Goal: Task Accomplishment & Management: Manage account settings

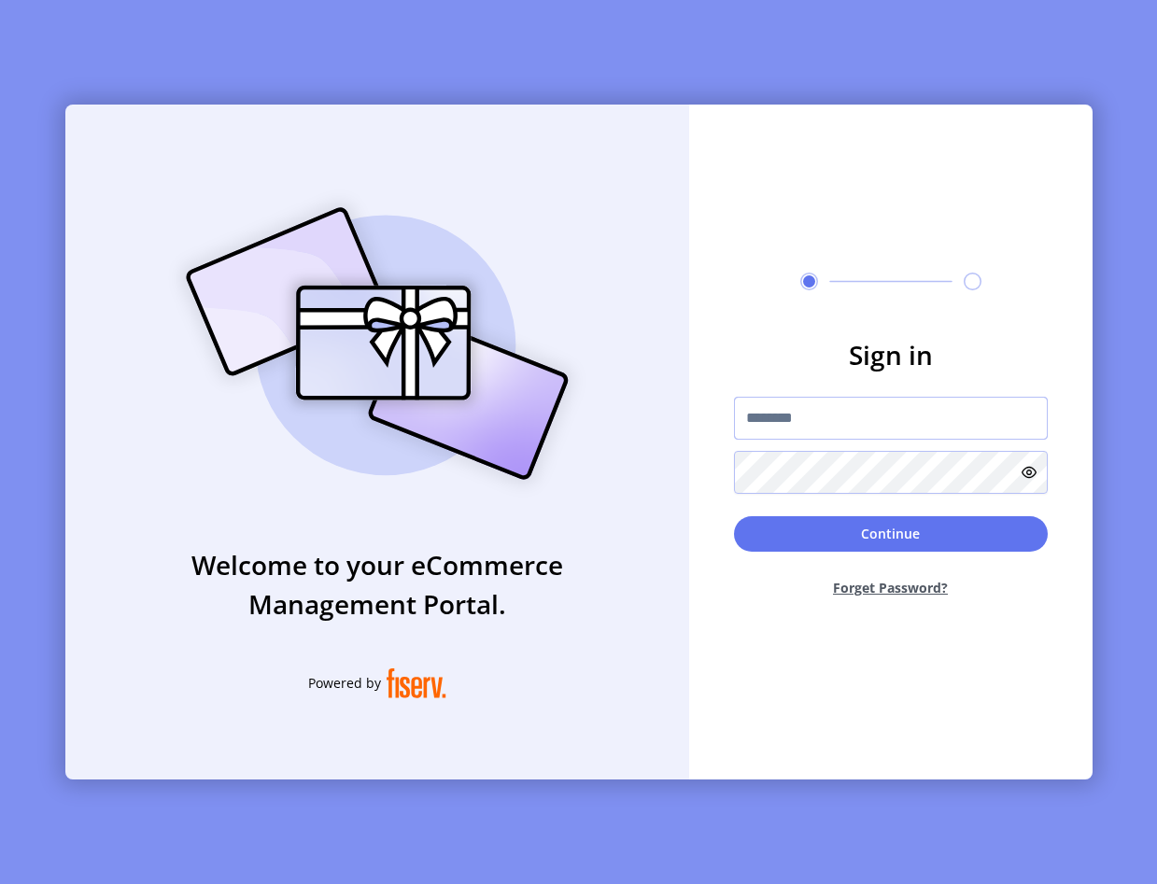
click at [777, 413] on input "text" at bounding box center [891, 418] width 314 height 43
type input "**********"
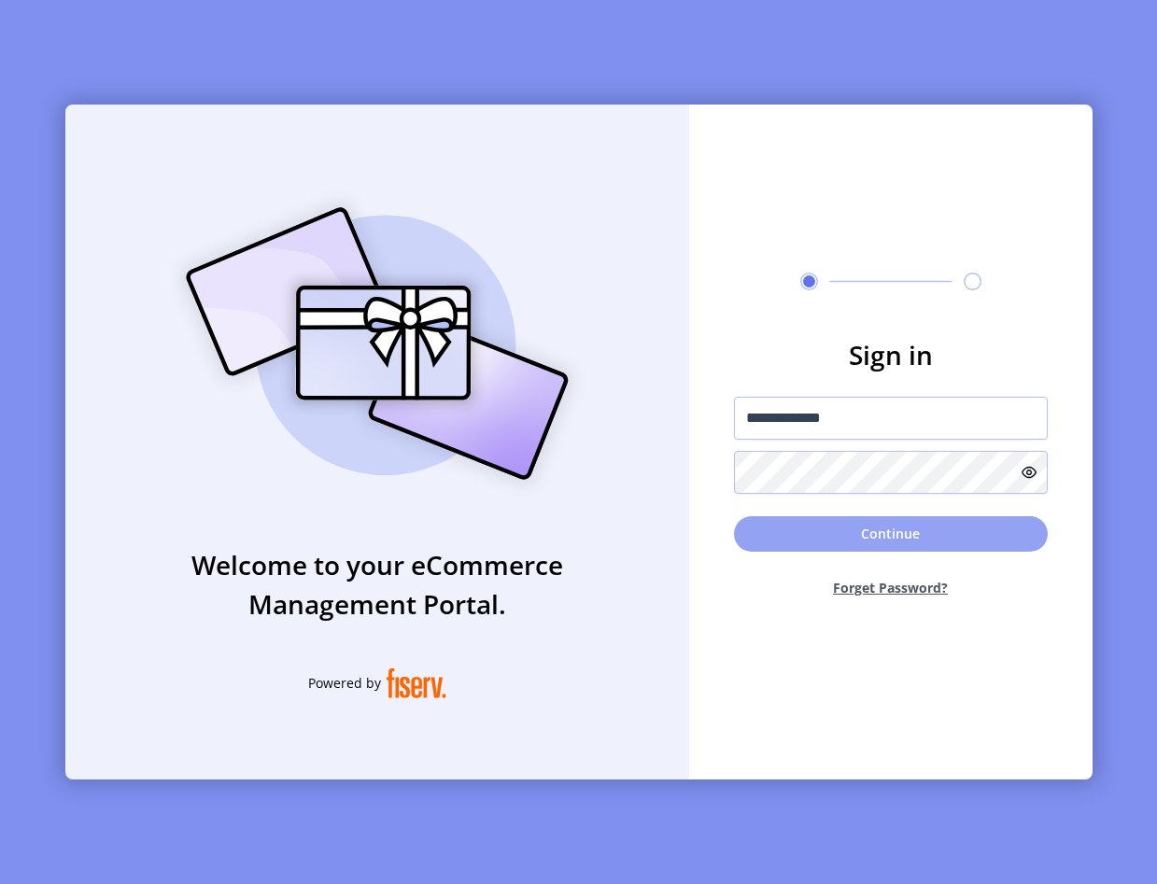
click at [762, 519] on button "Continue" at bounding box center [891, 533] width 314 height 35
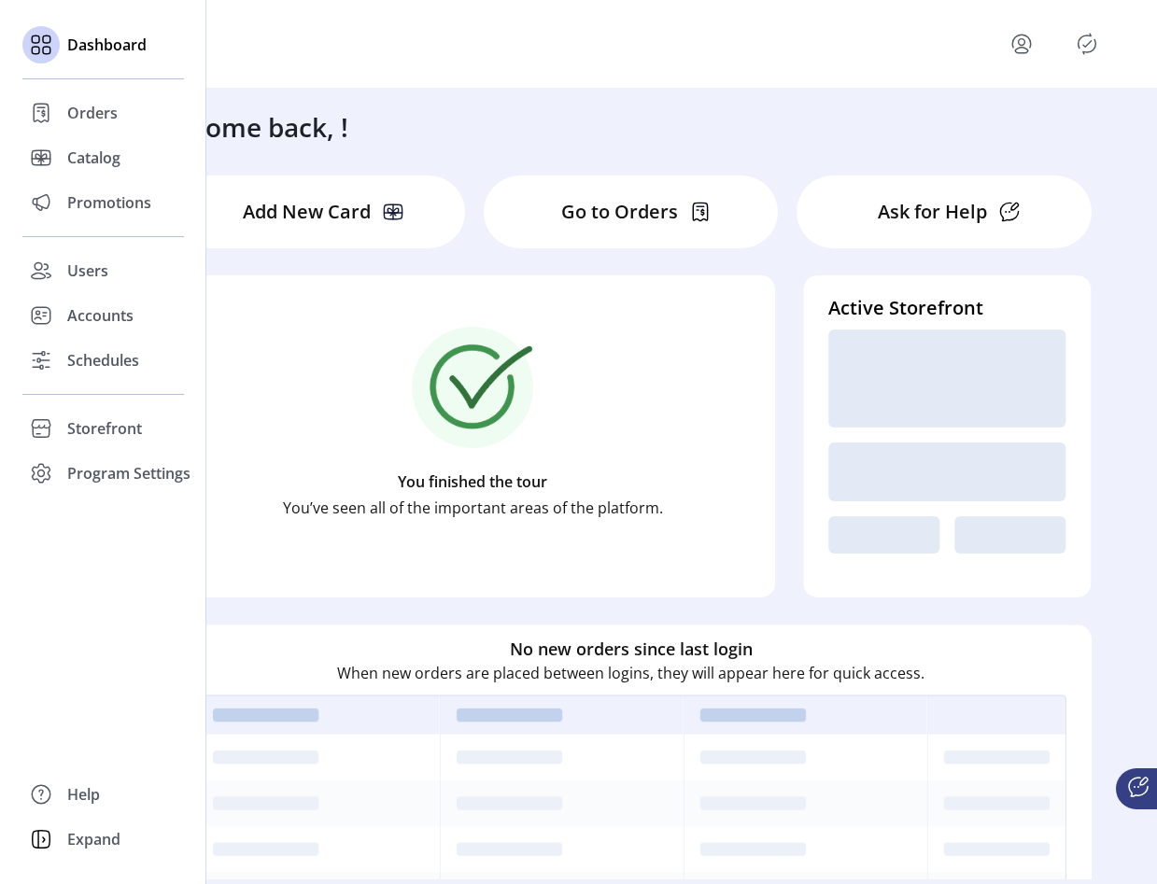
click at [65, 387] on div "Dashboard Orders Catalog Promotions Users Accounts Schedules Storefront Configu…" at bounding box center [102, 258] width 161 height 473
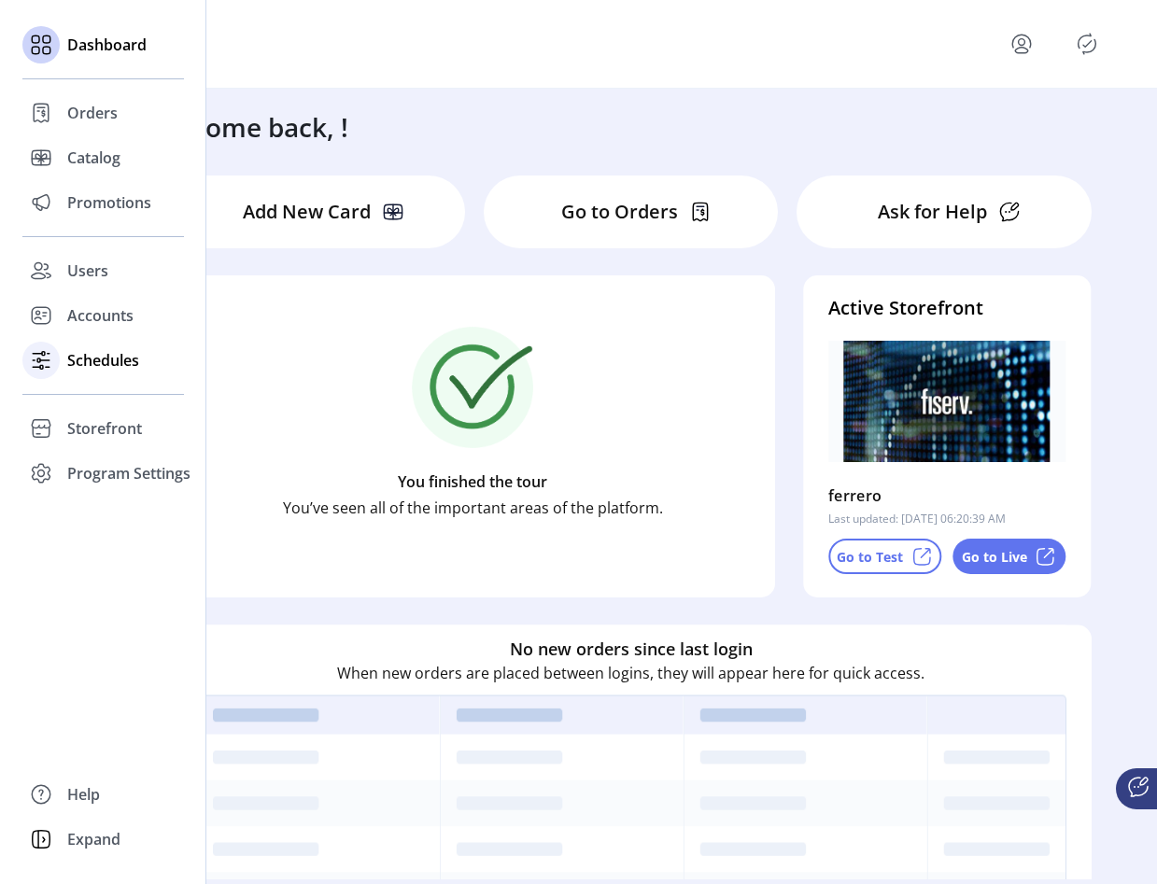
click at [119, 368] on span "Schedules" at bounding box center [103, 360] width 72 height 22
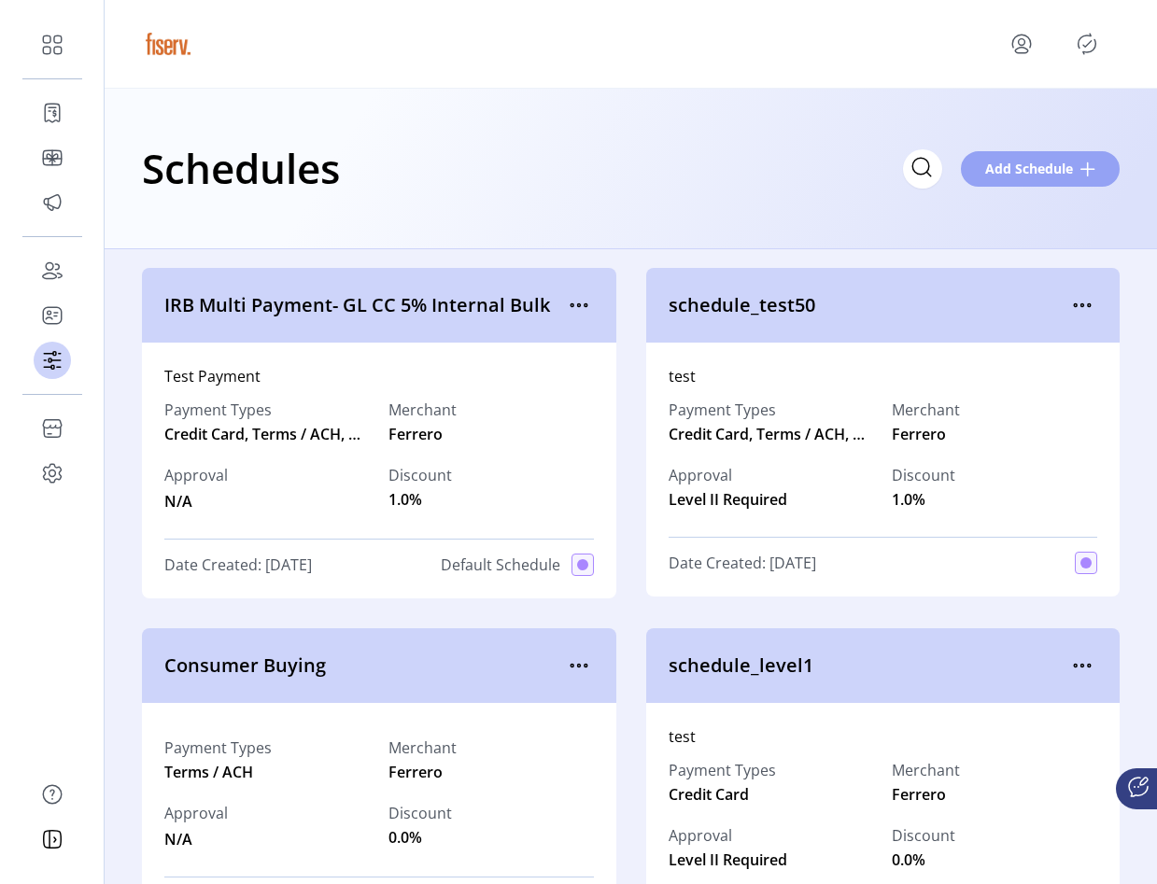
click at [1003, 161] on span "Add Schedule" at bounding box center [1029, 169] width 88 height 20
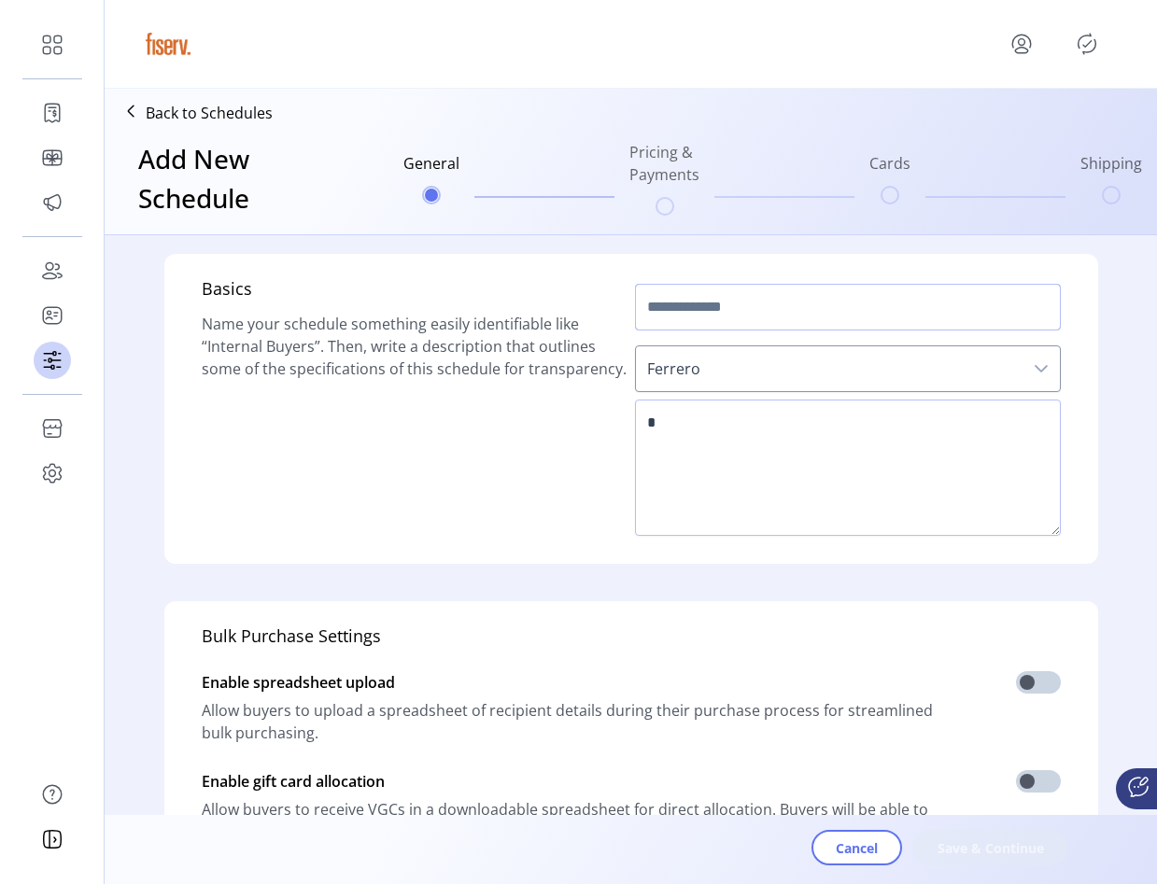
click at [757, 319] on input "text" at bounding box center [848, 307] width 426 height 47
type input "*********"
click at [745, 484] on textarea at bounding box center [848, 468] width 426 height 136
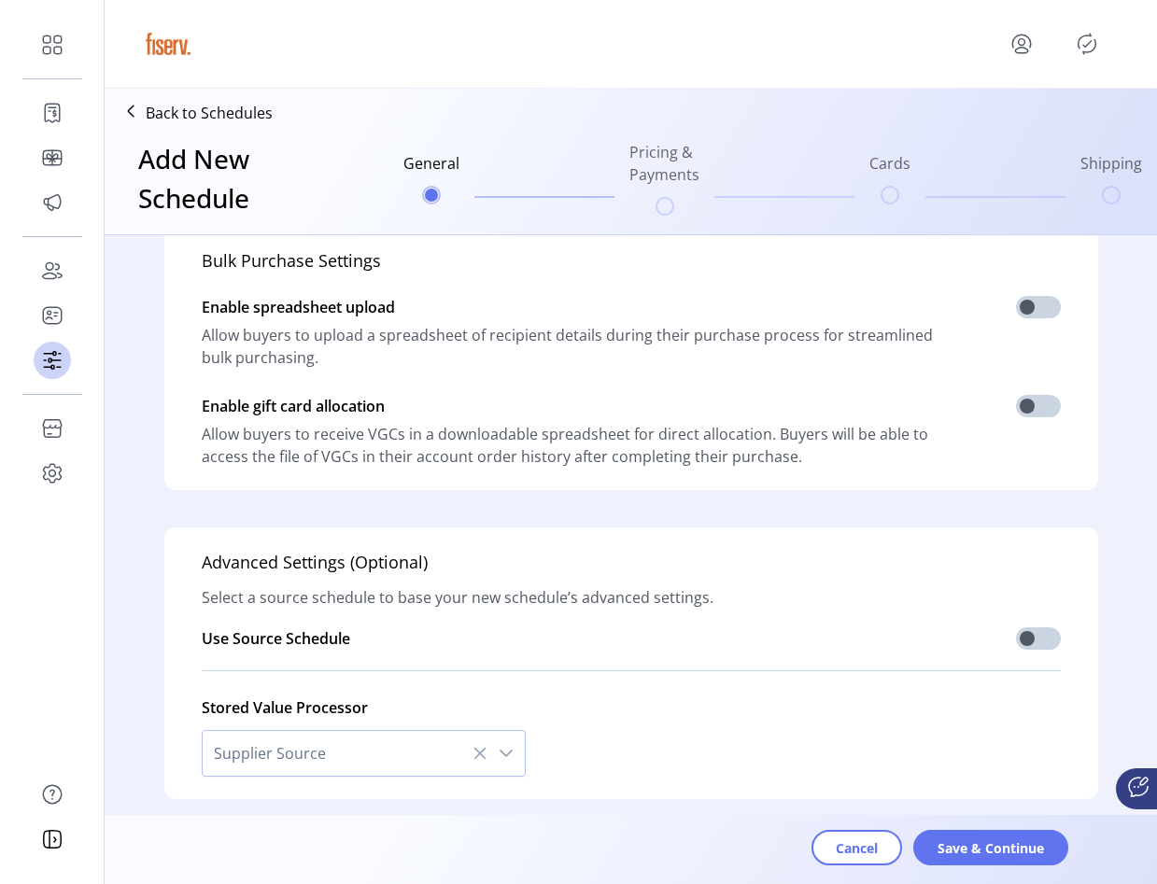
scroll to position [447, 0]
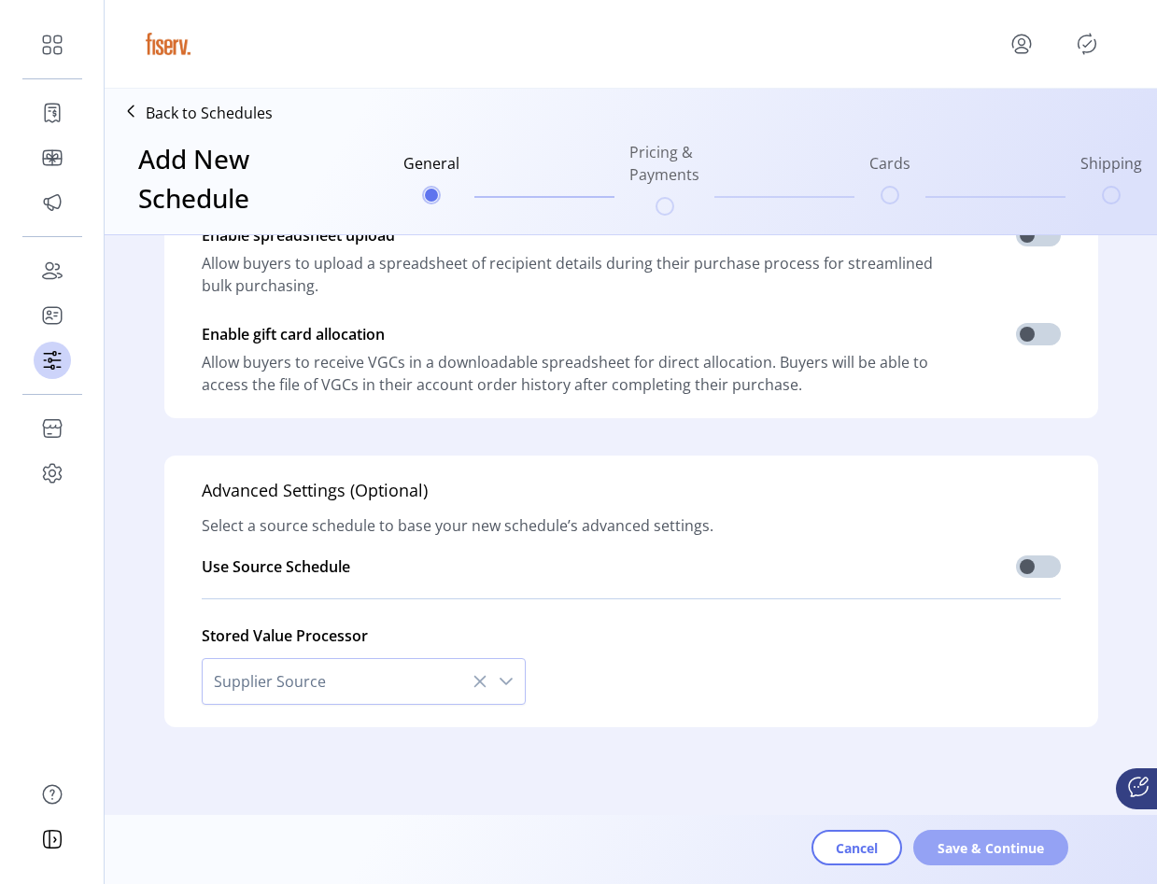
type textarea "***"
click at [1028, 833] on button "Save & Continue" at bounding box center [990, 847] width 155 height 35
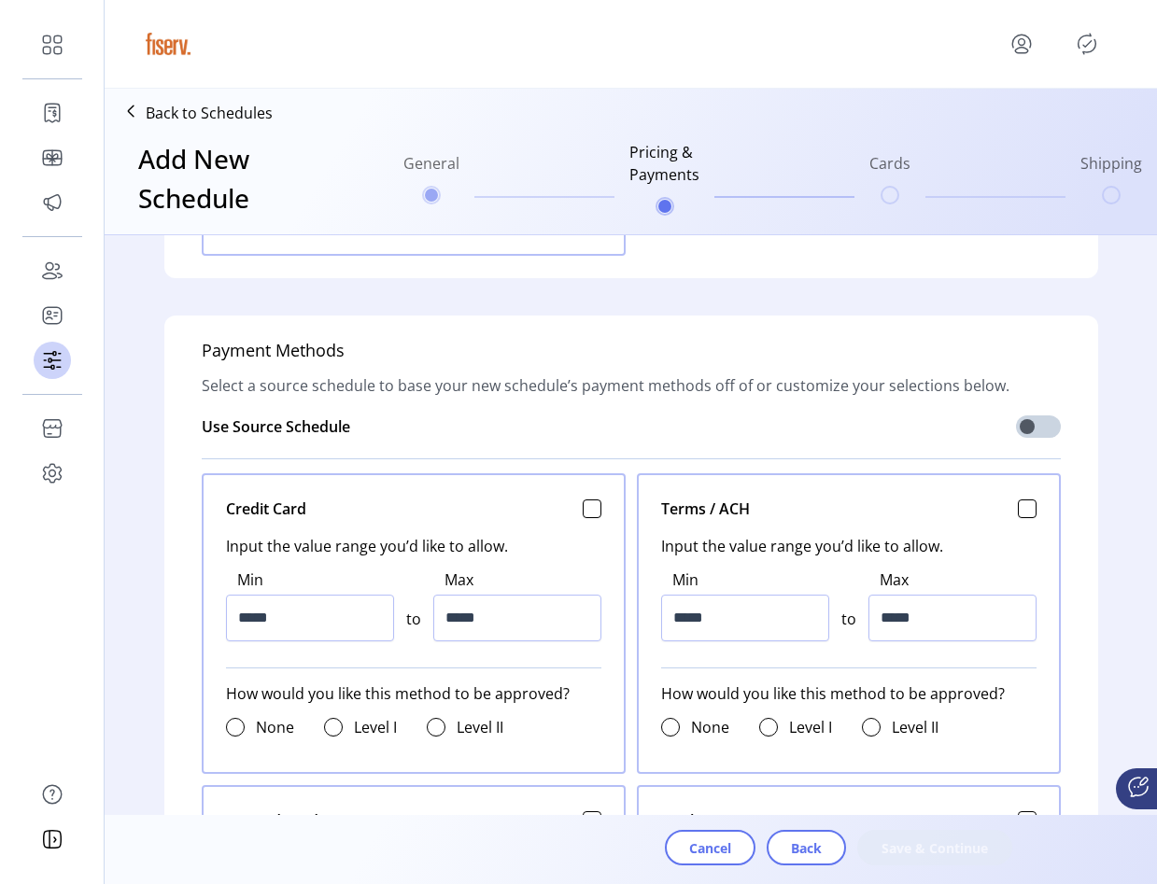
scroll to position [569, 0]
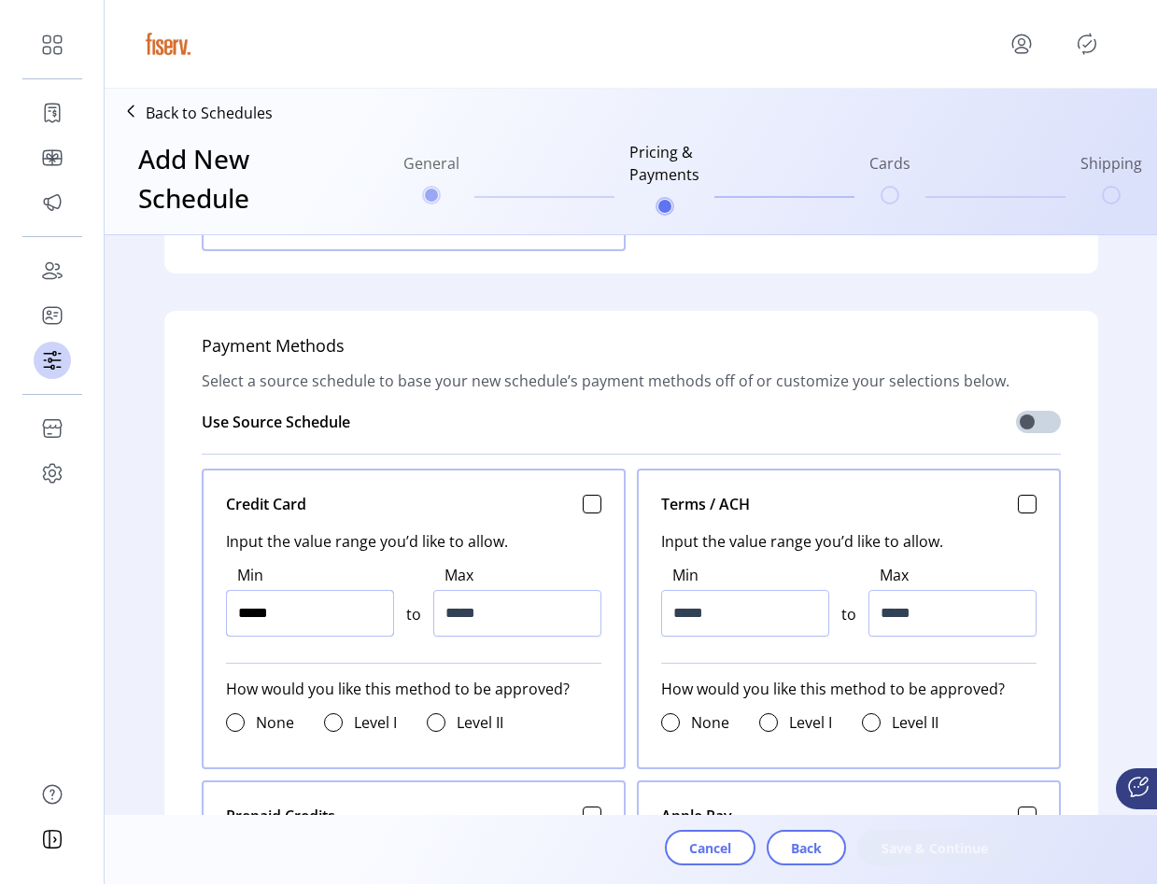
click at [309, 629] on input "*****" at bounding box center [310, 613] width 168 height 47
type input "*****"
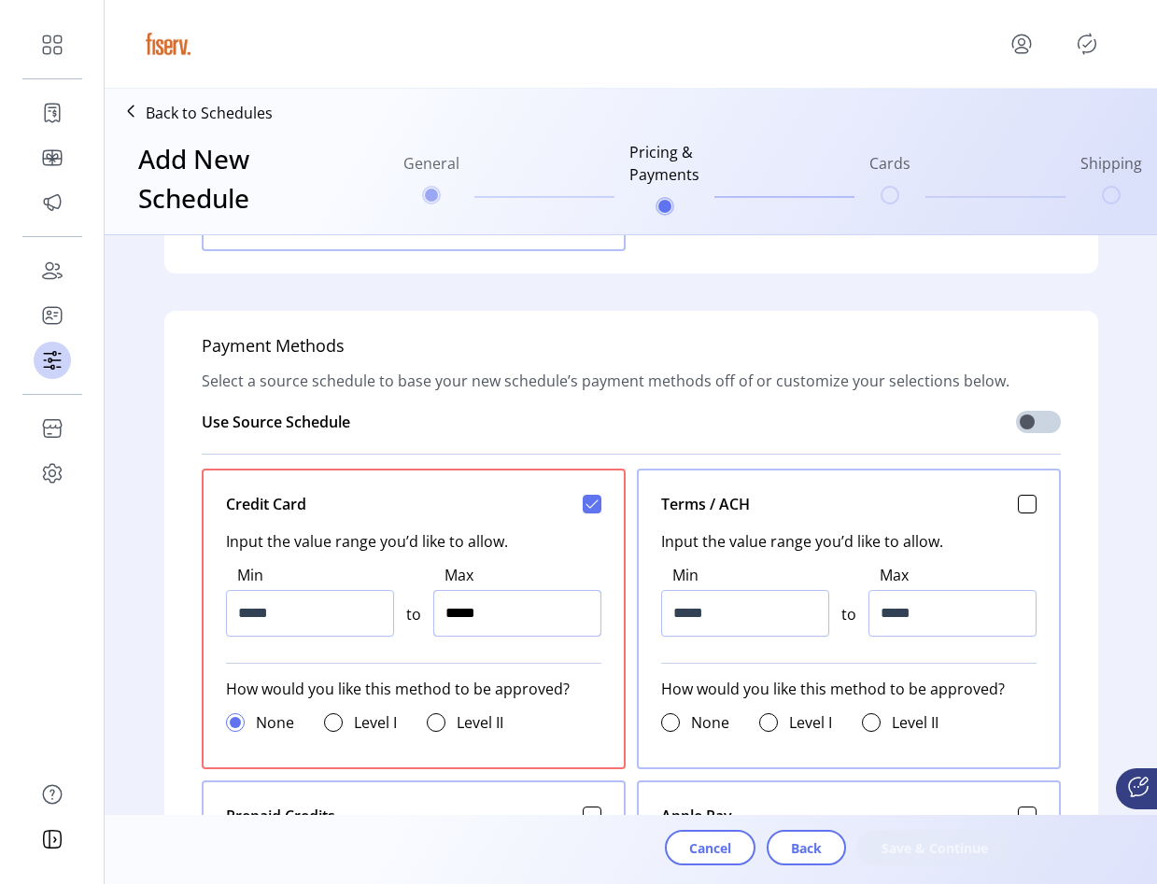
click at [470, 614] on input "*****" at bounding box center [517, 613] width 168 height 47
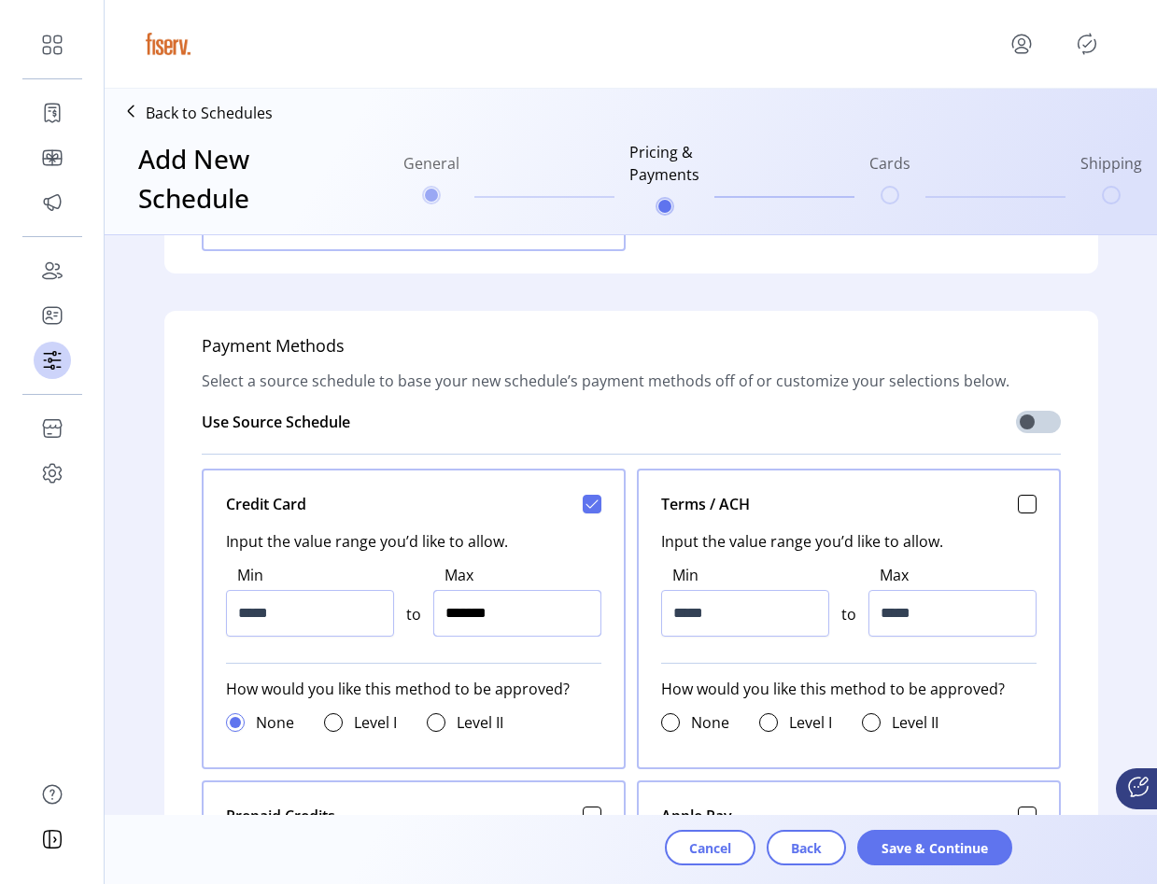
type input "*********"
click at [746, 624] on input "*****" at bounding box center [745, 613] width 168 height 47
type input "*****"
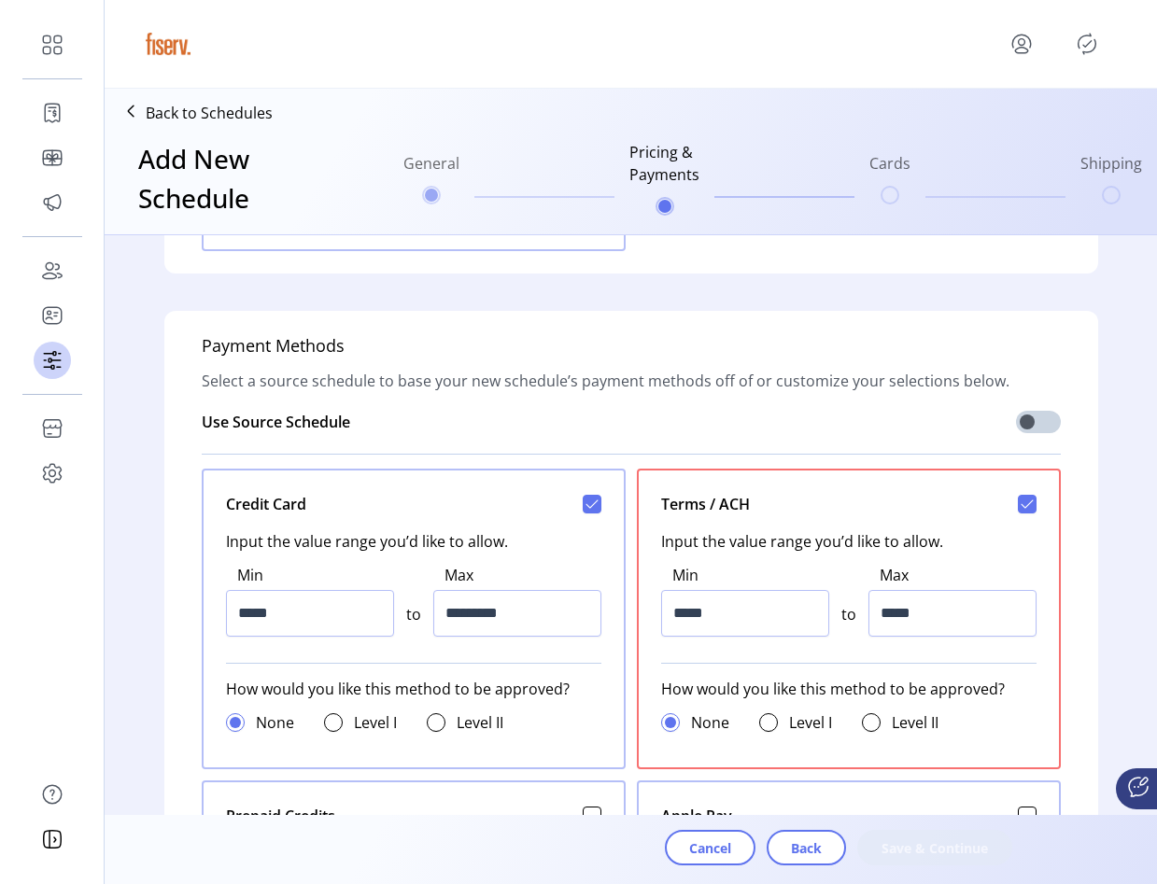
click at [972, 577] on label "Max" at bounding box center [957, 575] width 157 height 22
click at [601, 27] on input "*" at bounding box center [517, 3] width 168 height 47
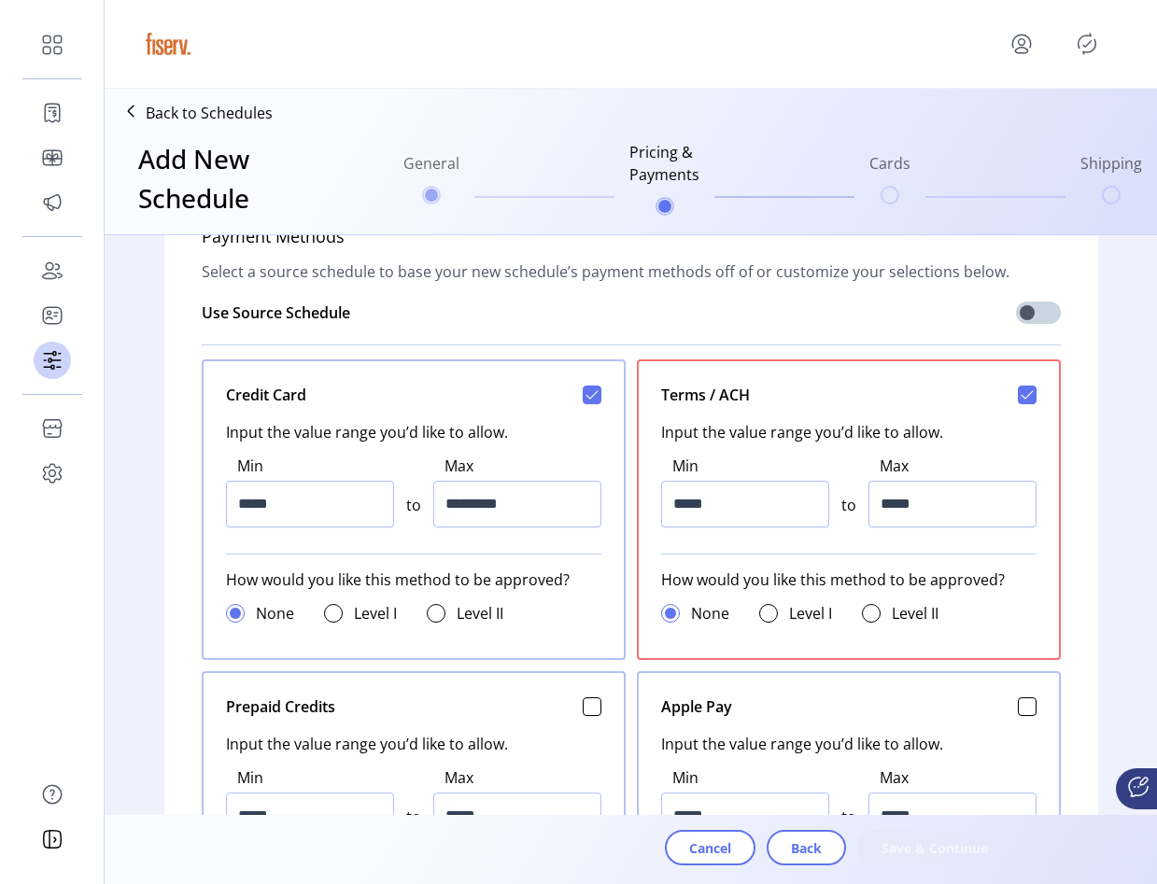
scroll to position [713, 0]
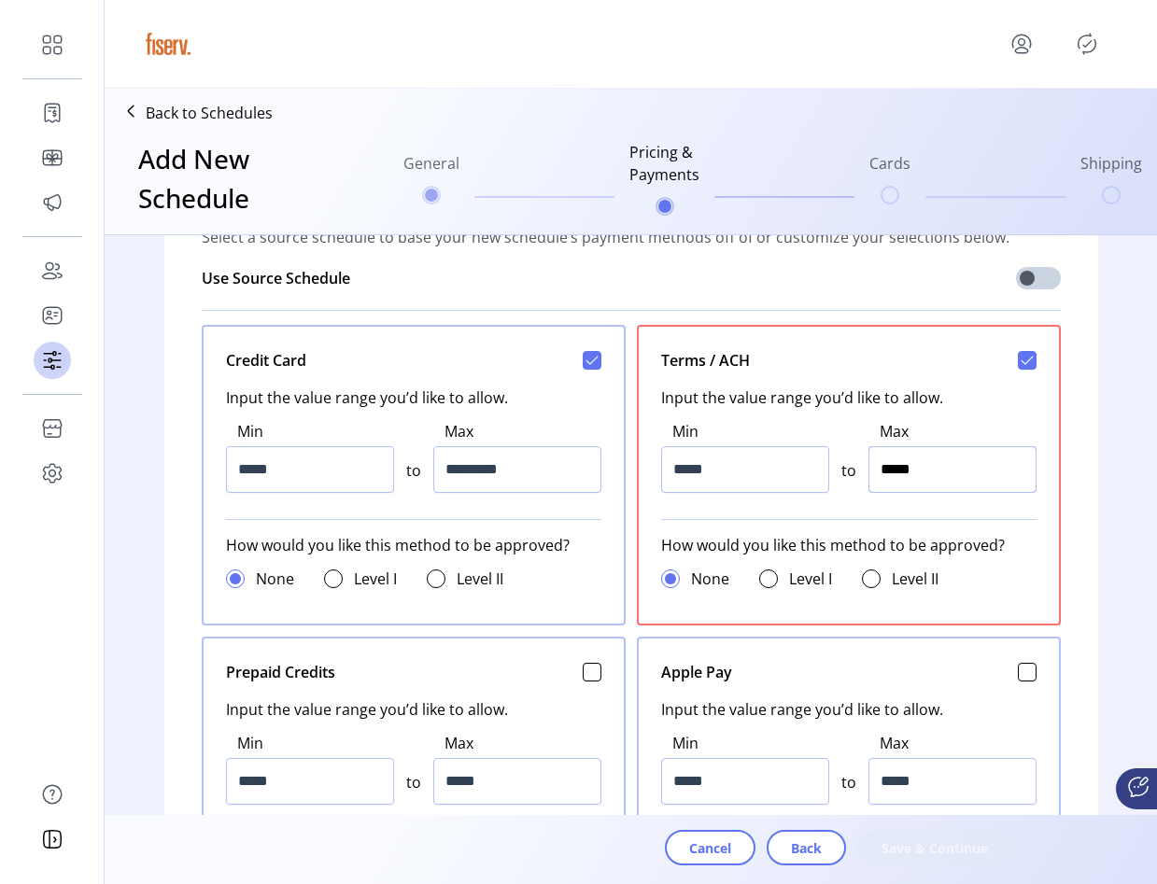
click at [919, 480] on input "*****" at bounding box center [952, 469] width 168 height 47
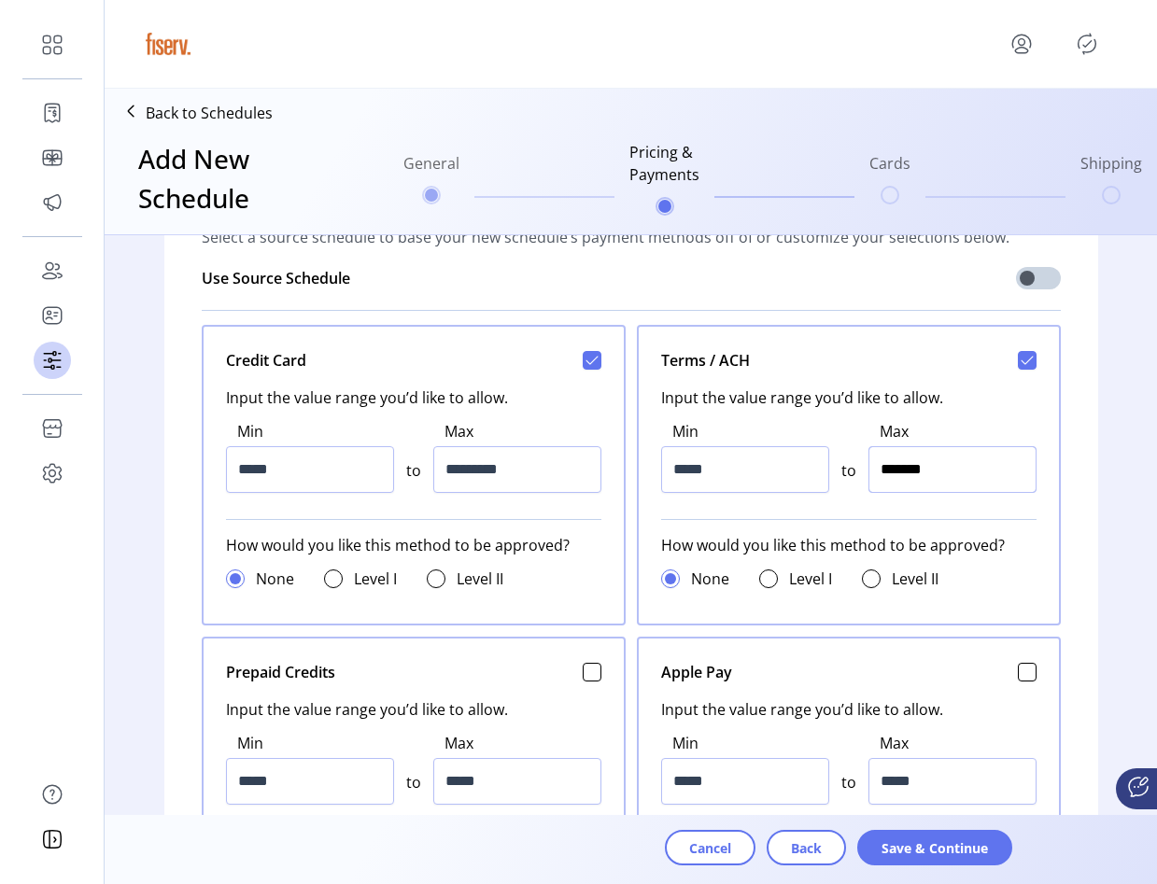
type input "*********"
click at [931, 846] on span "Save & Continue" at bounding box center [934, 848] width 106 height 20
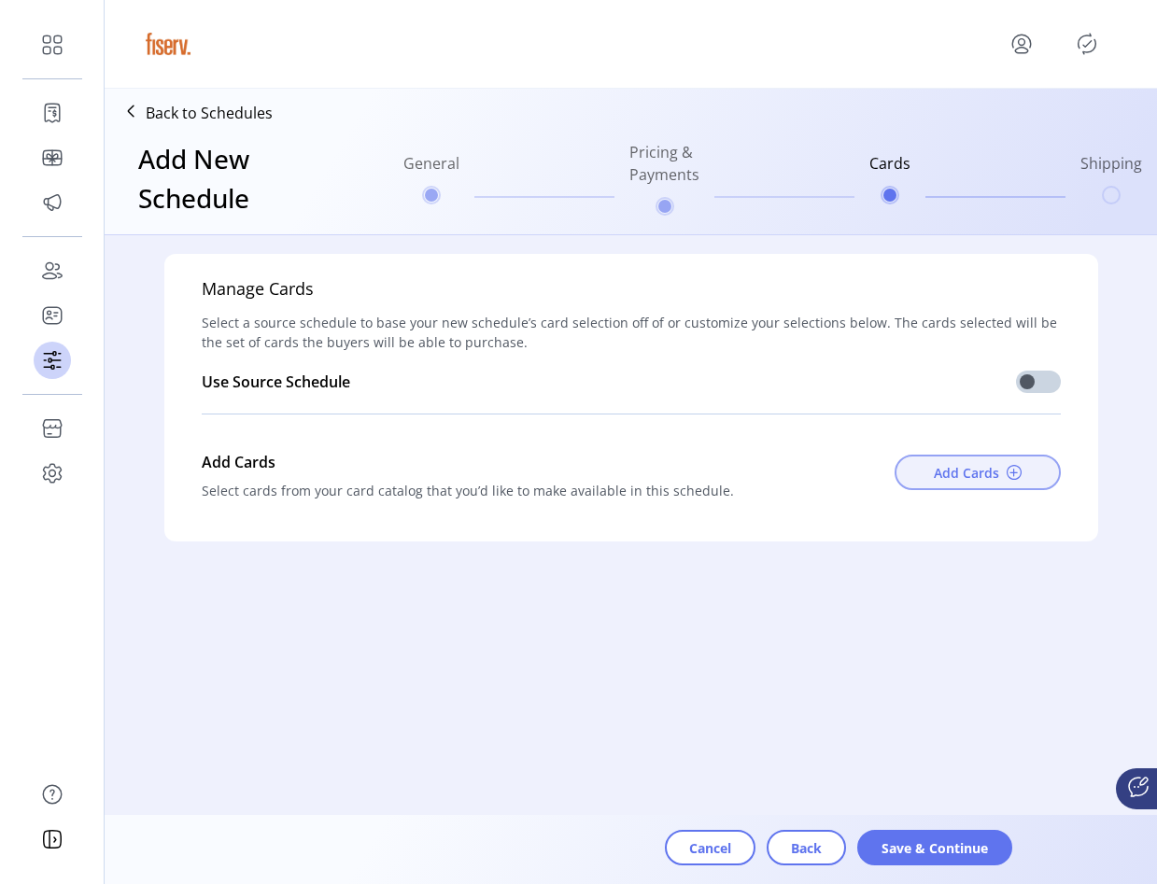
drag, startPoint x: 931, startPoint y: 846, endPoint x: 950, endPoint y: 476, distance: 370.2
click at [950, 476] on form "Manage Cards Select a source schedule to base your new schedule’s card selectio…" at bounding box center [631, 444] width 1052 height 418
click at [950, 476] on span "Add Cards" at bounding box center [965, 473] width 65 height 20
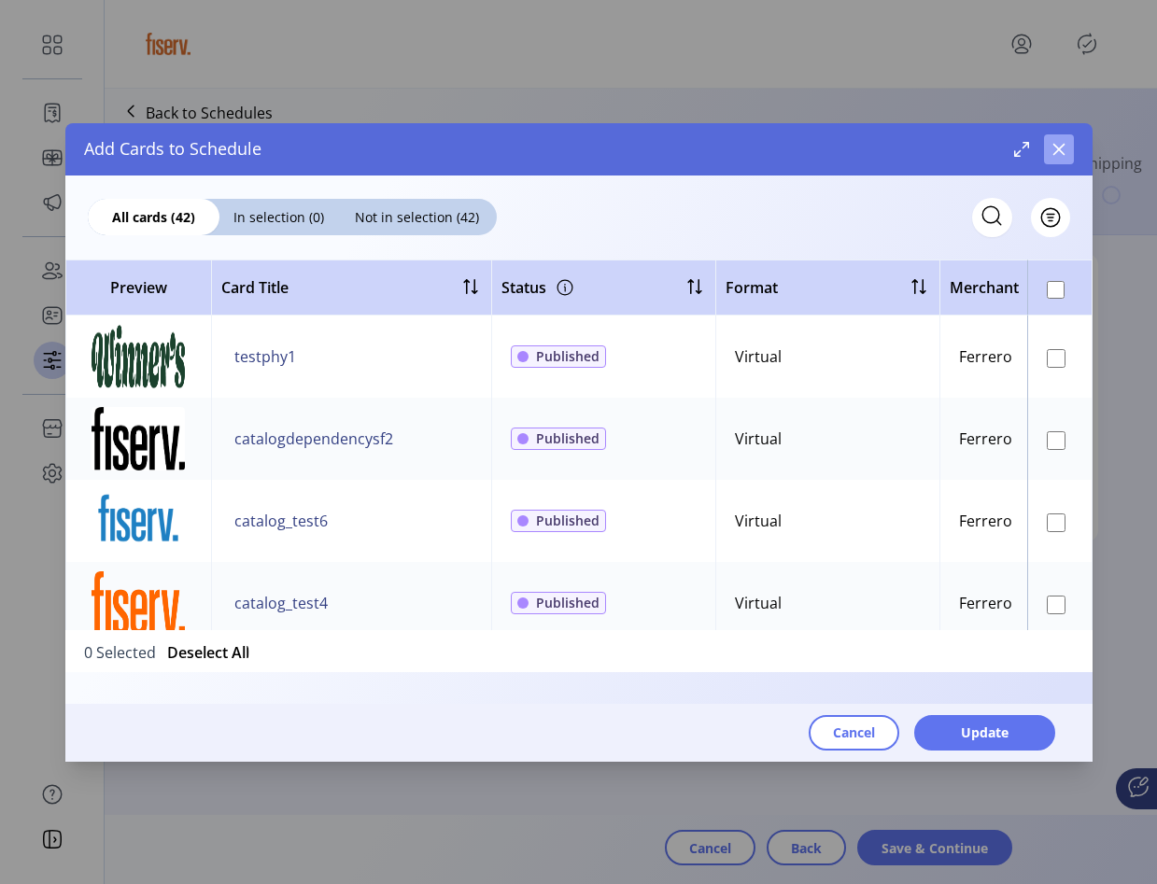
click at [1056, 161] on button "button" at bounding box center [1059, 149] width 30 height 30
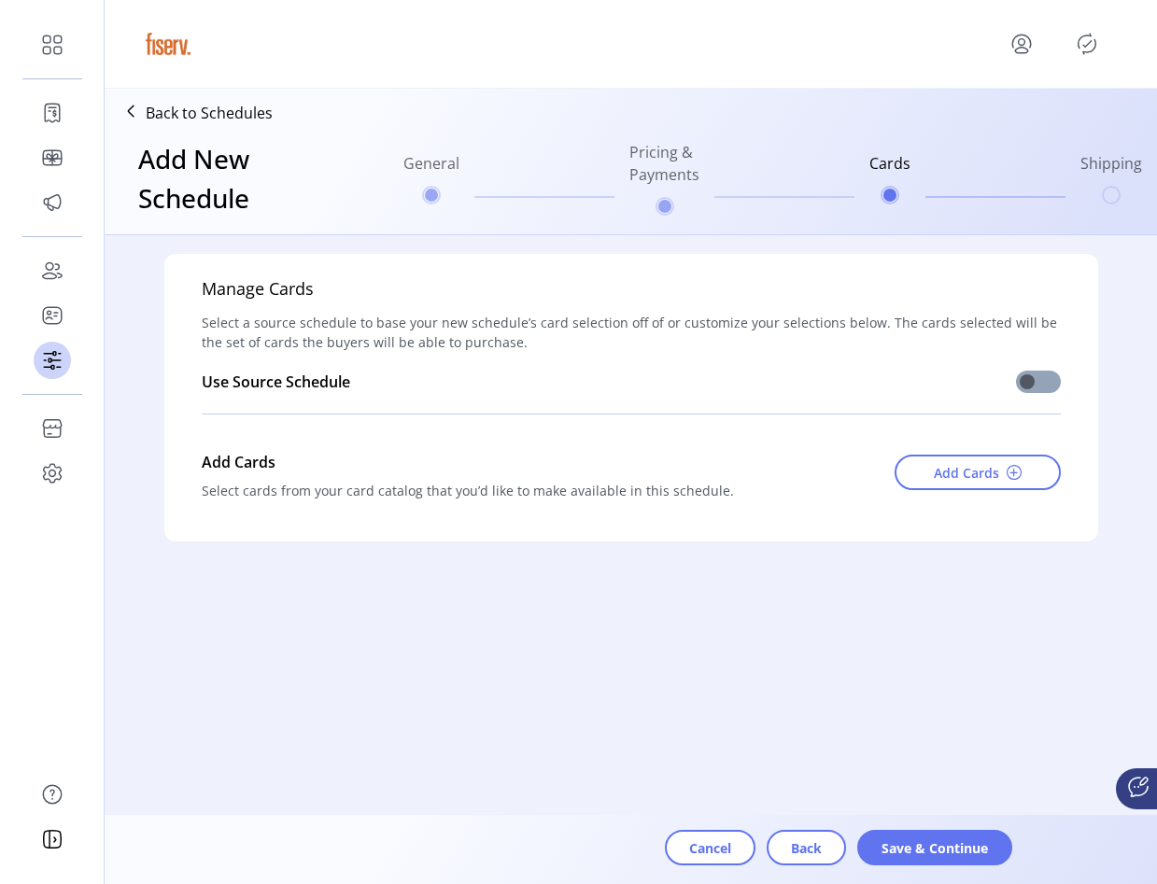
click at [1041, 386] on span at bounding box center [1038, 382] width 45 height 22
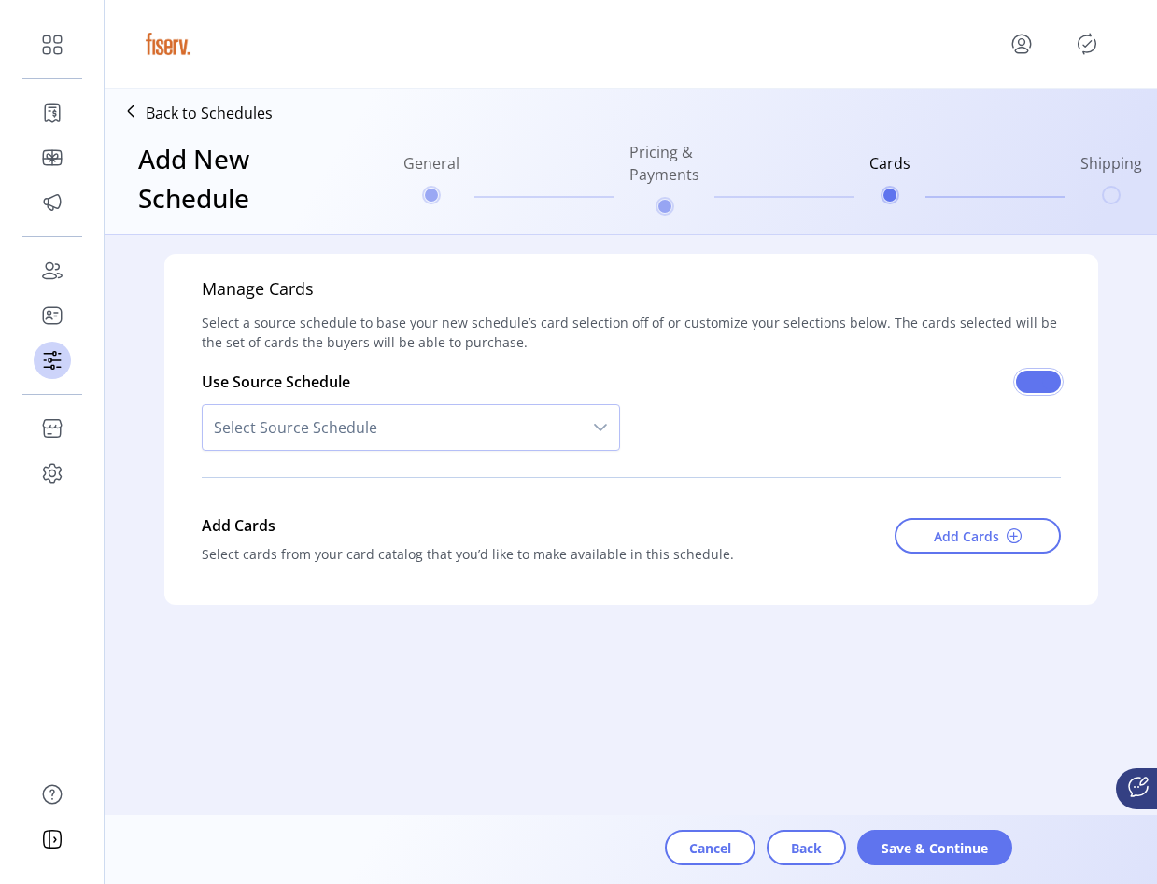
scroll to position [10, 6]
click at [1041, 386] on span at bounding box center [1038, 382] width 45 height 22
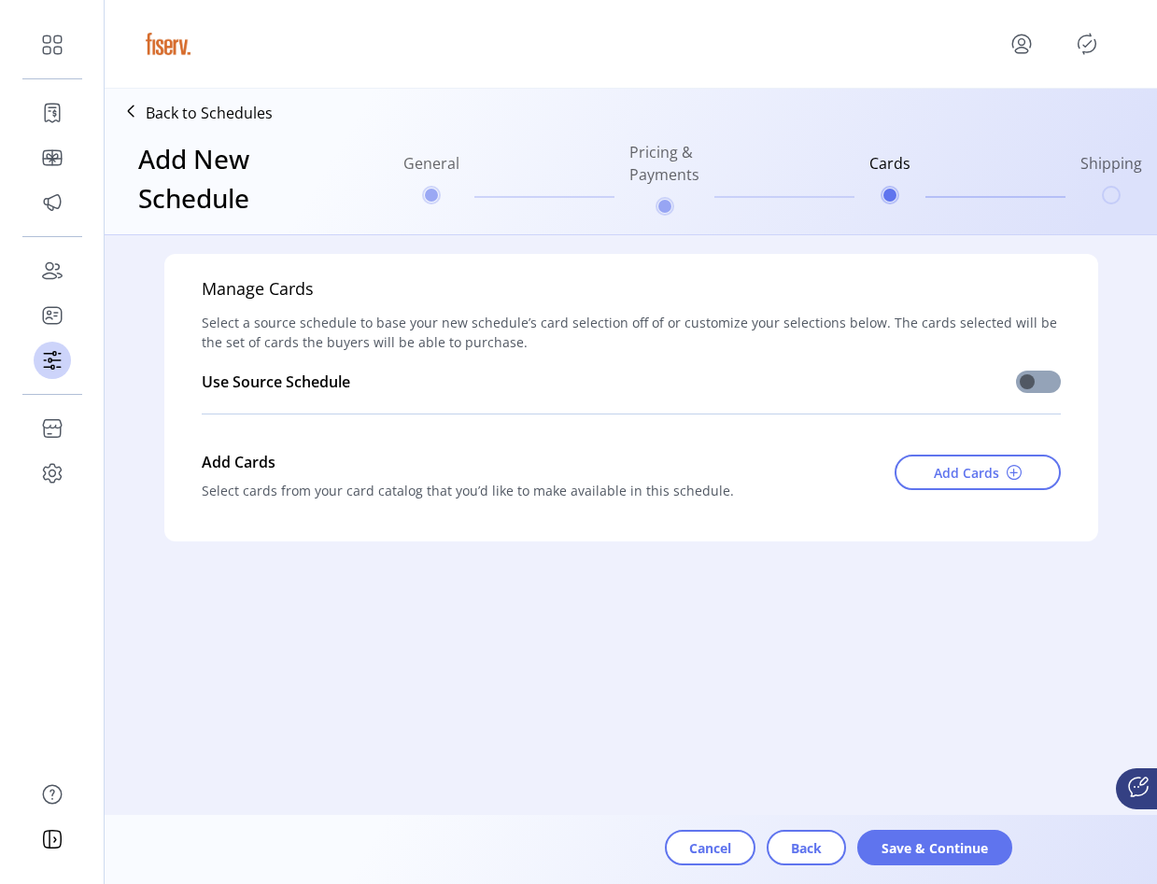
click at [1046, 382] on span at bounding box center [1038, 382] width 45 height 22
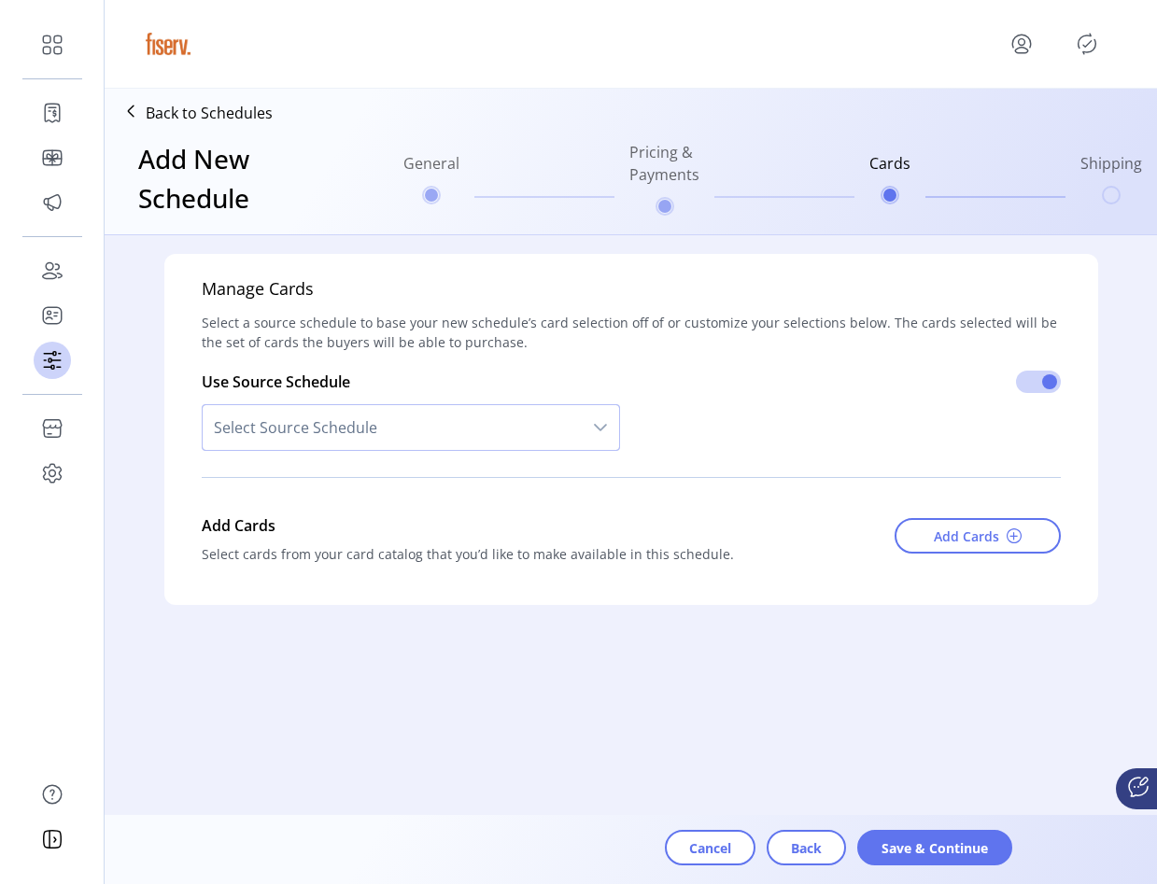
click at [510, 420] on span "Select Source Schedule" at bounding box center [392, 427] width 379 height 45
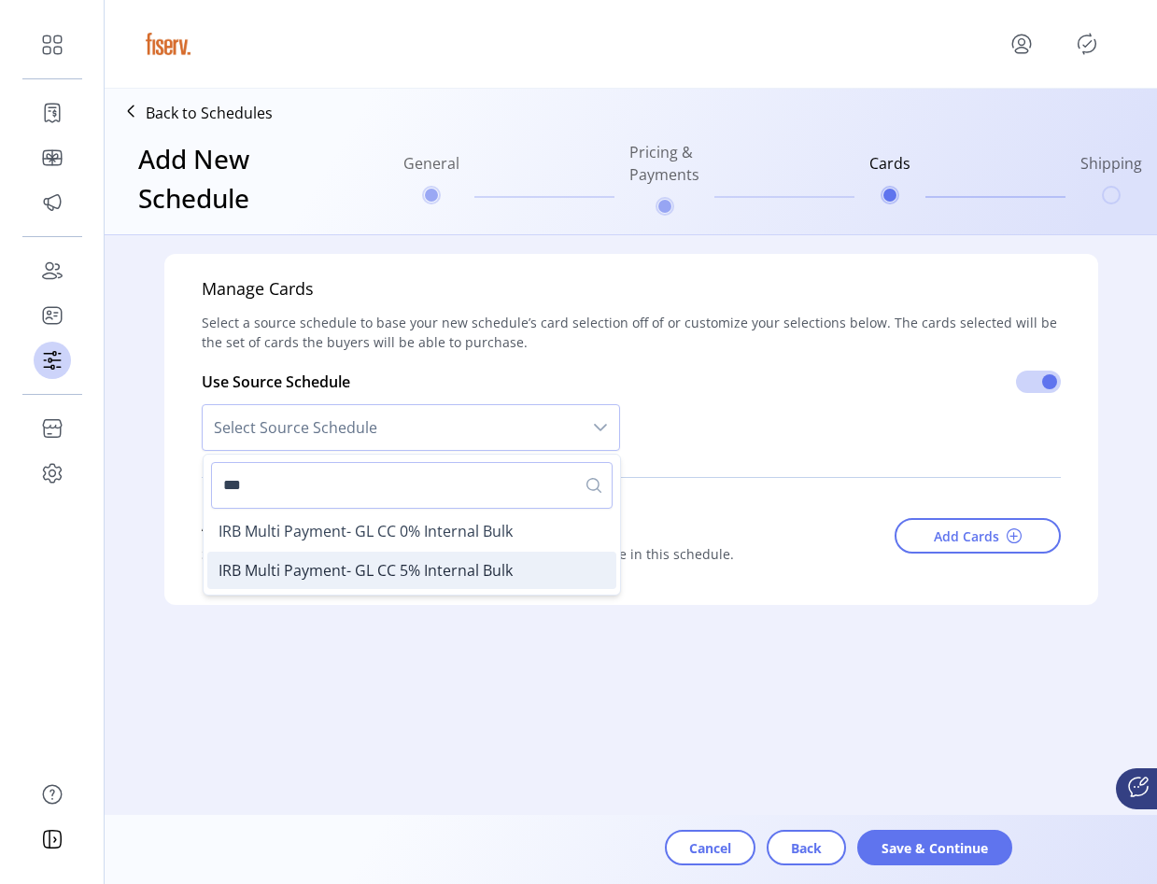
type input "***"
click at [416, 568] on span "IRB Multi Payment- GL CC 5% Internal Bulk" at bounding box center [365, 570] width 294 height 21
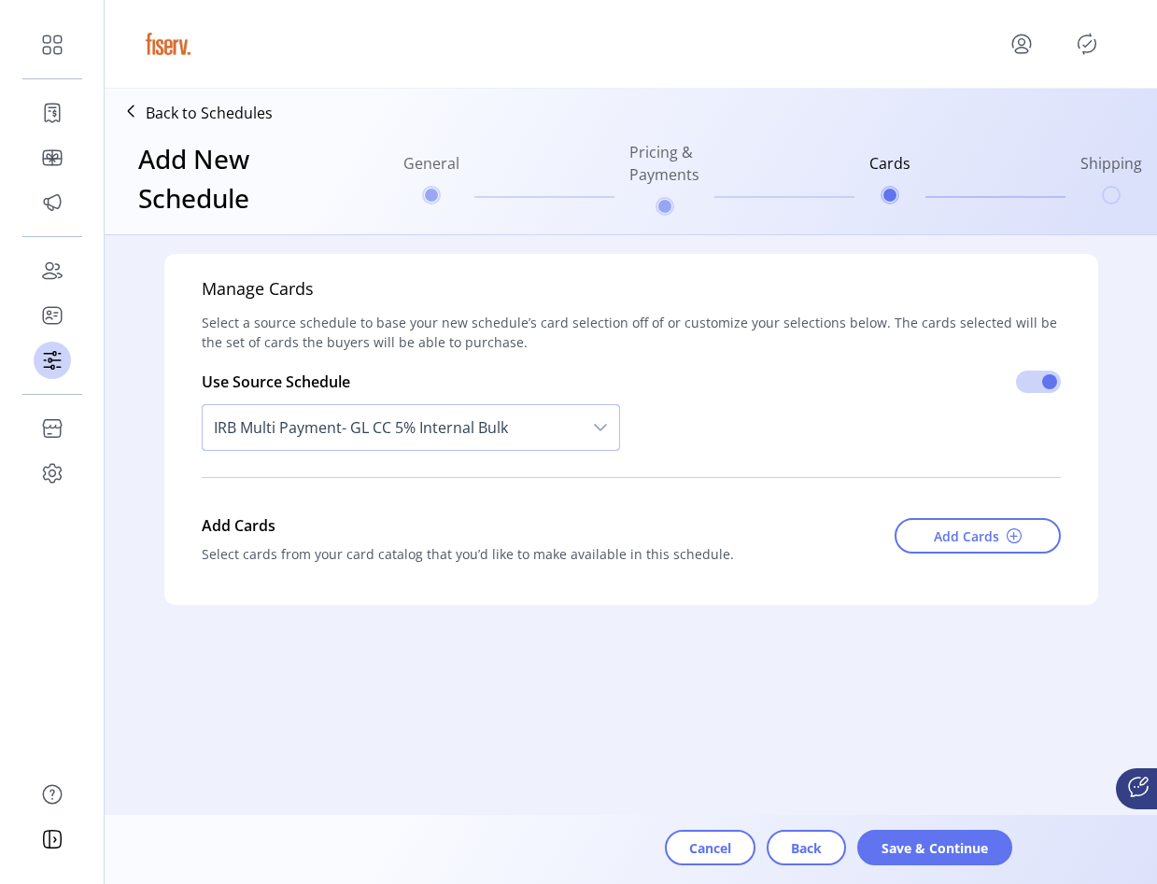
click at [526, 424] on span "IRB Multi Payment- GL CC 5% Internal Bulk" at bounding box center [392, 427] width 379 height 45
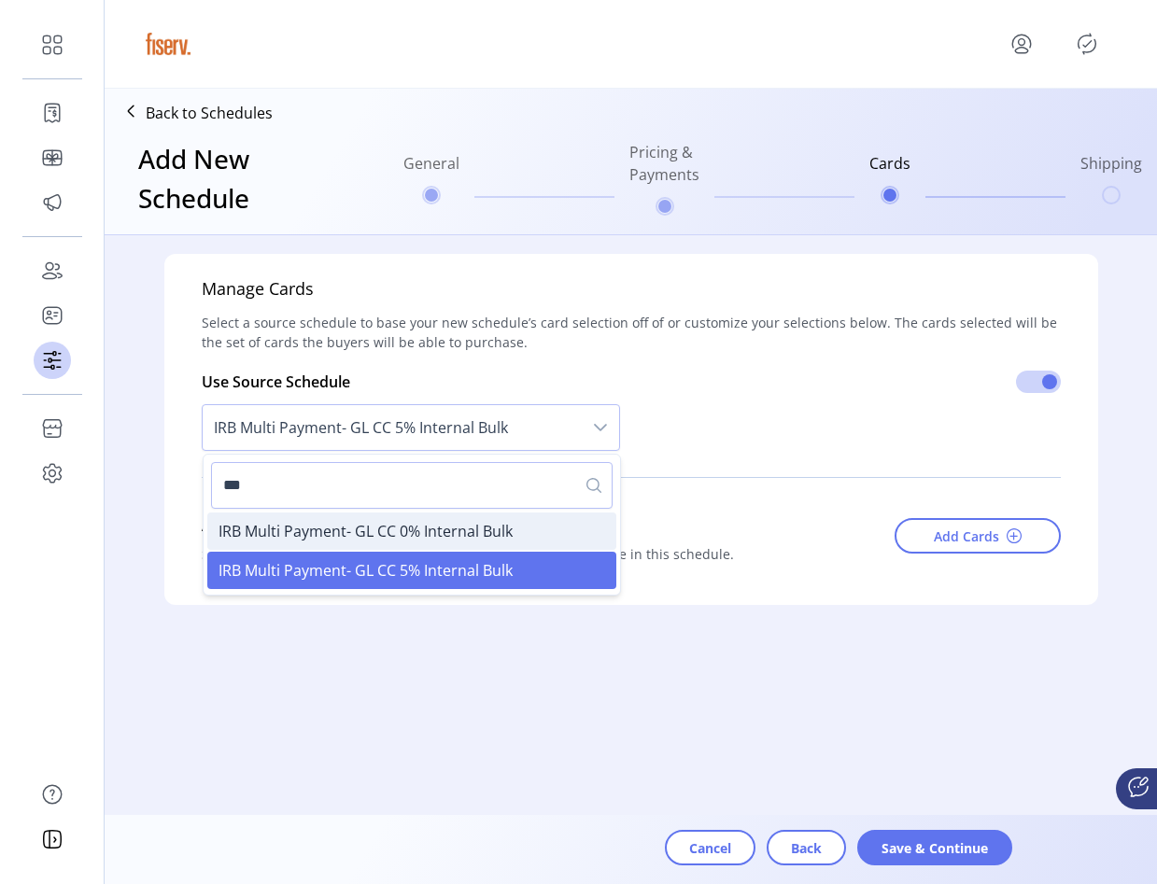
click at [430, 522] on span "IRB Multi Payment- GL CC 0% Internal Bulk" at bounding box center [365, 531] width 294 height 21
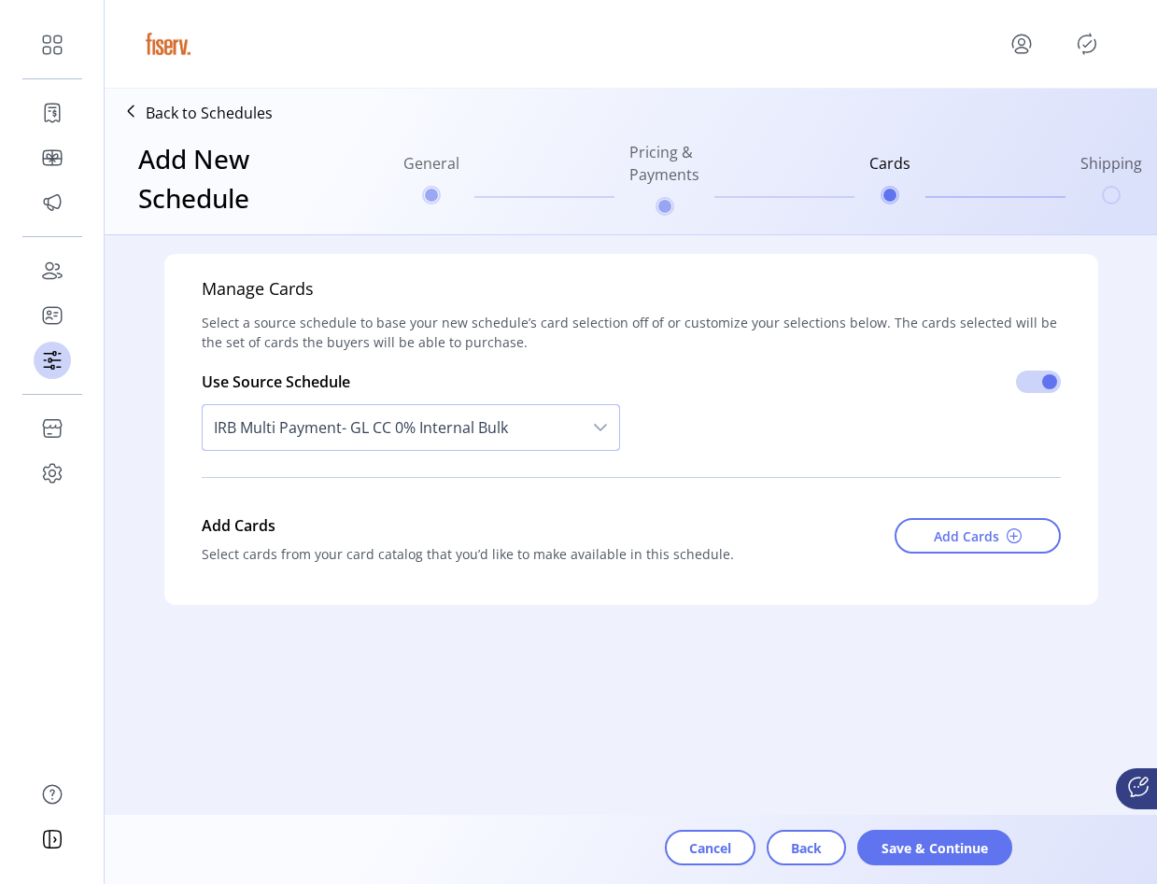
click at [508, 428] on span "IRB Multi Payment- GL CC 0% Internal Bulk" at bounding box center [392, 427] width 379 height 45
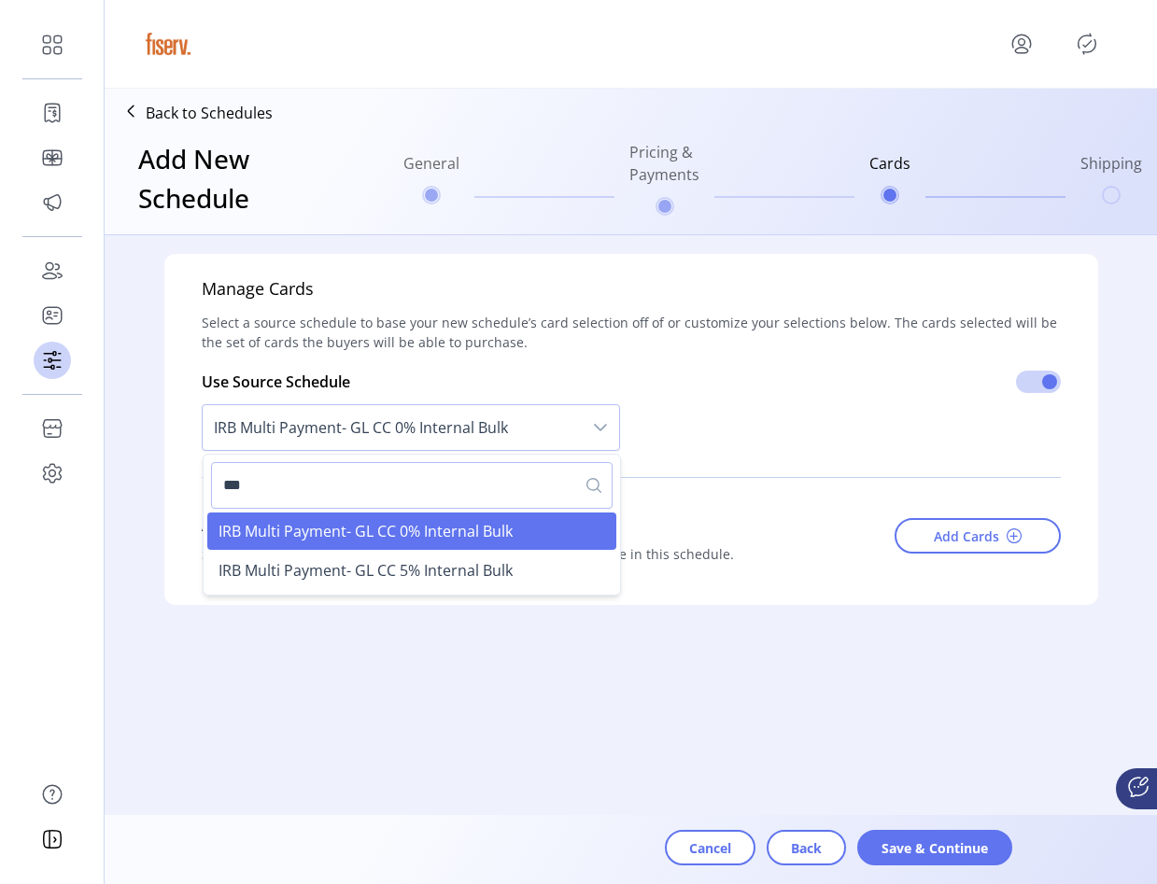
click at [478, 489] on input "***" at bounding box center [411, 485] width 401 height 47
type input "*"
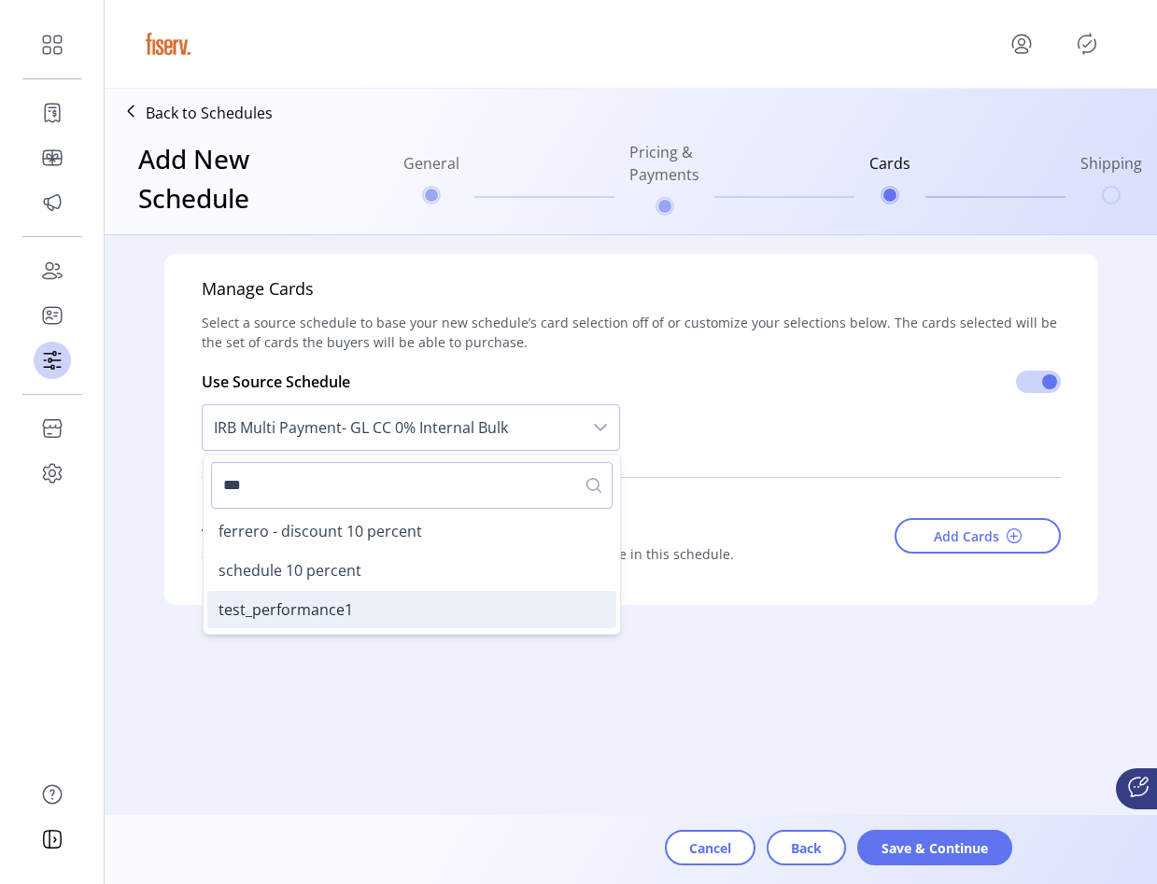
type input "***"
click at [441, 603] on li "test_performance1" at bounding box center [411, 609] width 409 height 37
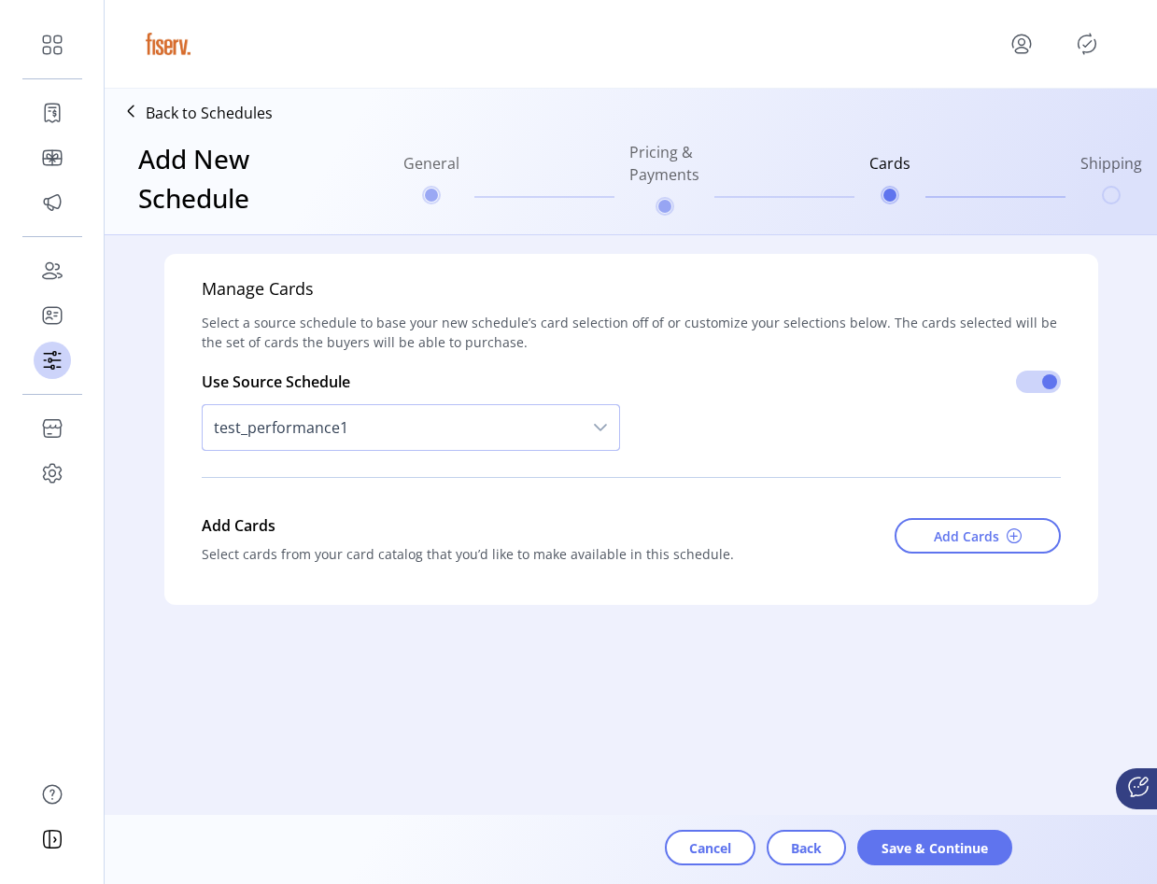
click at [465, 446] on span "test_performance1" at bounding box center [392, 427] width 379 height 45
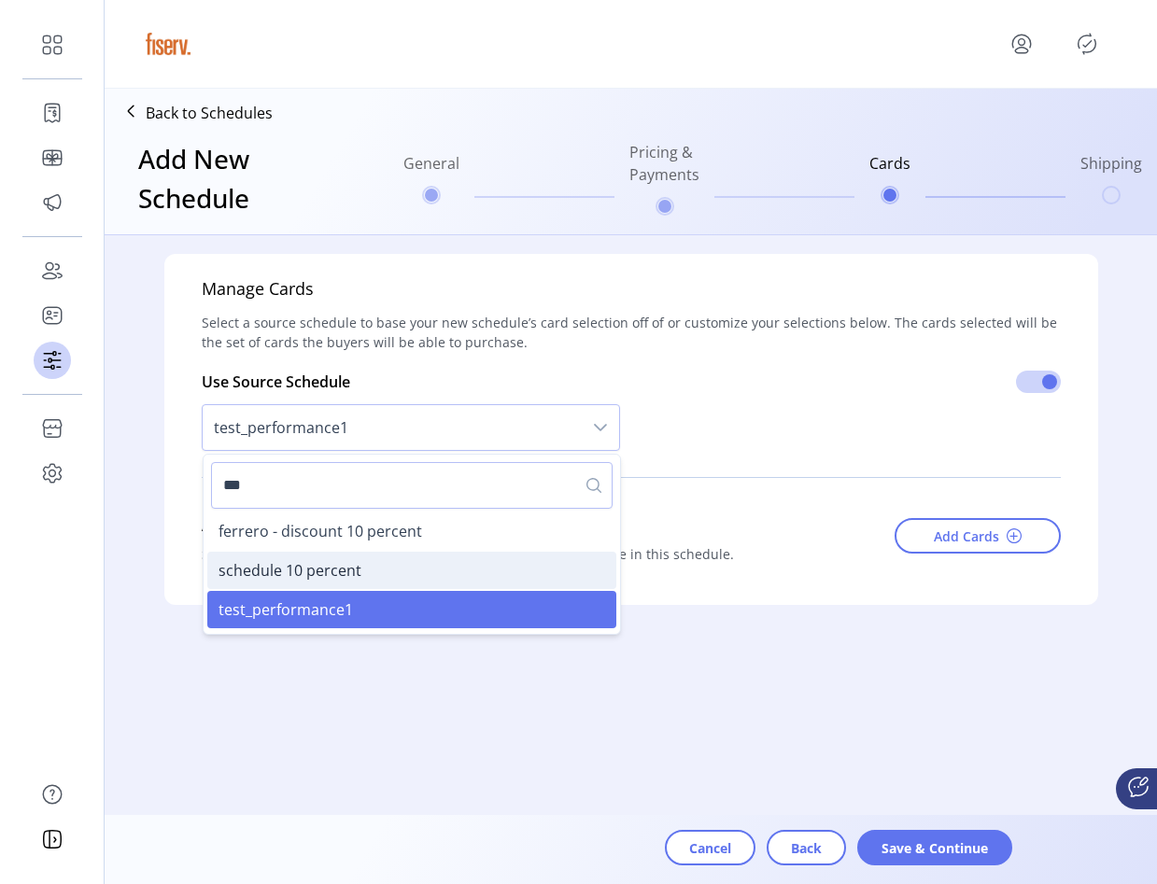
click at [372, 566] on li "schedule 10 percent" at bounding box center [411, 570] width 409 height 37
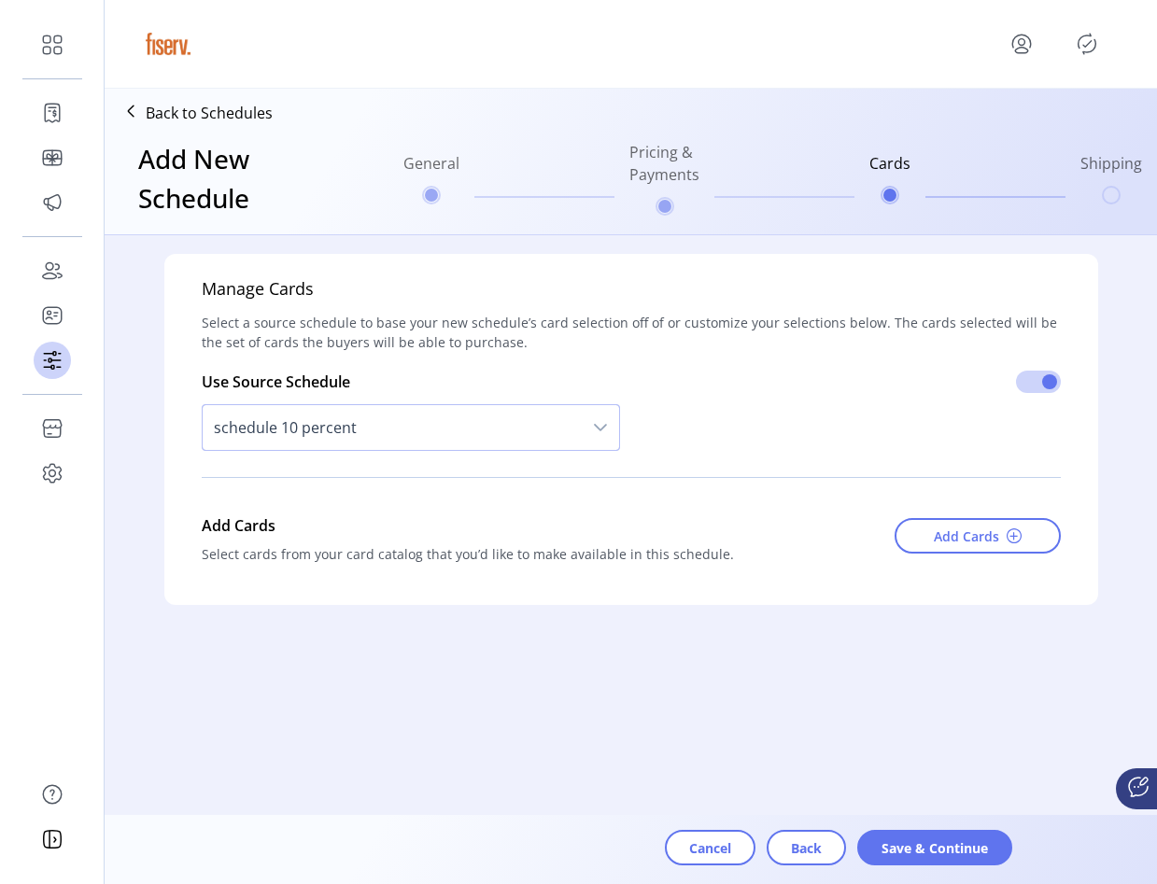
click at [524, 431] on span "schedule 10 percent" at bounding box center [392, 427] width 379 height 45
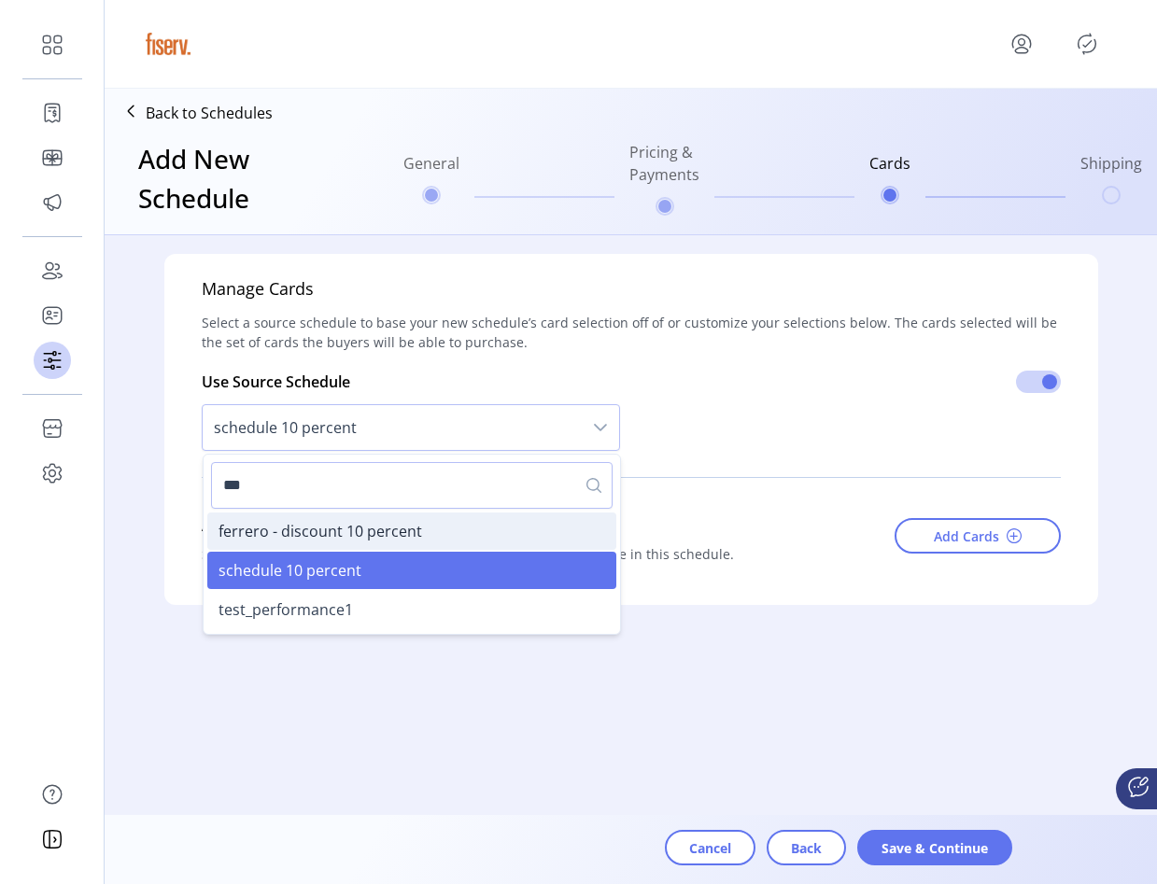
click at [373, 537] on span "ferrero - discount 10 percent" at bounding box center [319, 531] width 203 height 21
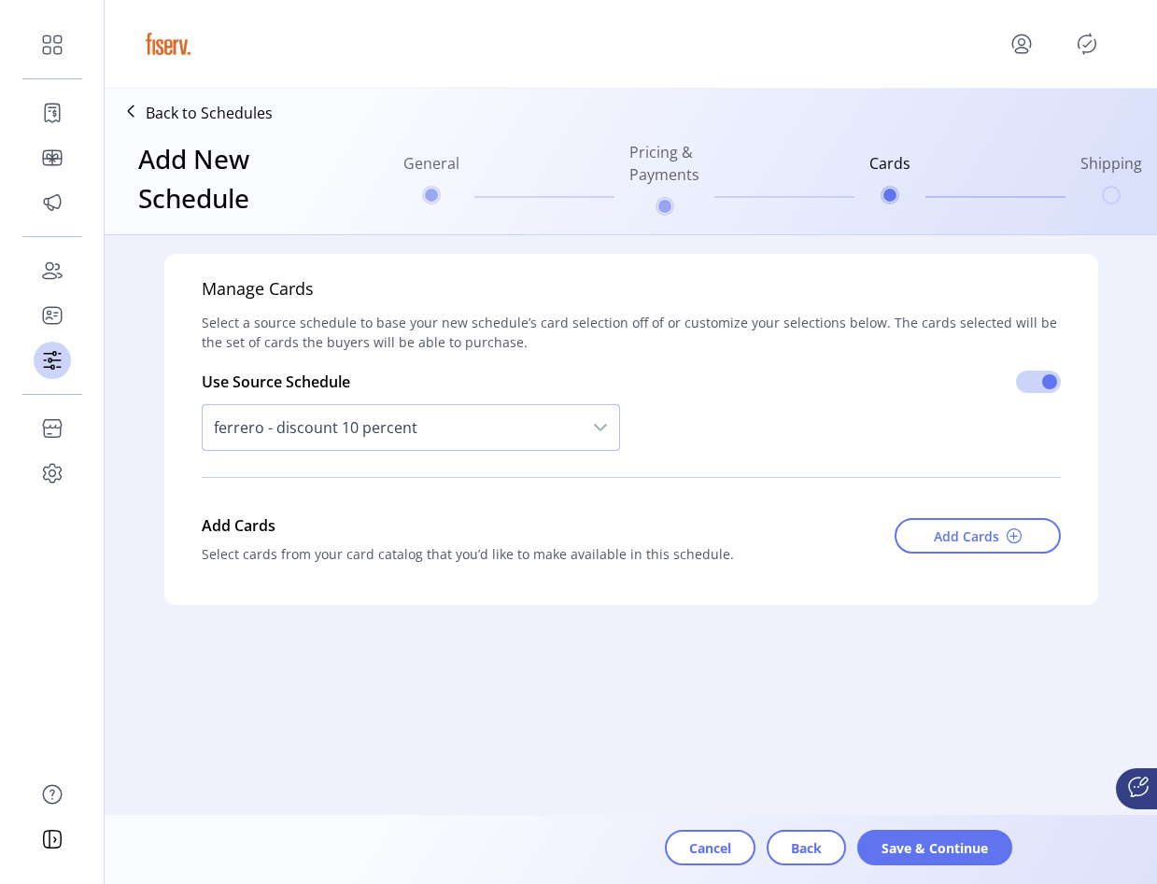
click at [444, 409] on span "ferrero - discount 10 percent" at bounding box center [392, 427] width 379 height 45
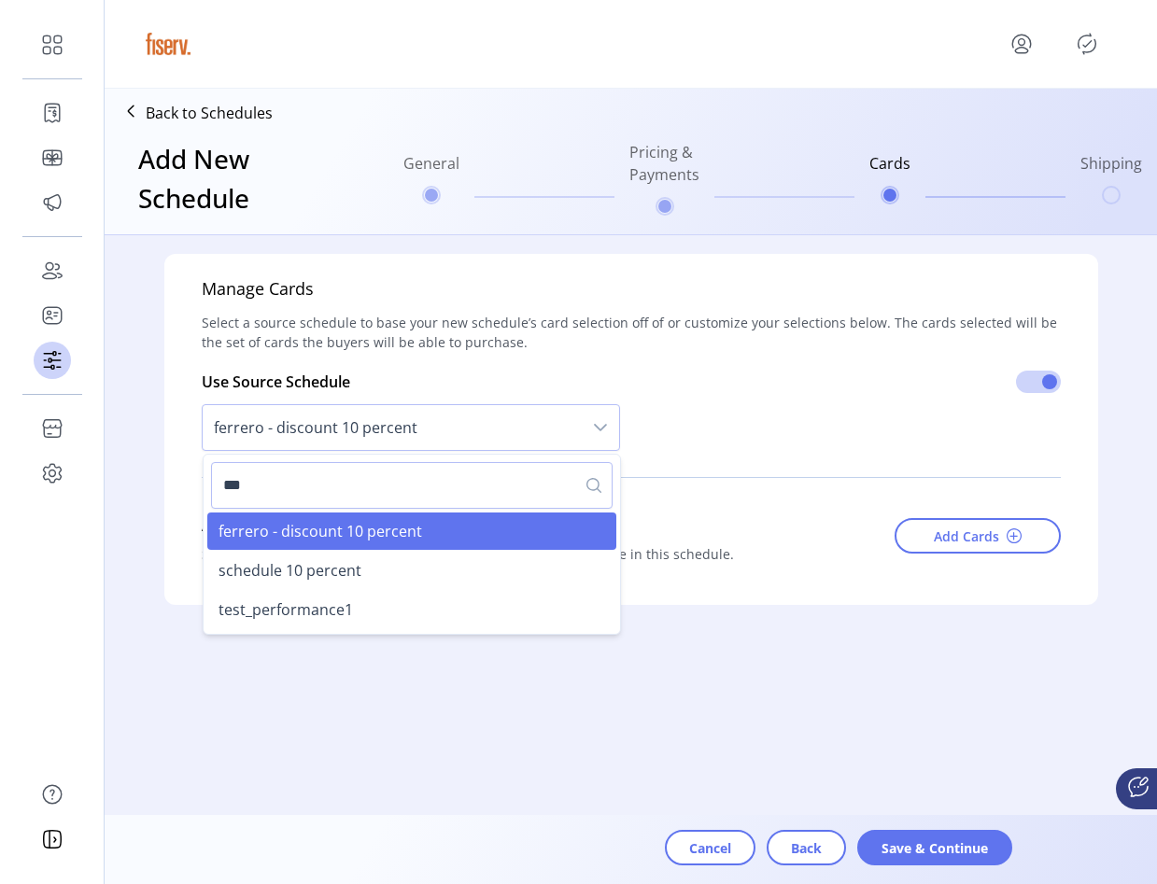
click at [408, 470] on input "***" at bounding box center [411, 485] width 401 height 47
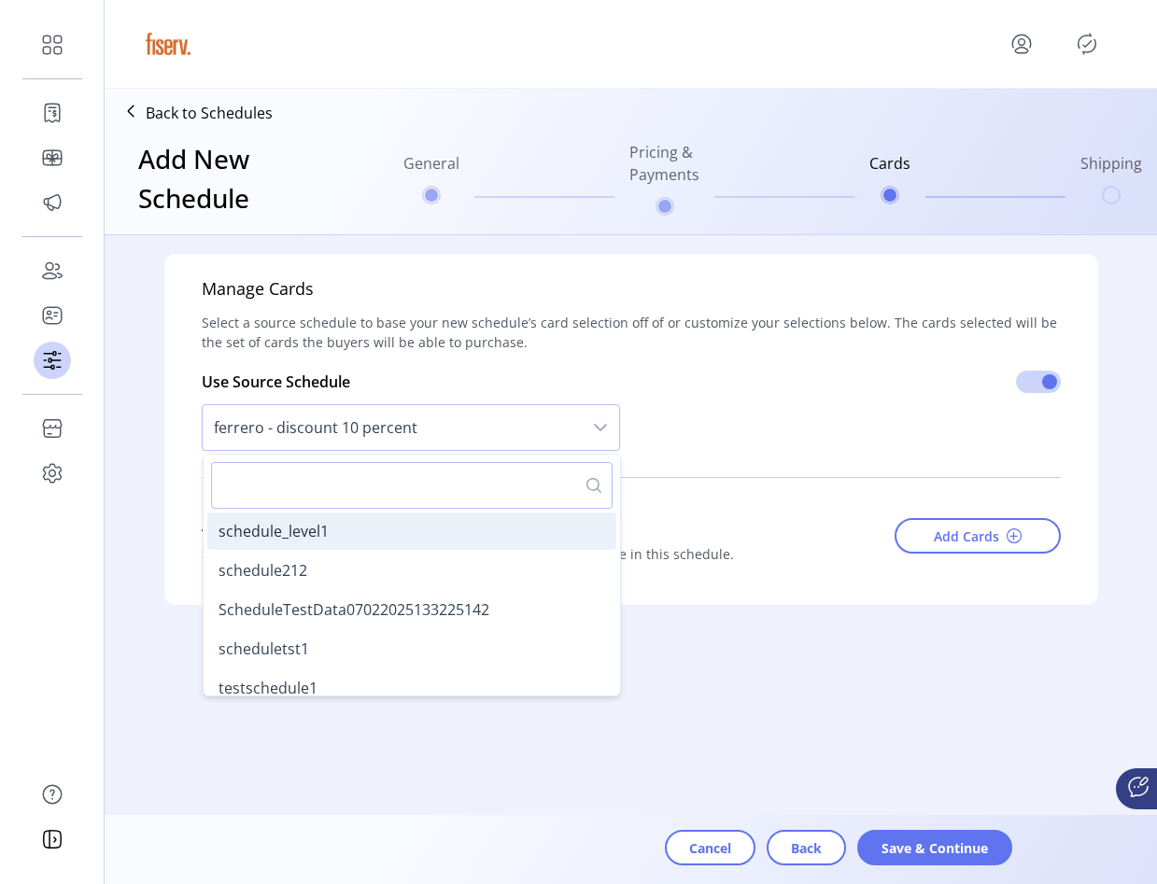
click at [326, 540] on li "schedule_level1" at bounding box center [411, 530] width 409 height 37
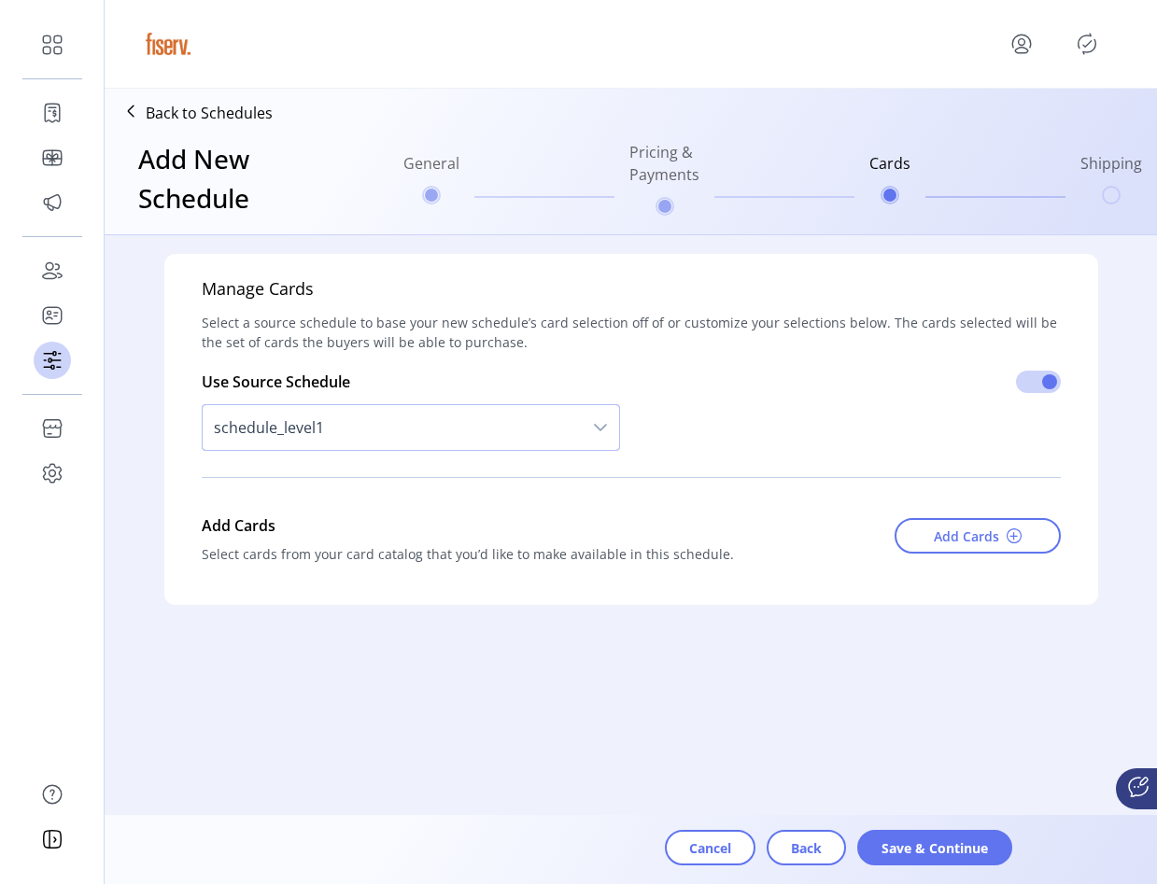
click at [517, 433] on span "schedule_level1" at bounding box center [392, 427] width 379 height 45
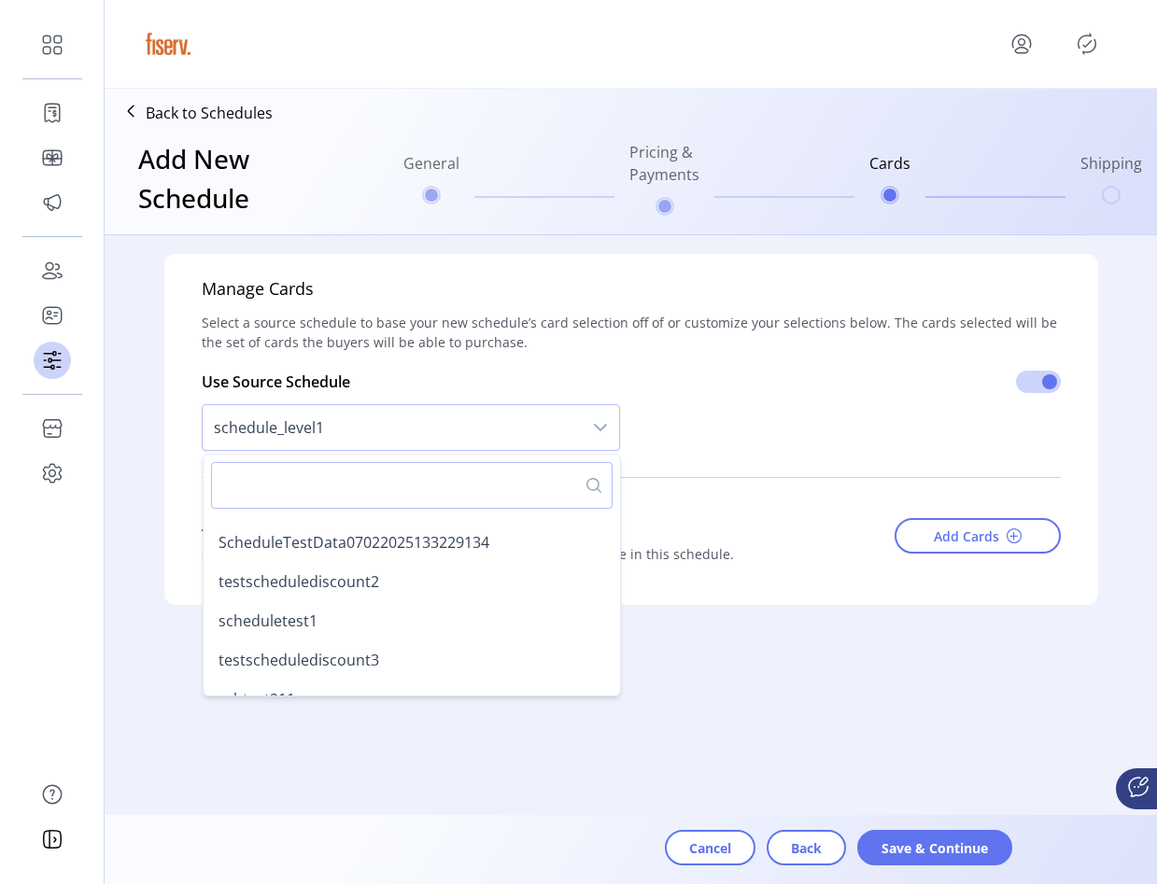
scroll to position [986, 0]
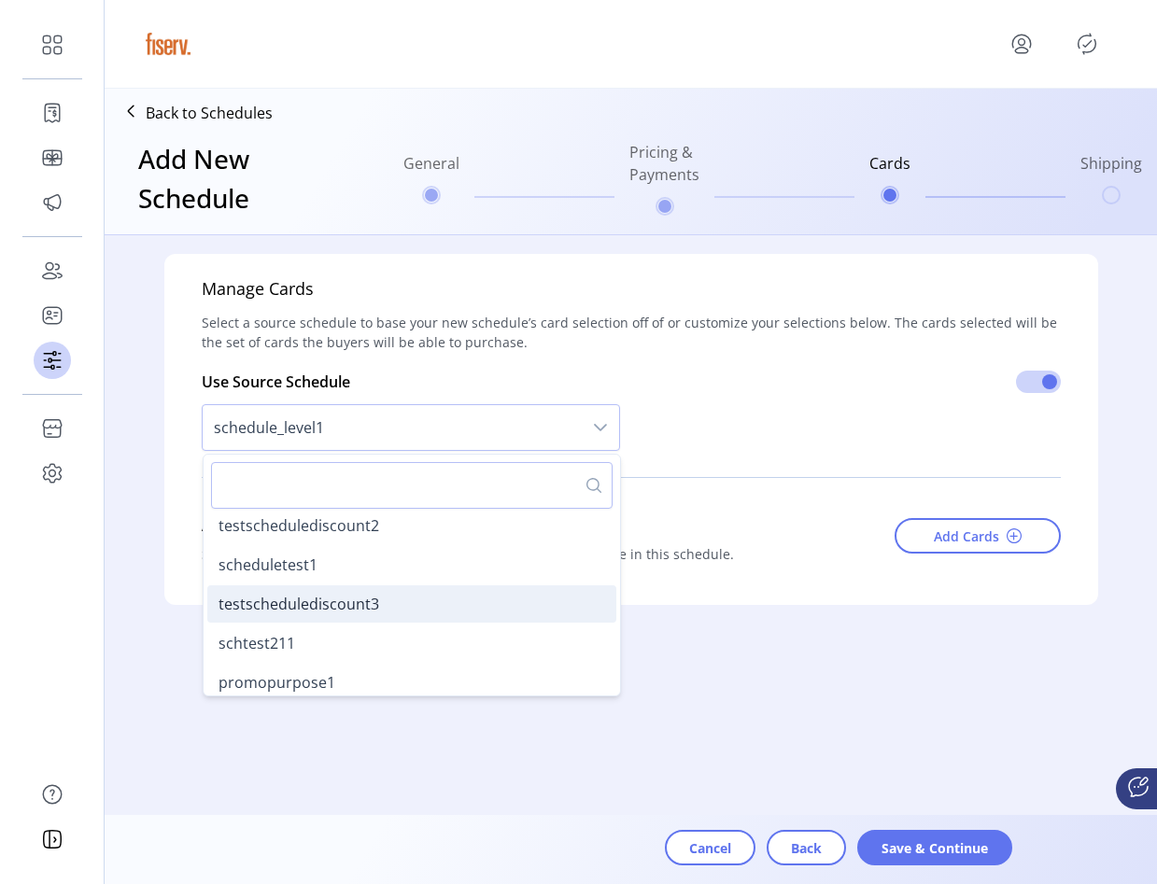
click at [404, 588] on li "testschedulediscount3" at bounding box center [411, 603] width 409 height 37
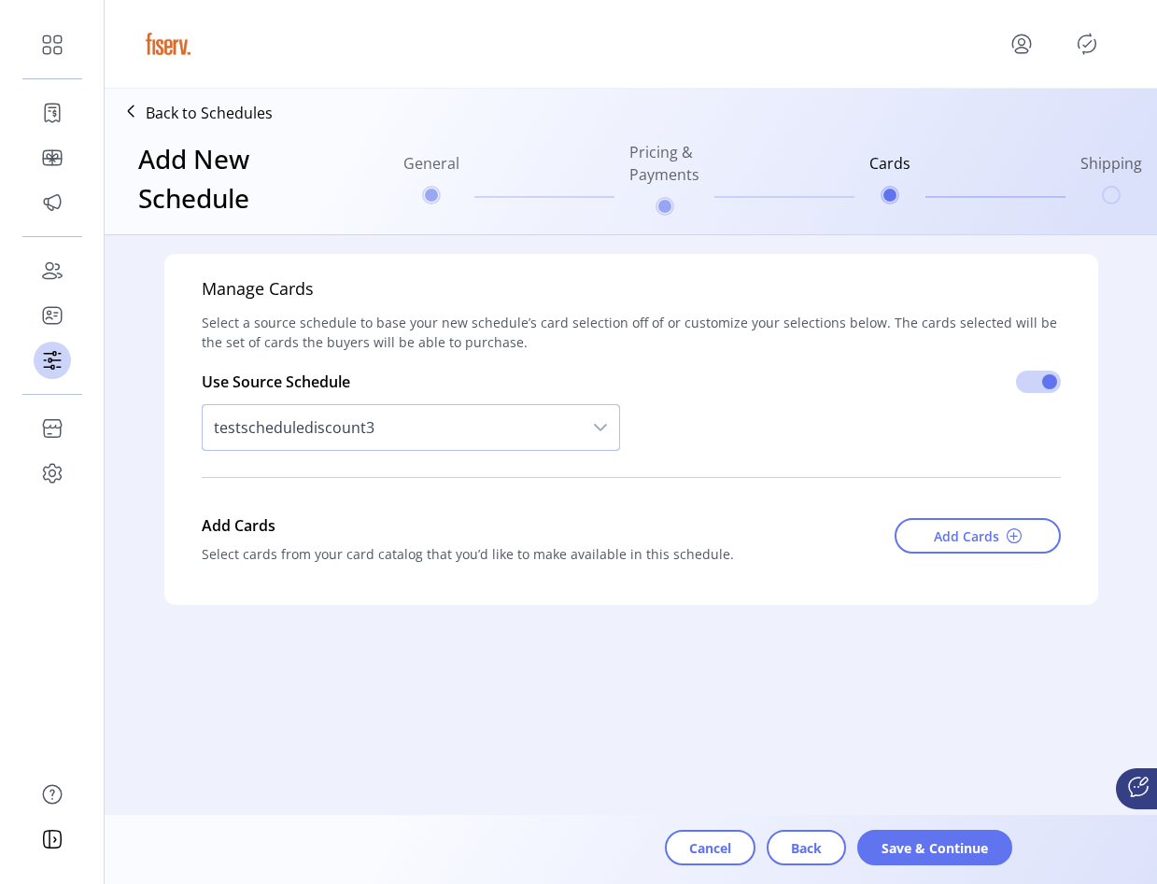
click at [222, 117] on p "Back to Schedules" at bounding box center [209, 113] width 127 height 22
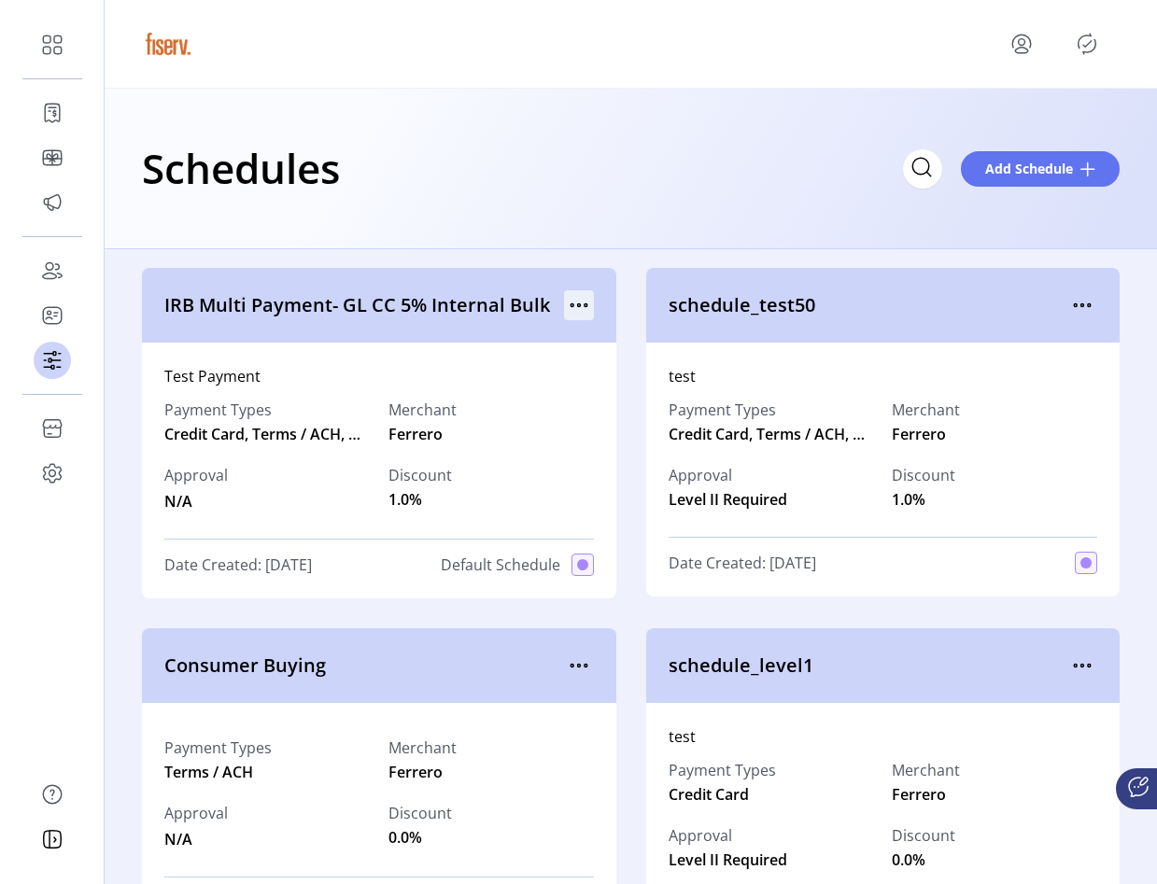
click at [580, 313] on icon "menu" at bounding box center [579, 305] width 30 height 30
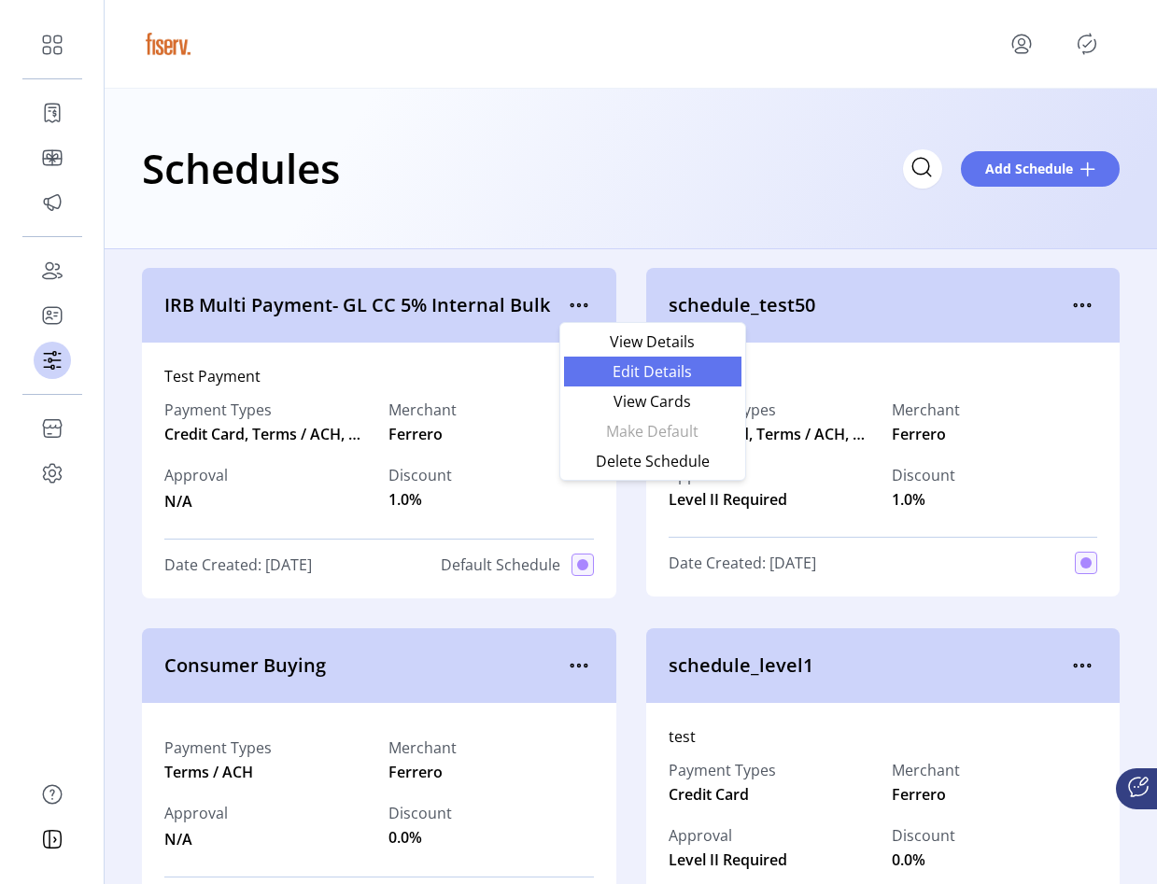
click at [621, 364] on span "Edit Details" at bounding box center [652, 371] width 155 height 15
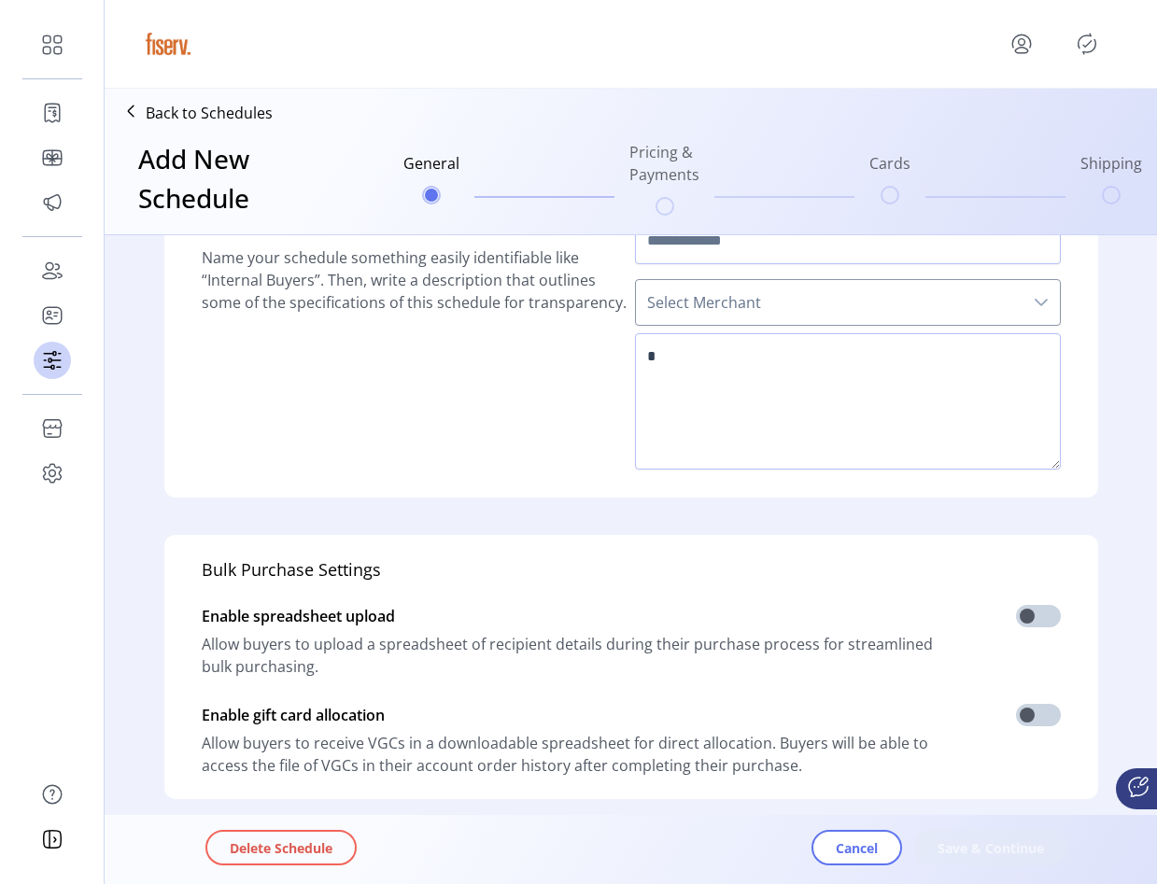
type input "**********"
type textarea "**********"
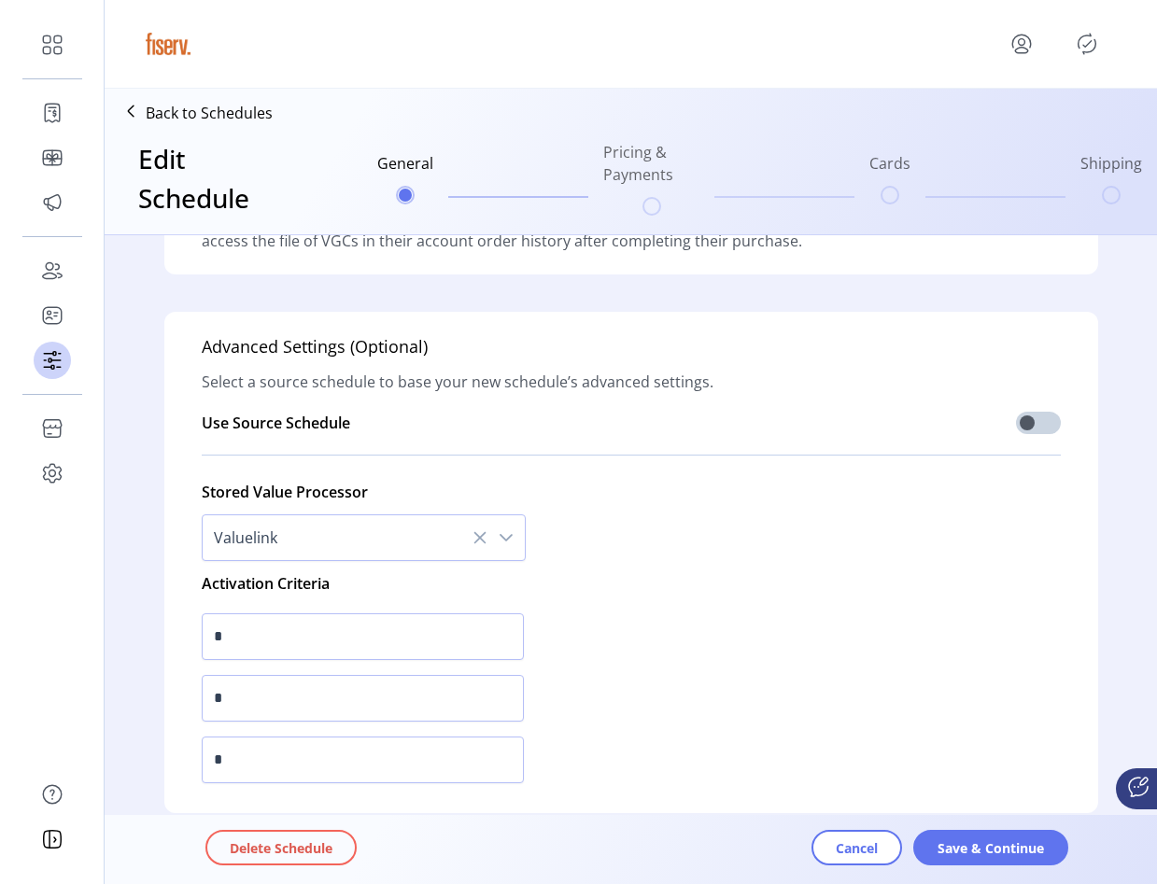
scroll to position [677, 0]
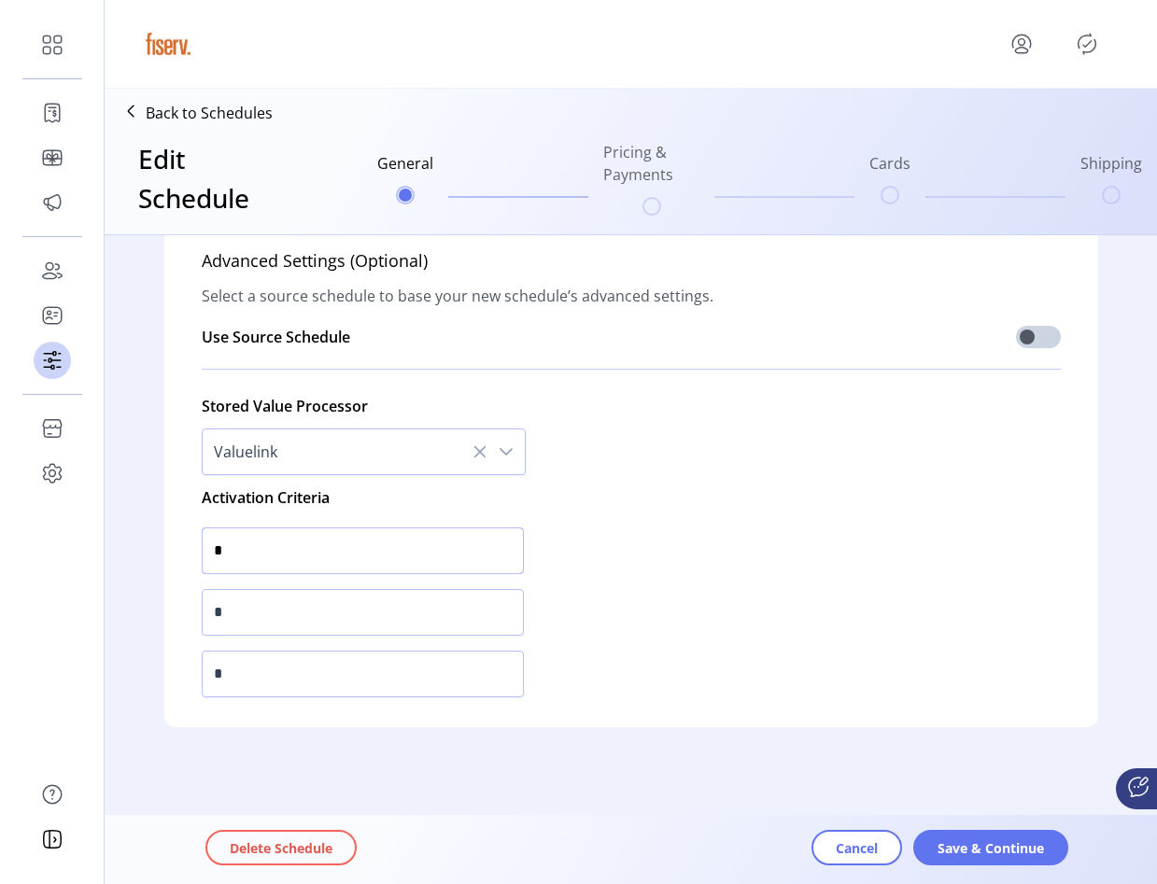
click at [300, 562] on input "*" at bounding box center [363, 550] width 322 height 47
type input "**"
click at [269, 661] on input "*" at bounding box center [363, 674] width 322 height 47
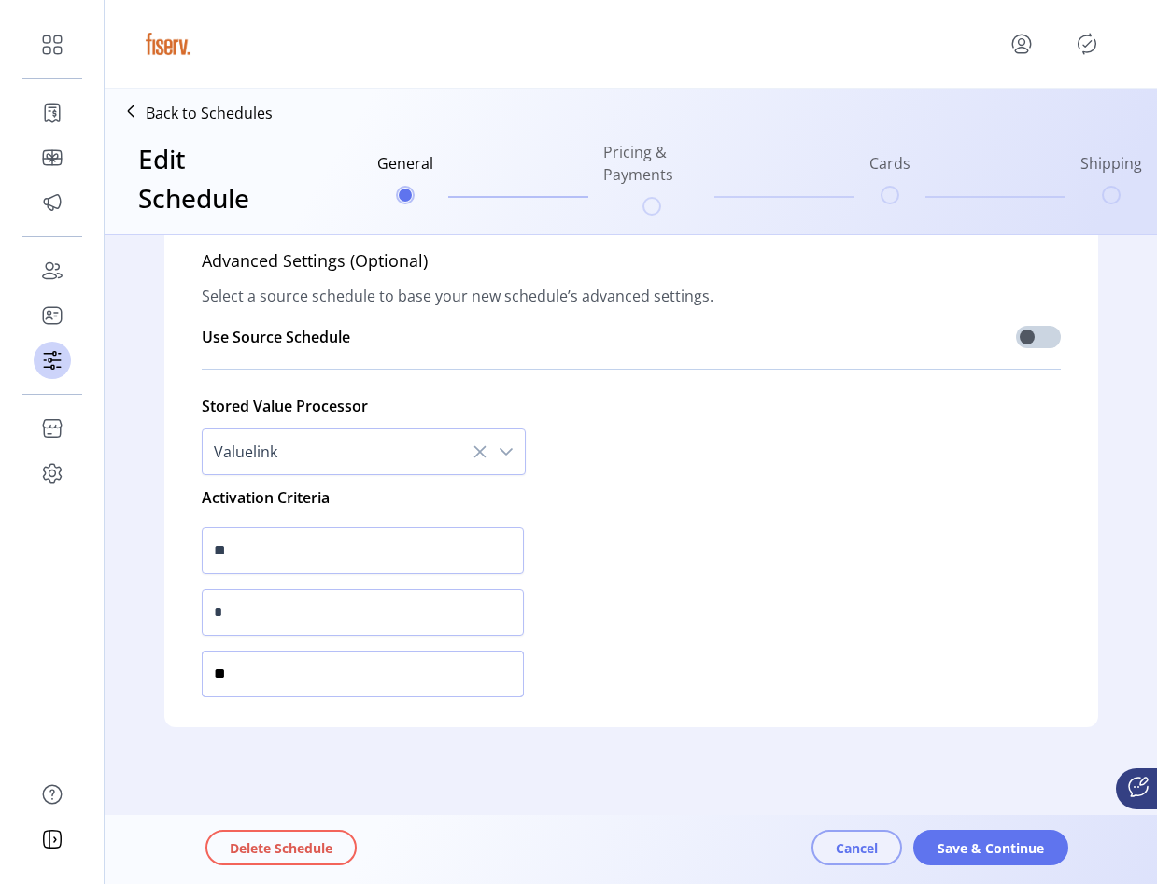
type input "**"
click at [866, 839] on span "Cancel" at bounding box center [856, 848] width 42 height 20
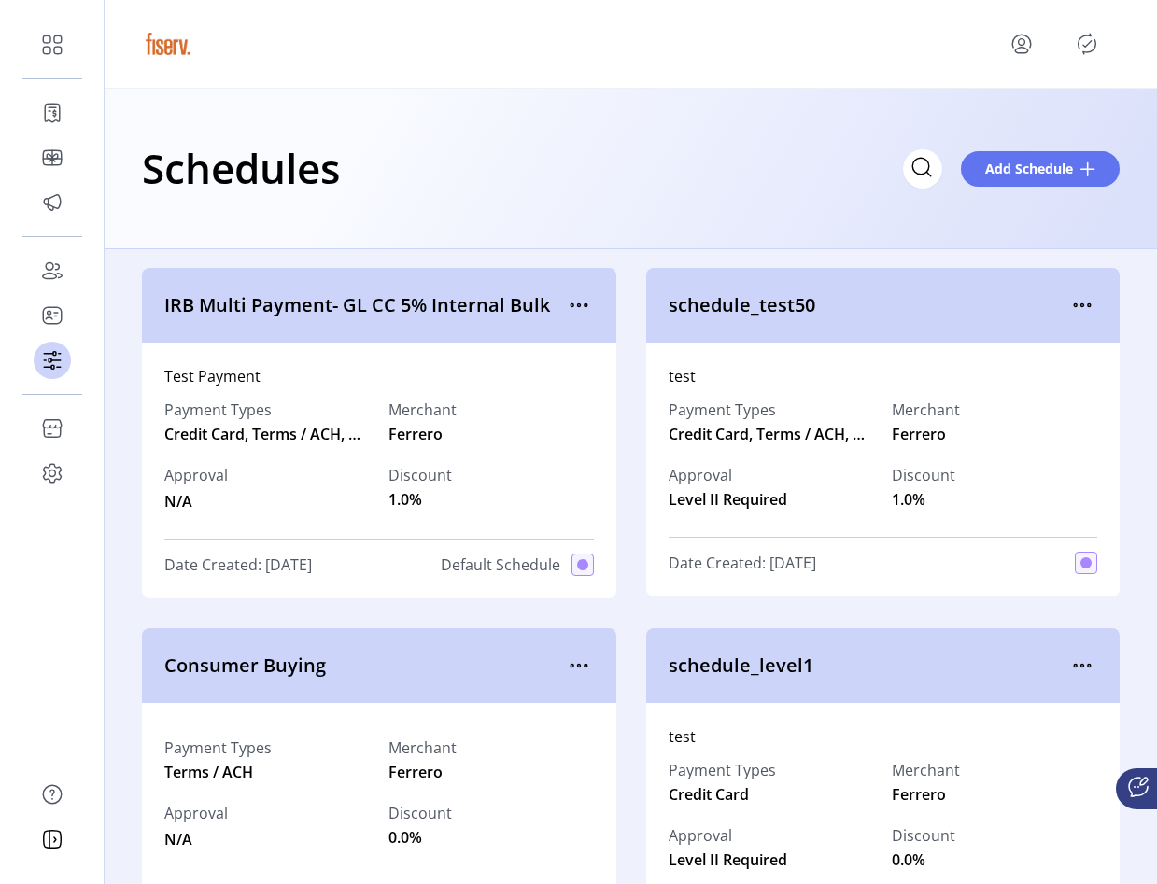
click at [570, 323] on div "IRB Multi Payment- GL CC 5% Internal Bulk" at bounding box center [379, 305] width 474 height 75
click at [568, 317] on icon "menu" at bounding box center [579, 305] width 30 height 30
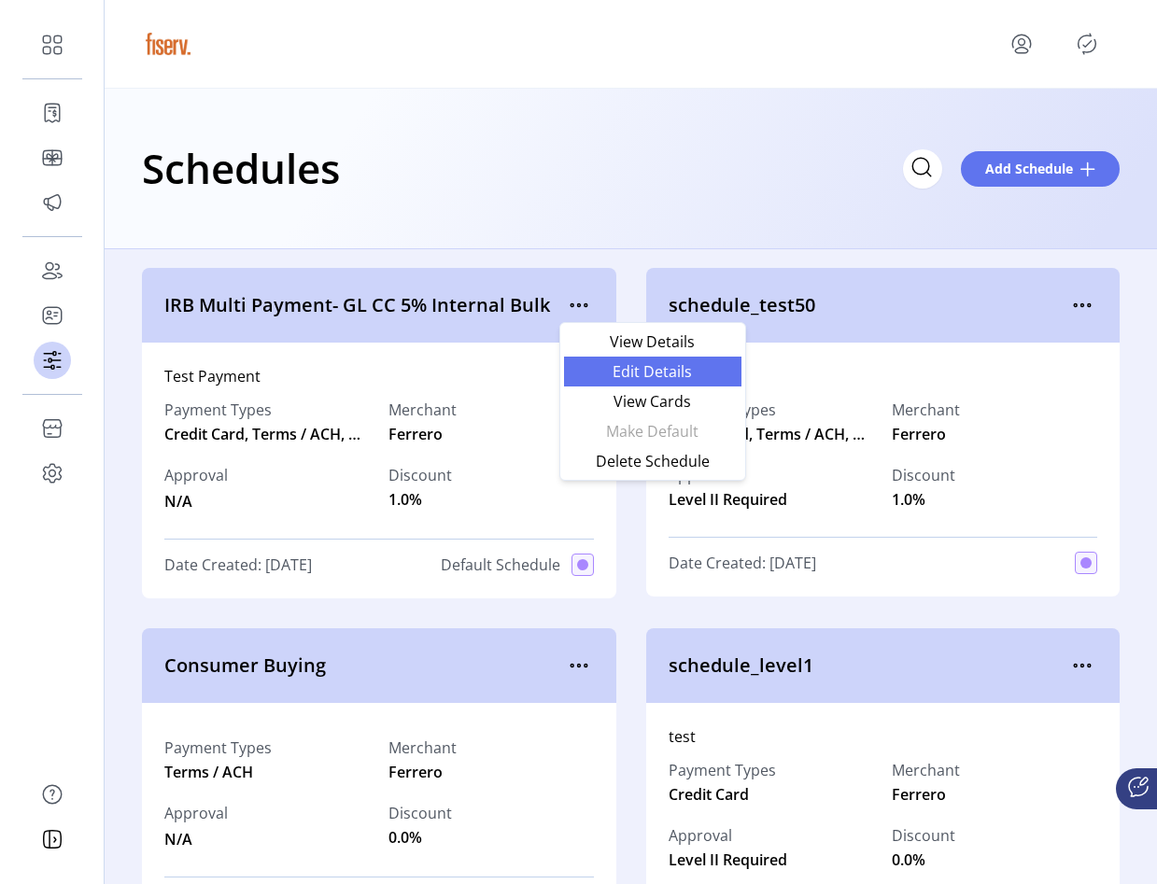
click at [603, 372] on span "Edit Details" at bounding box center [652, 371] width 155 height 15
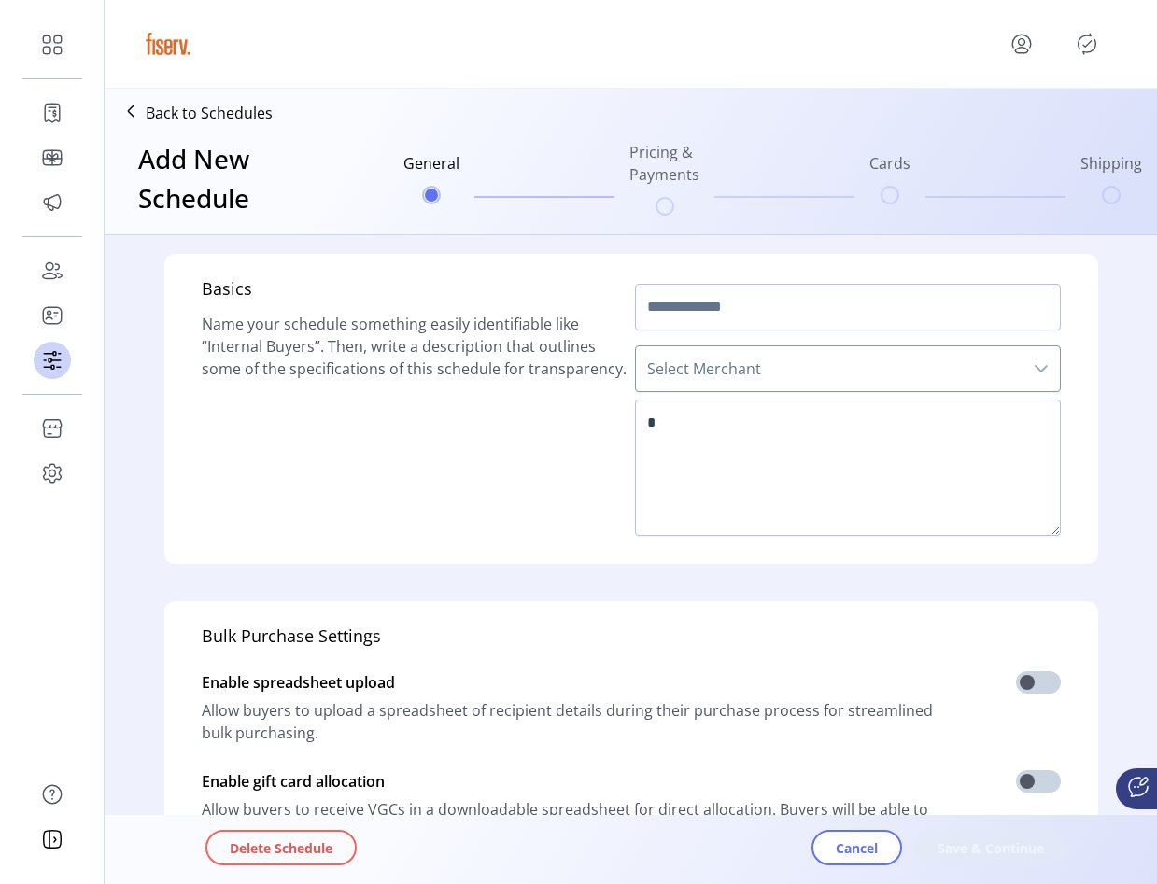
type input "**********"
type textarea "**********"
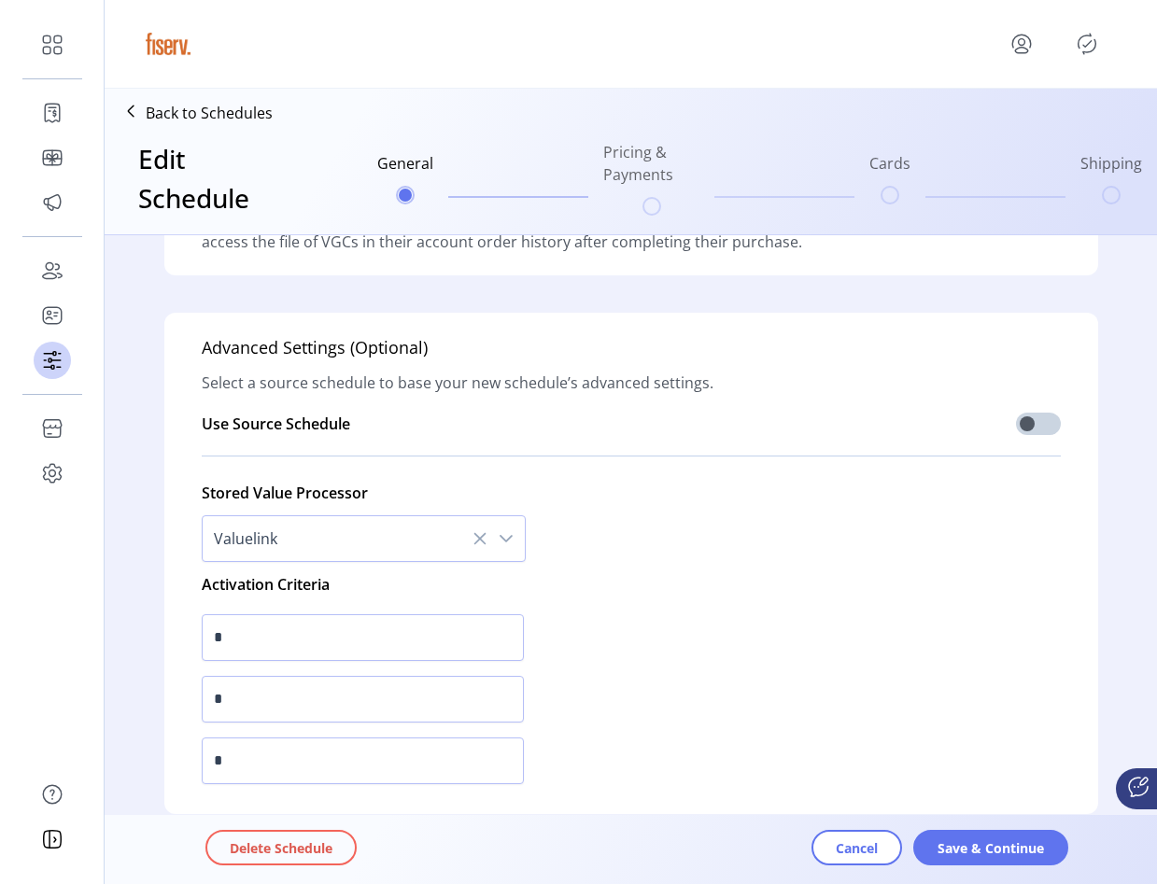
scroll to position [677, 0]
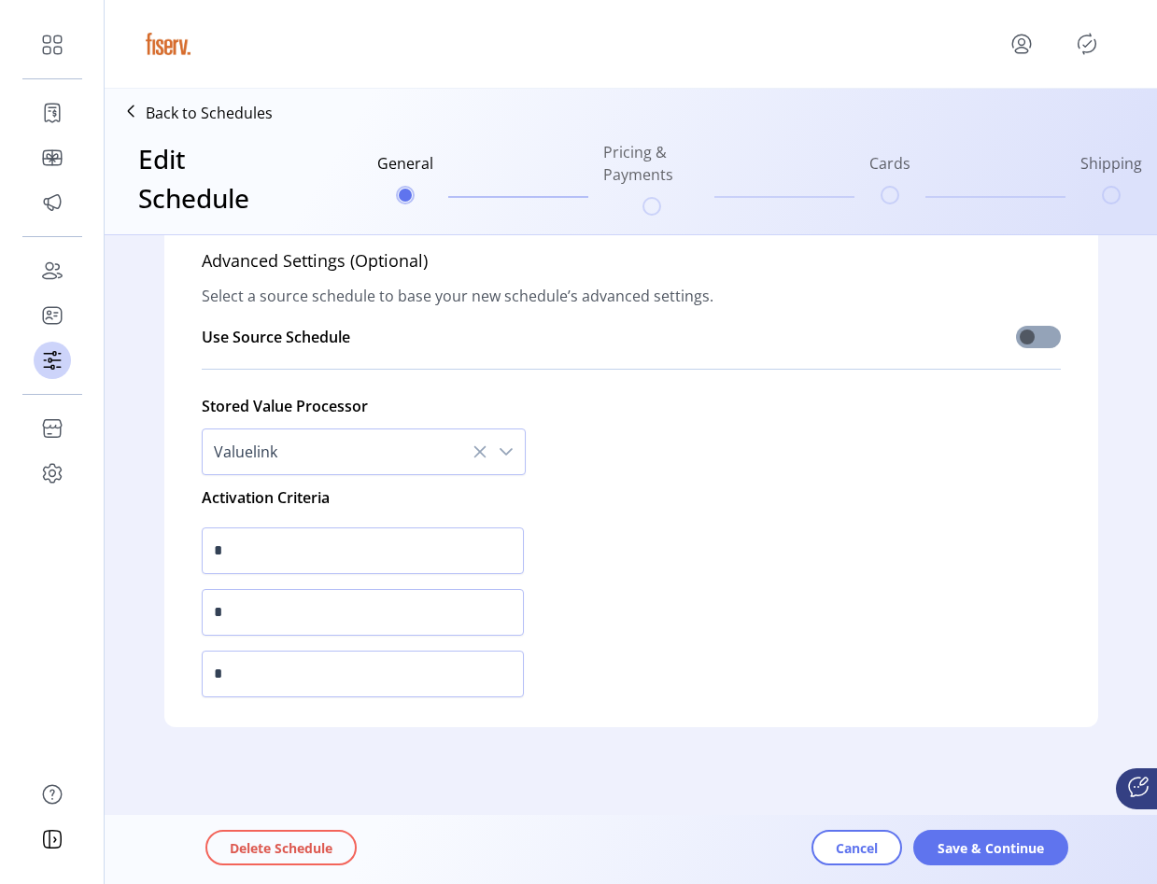
click at [1047, 343] on span at bounding box center [1038, 337] width 45 height 22
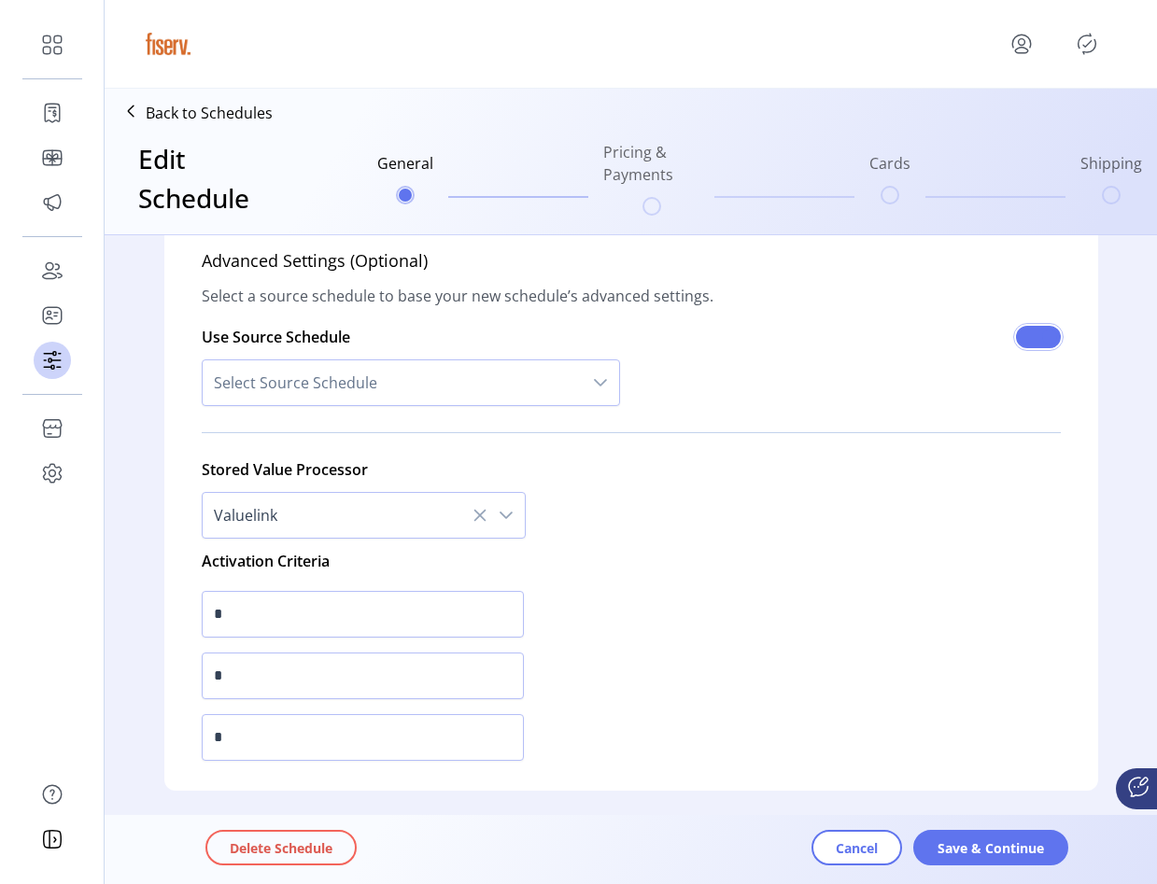
scroll to position [10, 6]
click at [299, 392] on span "Select Source Schedule" at bounding box center [392, 382] width 379 height 45
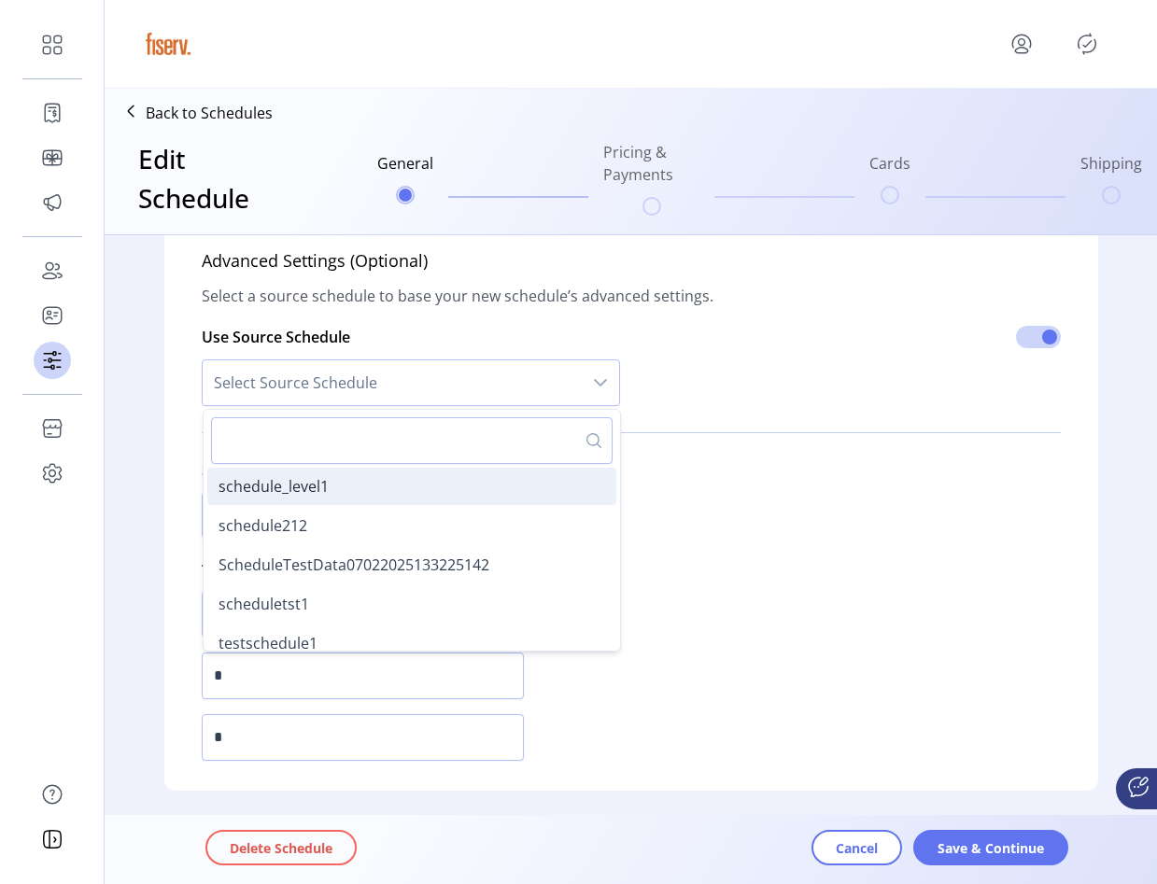
click at [291, 493] on span "schedule_level1" at bounding box center [273, 486] width 110 height 21
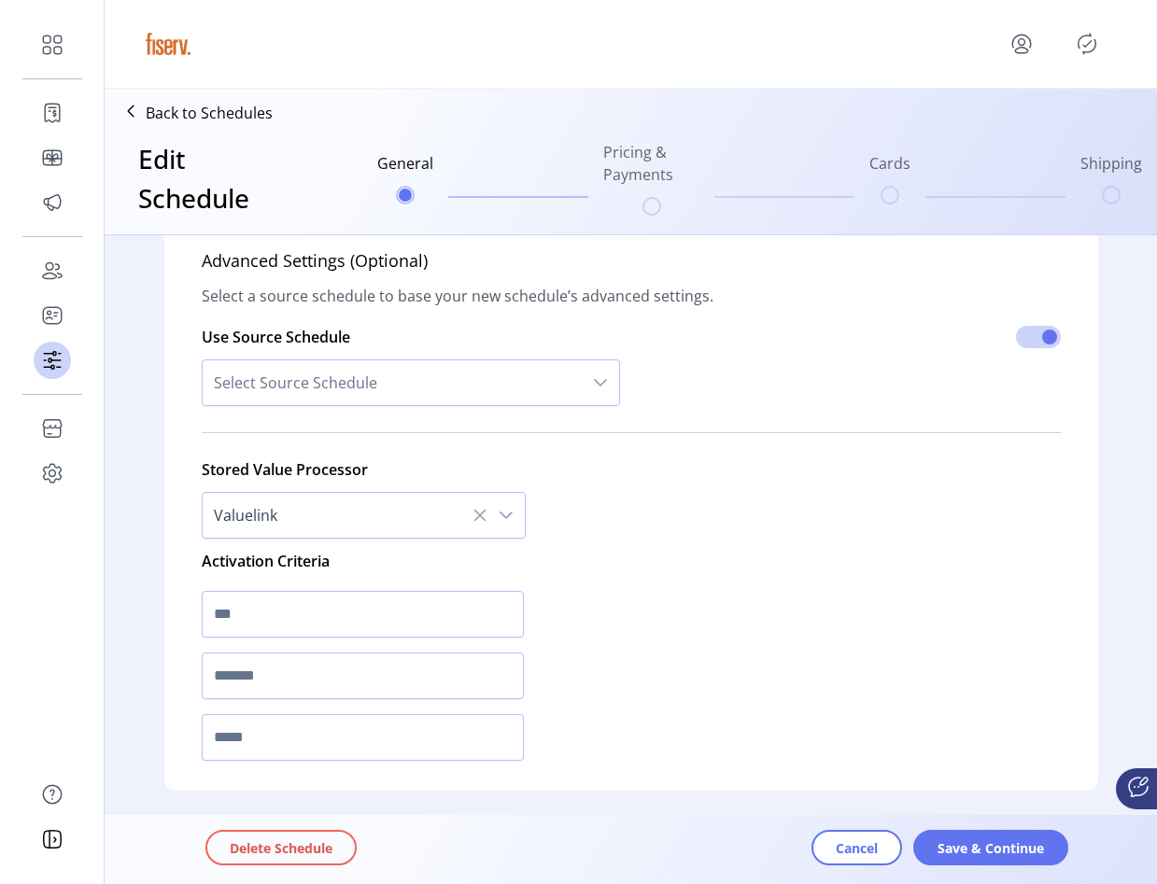
scroll to position [511, 0]
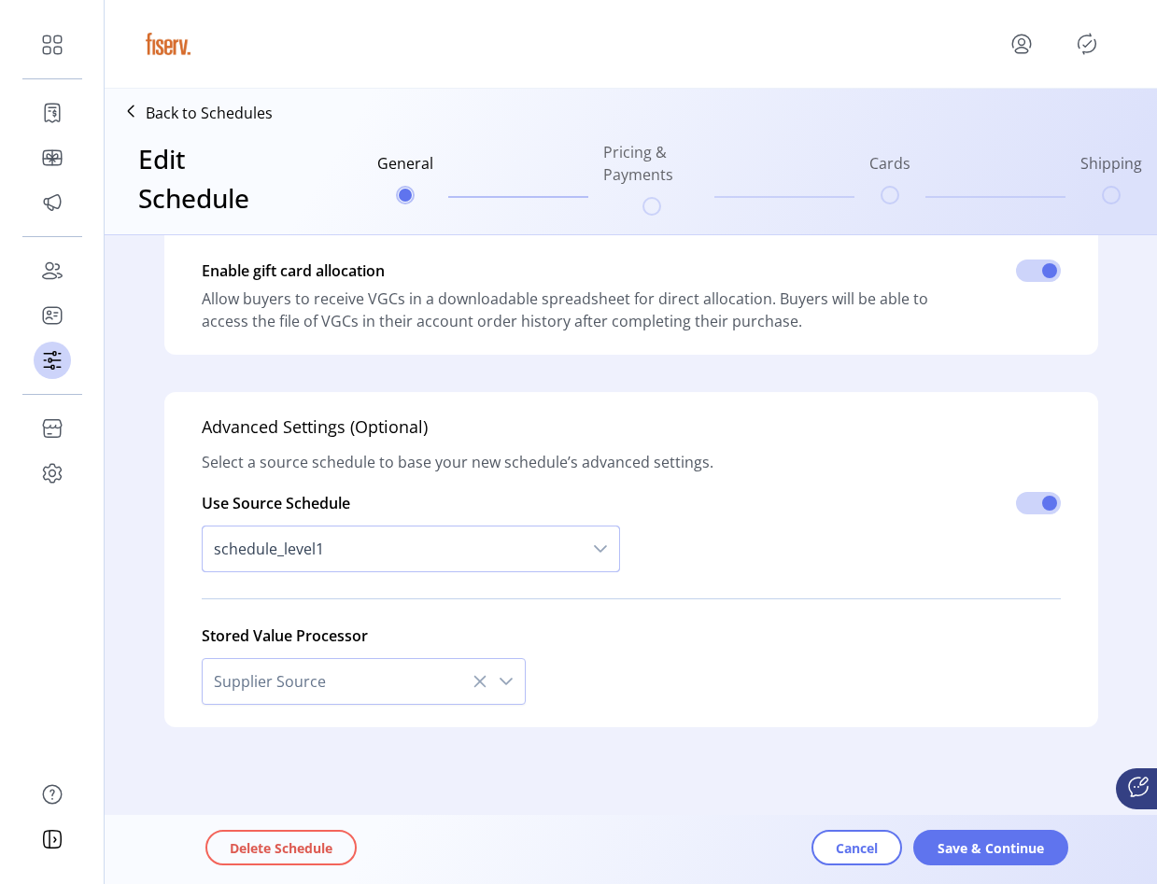
click at [311, 547] on span "schedule_level1" at bounding box center [392, 548] width 379 height 45
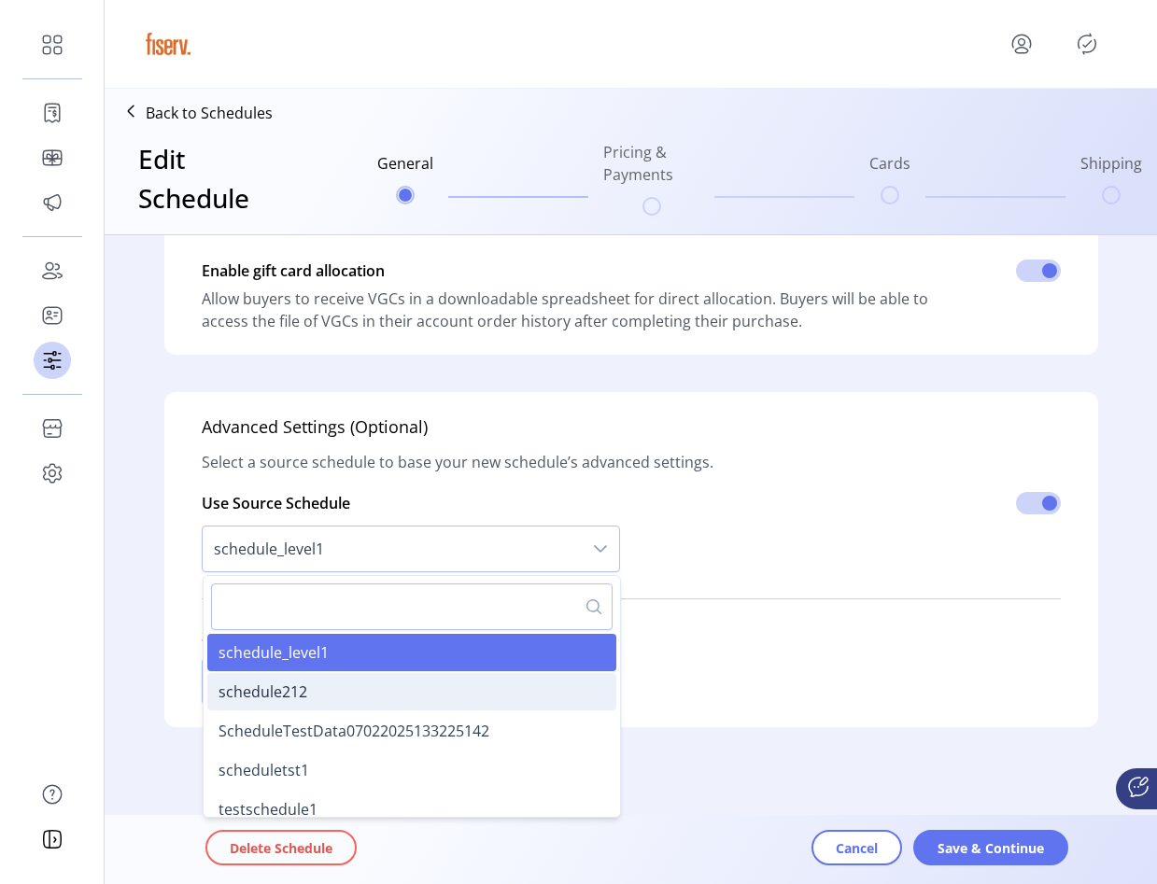
click at [289, 700] on span "schedule212" at bounding box center [262, 691] width 89 height 21
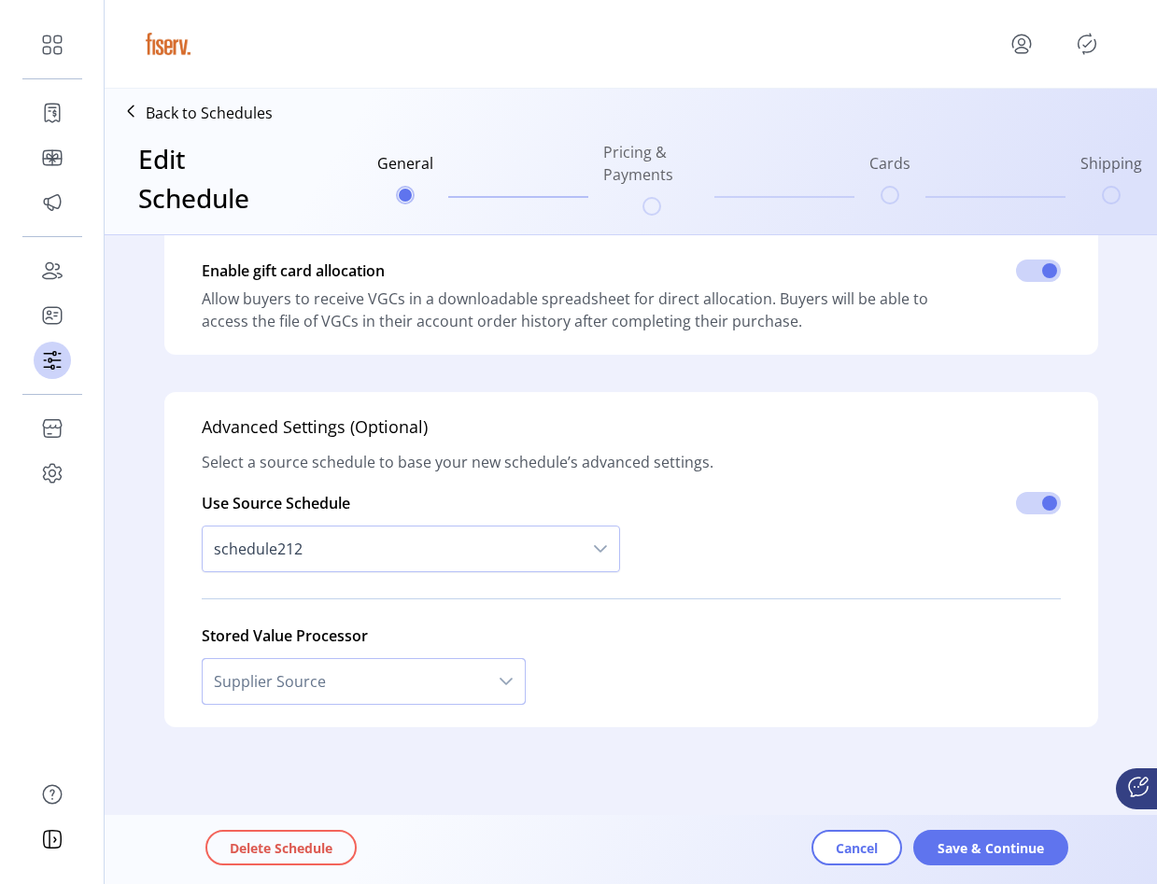
click at [298, 694] on span "Supplier Source" at bounding box center [345, 681] width 285 height 45
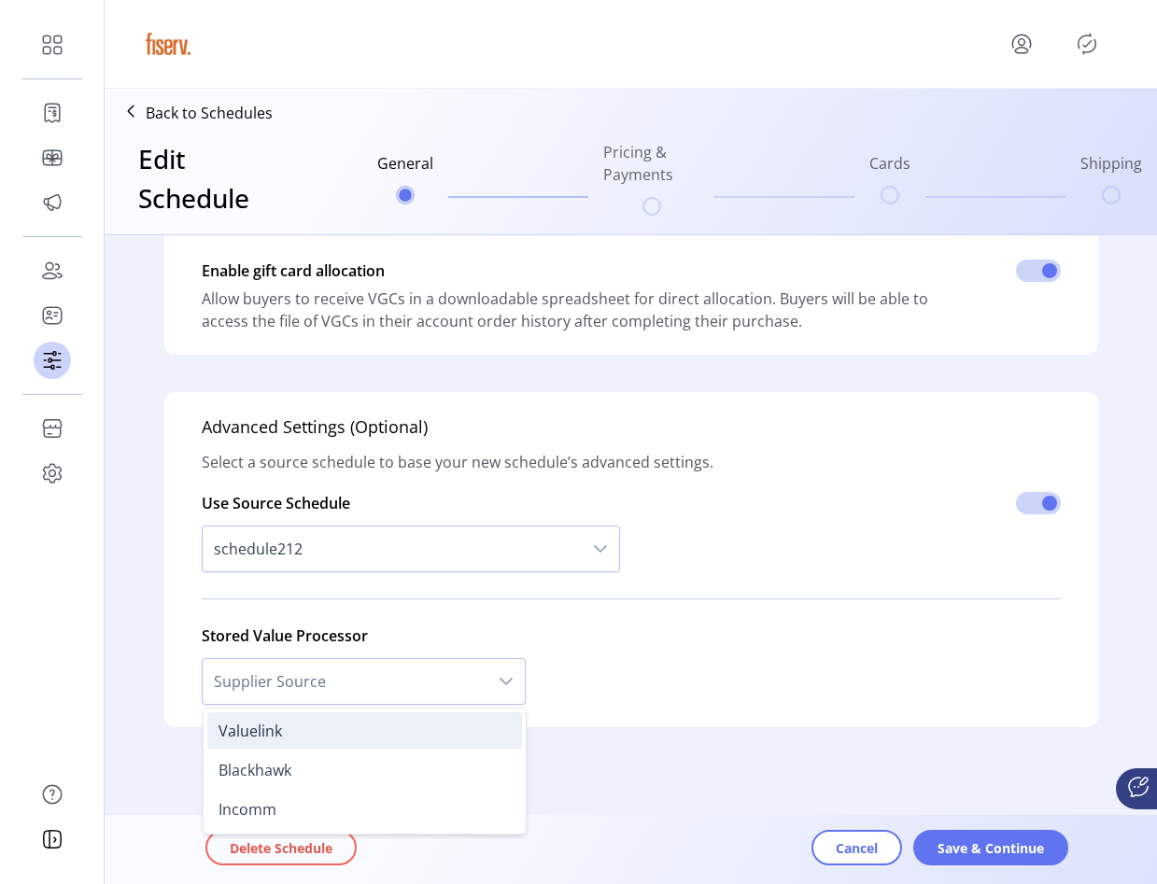
click at [278, 713] on li "Valuelink" at bounding box center [364, 730] width 315 height 37
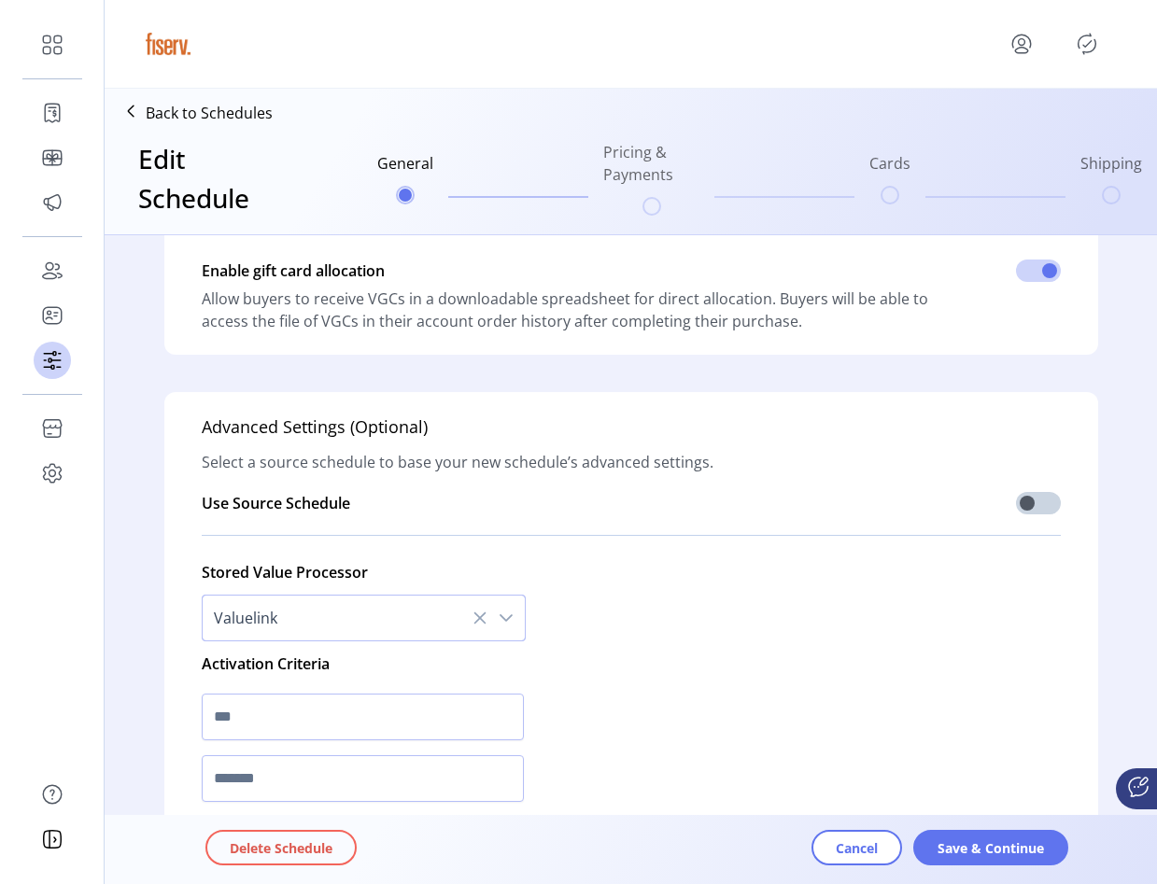
click at [1008, 515] on div "Use Source Schedule" at bounding box center [631, 496] width 859 height 47
click at [1022, 512] on span at bounding box center [1038, 503] width 45 height 22
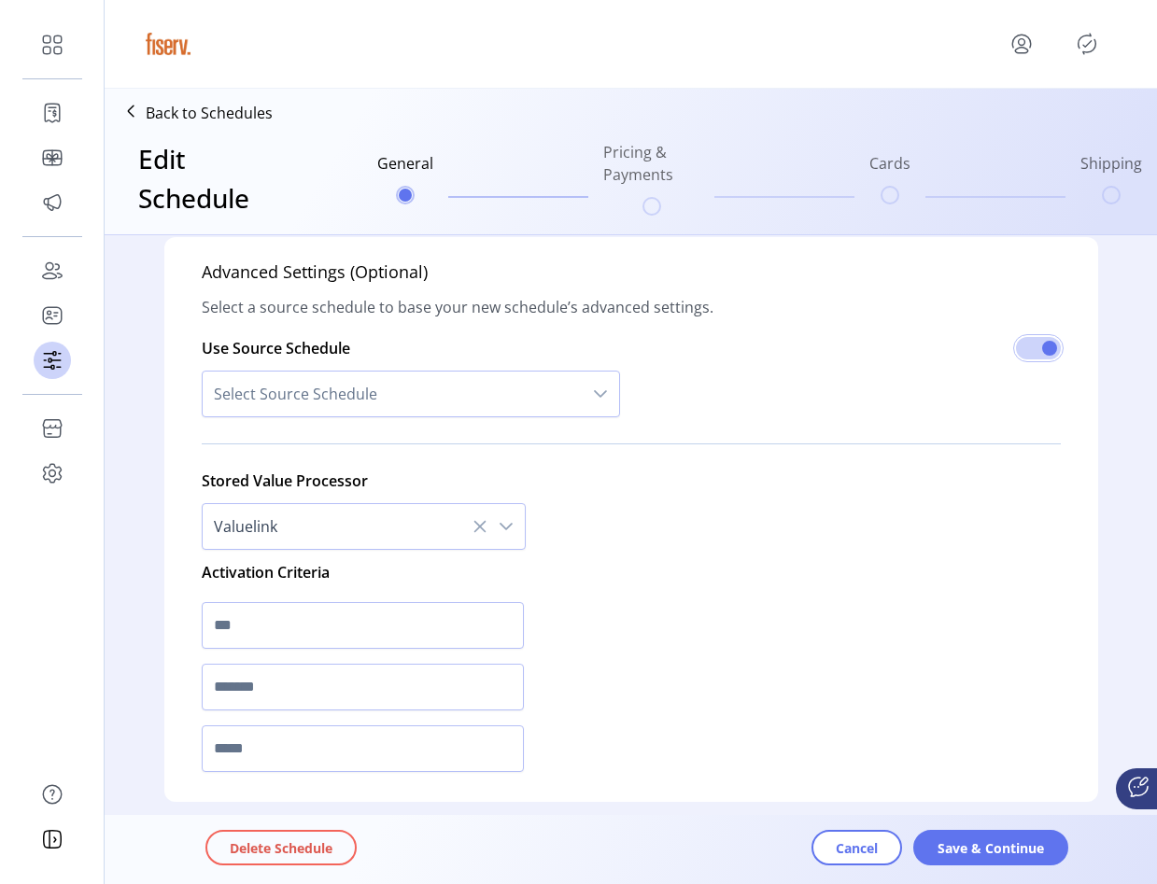
scroll to position [689, 0]
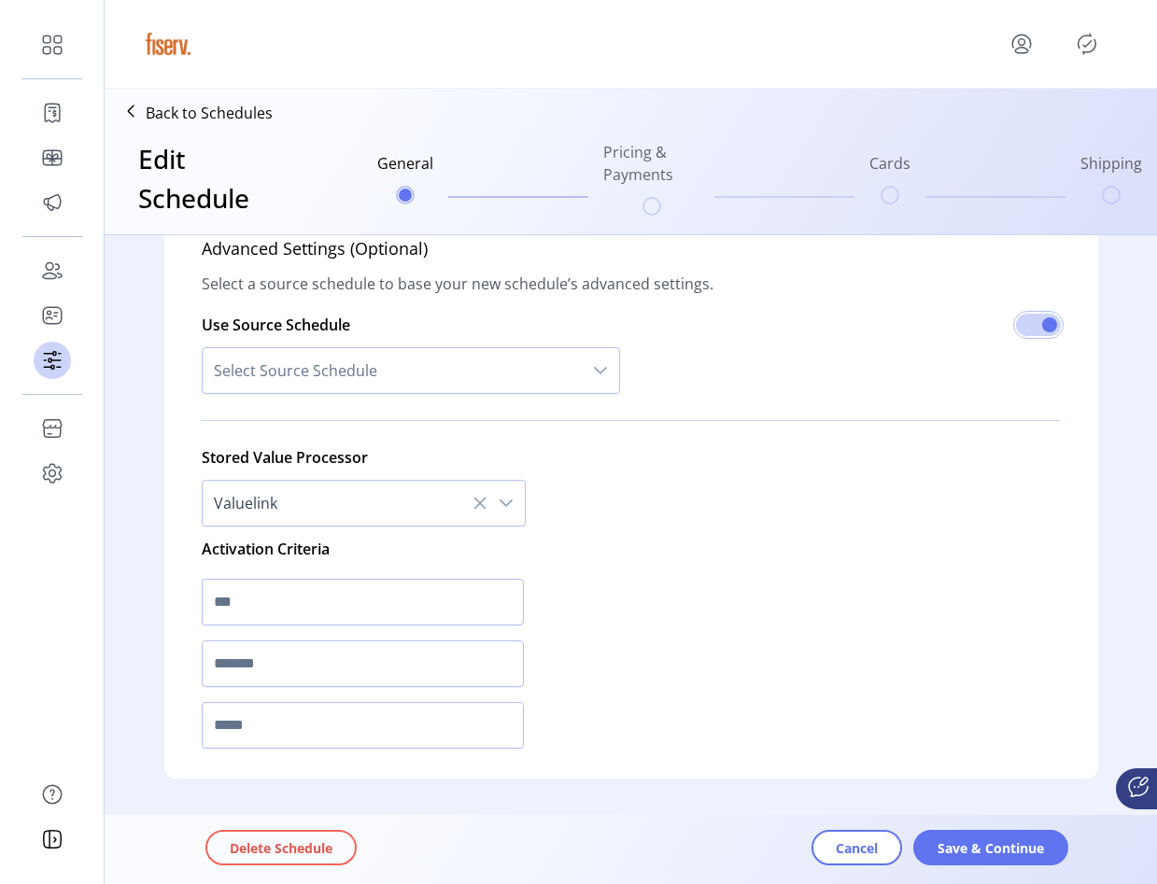
click at [356, 372] on span "Select Source Schedule" at bounding box center [392, 370] width 379 height 45
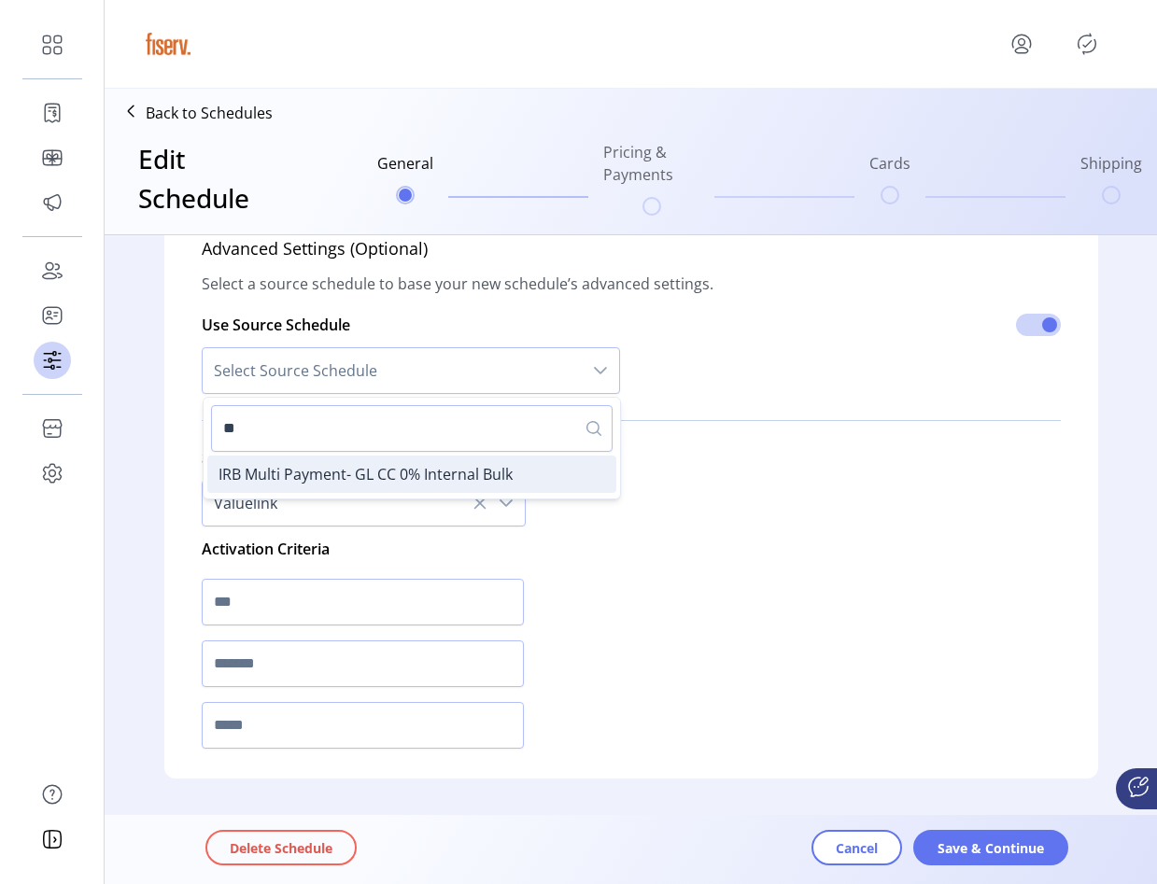
type input "**"
click at [317, 457] on li "IRB Multi Payment- GL CC 0% Internal Bulk" at bounding box center [411, 474] width 409 height 37
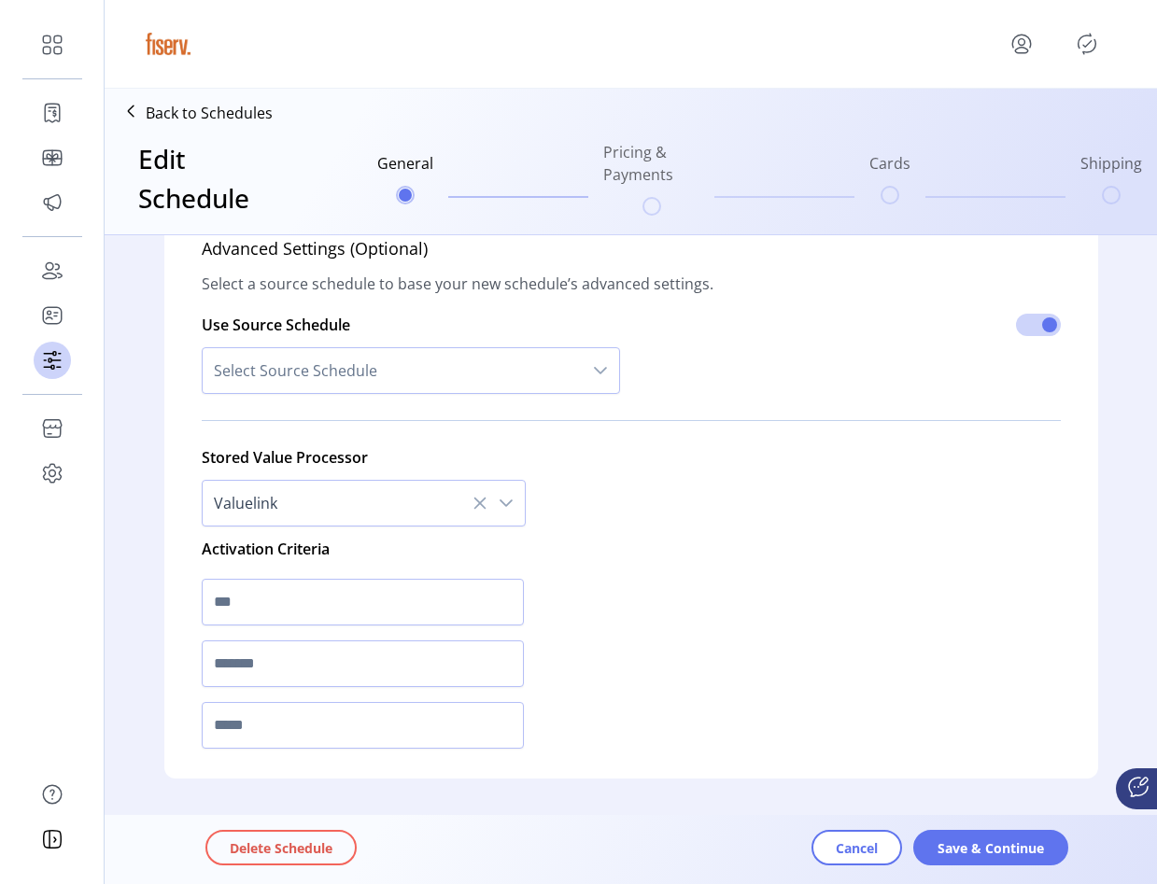
type input "*"
click at [281, 613] on input "*" at bounding box center [363, 602] width 322 height 47
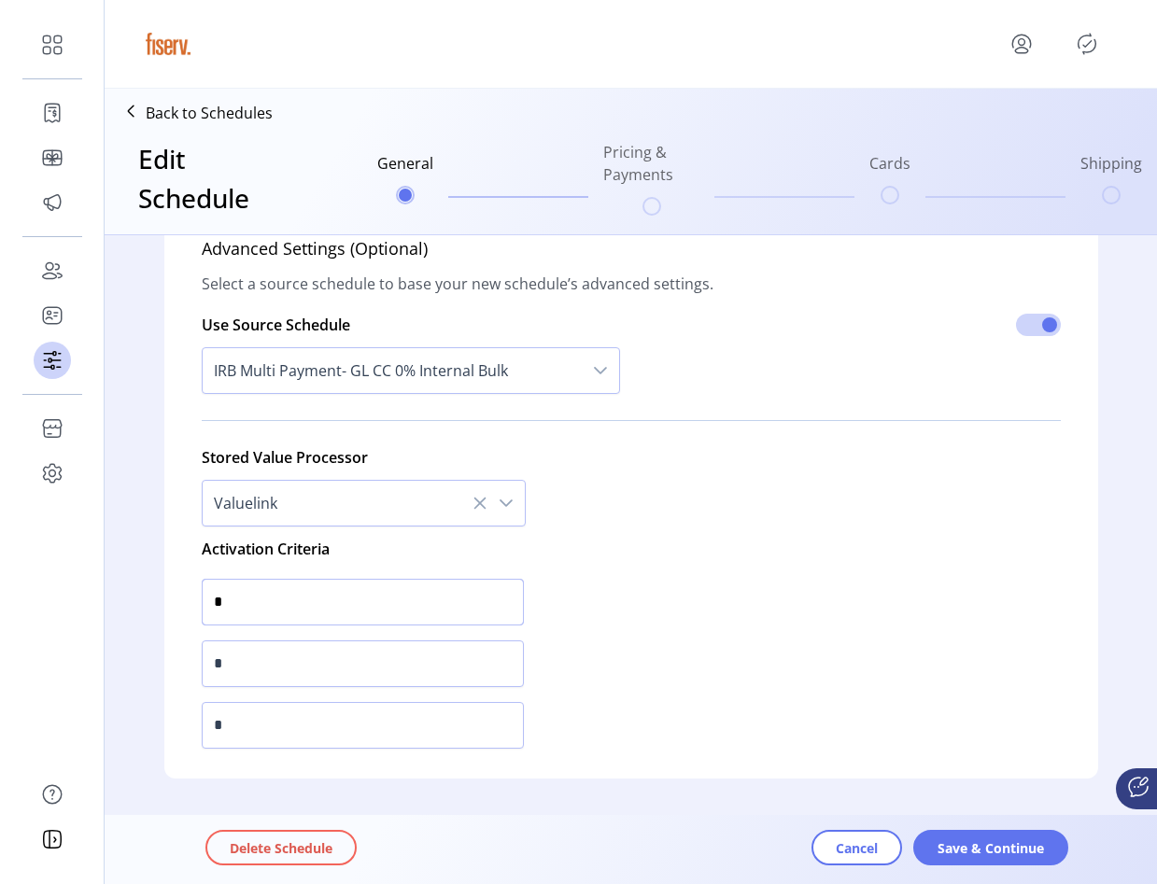
type input "*"
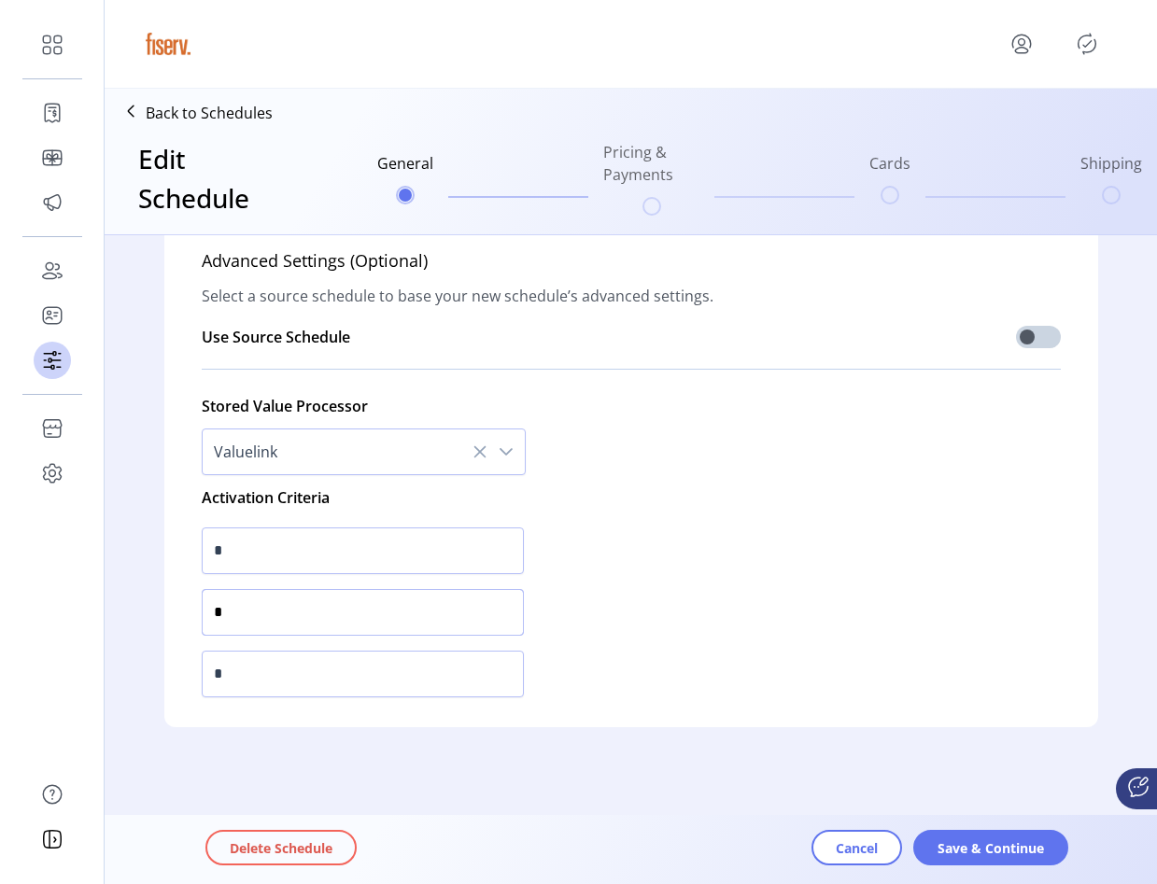
click at [281, 657] on div "* * *" at bounding box center [363, 612] width 322 height 185
click at [248, 124] on div "Back to Schedules" at bounding box center [192, 113] width 161 height 34
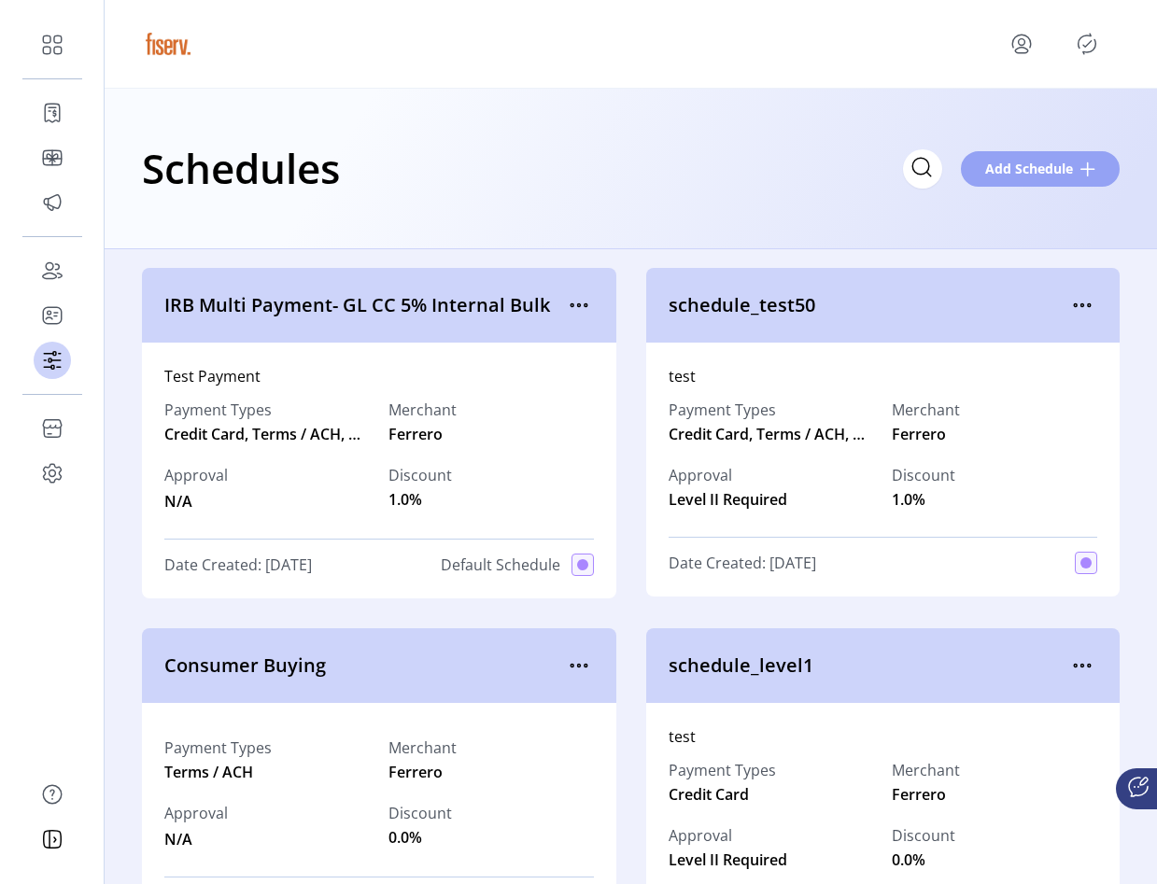
click at [985, 162] on span "Add Schedule" at bounding box center [1029, 169] width 88 height 20
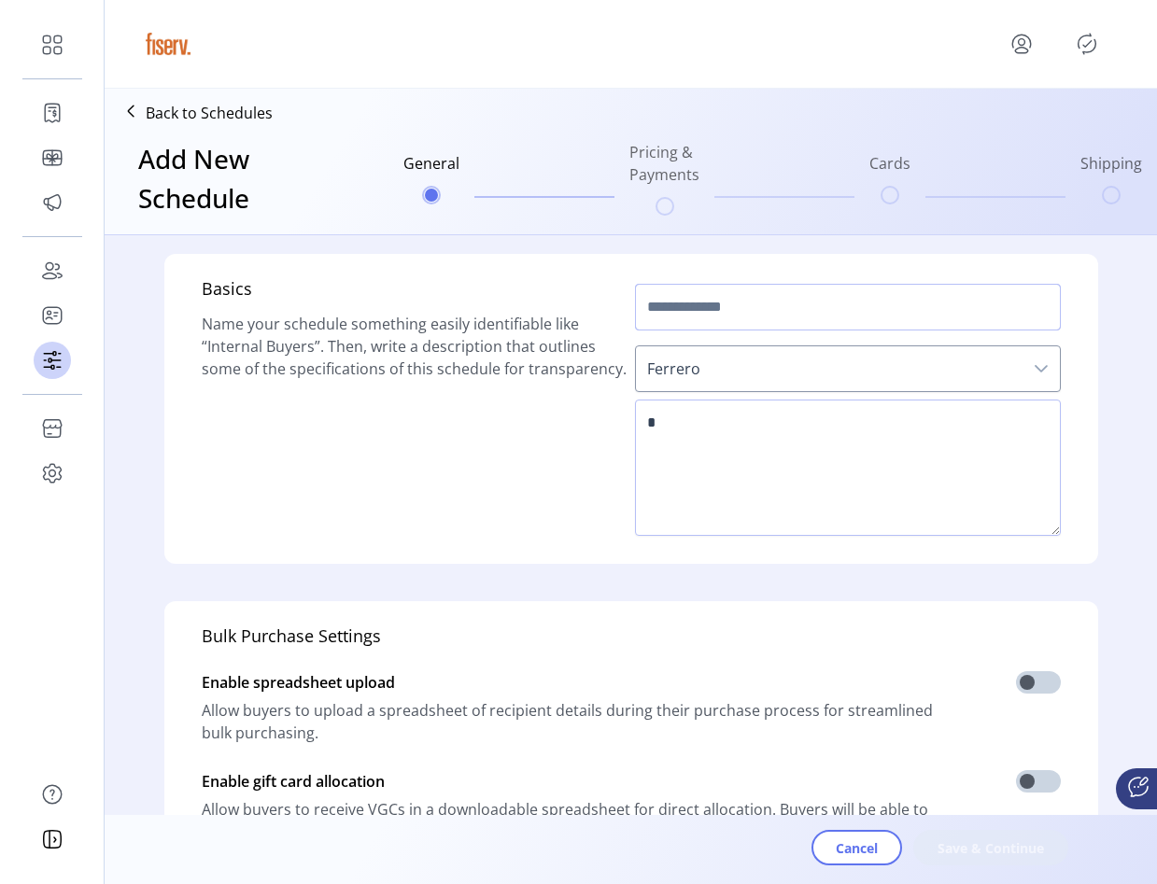
click at [697, 310] on input "text" at bounding box center [848, 307] width 426 height 47
type input "**********"
click at [739, 438] on textarea at bounding box center [848, 468] width 426 height 136
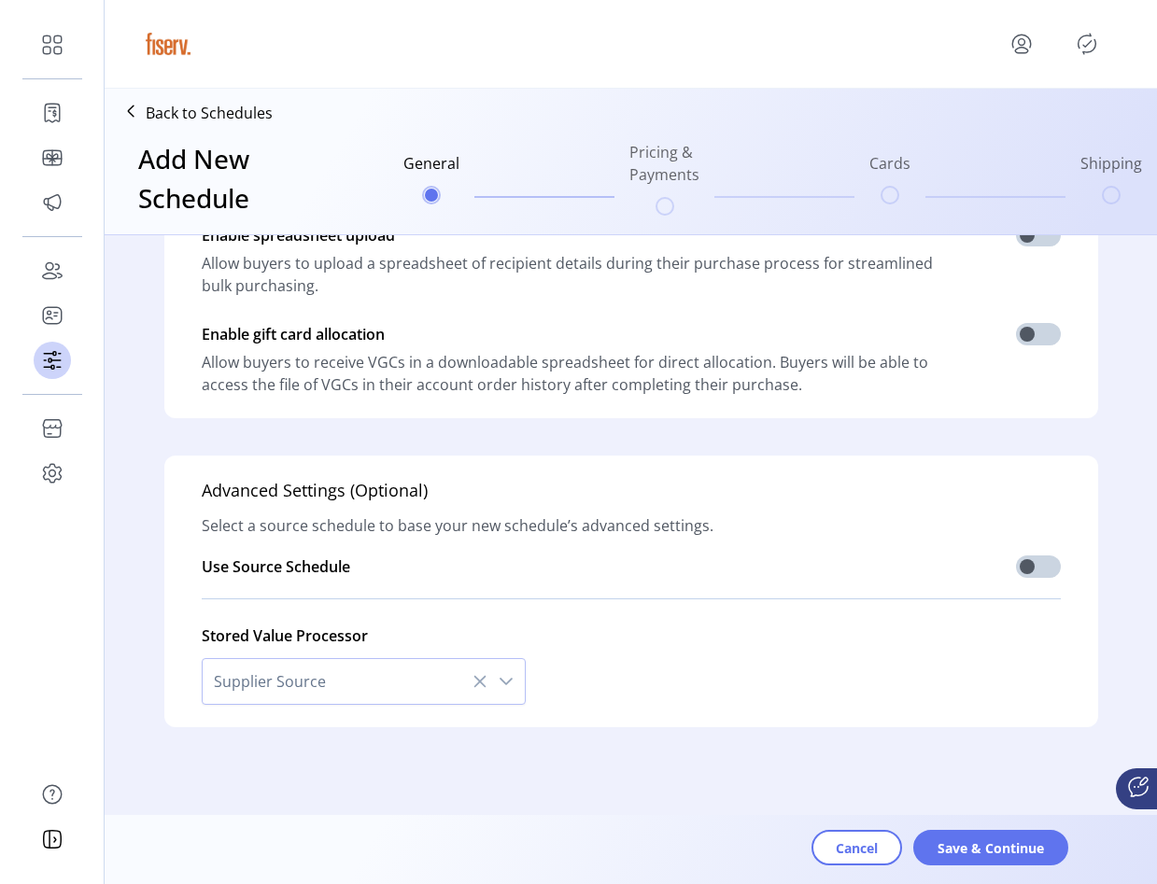
type textarea "***"
click at [321, 684] on span "Supplier Source" at bounding box center [345, 681] width 285 height 45
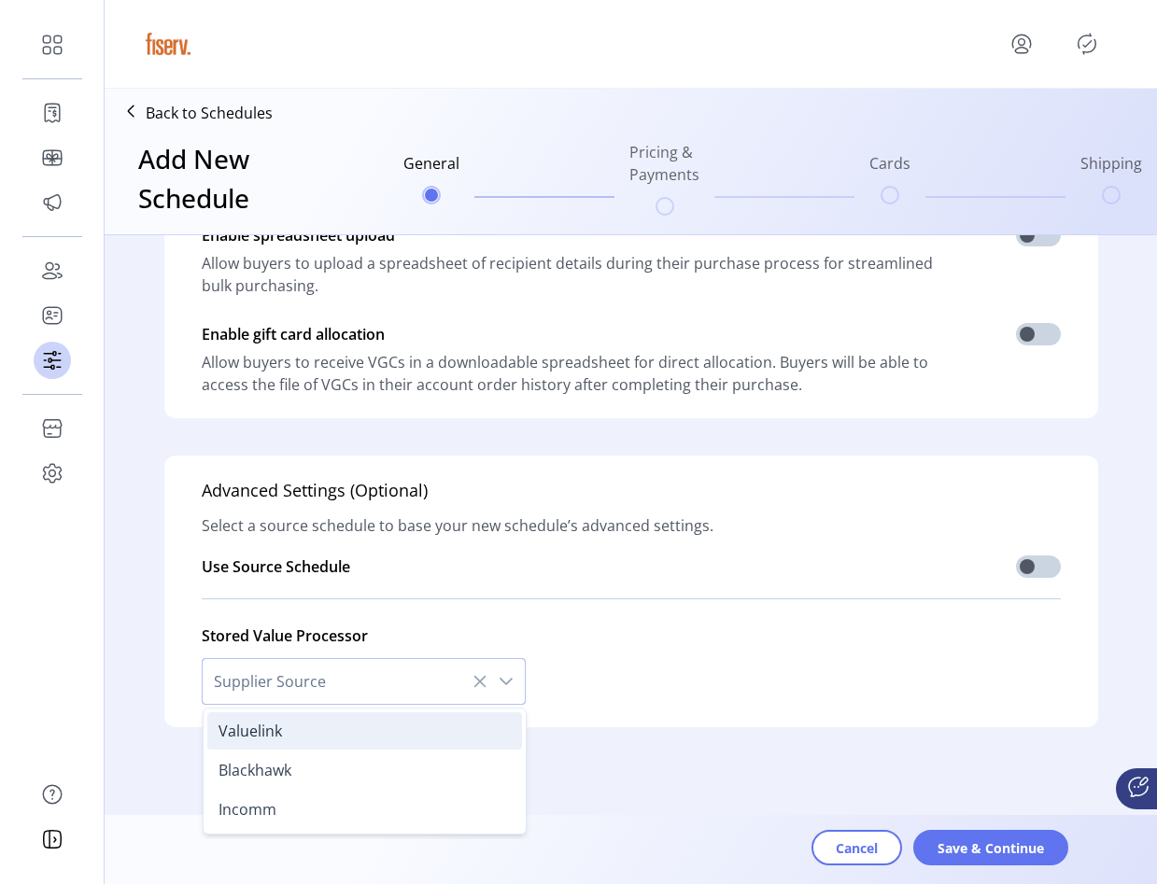
click at [299, 727] on li "Valuelink" at bounding box center [364, 730] width 315 height 37
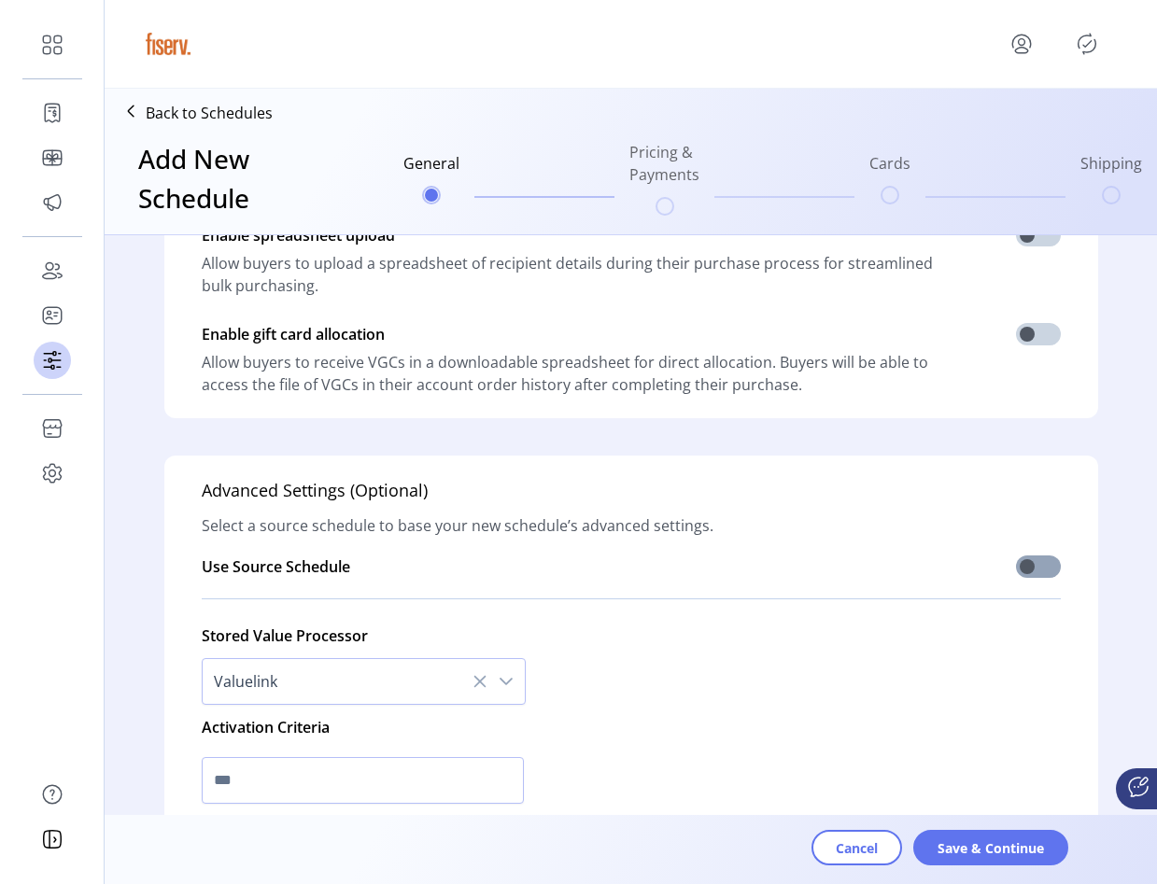
click at [1054, 558] on div at bounding box center [1038, 566] width 45 height 22
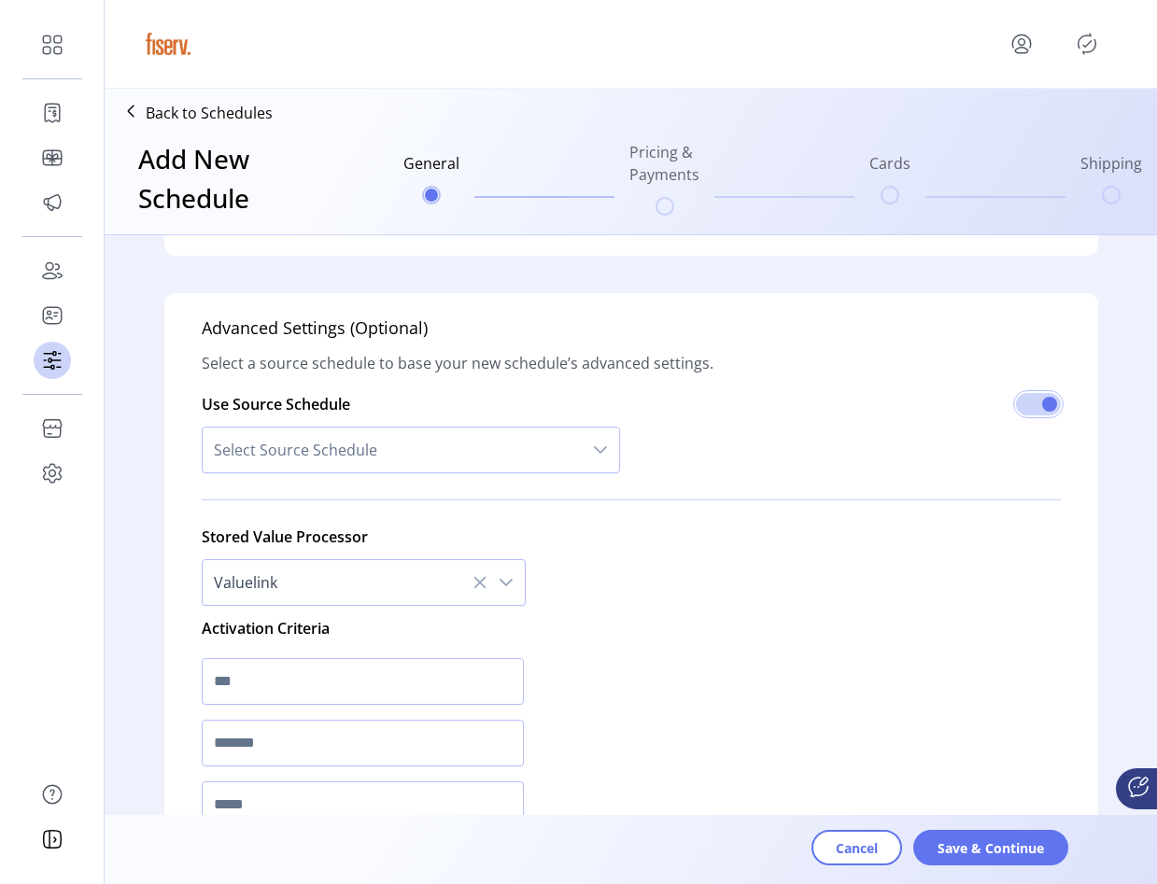
scroll to position [740, 0]
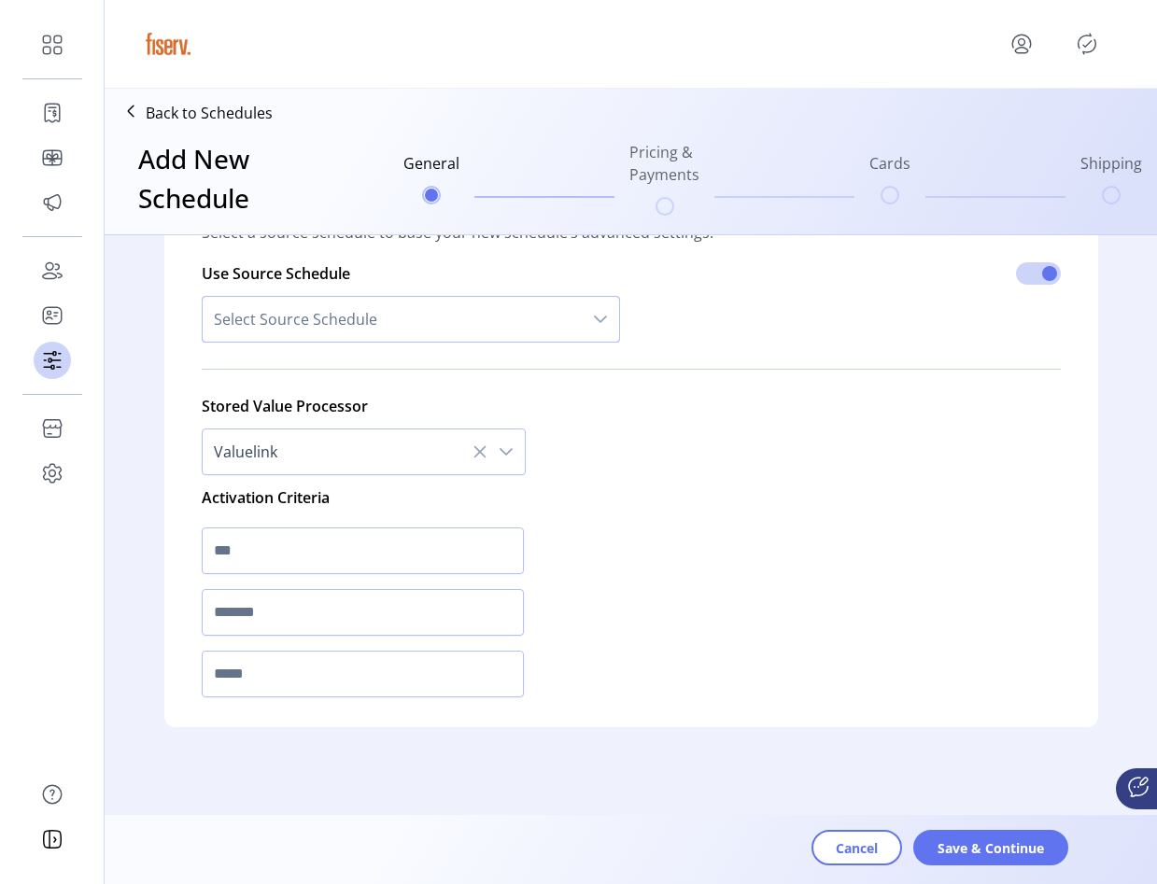
click at [381, 330] on span "Select Source Schedule" at bounding box center [392, 319] width 379 height 45
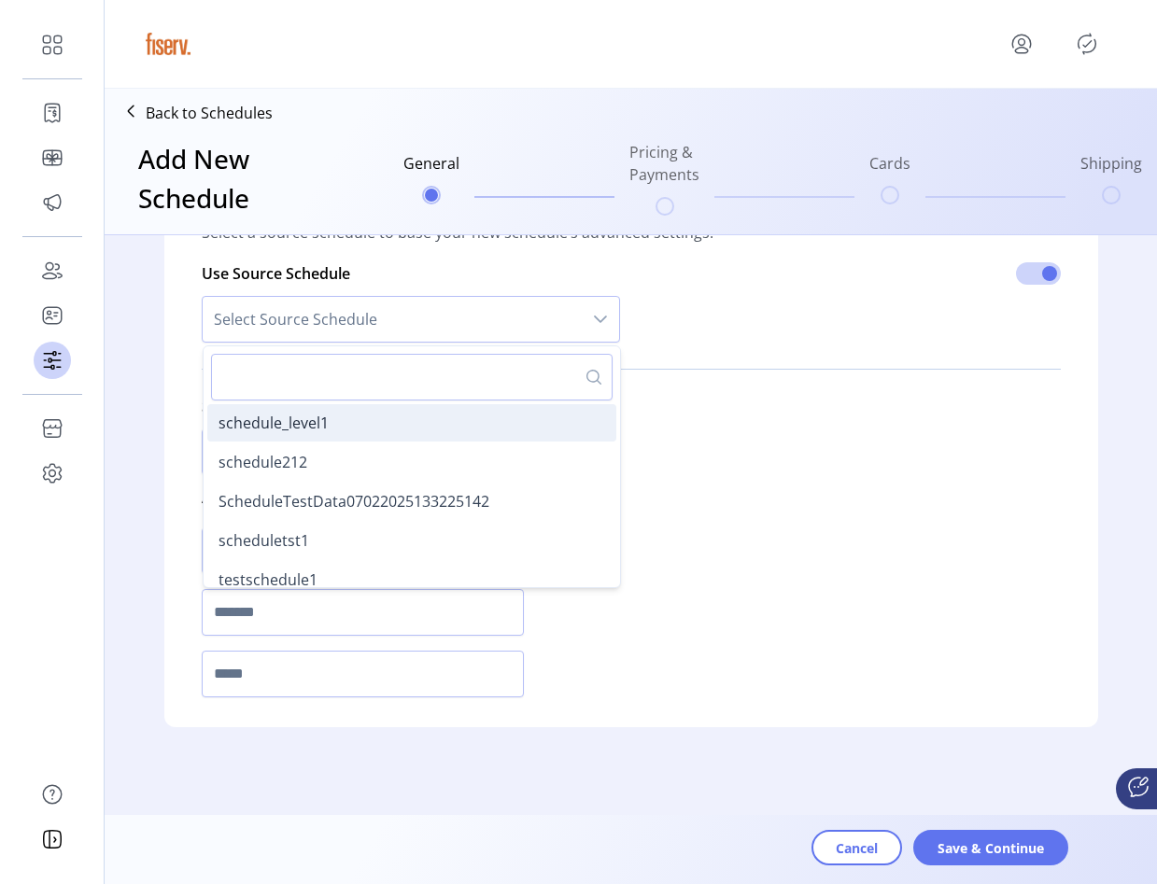
click at [315, 429] on span "schedule_level1" at bounding box center [273, 423] width 110 height 21
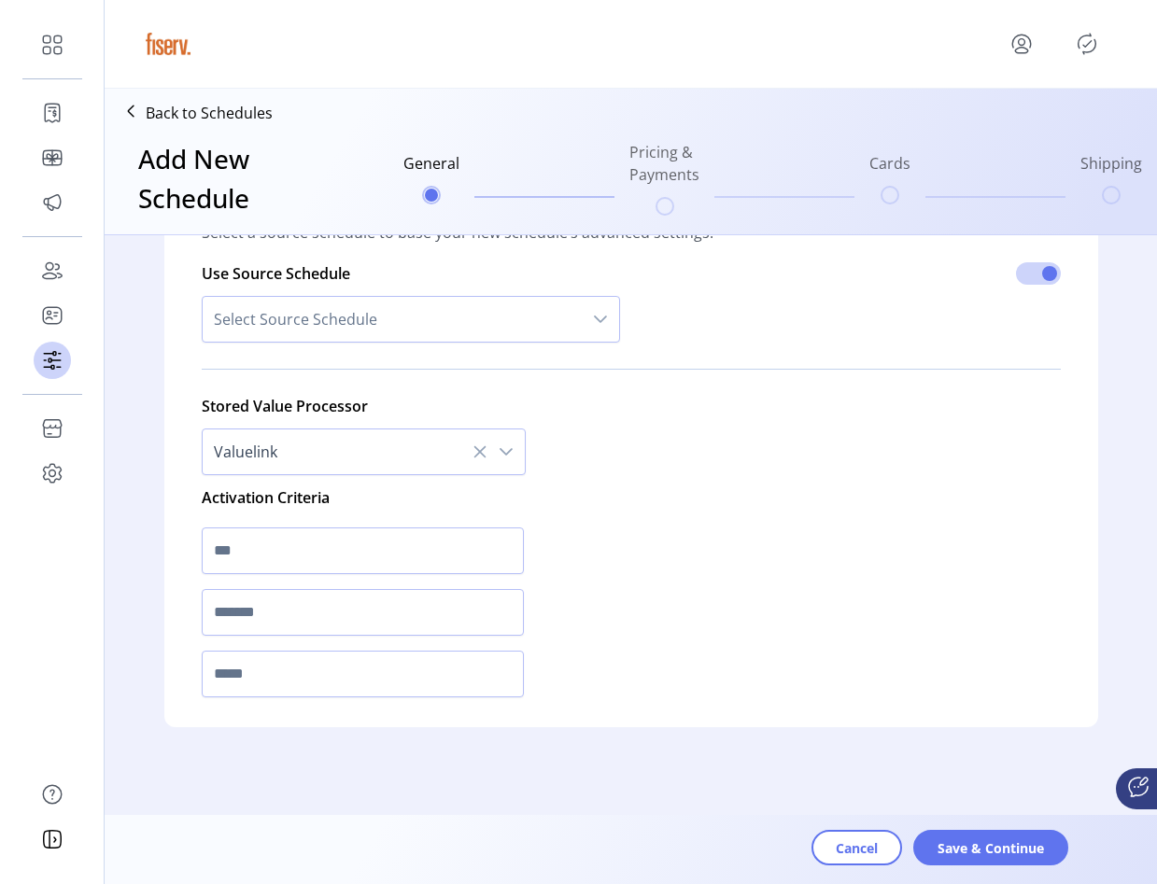
scroll to position [511, 0]
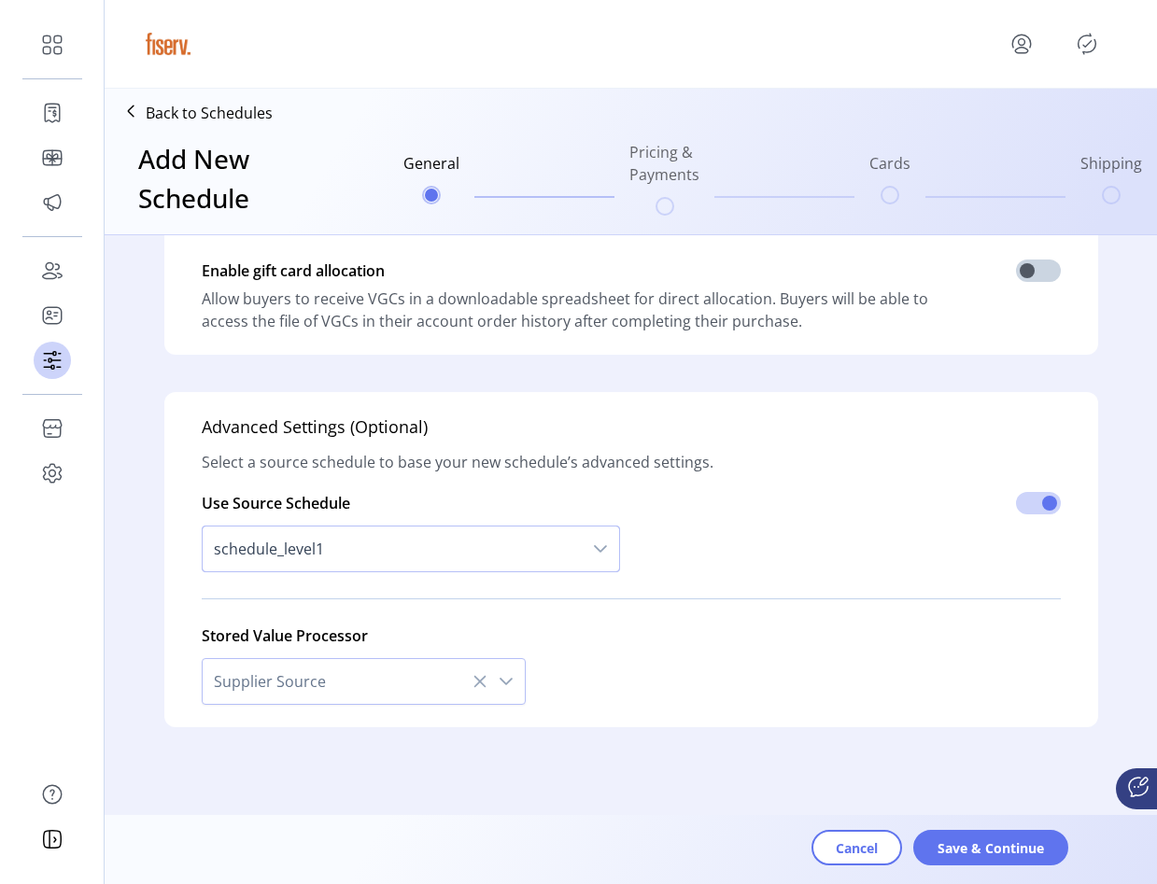
click at [338, 547] on span "schedule_level1" at bounding box center [392, 548] width 379 height 45
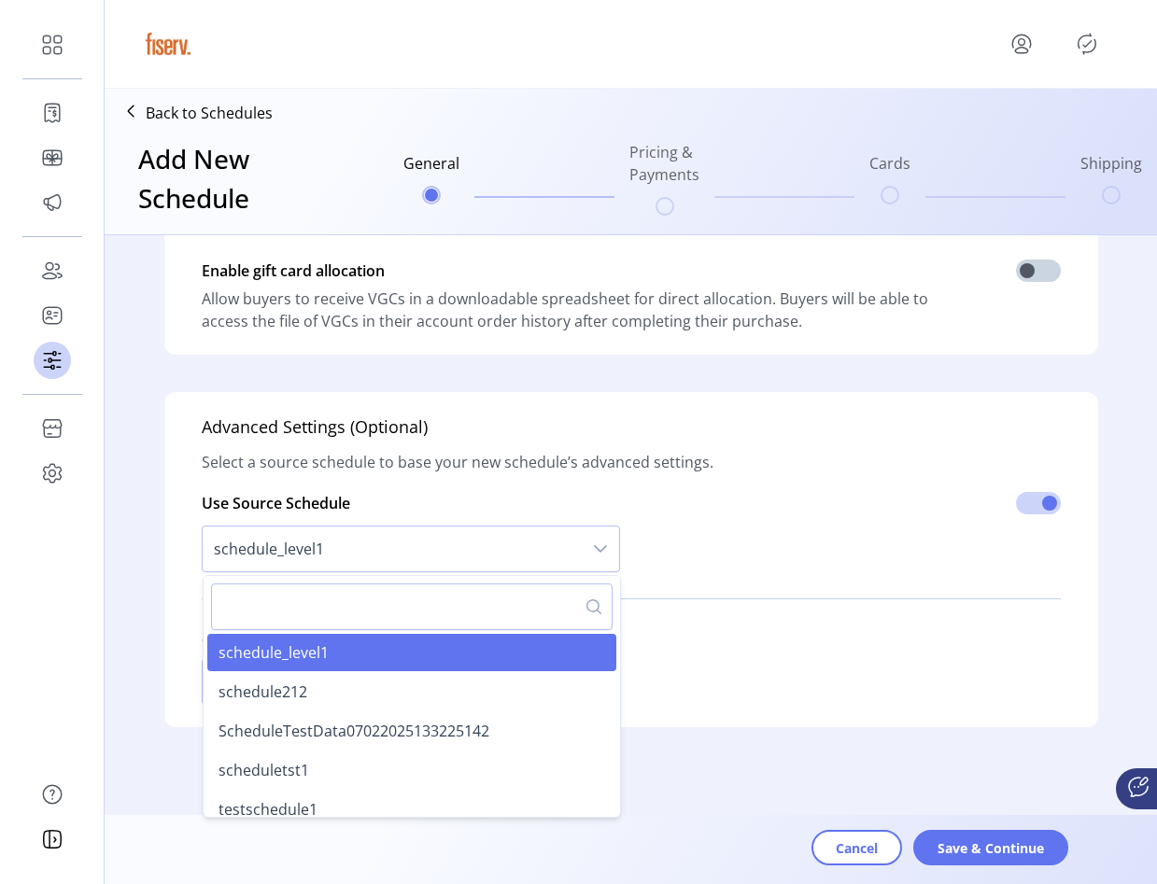
click at [870, 503] on div "Use Source Schedule schedule_level1 schedule_level1 schedule212 ScheduleTestDat…" at bounding box center [631, 528] width 859 height 110
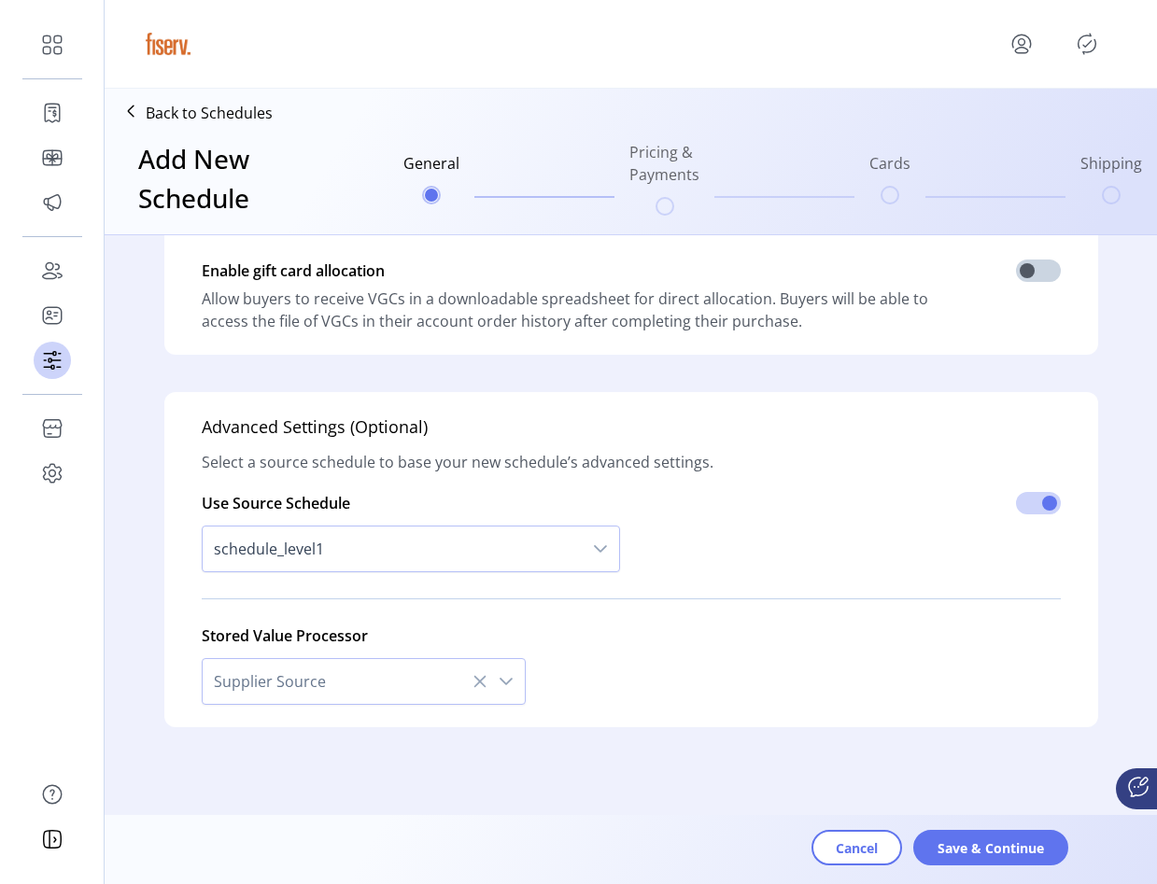
click at [366, 642] on div "Stored Value Processor Supplier Source" at bounding box center [631, 658] width 859 height 91
click at [363, 666] on span "Supplier Source" at bounding box center [345, 681] width 285 height 45
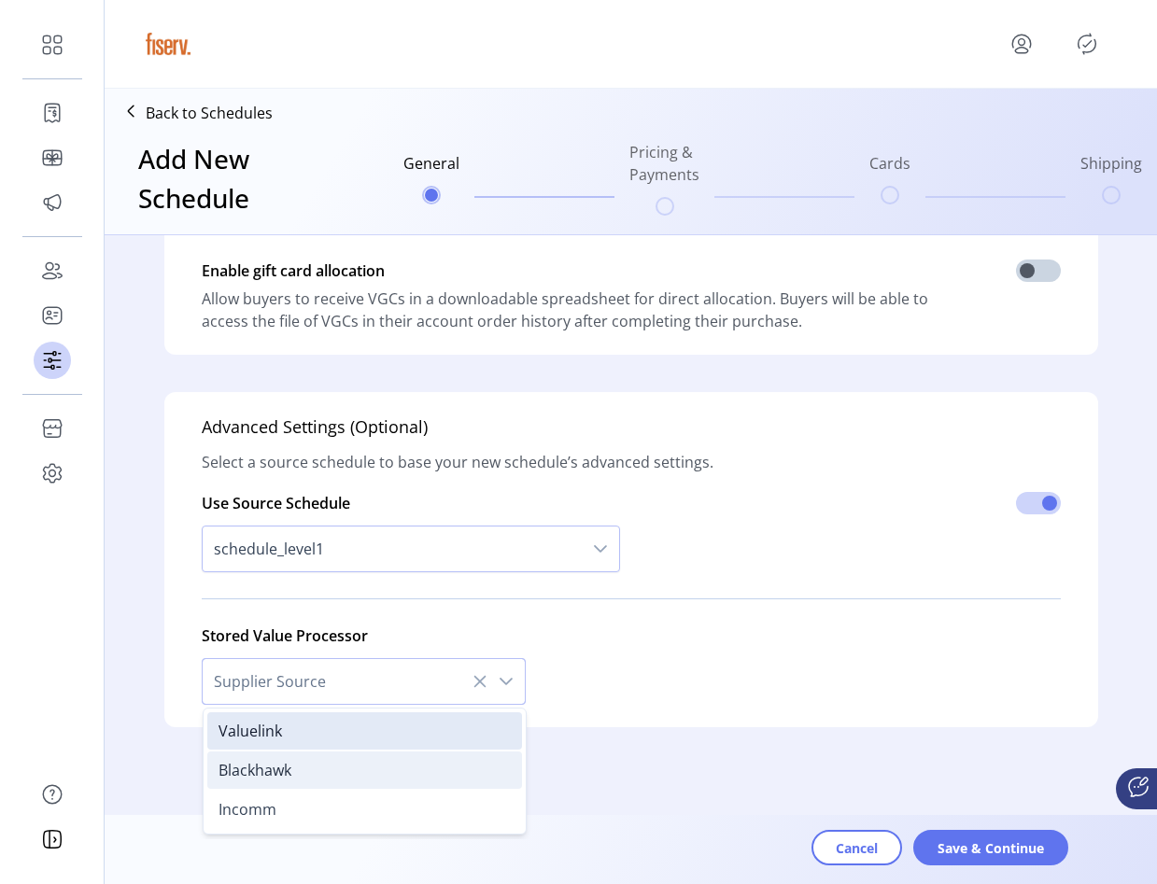
click at [269, 754] on li "Blackhawk" at bounding box center [364, 769] width 315 height 37
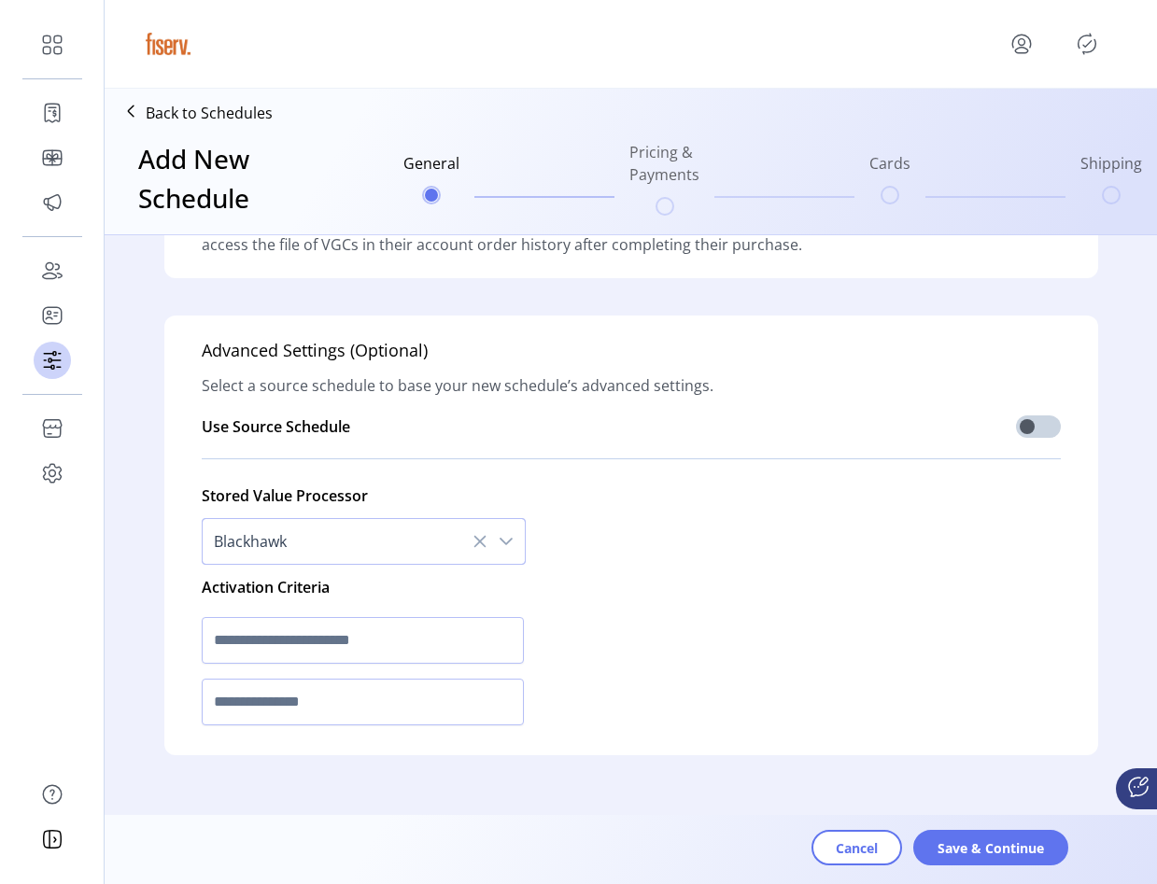
scroll to position [595, 0]
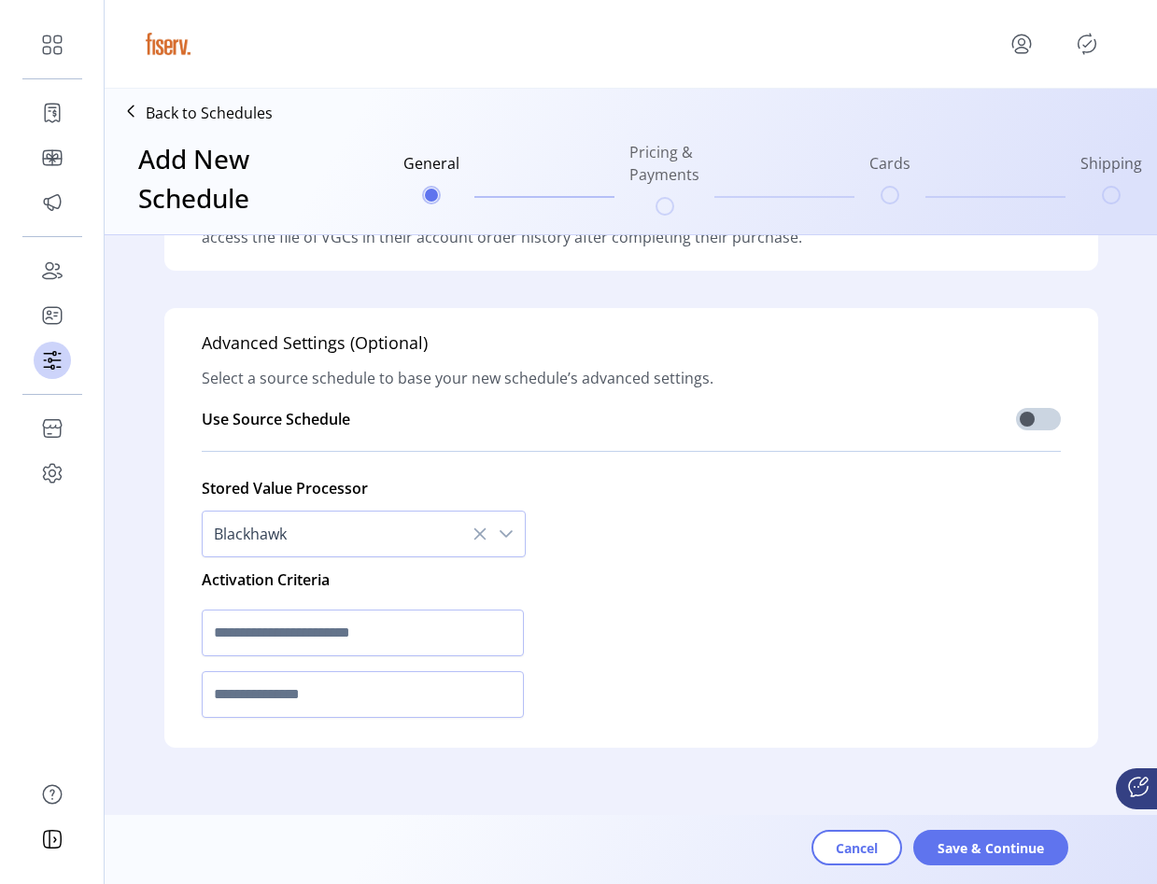
click at [1017, 48] on icon "menu" at bounding box center [1021, 51] width 13 height 6
click at [1010, 107] on link "Sign Out" at bounding box center [954, 118] width 162 height 30
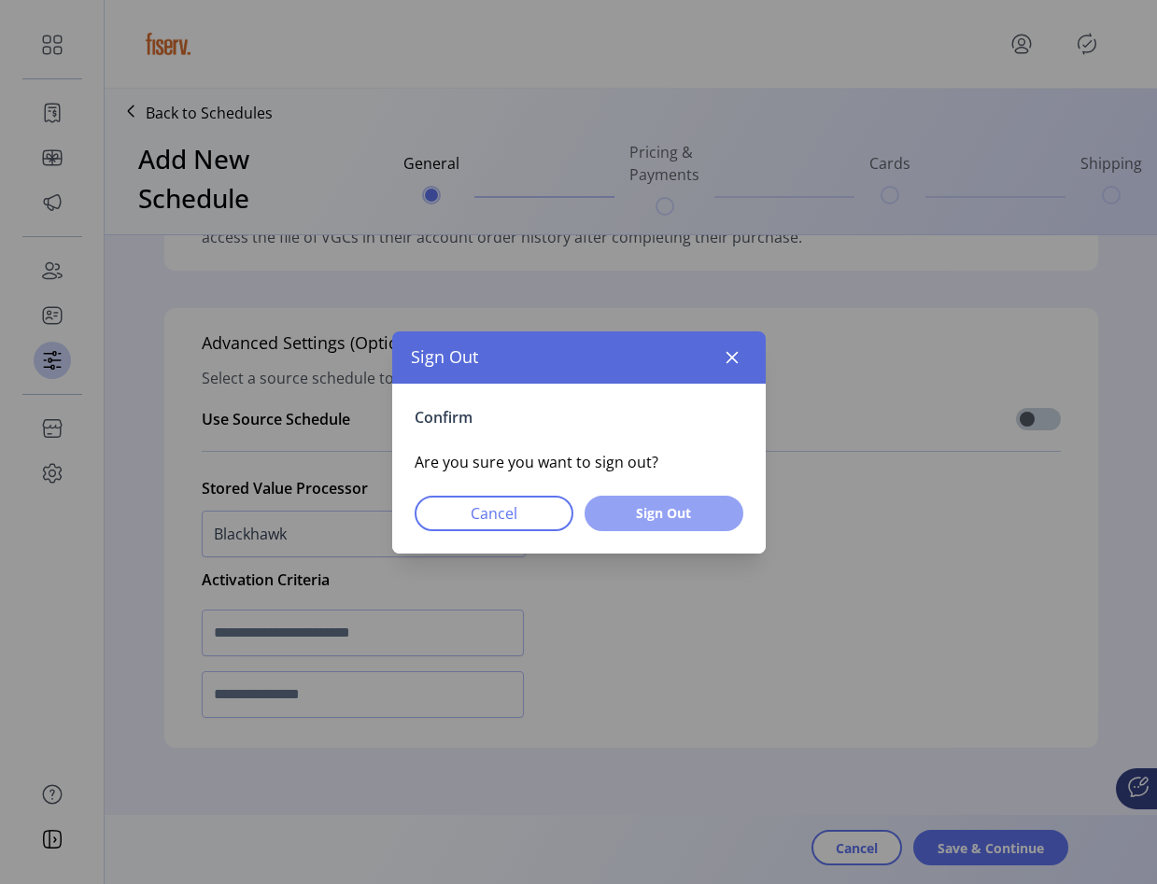
click at [696, 514] on span "Sign Out" at bounding box center [664, 513] width 110 height 20
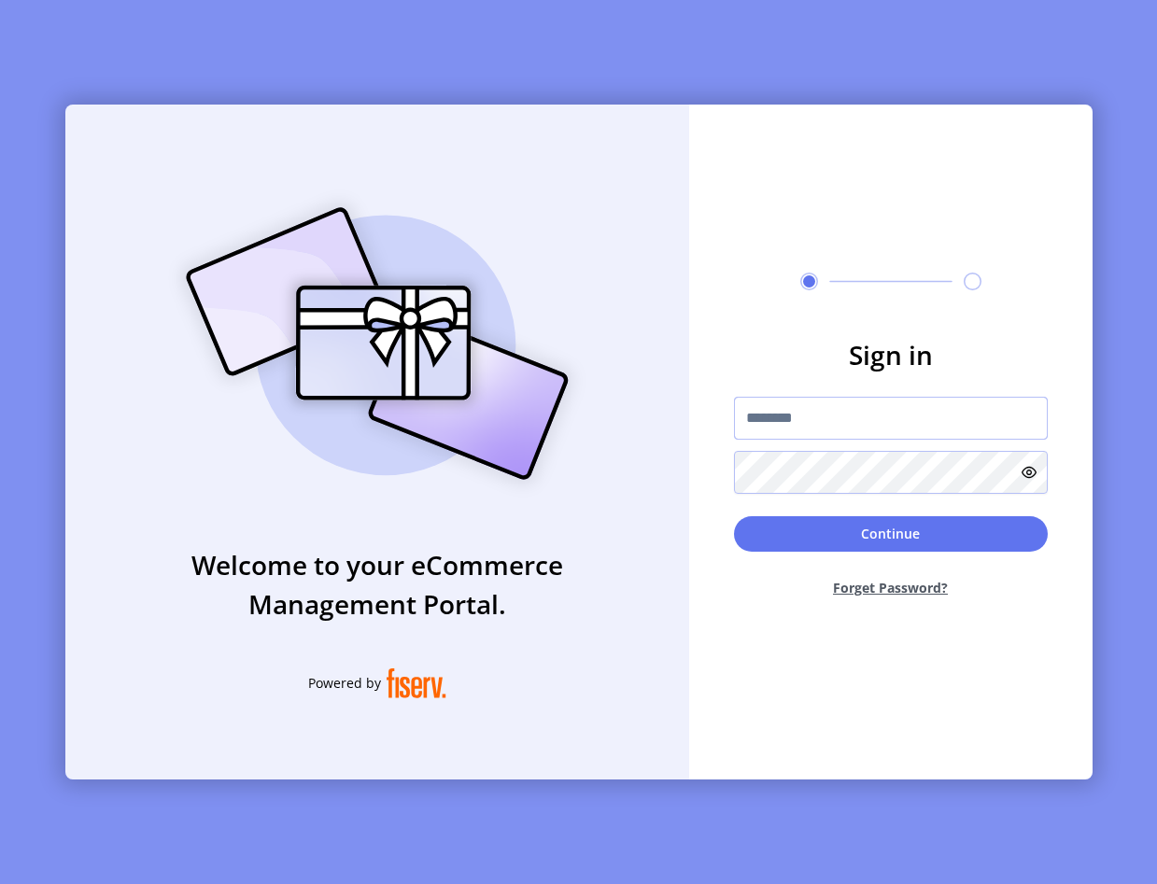
click at [835, 435] on input "text" at bounding box center [891, 418] width 314 height 43
drag, startPoint x: 835, startPoint y: 435, endPoint x: 774, endPoint y: 417, distance: 64.1
click at [775, 417] on input "text" at bounding box center [891, 418] width 314 height 43
type input "**********"
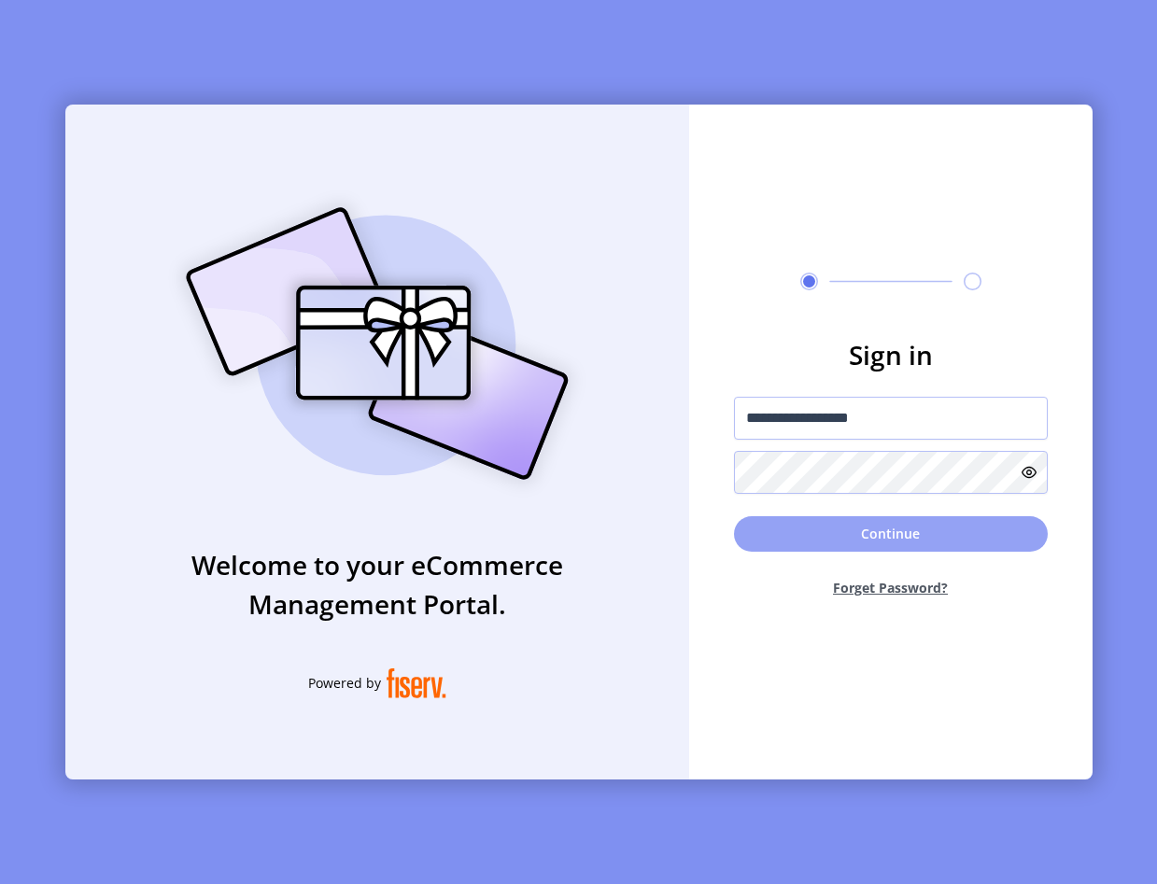
click at [764, 520] on button "Continue" at bounding box center [891, 533] width 314 height 35
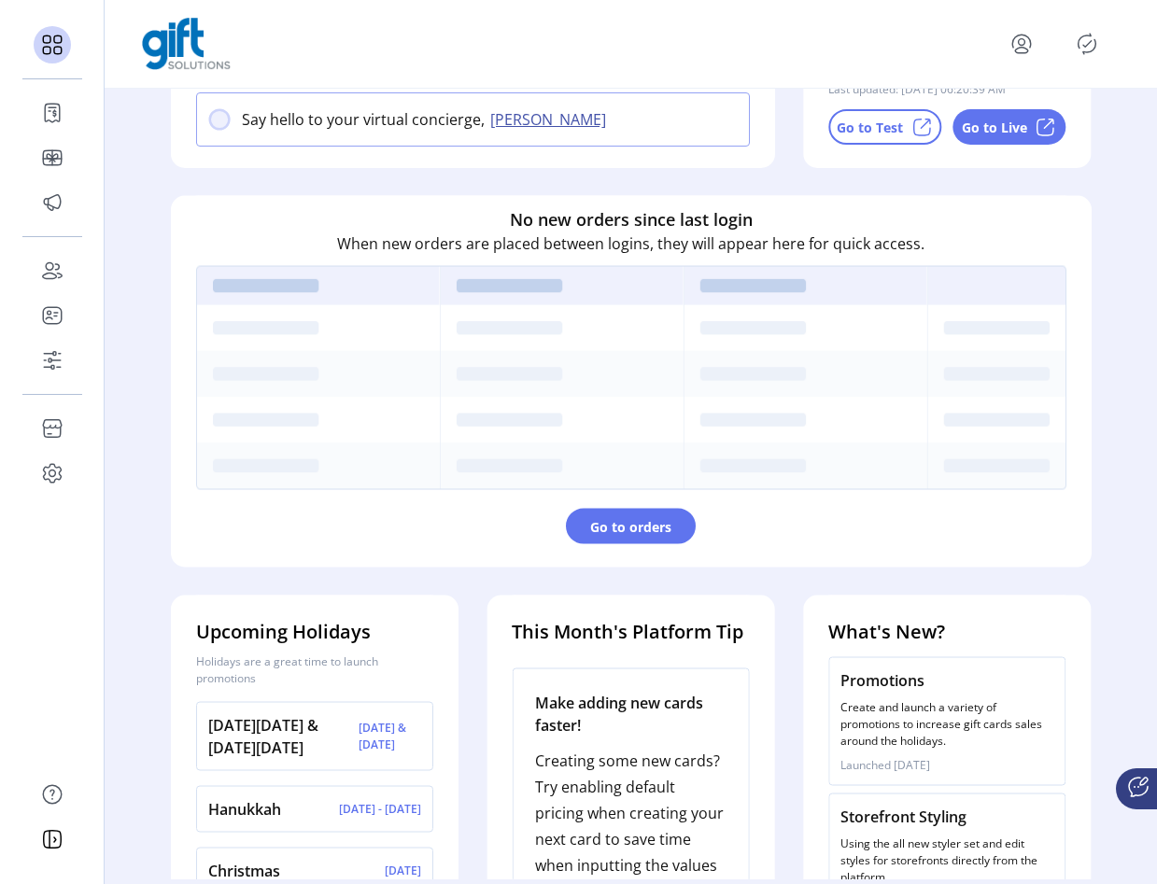
scroll to position [484, 0]
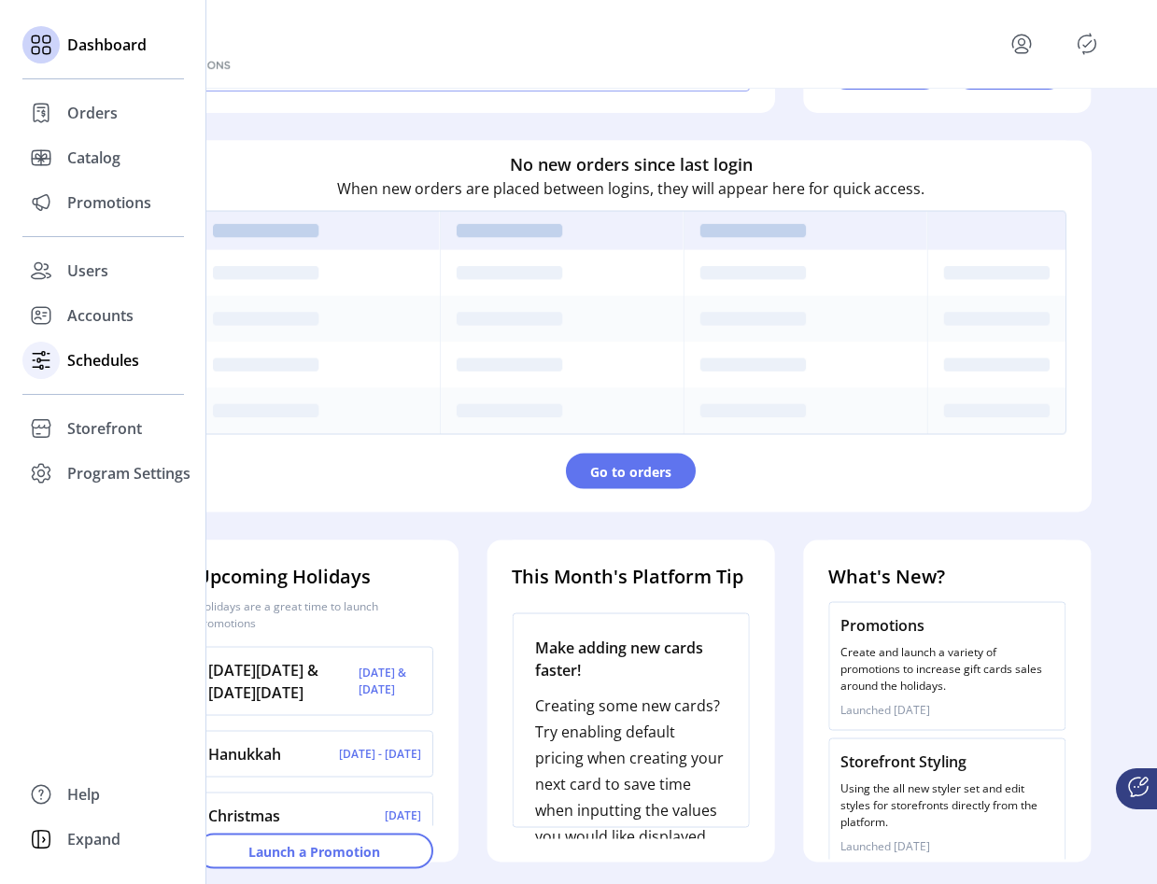
click at [60, 374] on div "Schedules" at bounding box center [102, 360] width 161 height 45
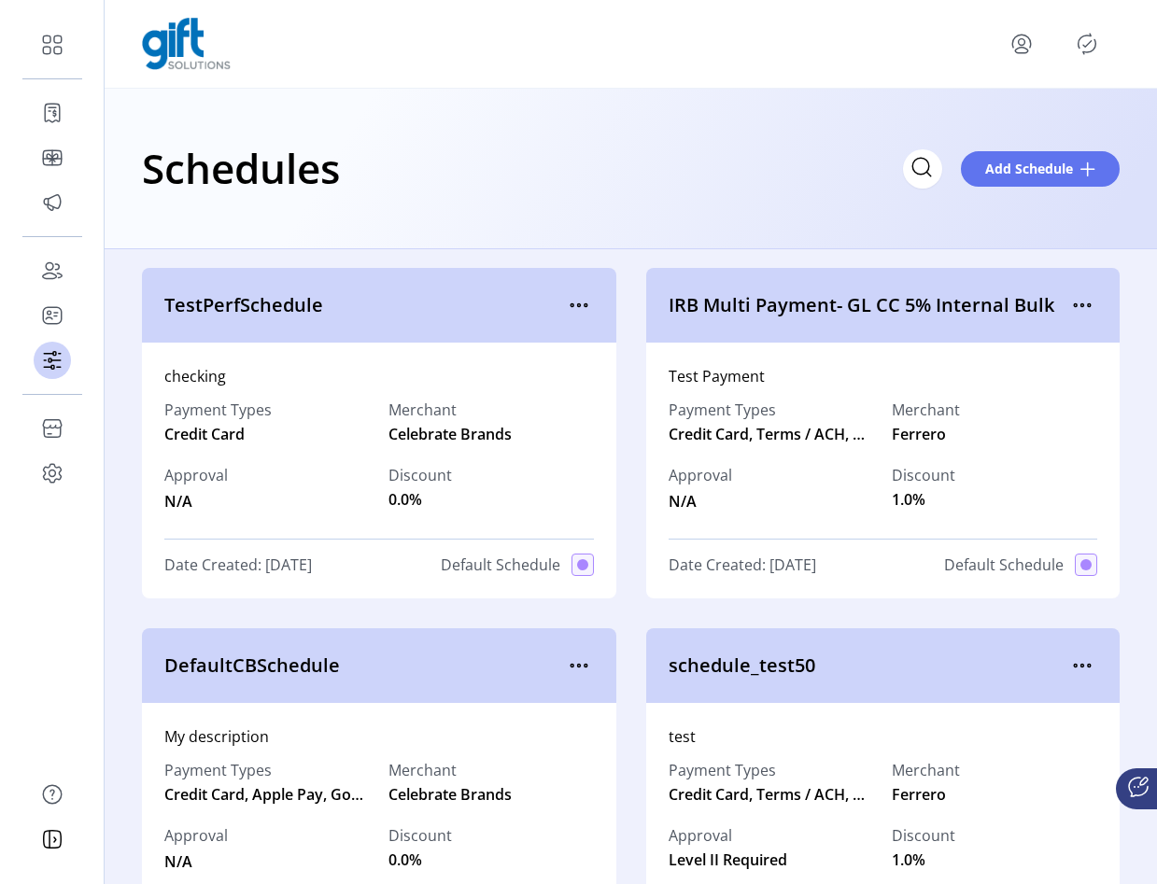
click at [487, 423] on span "Celebrate Brands" at bounding box center [449, 434] width 123 height 22
click at [486, 424] on span "Celebrate Brands" at bounding box center [449, 434] width 123 height 22
click at [571, 316] on icon "menu" at bounding box center [579, 305] width 30 height 30
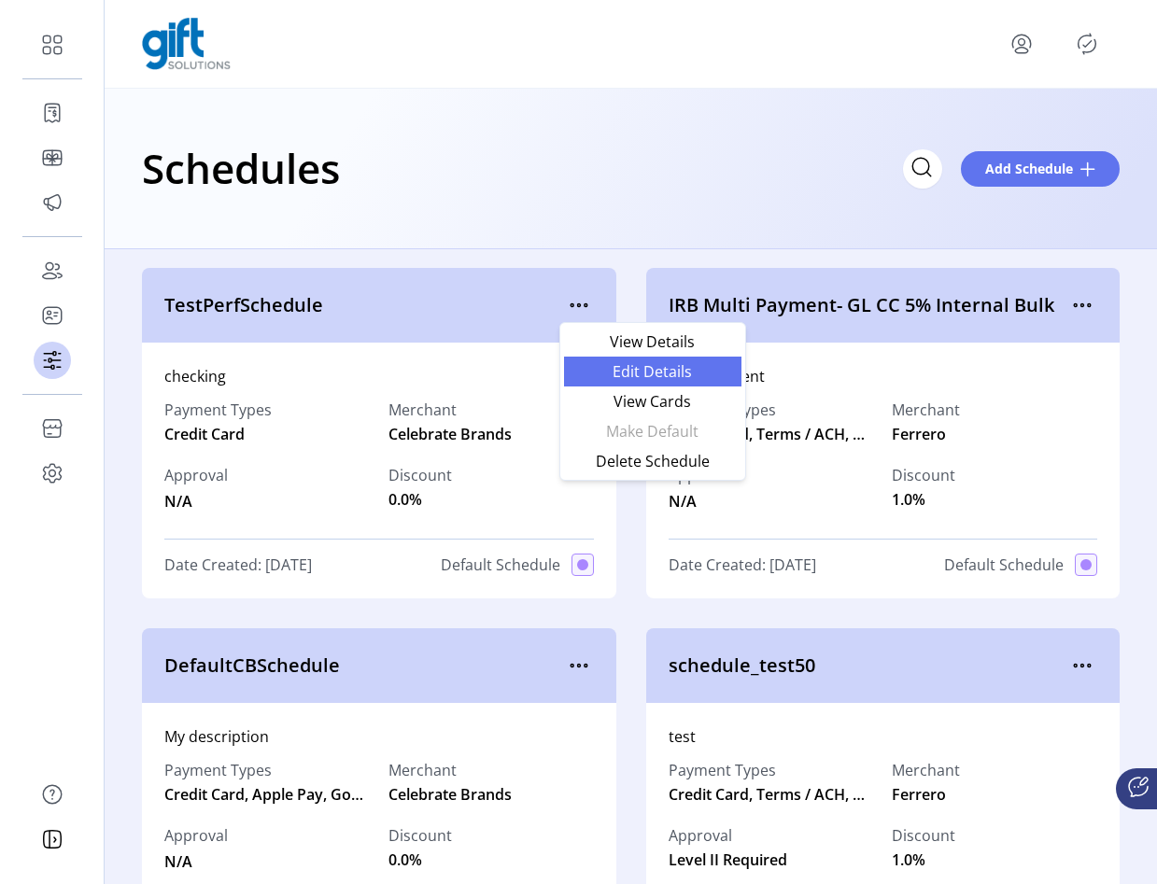
click at [611, 377] on span "Edit Details" at bounding box center [652, 371] width 155 height 15
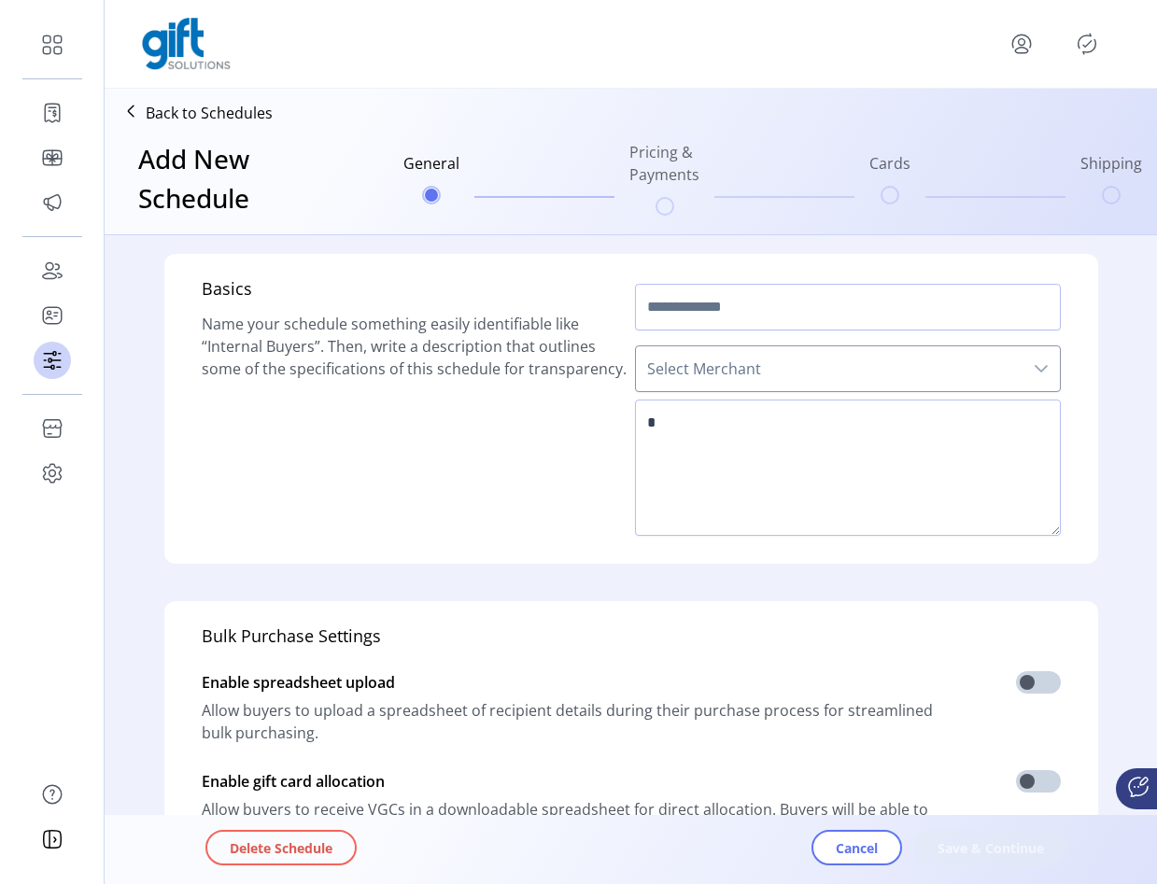
scroll to position [447, 0]
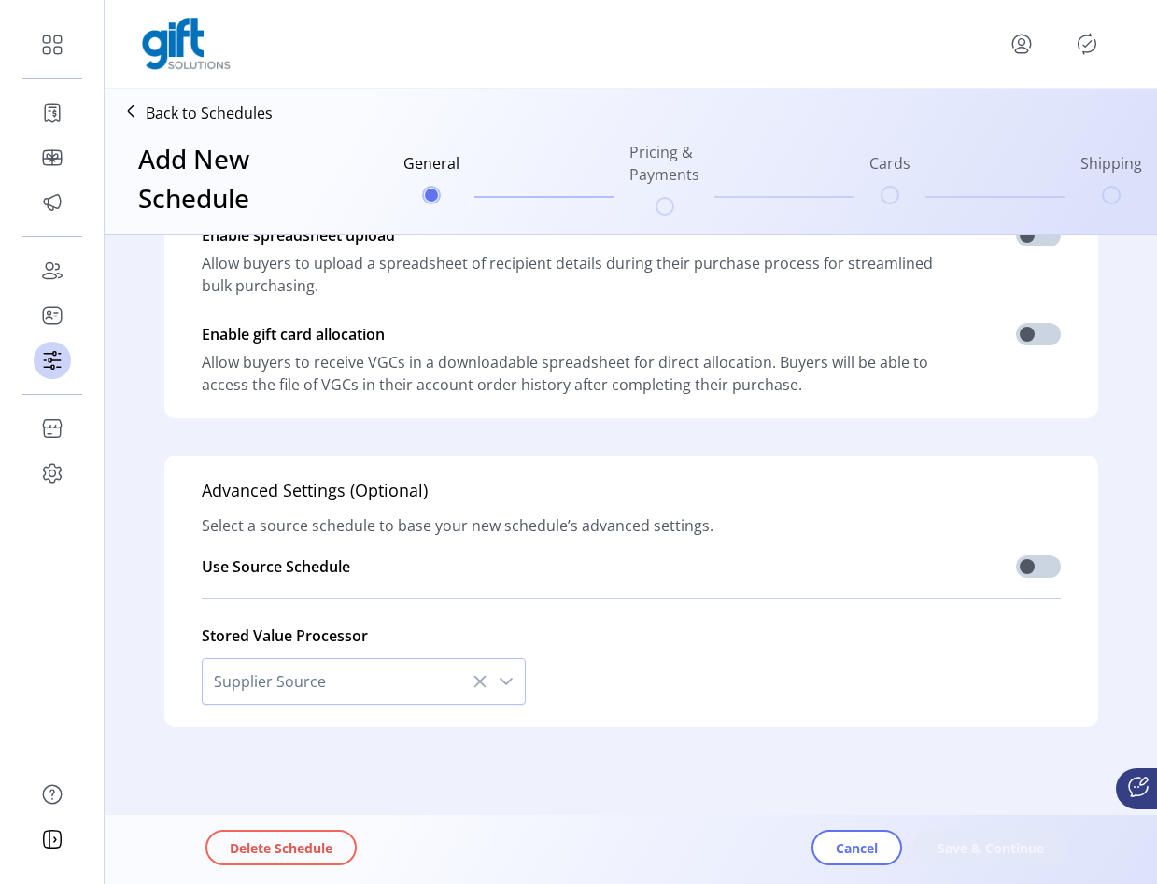
type input "**********"
type textarea "********"
click at [964, 861] on button "Save & Continue" at bounding box center [990, 847] width 155 height 35
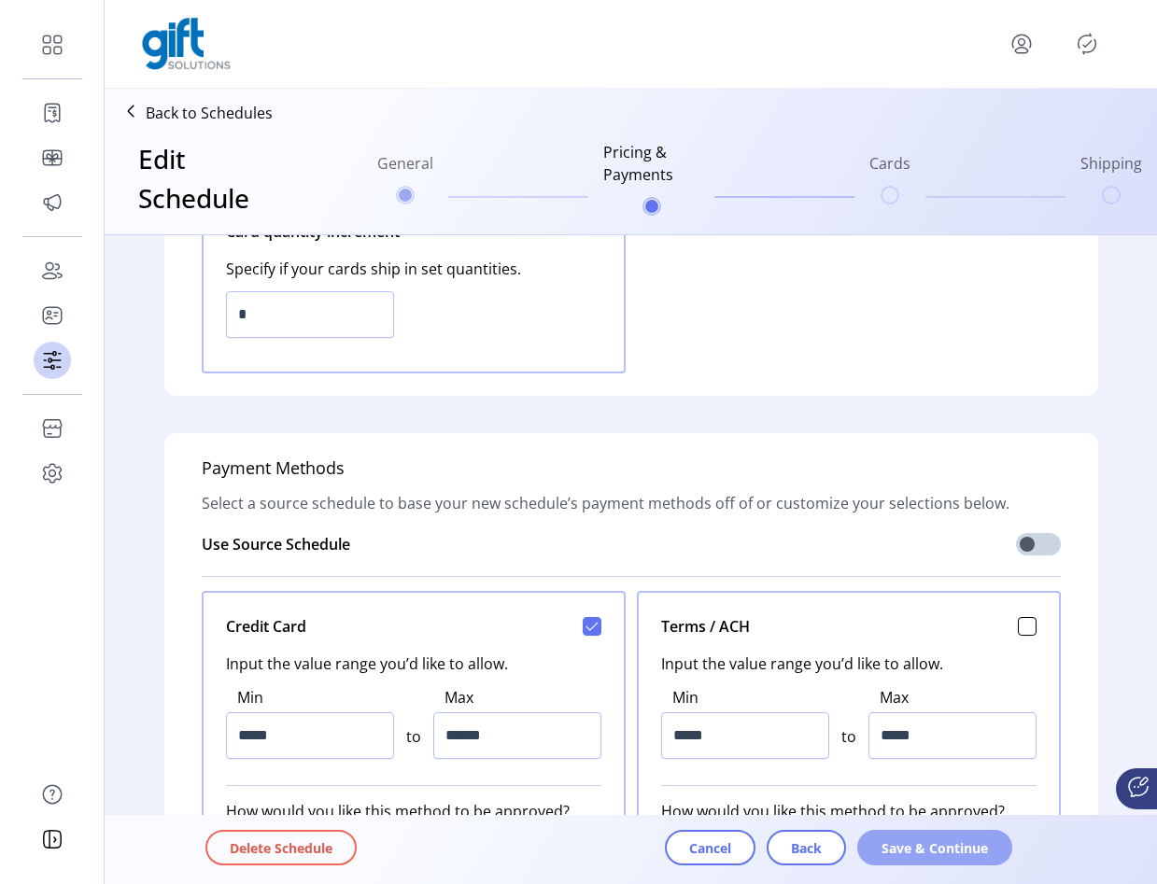
click at [919, 860] on button "Save & Continue" at bounding box center [934, 847] width 155 height 35
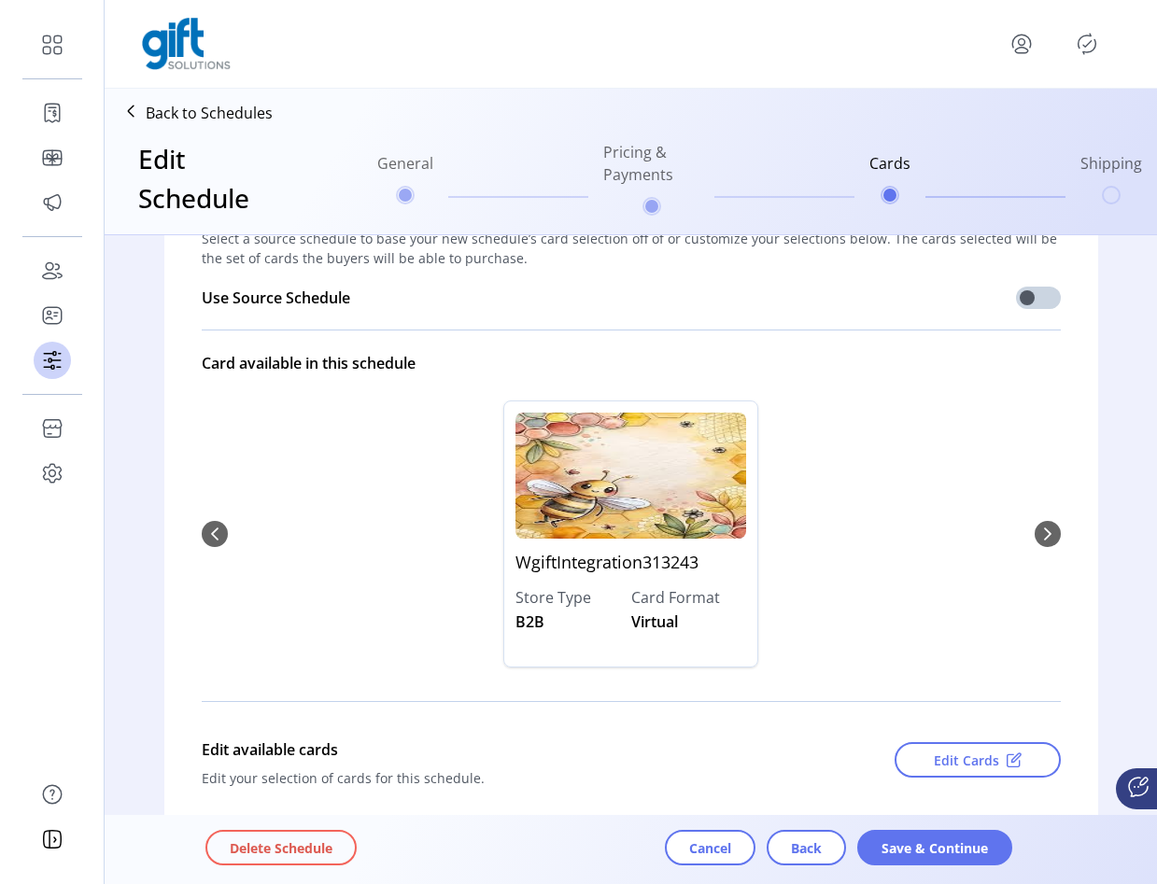
scroll to position [97, 0]
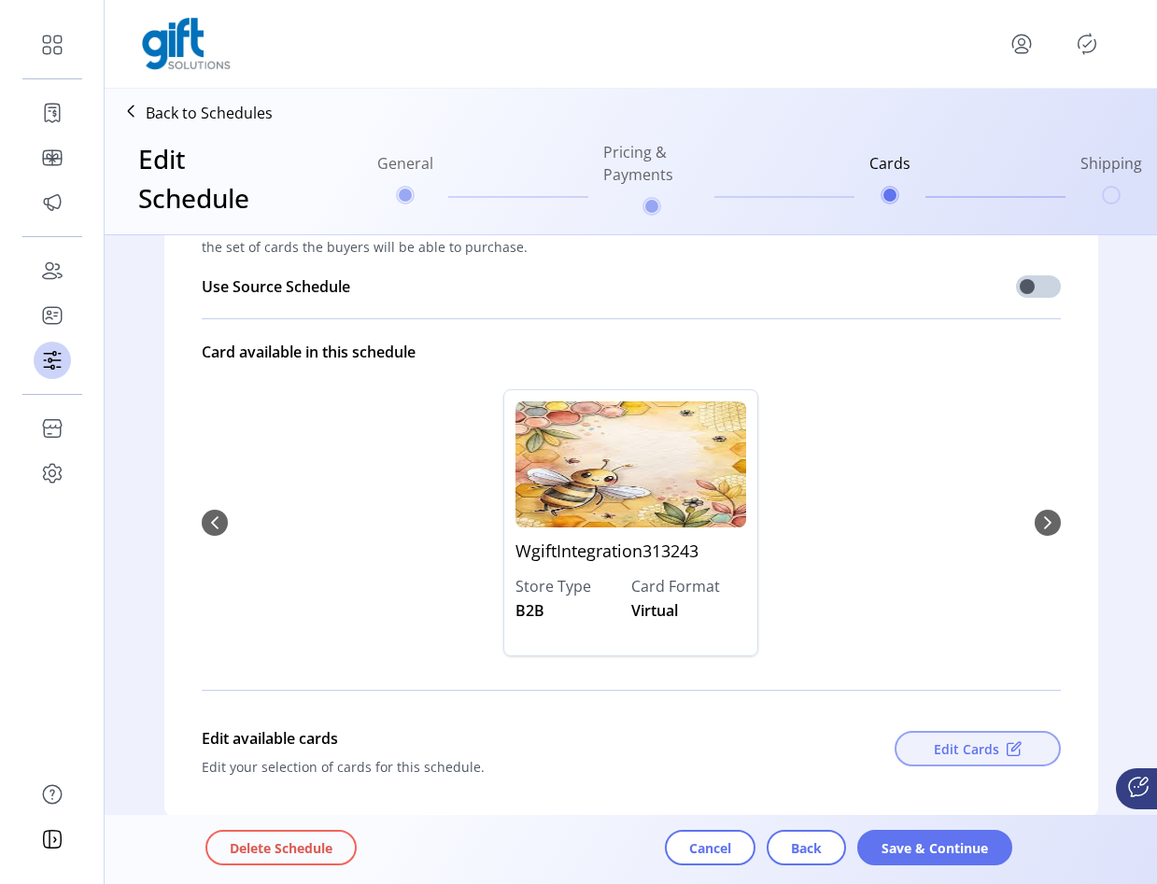
click at [919, 760] on button "Edit Cards" at bounding box center [977, 748] width 166 height 35
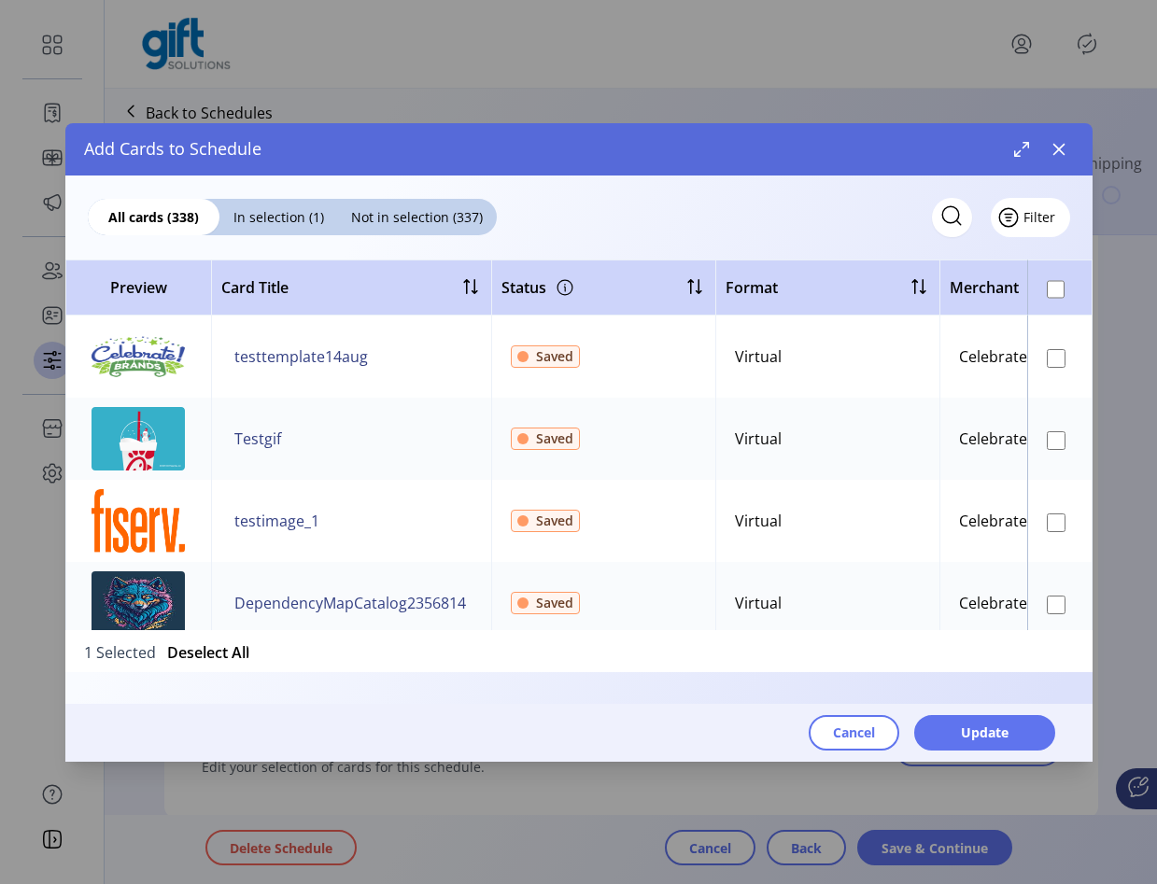
click at [1050, 220] on span "Filter" at bounding box center [1039, 217] width 32 height 20
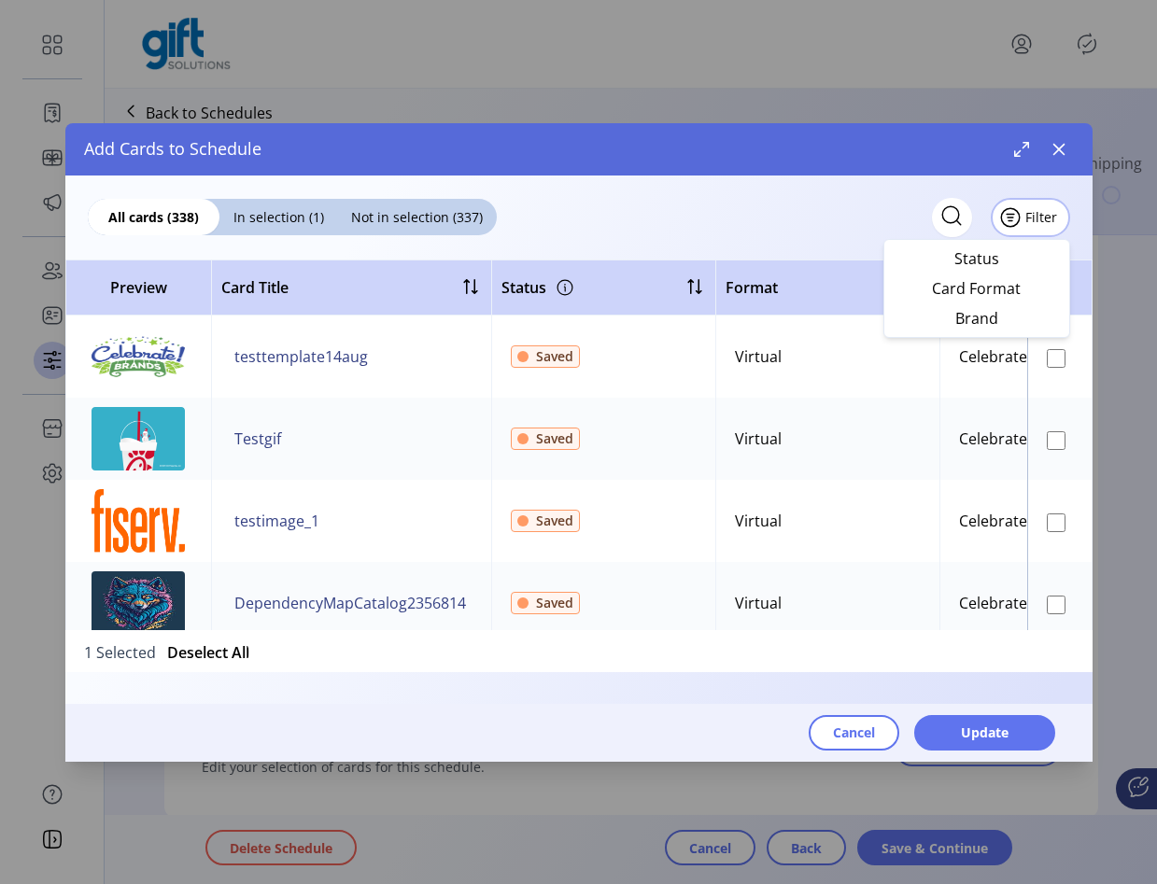
click at [793, 207] on div "All cards (338) In selection (1) Not in selection (337) Filter" at bounding box center [578, 206] width 1027 height 62
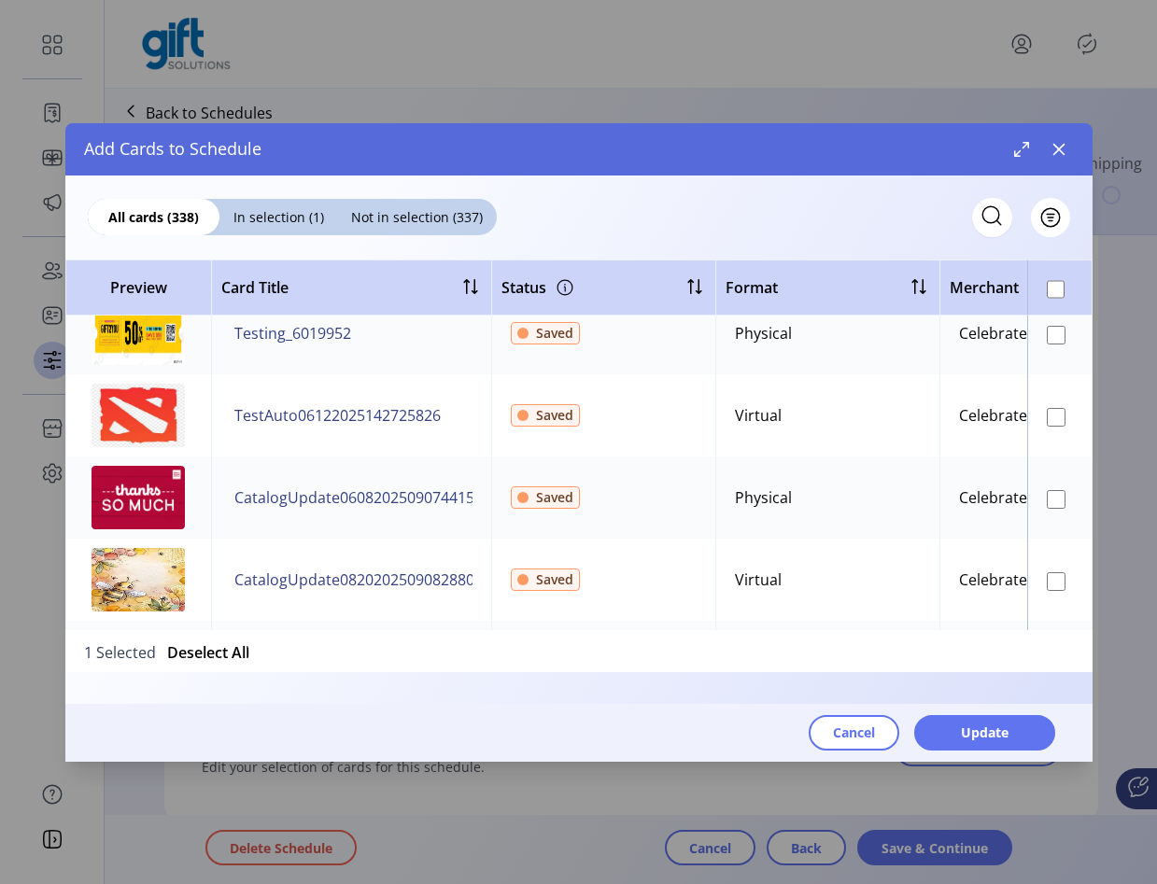
scroll to position [27466, 0]
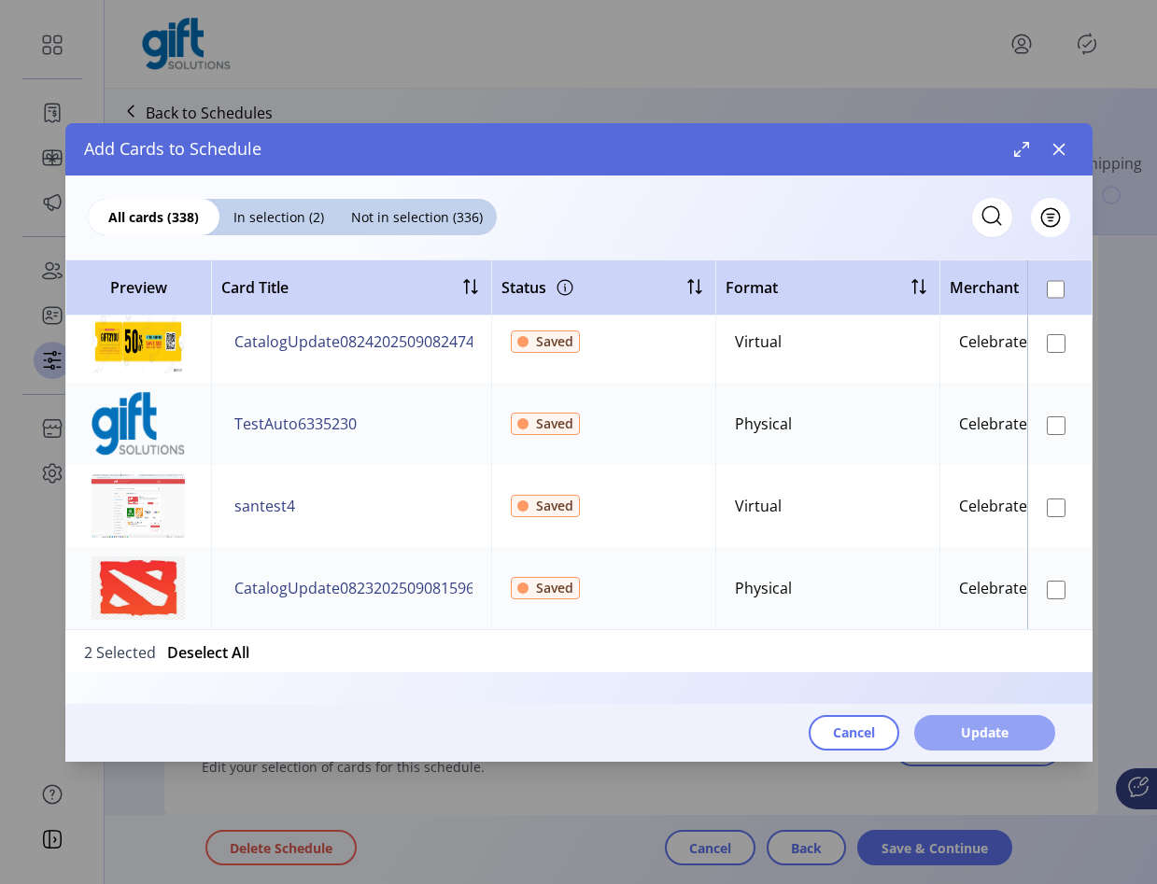
click at [998, 725] on span "Update" at bounding box center [985, 733] width 48 height 20
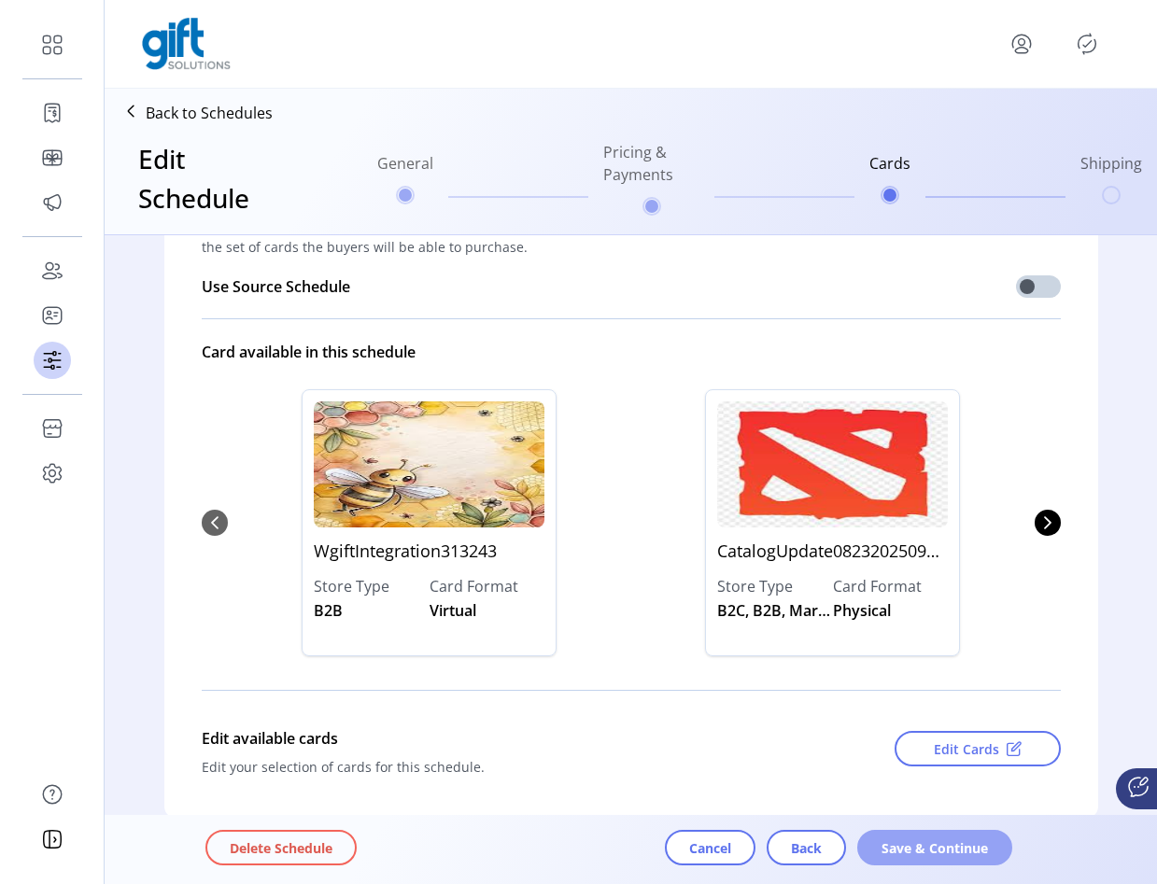
click at [943, 840] on span "Save & Continue" at bounding box center [934, 848] width 106 height 20
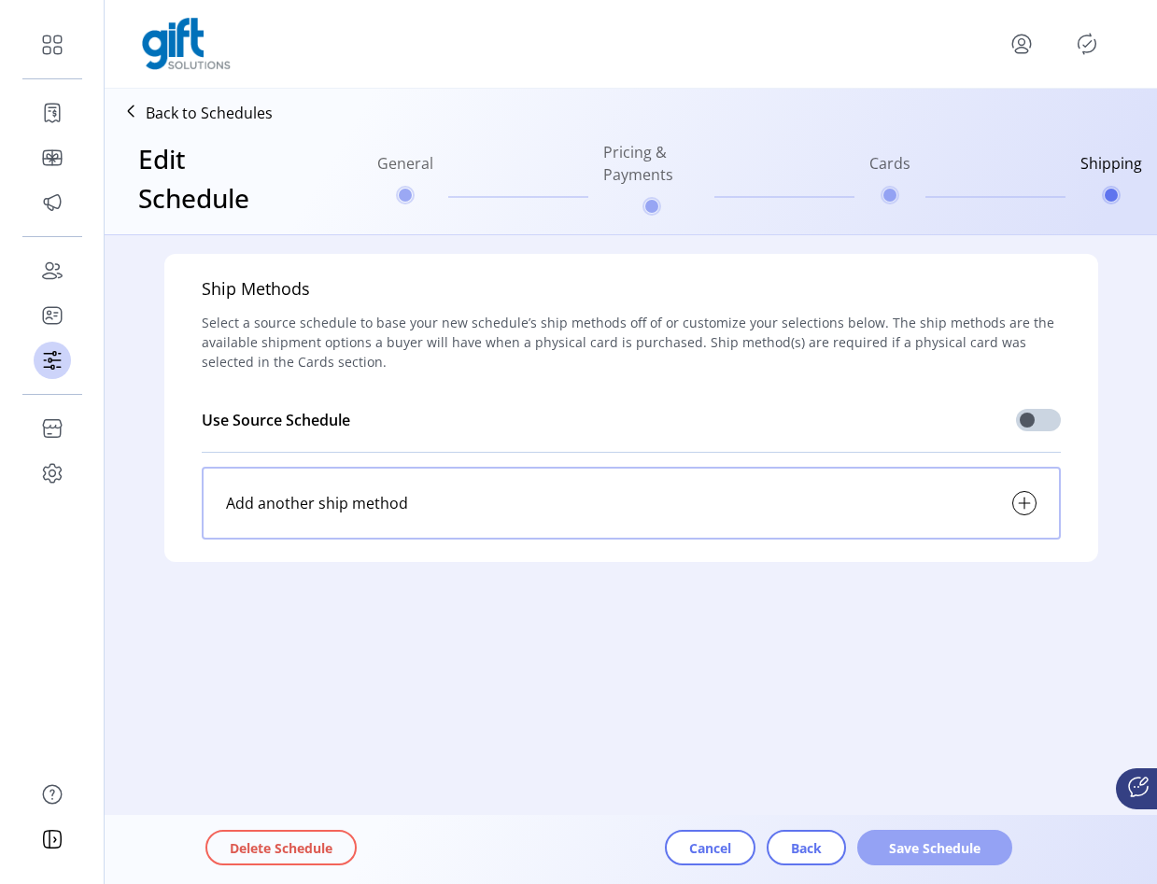
click at [922, 849] on span "Save Schedule" at bounding box center [934, 848] width 106 height 20
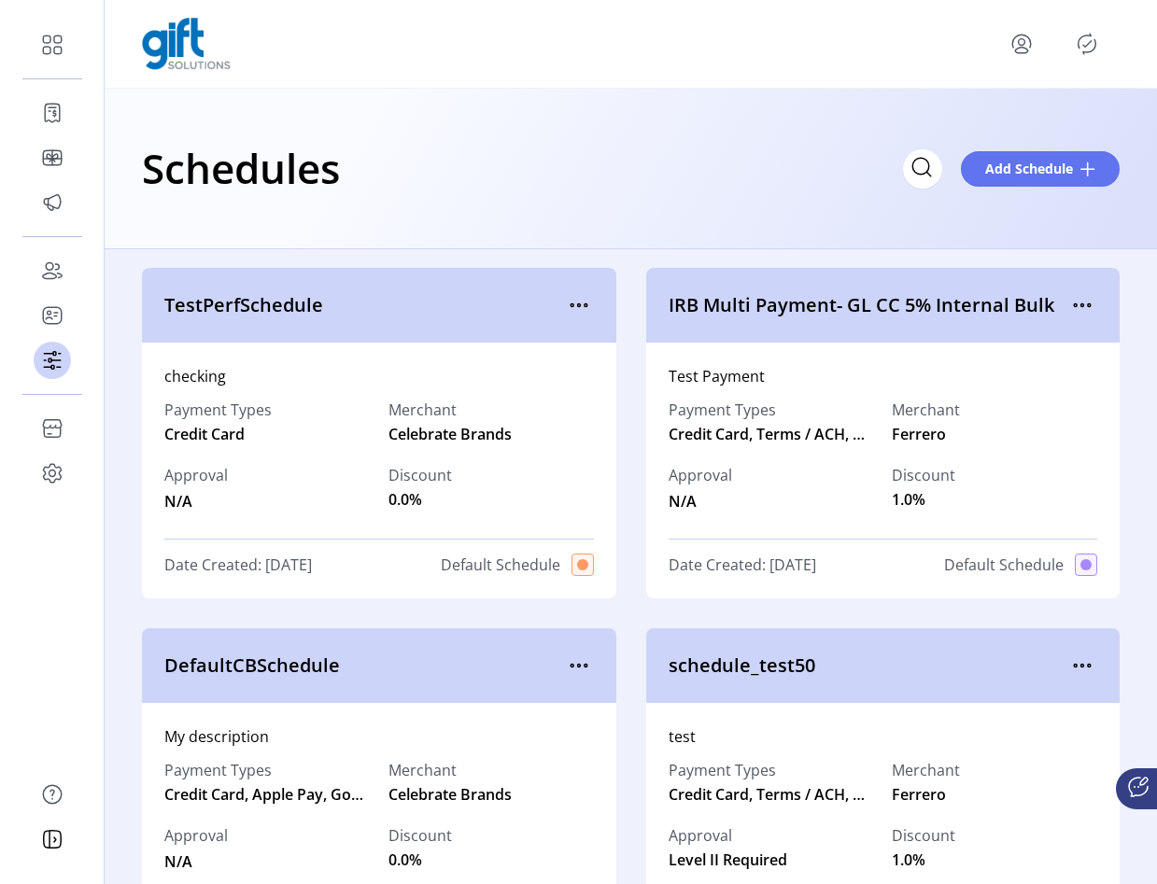
click at [1085, 46] on icon "Publisher Panel" at bounding box center [1087, 44] width 8 height 7
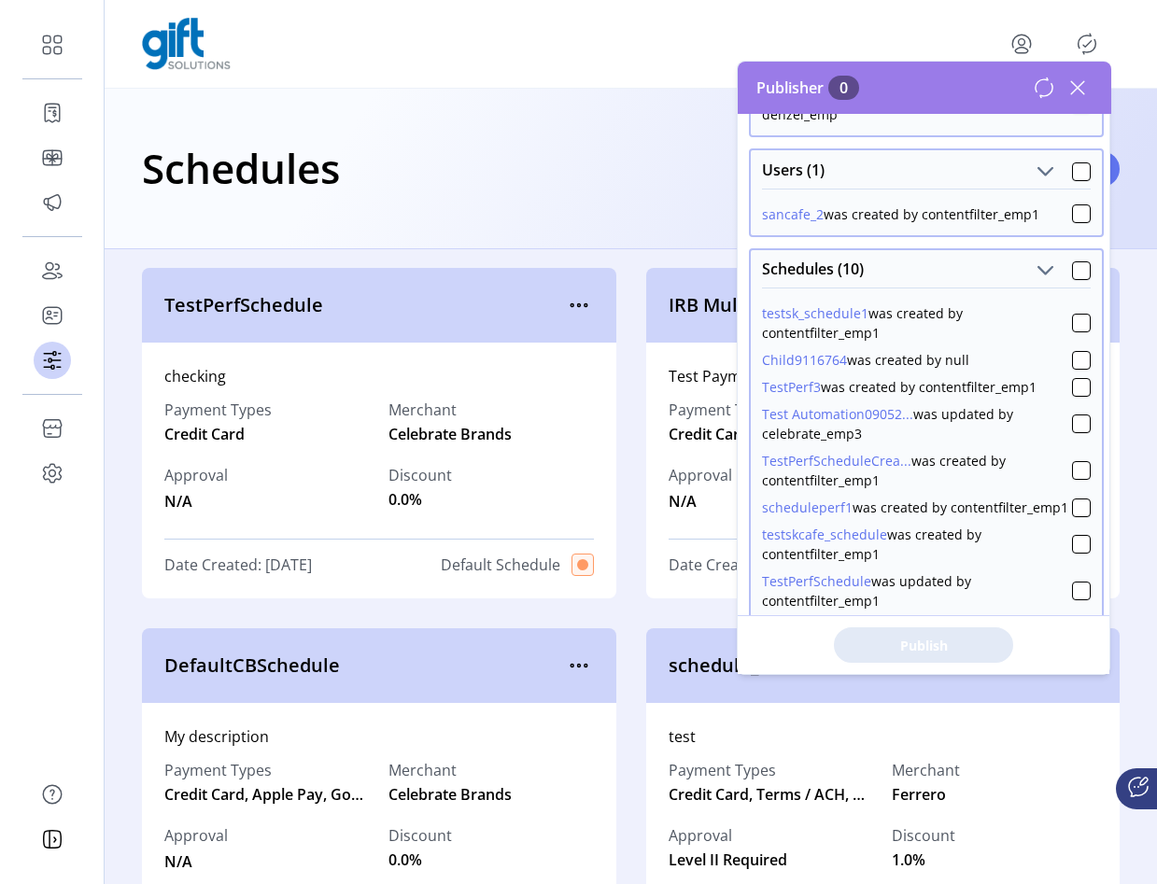
scroll to position [242, 0]
click at [1072, 387] on div at bounding box center [1081, 385] width 19 height 19
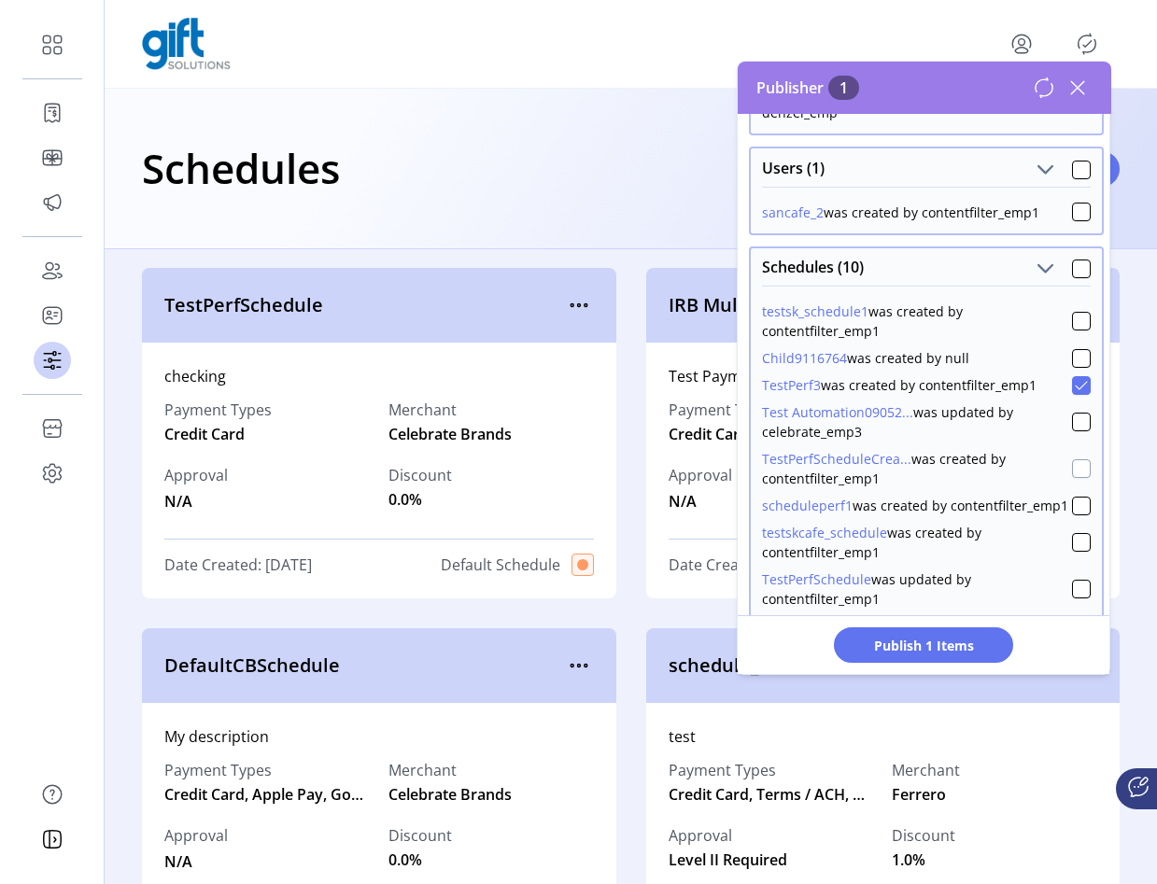
click at [1072, 466] on div at bounding box center [1081, 468] width 19 height 19
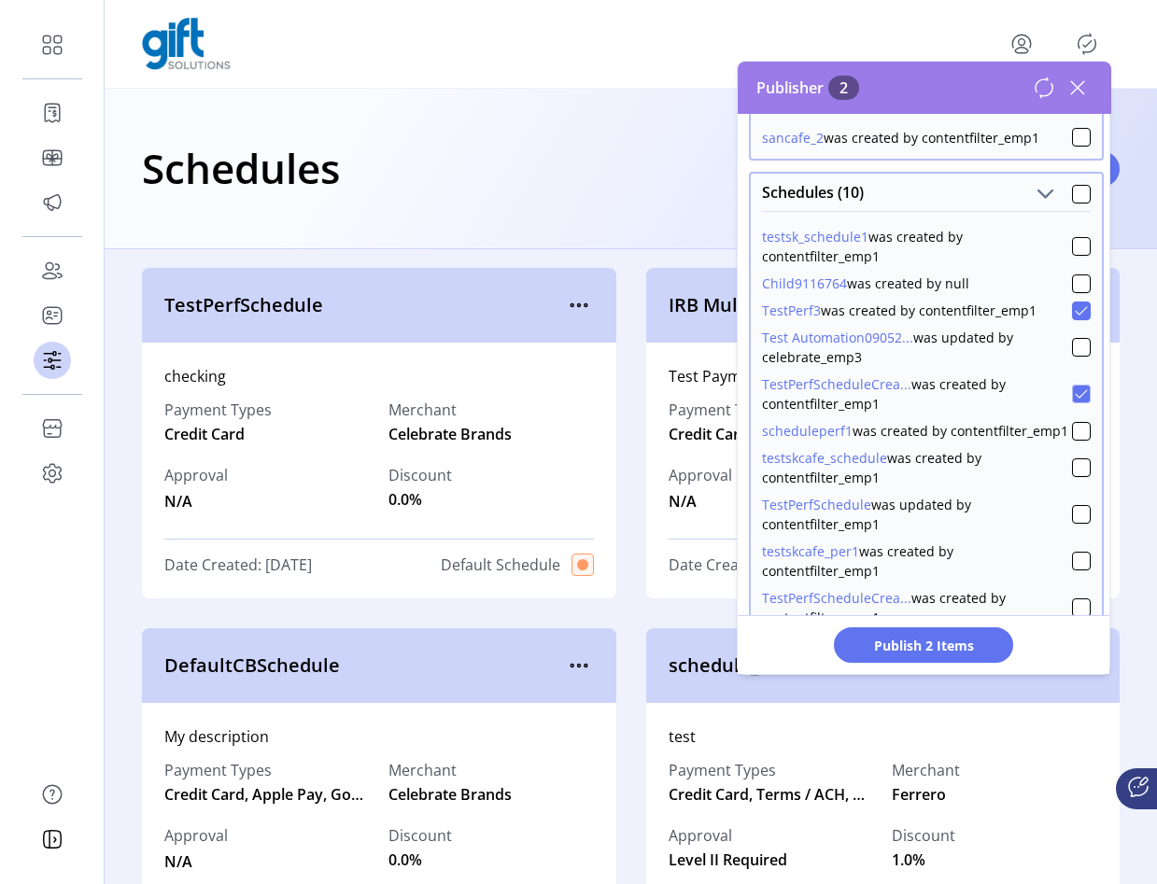
scroll to position [321, 0]
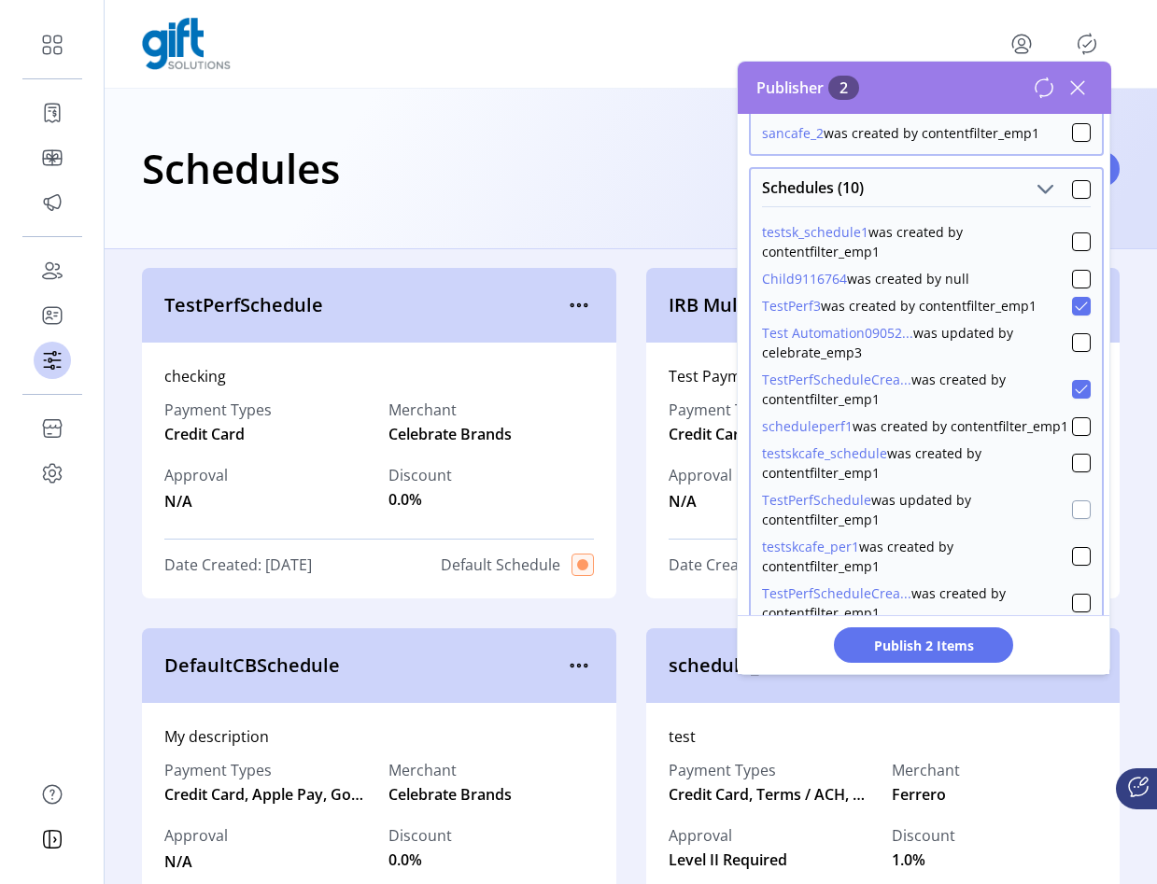
click at [1078, 519] on div at bounding box center [1081, 509] width 19 height 19
click at [1074, 306] on icon at bounding box center [1080, 306] width 13 height 13
click at [1074, 395] on icon at bounding box center [1080, 389] width 13 height 13
click at [984, 645] on span "Publish 1 Items" at bounding box center [923, 646] width 131 height 20
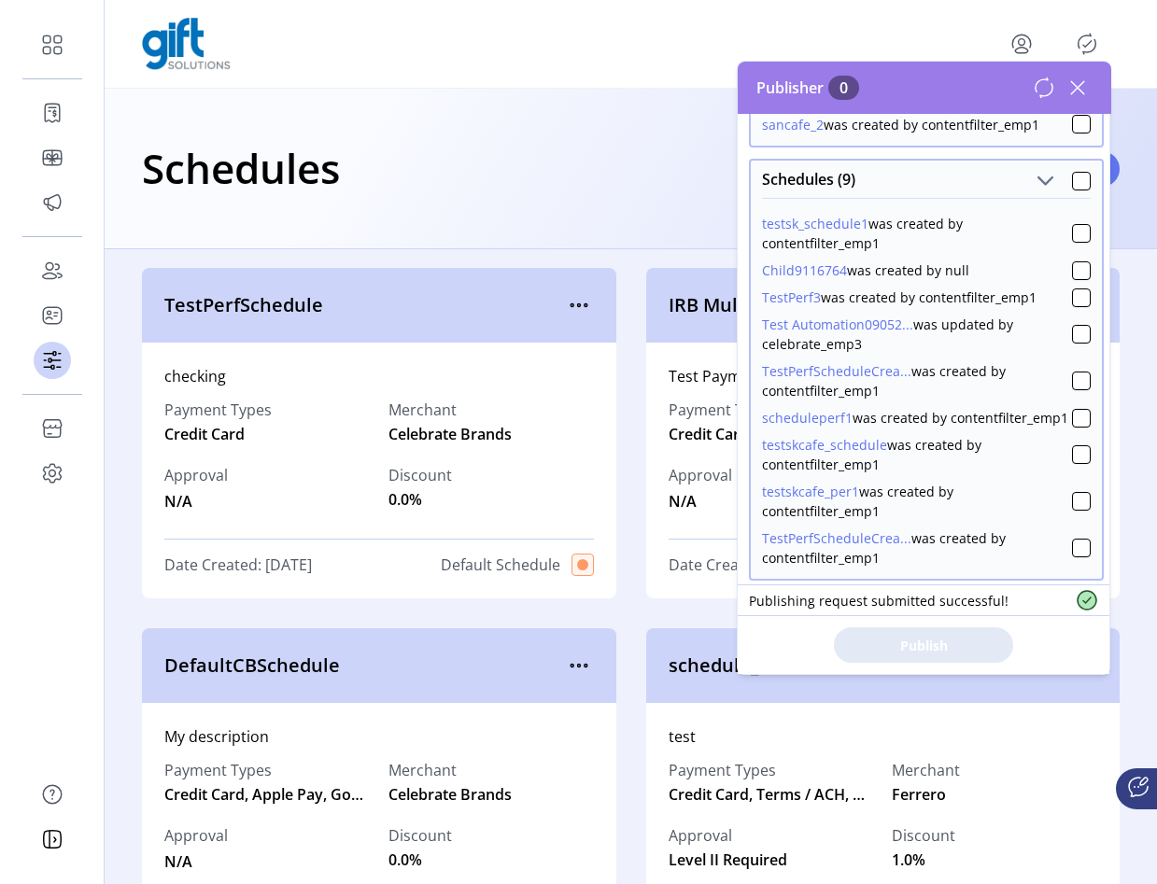
scroll to position [338, 0]
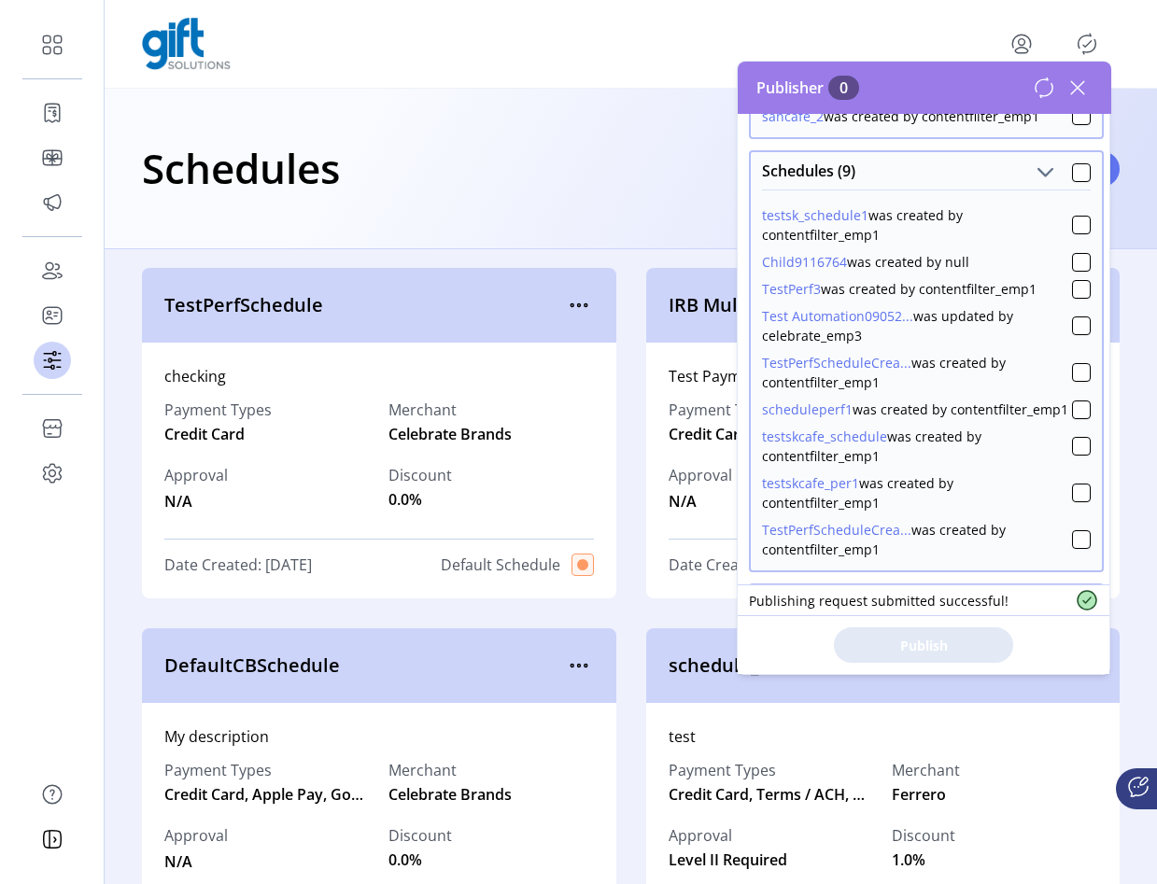
click at [1071, 91] on icon at bounding box center [1077, 88] width 30 height 30
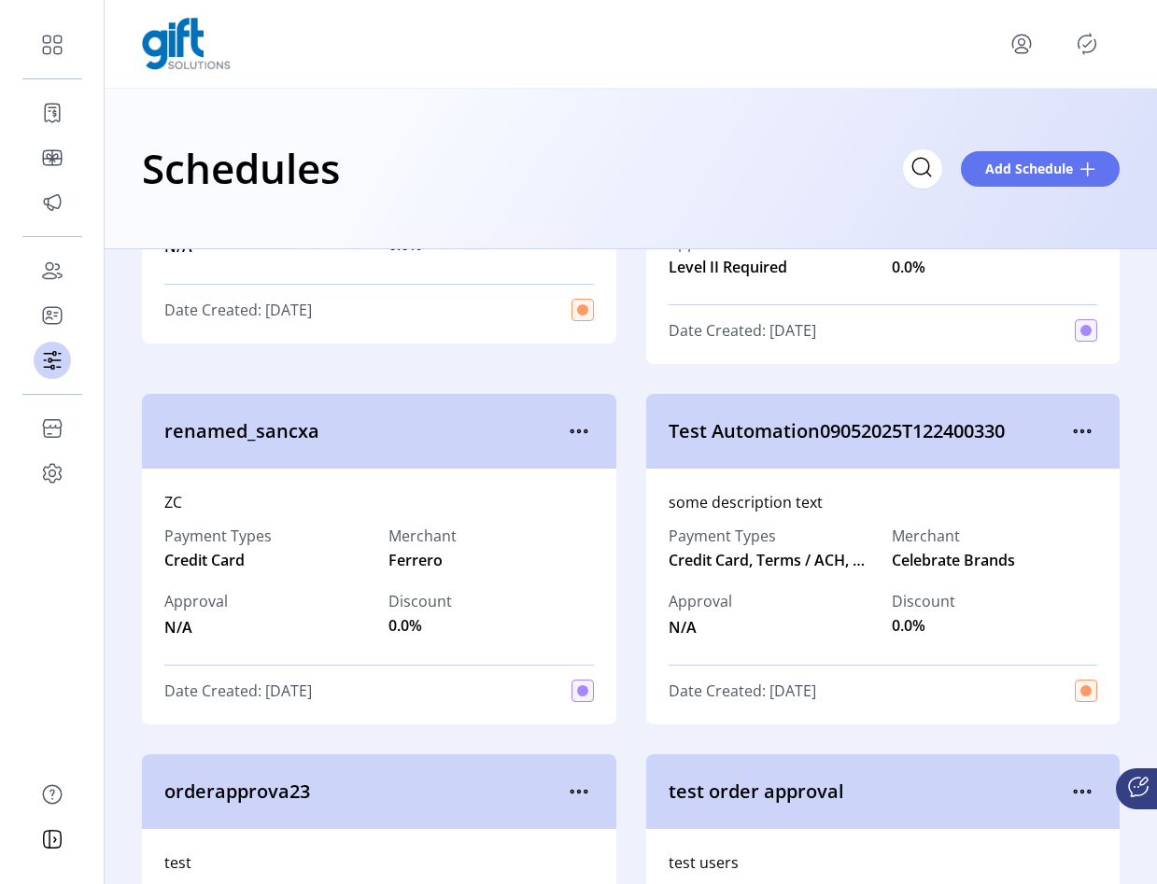
scroll to position [0, 0]
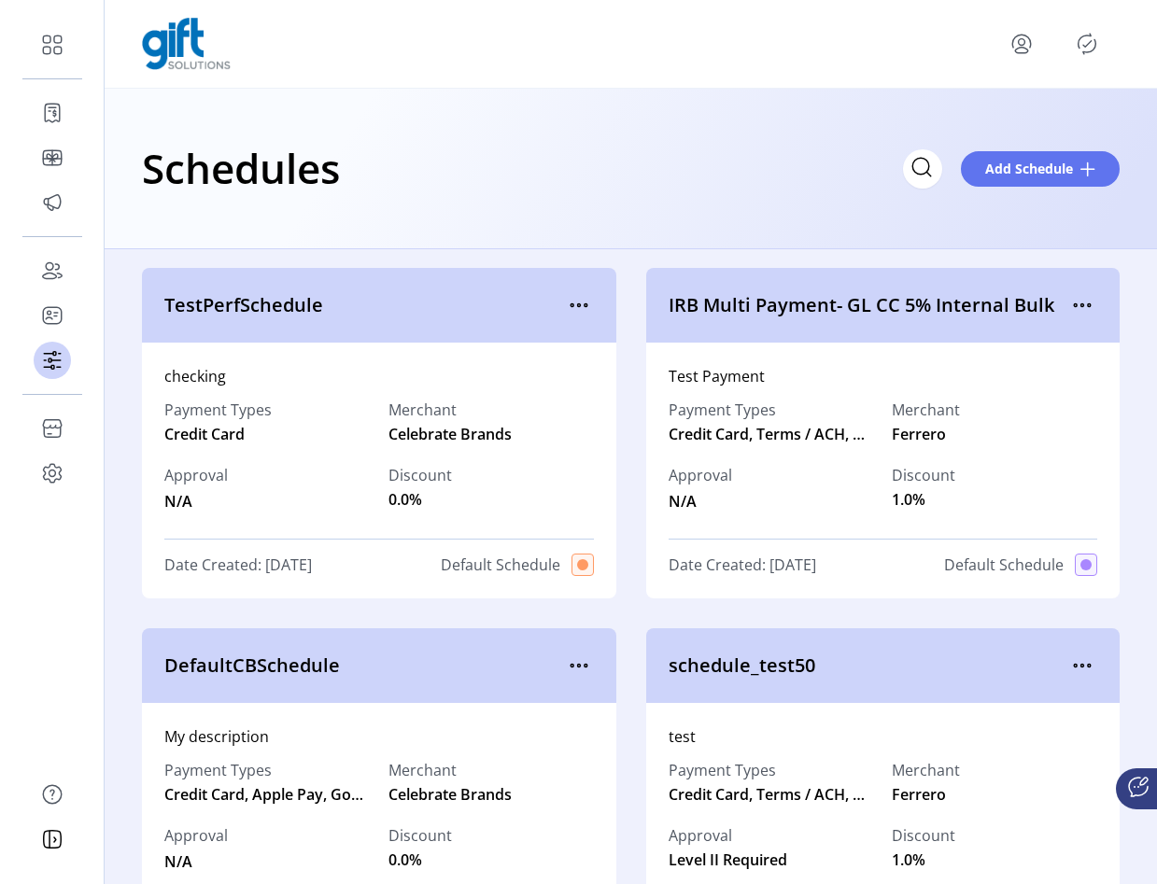
click at [1067, 55] on div at bounding box center [1062, 44] width 113 height 30
click at [1080, 53] on icon "Publisher Panel" at bounding box center [1087, 44] width 30 height 30
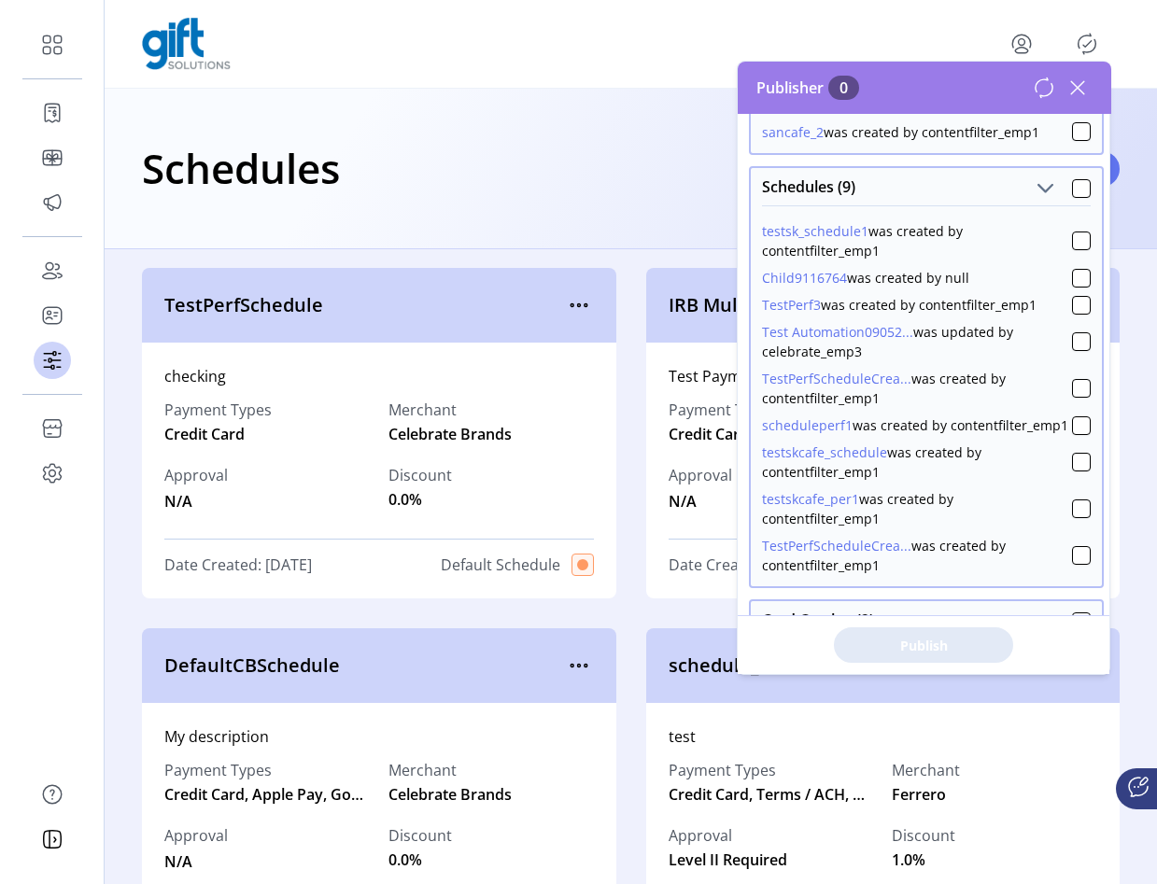
scroll to position [325, 0]
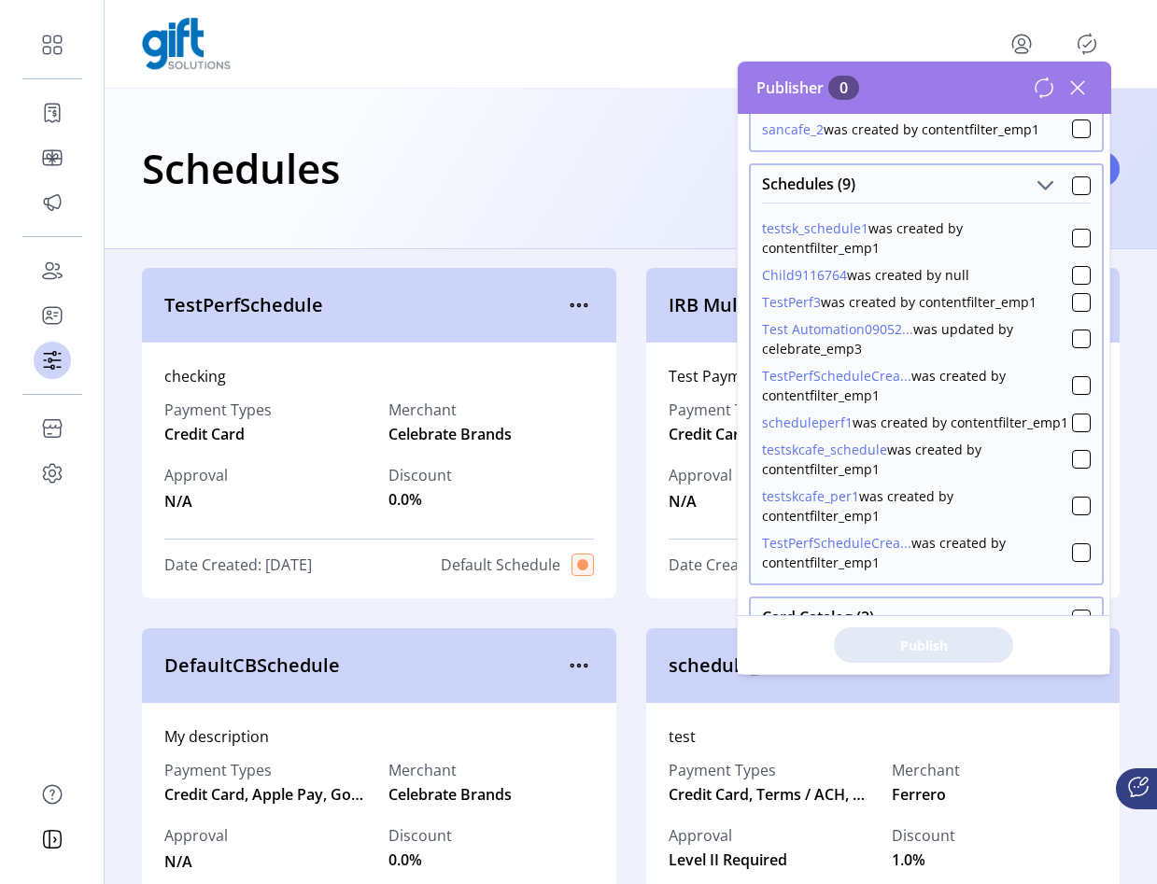
click at [686, 270] on div "IRB Multi Payment- GL CC 5% Internal Bulk" at bounding box center [883, 305] width 474 height 75
click at [1068, 93] on icon at bounding box center [1077, 88] width 30 height 30
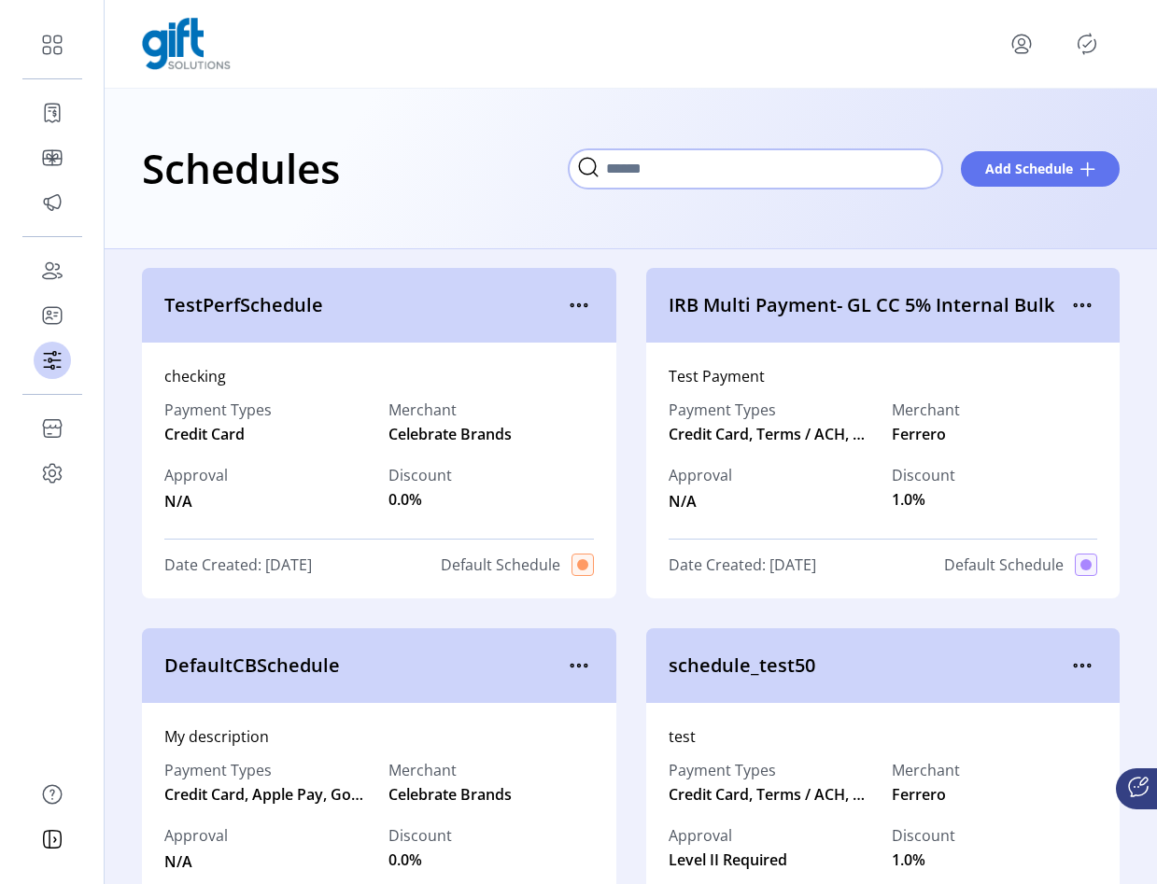
click at [917, 175] on input "Search" at bounding box center [754, 168] width 373 height 39
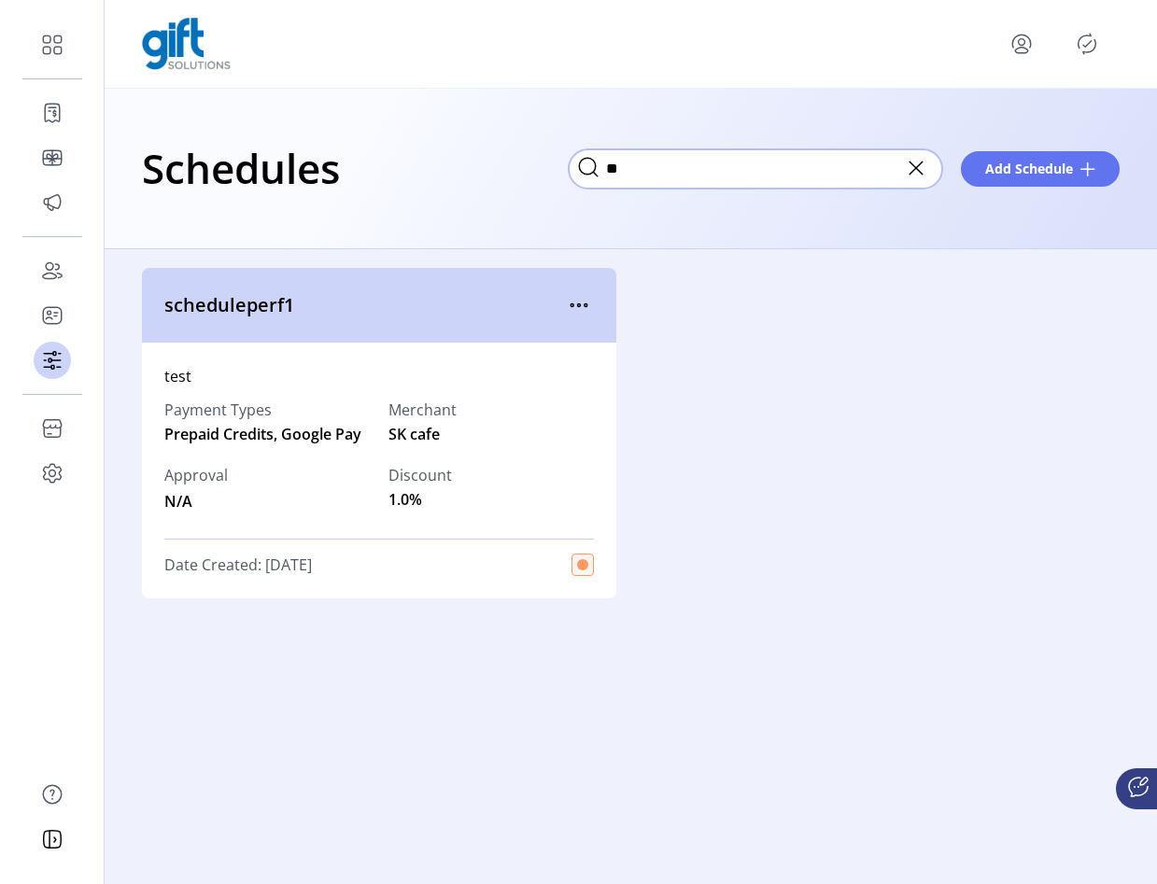
type input "*"
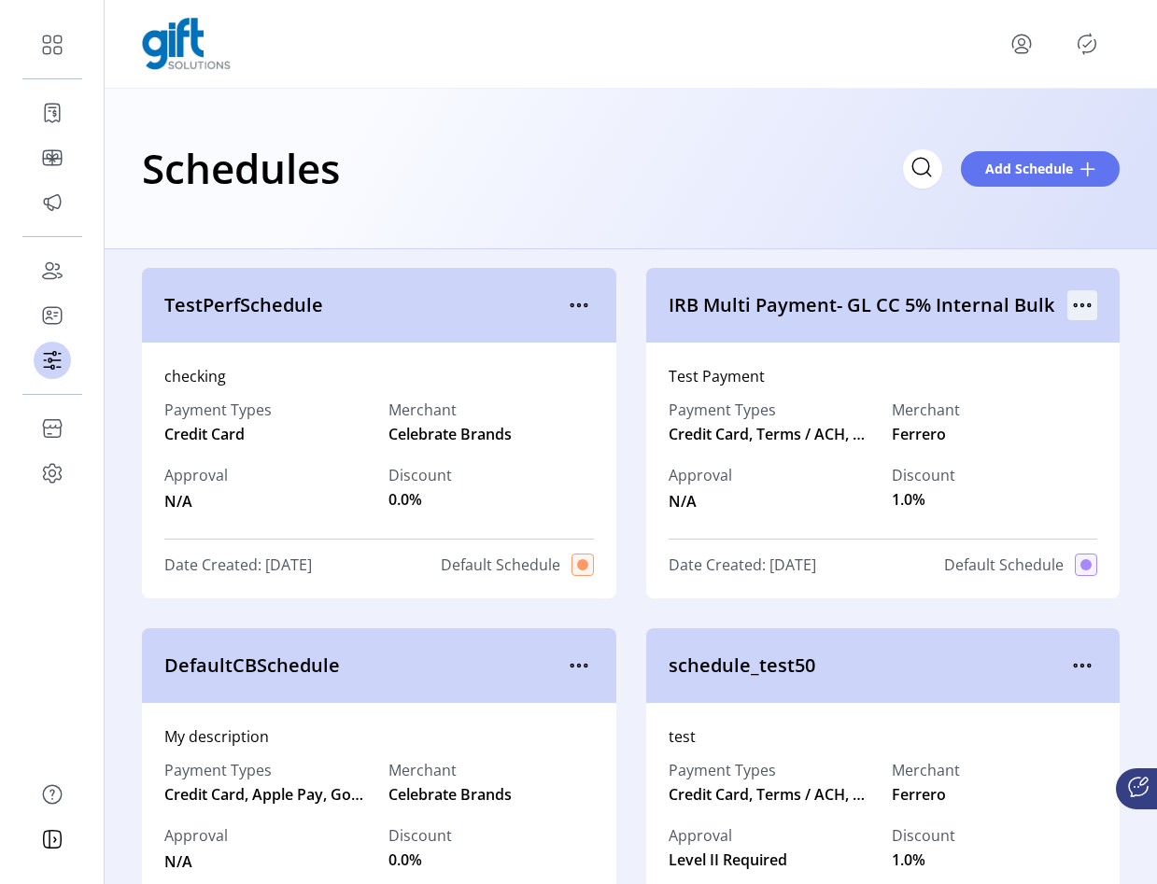
click at [1071, 301] on icon "menu" at bounding box center [1082, 305] width 30 height 30
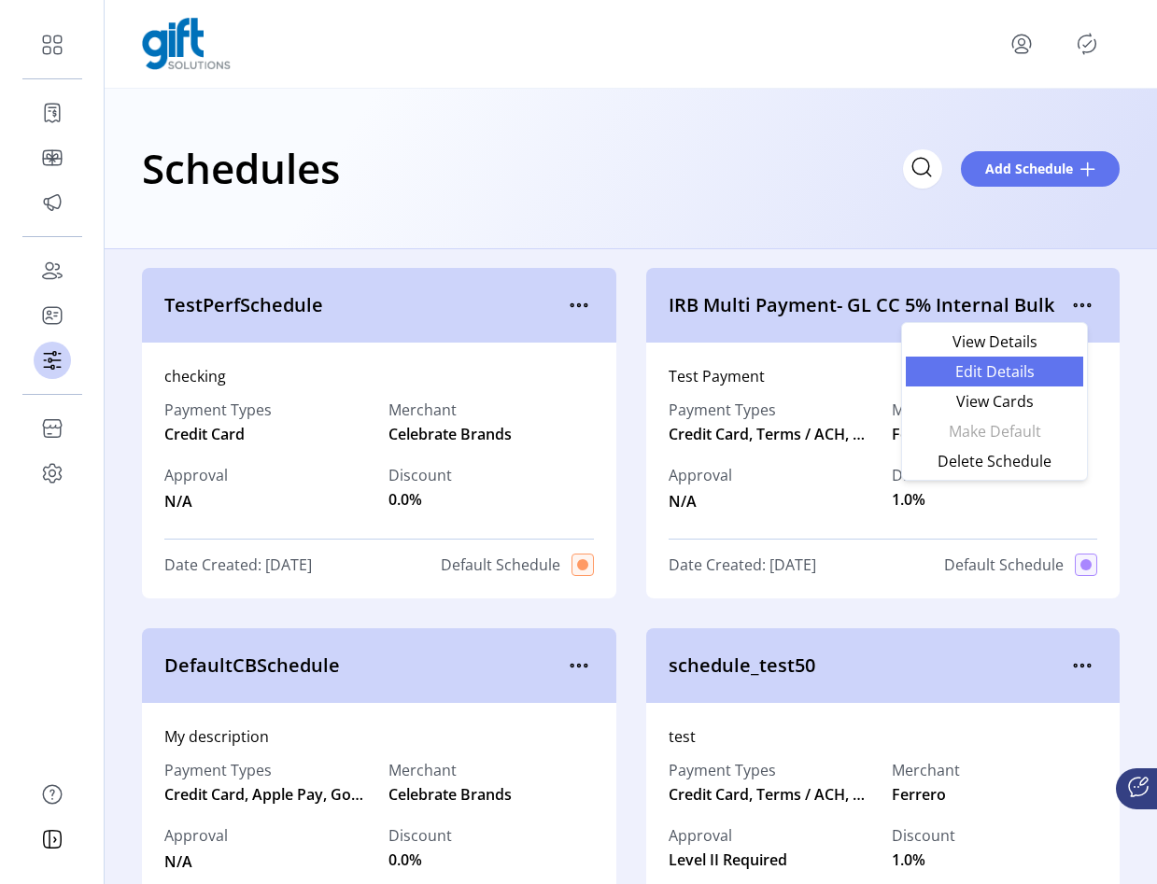
click at [1017, 368] on span "Edit Details" at bounding box center [994, 371] width 155 height 15
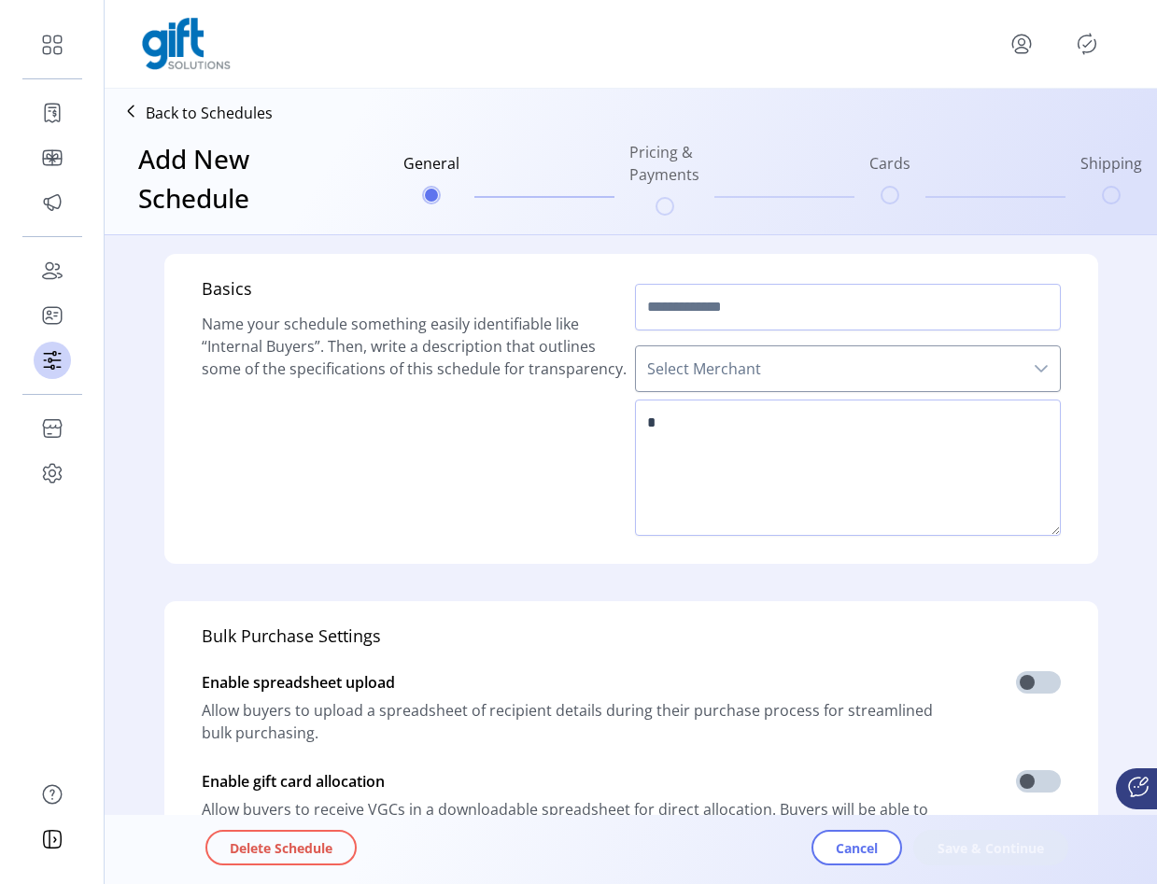
type input "**********"
type textarea "**********"
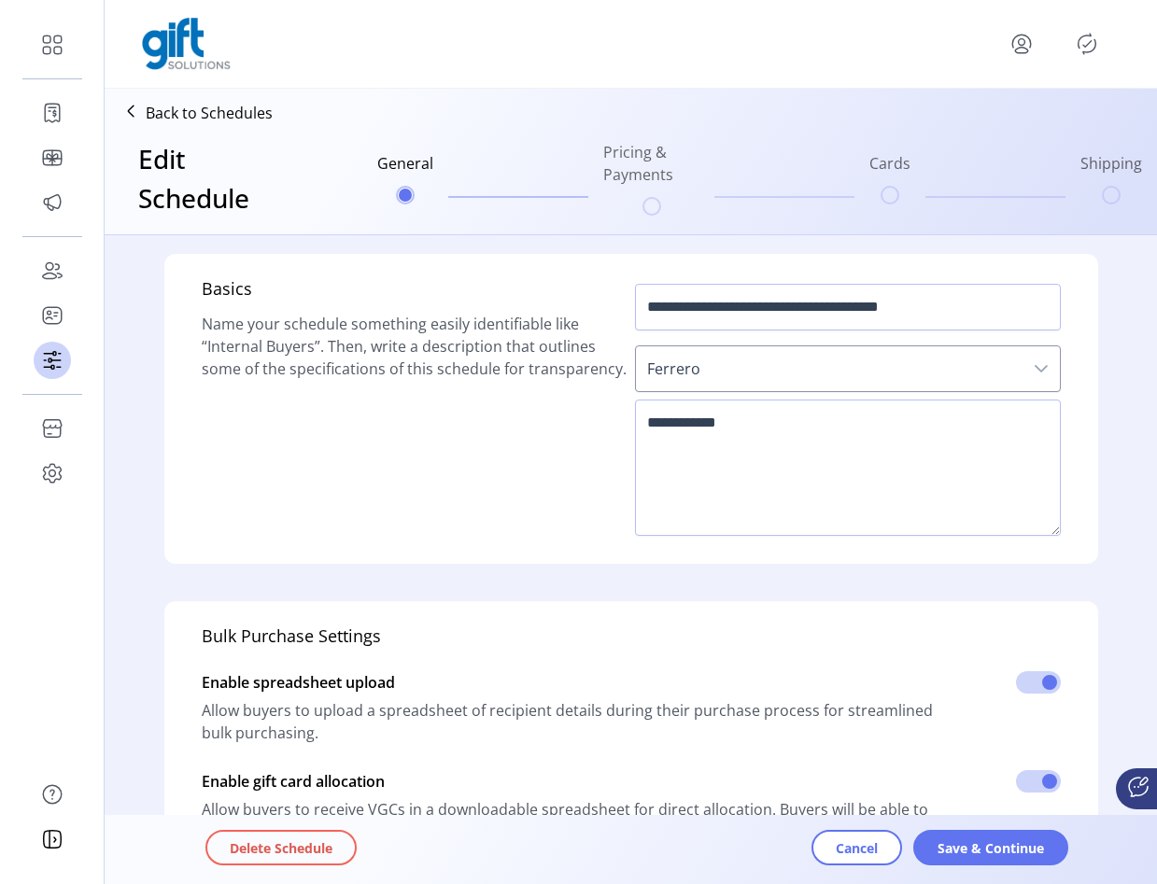
click at [690, 360] on span "Ferrero" at bounding box center [829, 368] width 386 height 45
click at [684, 370] on span "Ferrero" at bounding box center [829, 368] width 386 height 45
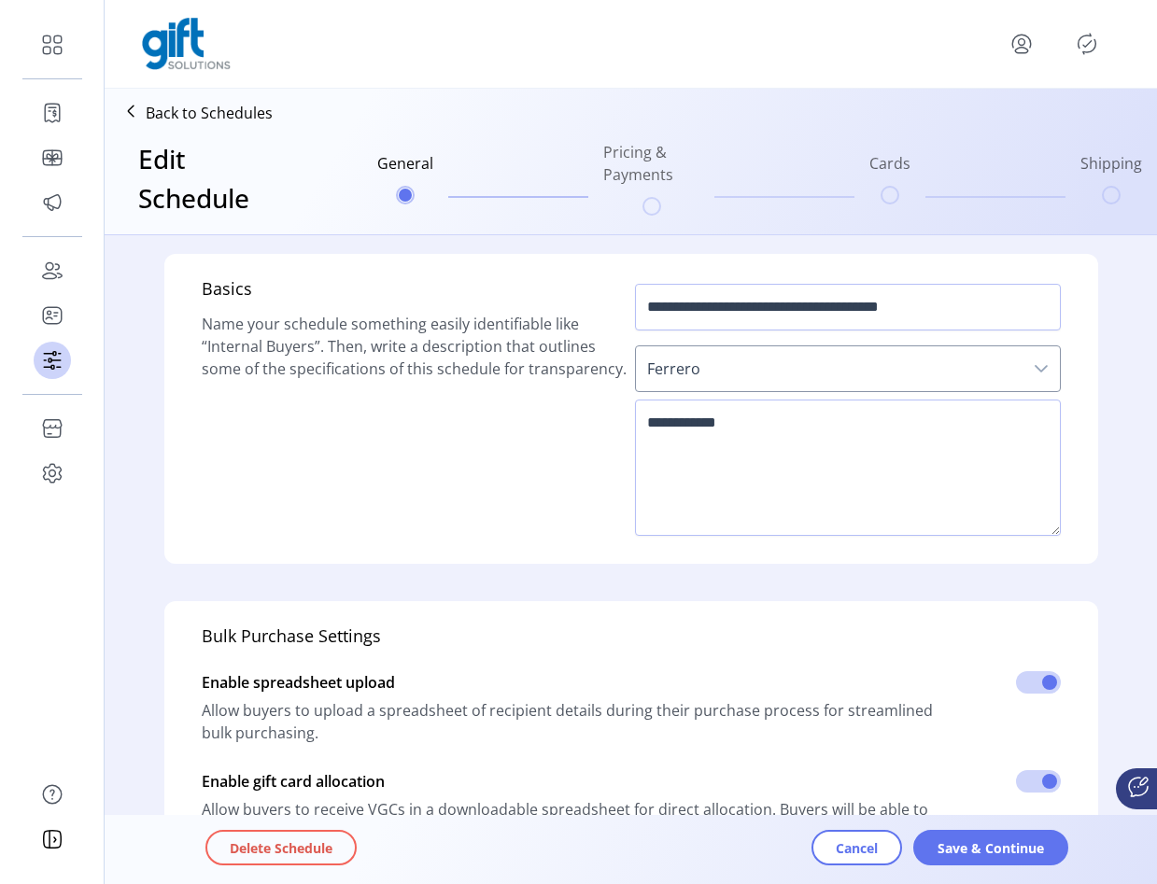
click at [684, 370] on span "Ferrero" at bounding box center [829, 368] width 386 height 45
drag, startPoint x: 684, startPoint y: 370, endPoint x: 797, endPoint y: 640, distance: 293.3
click at [796, 634] on div "**********" at bounding box center [631, 828] width 956 height 1187
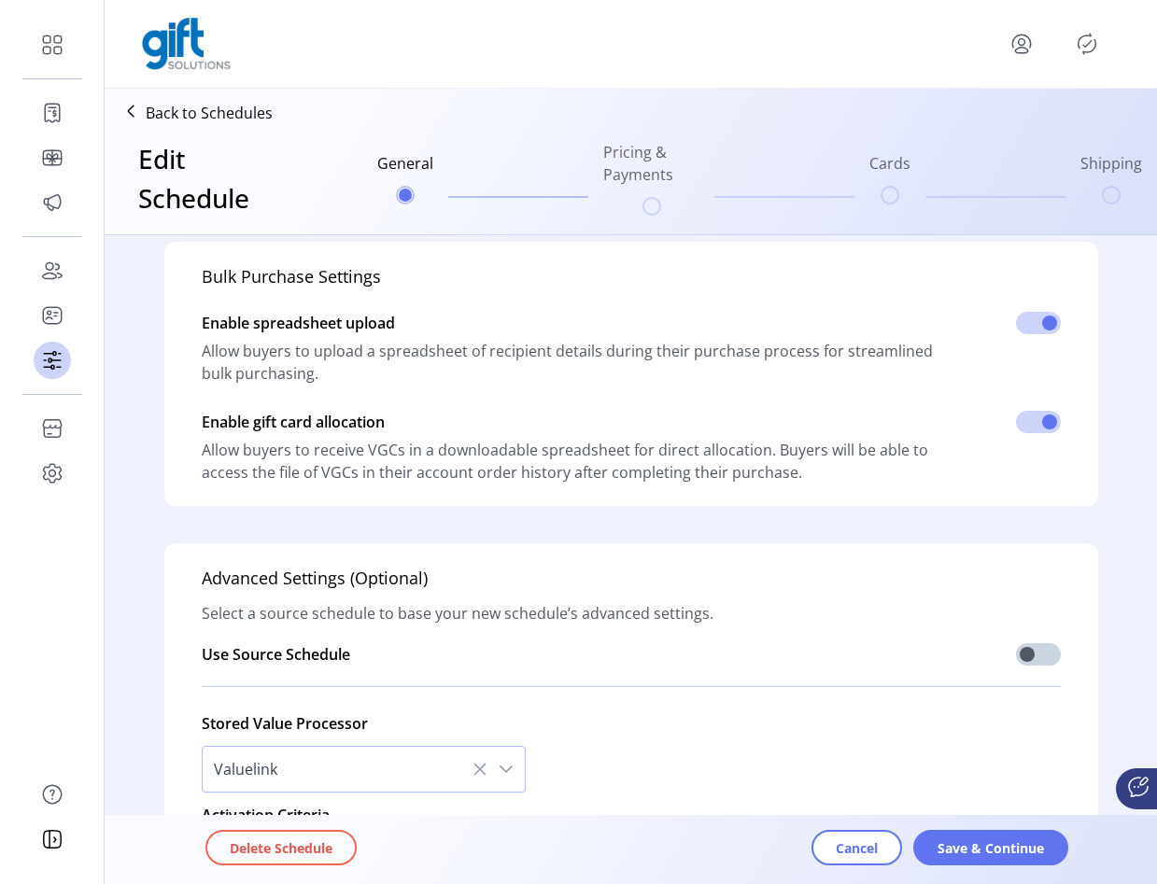
scroll to position [677, 0]
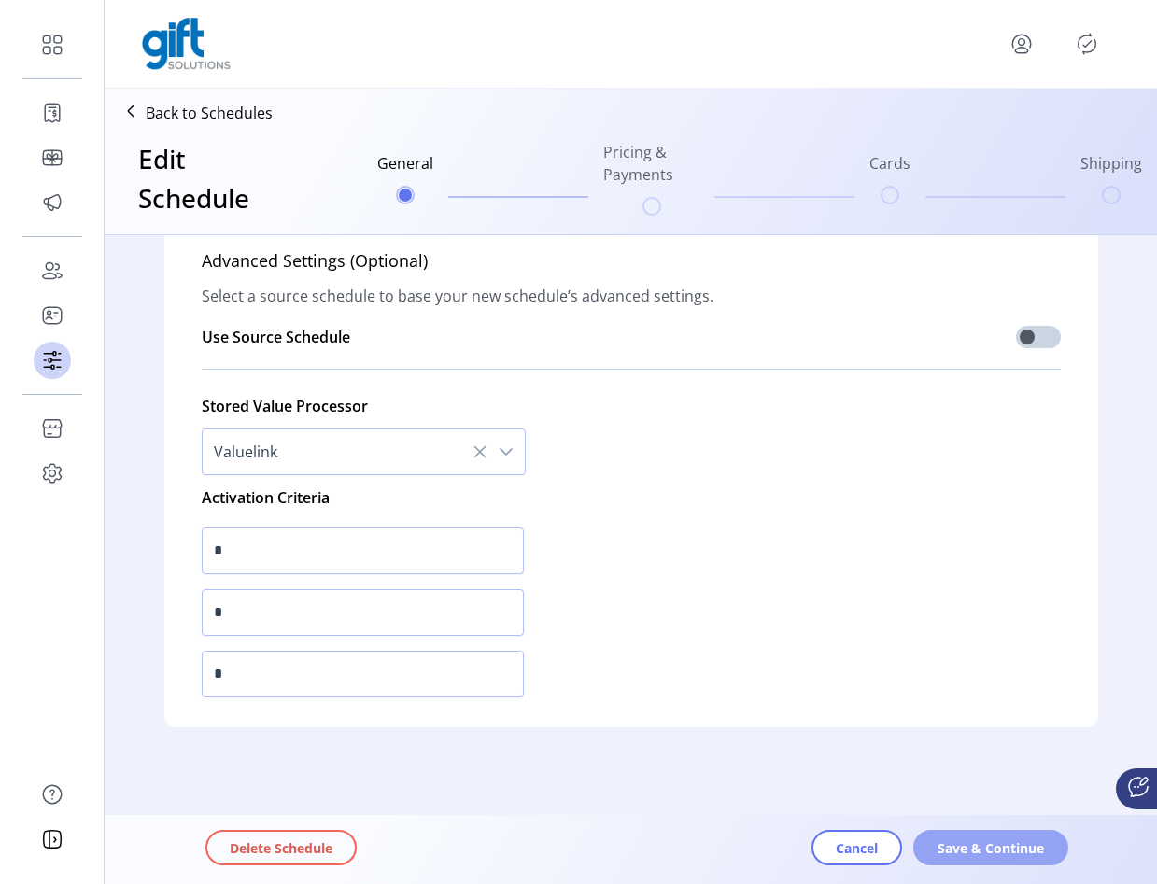
click at [960, 853] on span "Save & Continue" at bounding box center [990, 848] width 106 height 20
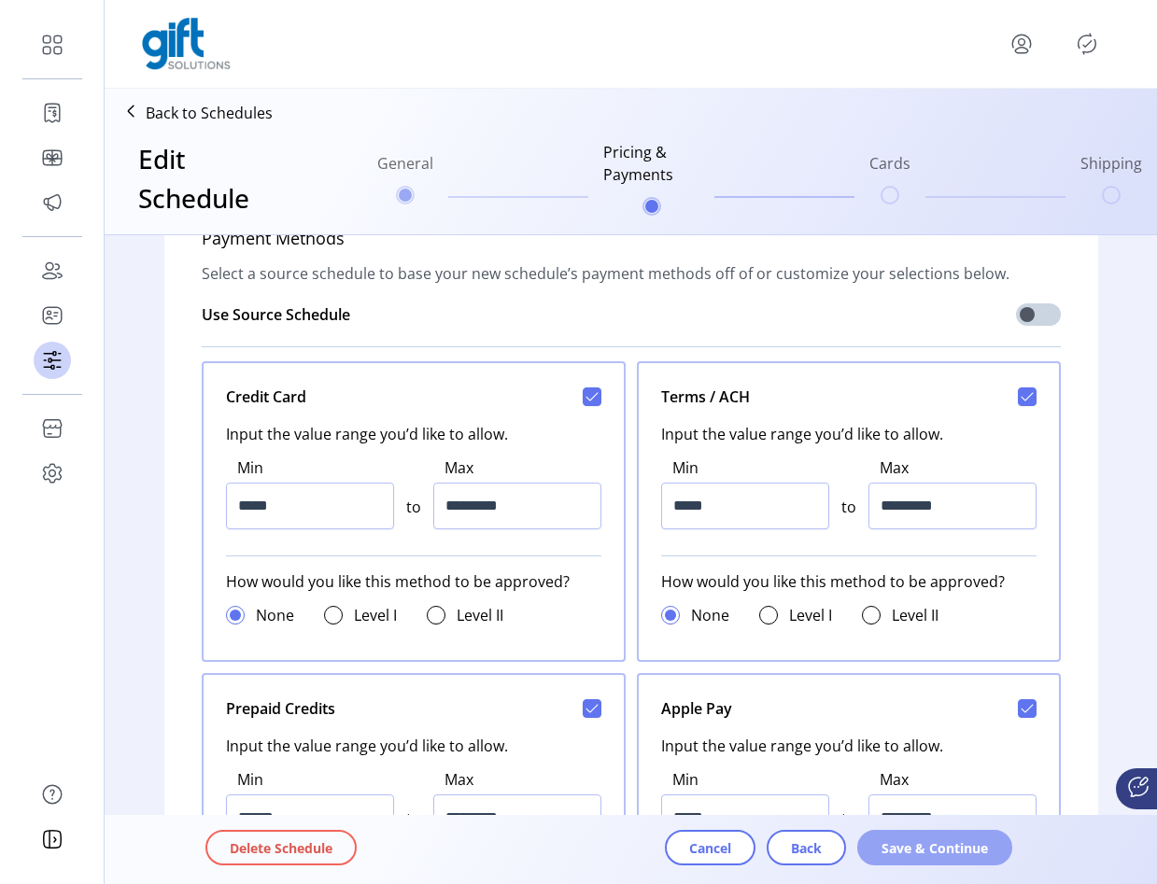
click at [951, 848] on span "Save & Continue" at bounding box center [934, 848] width 106 height 20
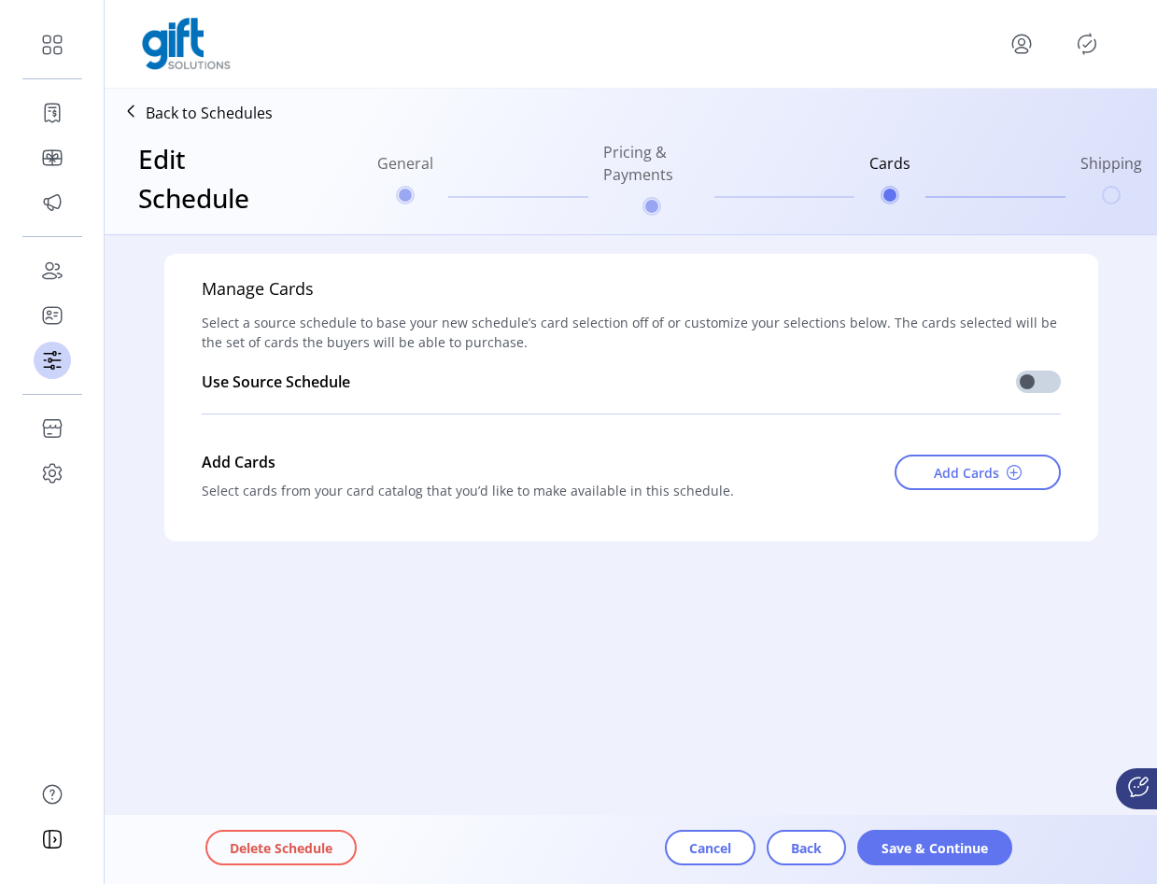
scroll to position [0, 0]
click at [961, 481] on span "Add Cards" at bounding box center [965, 473] width 65 height 20
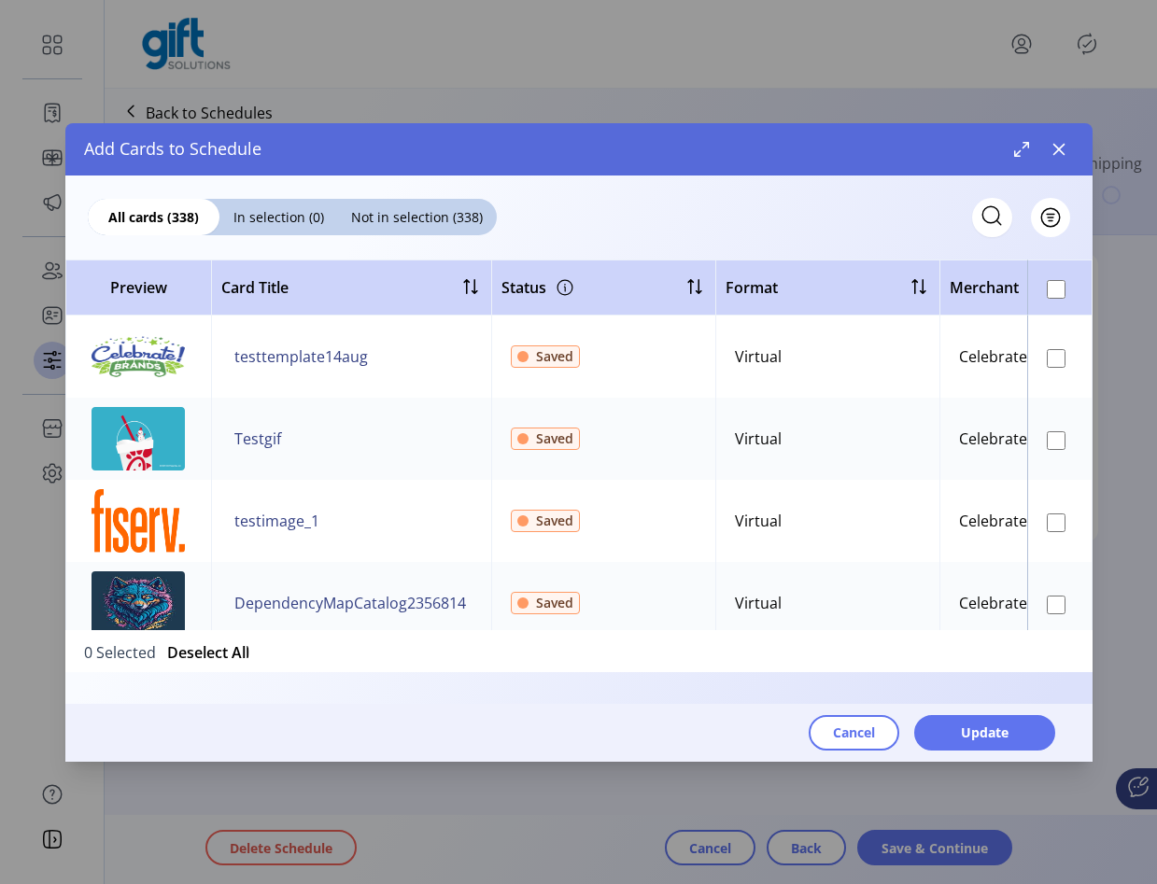
click at [626, 156] on div "Add Cards to Schedule" at bounding box center [578, 149] width 1027 height 52
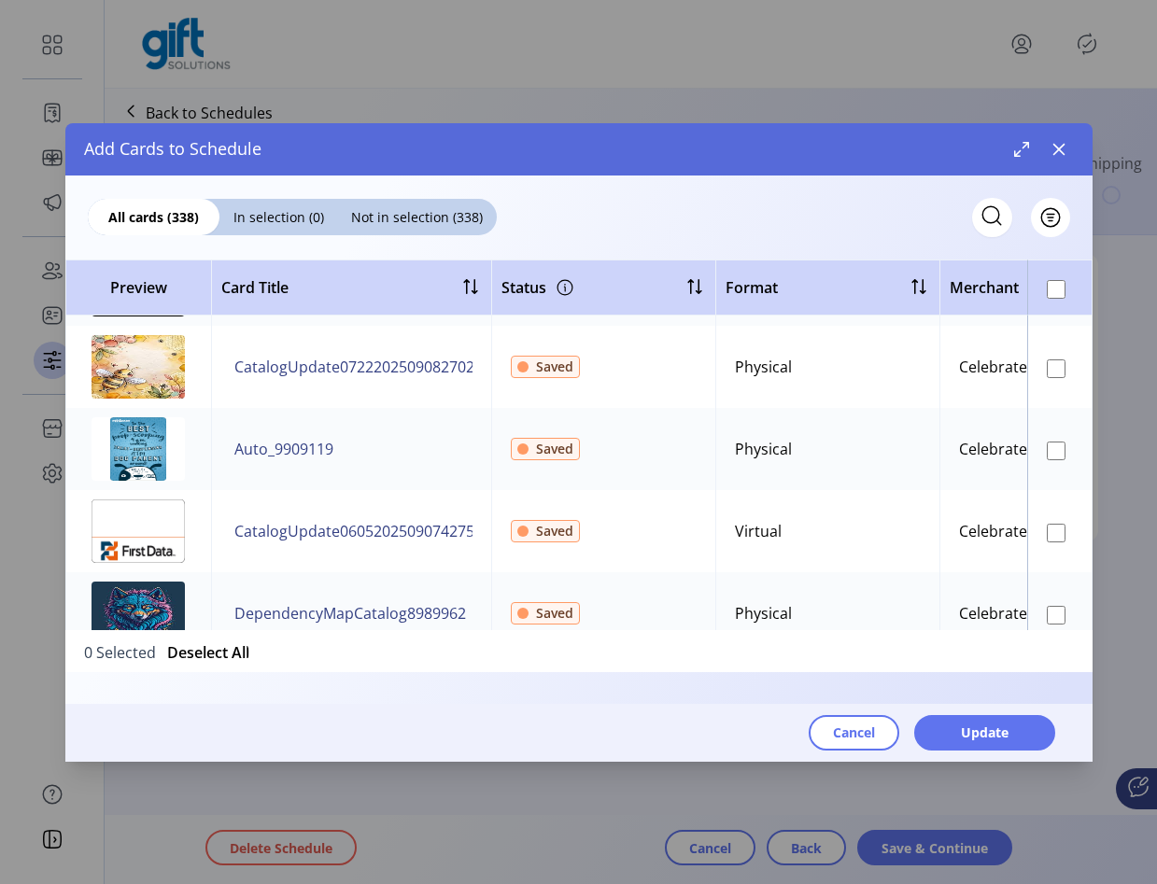
scroll to position [15107, 0]
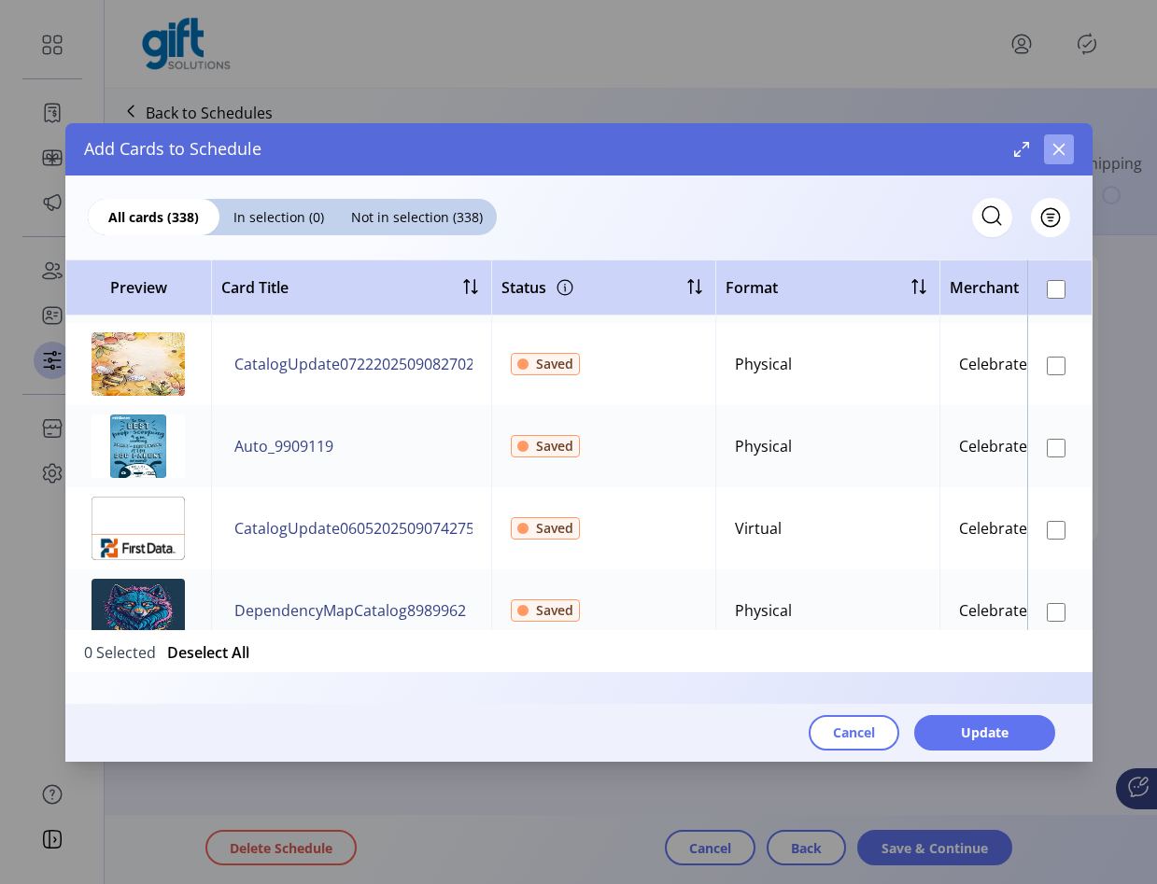
click at [1047, 143] on button "button" at bounding box center [1059, 149] width 30 height 30
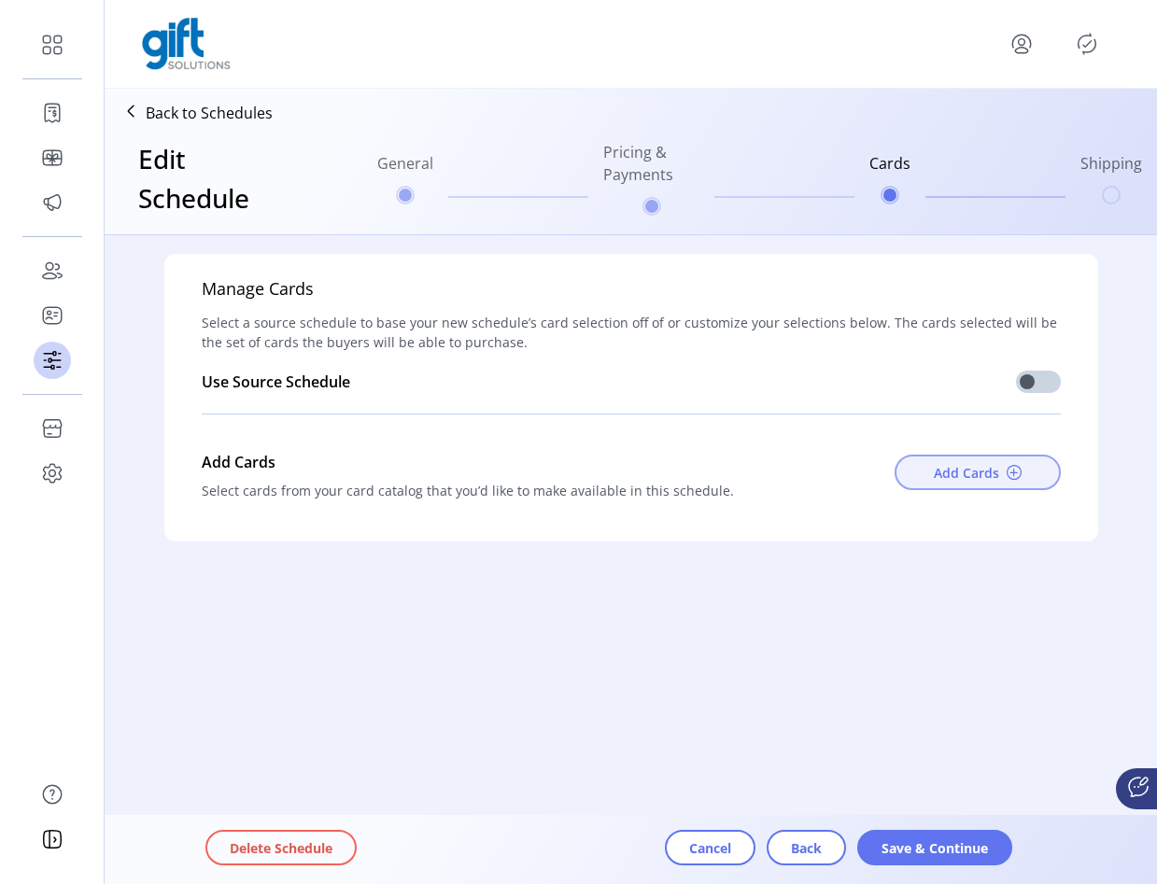
click at [955, 486] on button "Add Cards" at bounding box center [977, 472] width 166 height 35
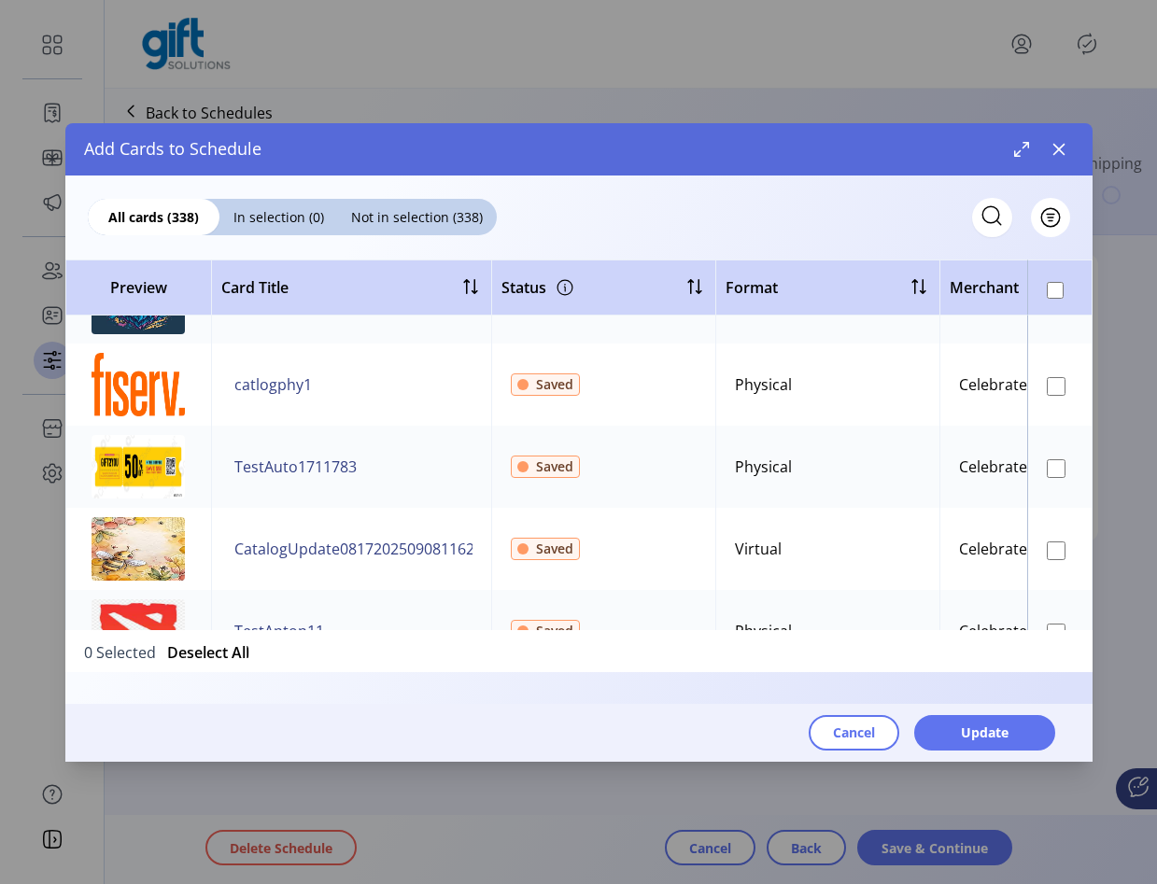
scroll to position [22710, 0]
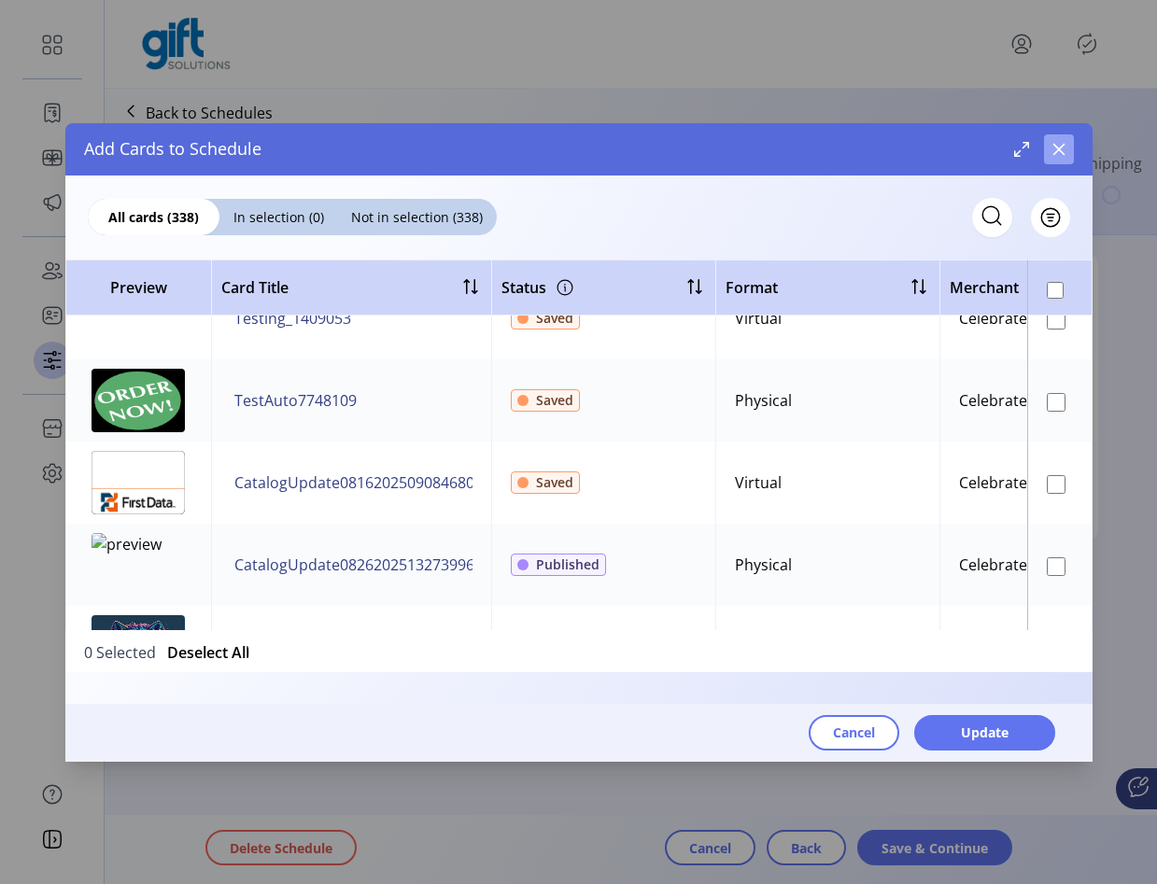
click at [1057, 151] on icon "button" at bounding box center [1058, 149] width 15 height 15
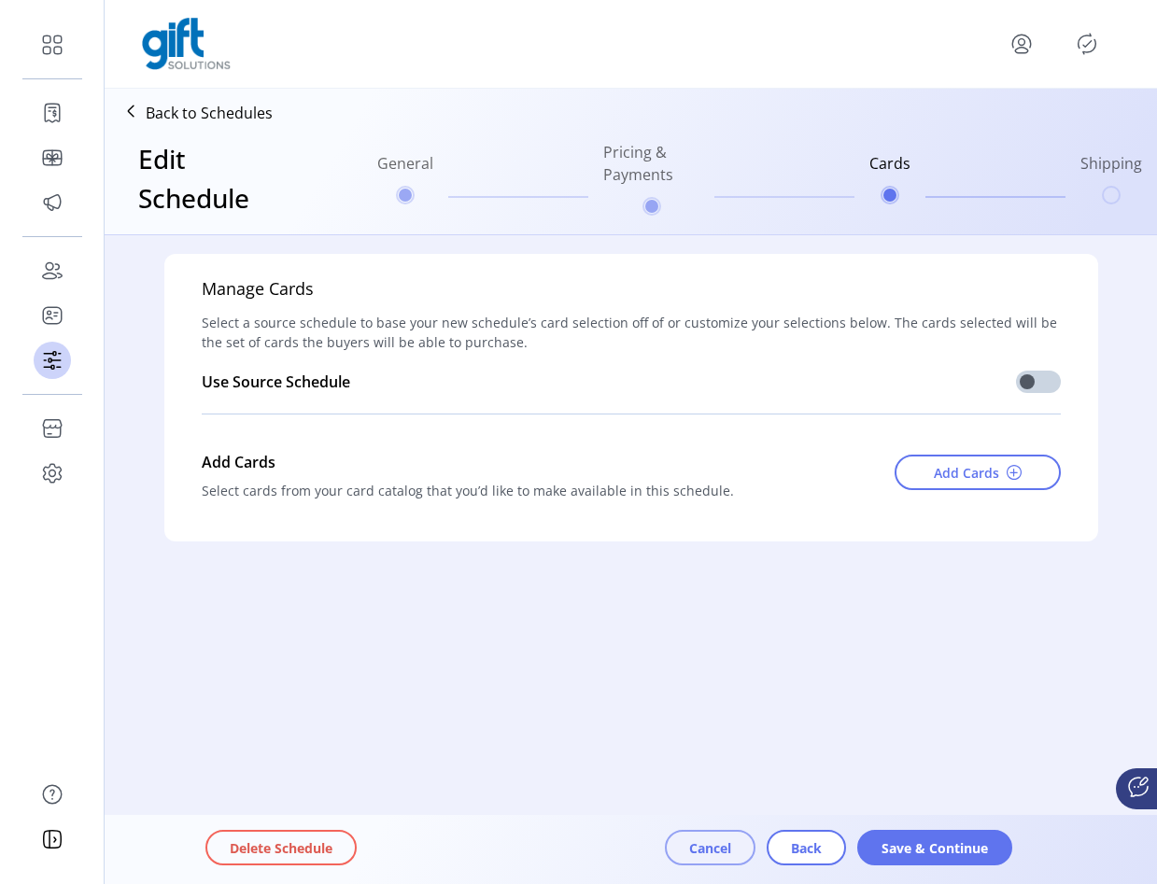
click at [683, 842] on button "Cancel" at bounding box center [710, 847] width 91 height 35
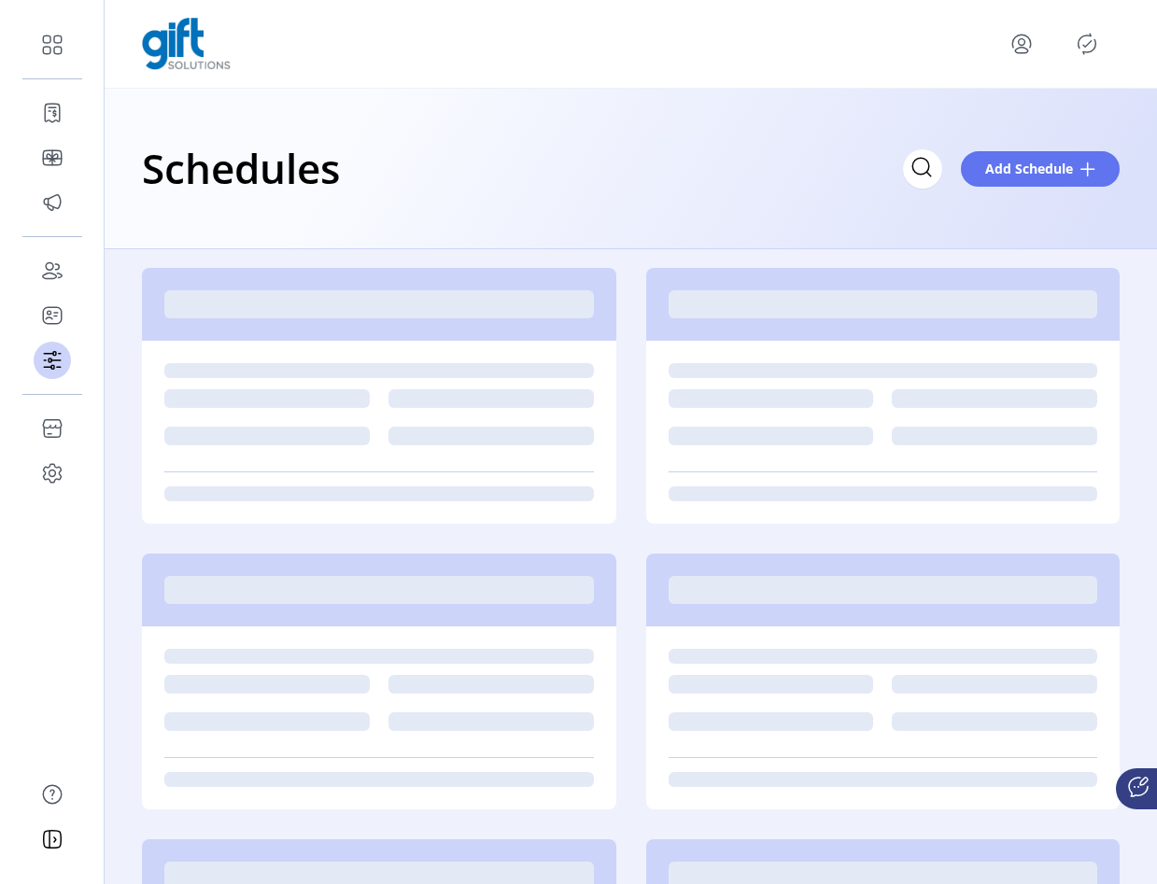
click at [1019, 37] on icon "menu" at bounding box center [1021, 44] width 30 height 30
click at [961, 125] on span "Sign Out" at bounding box center [954, 117] width 140 height 15
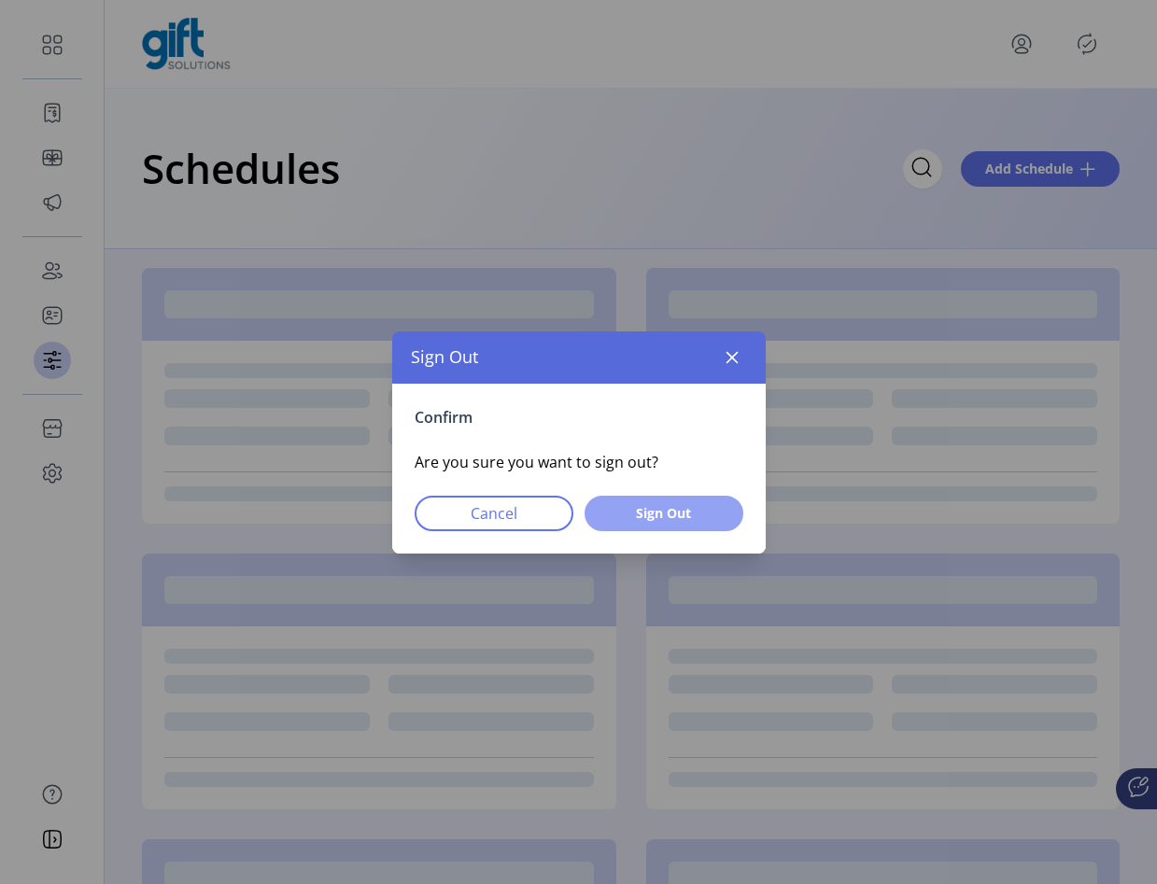
click at [646, 510] on span "Sign Out" at bounding box center [664, 513] width 110 height 20
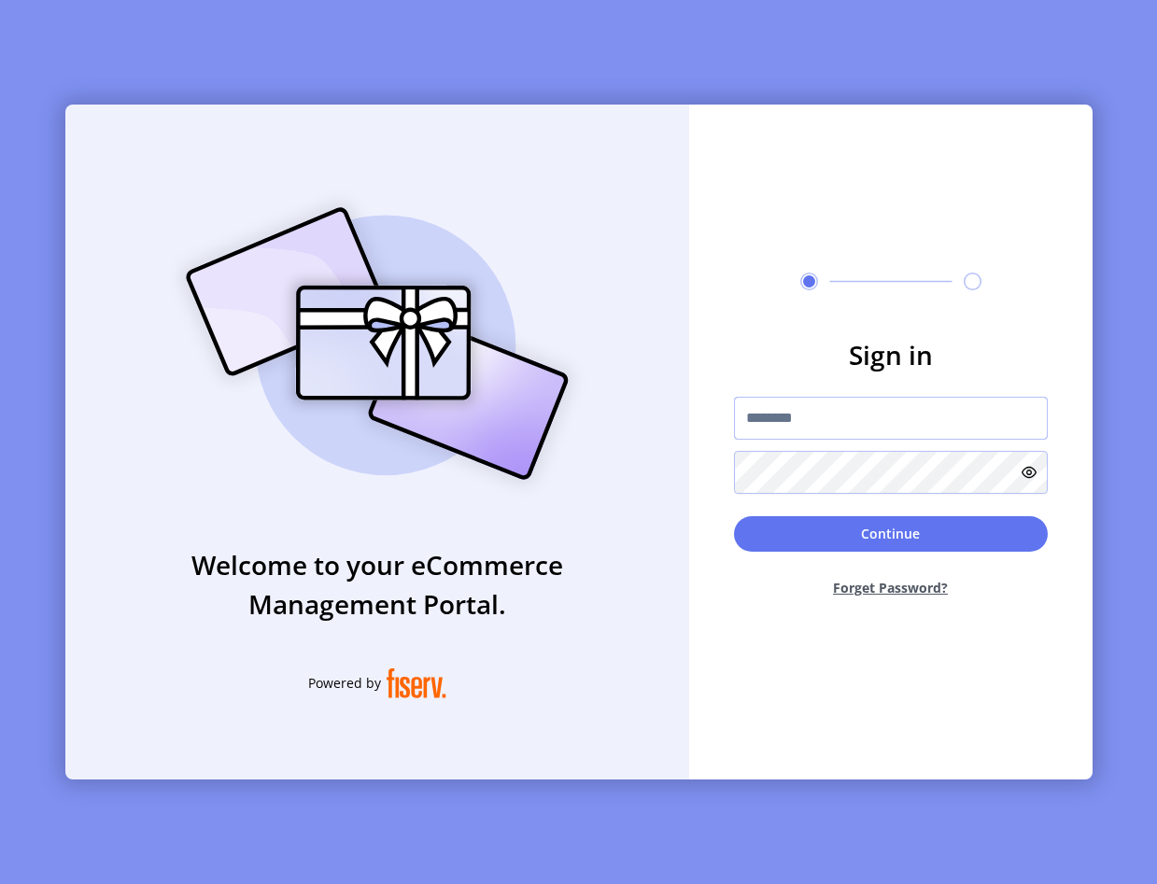
click at [781, 434] on input "text" at bounding box center [891, 418] width 314 height 43
type input "**********"
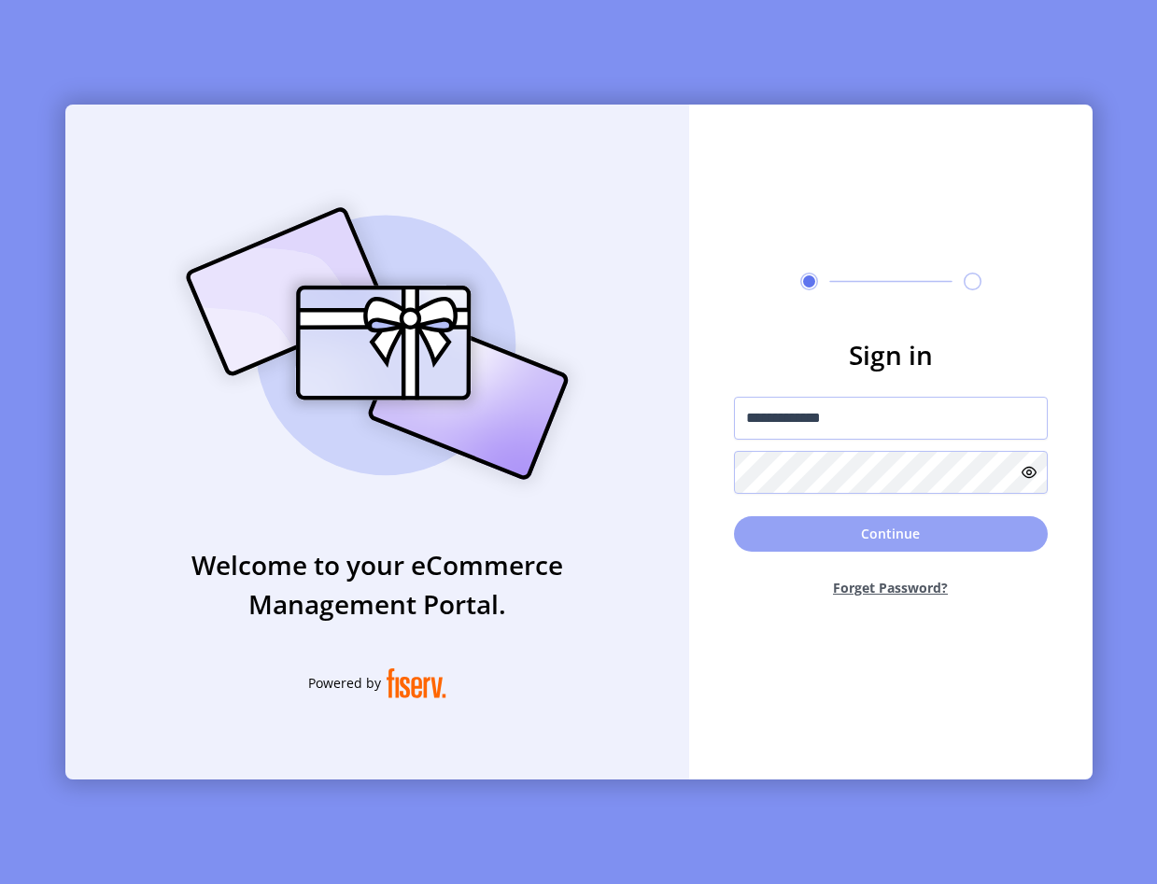
click at [903, 535] on button "Continue" at bounding box center [891, 533] width 314 height 35
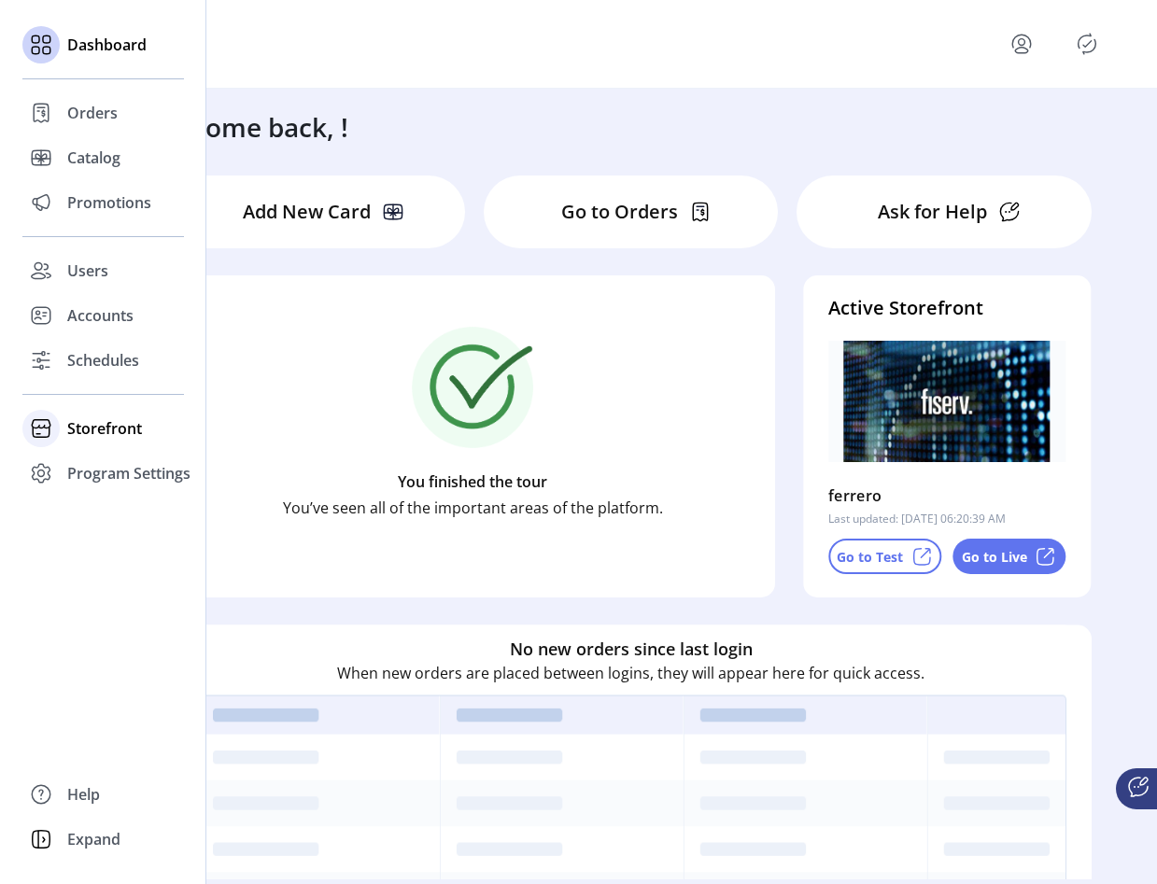
click at [110, 430] on span "Storefront" at bounding box center [104, 428] width 75 height 22
click at [110, 474] on span "Configuration" at bounding box center [116, 466] width 98 height 22
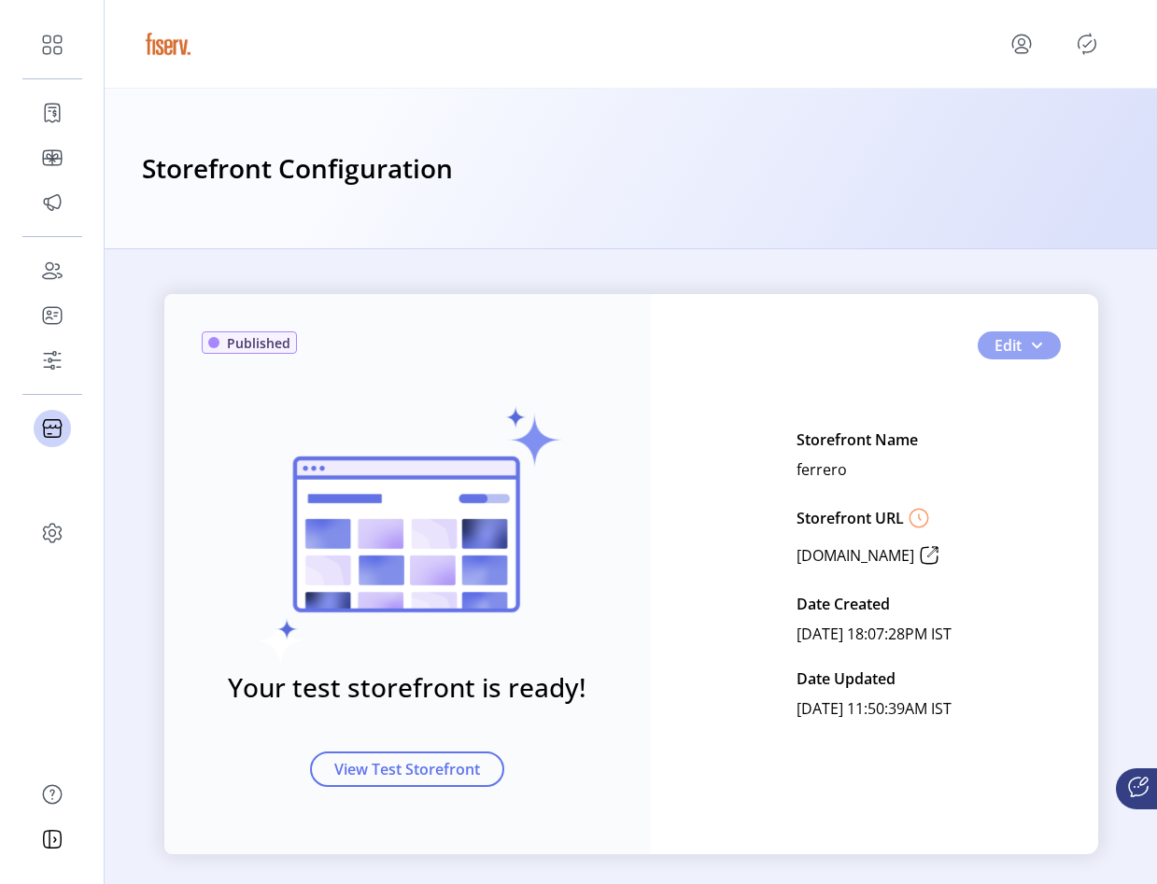
click at [1029, 345] on span "button" at bounding box center [1036, 345] width 15 height 15
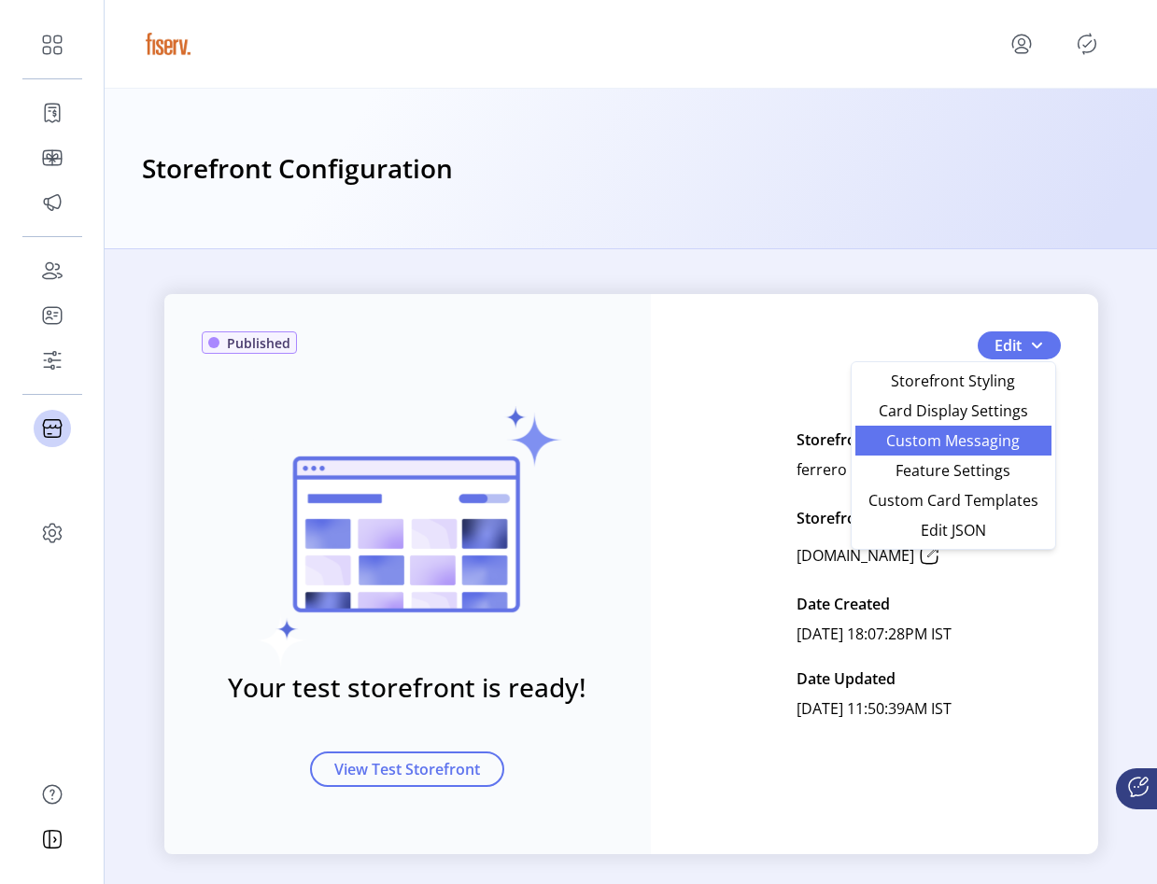
click at [915, 439] on span "Custom Messaging" at bounding box center [953, 440] width 174 height 15
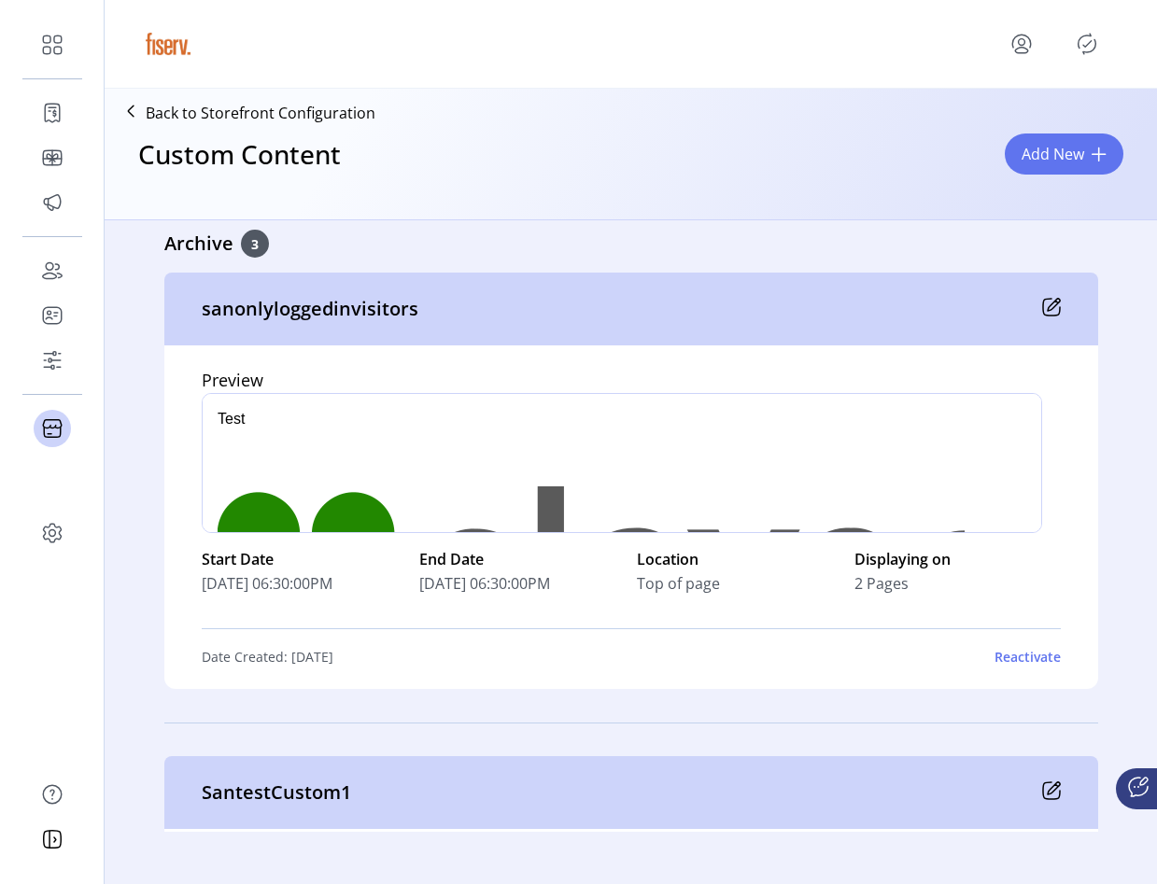
scroll to position [3534, 0]
click at [1012, 665] on div "Reactivate" at bounding box center [1027, 658] width 66 height 20
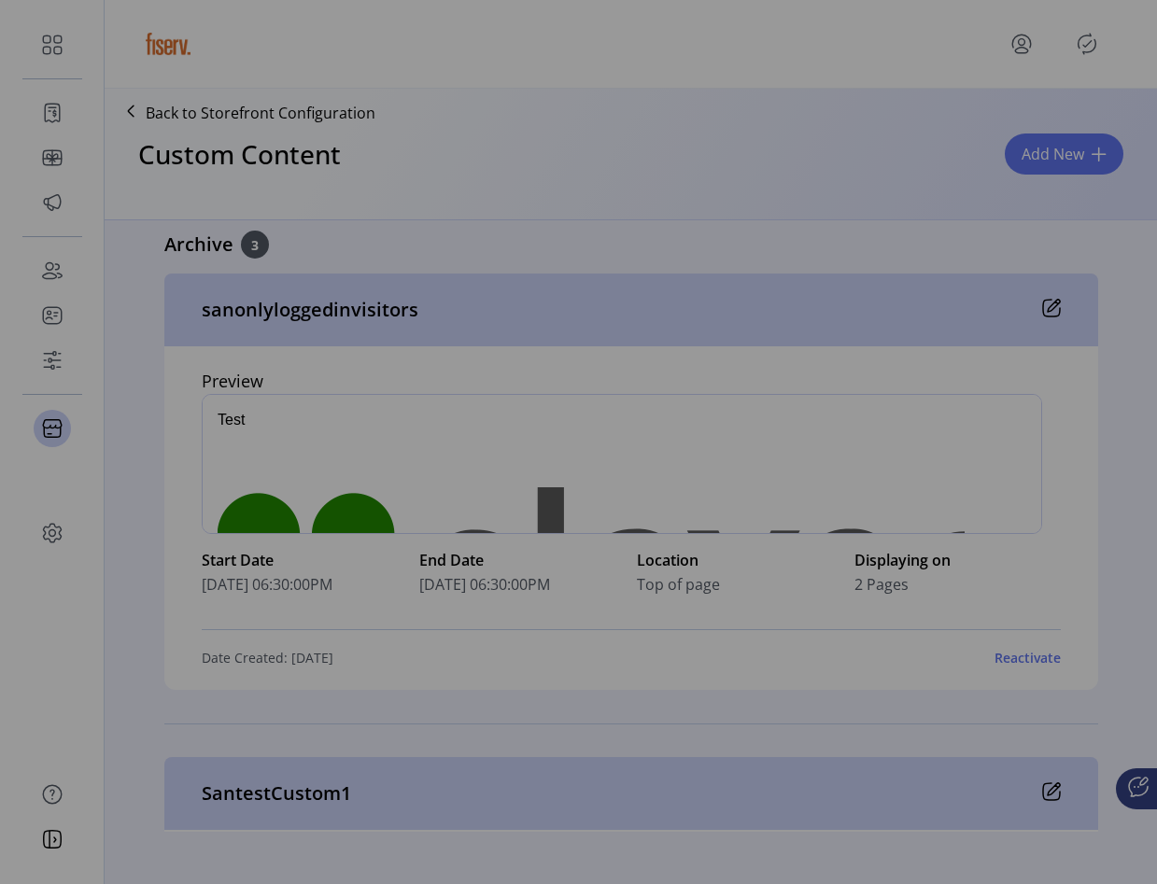
click at [1010, 659] on div "Reactivate Custom Content In order to reactivate this content you must update t…" at bounding box center [578, 442] width 1157 height 884
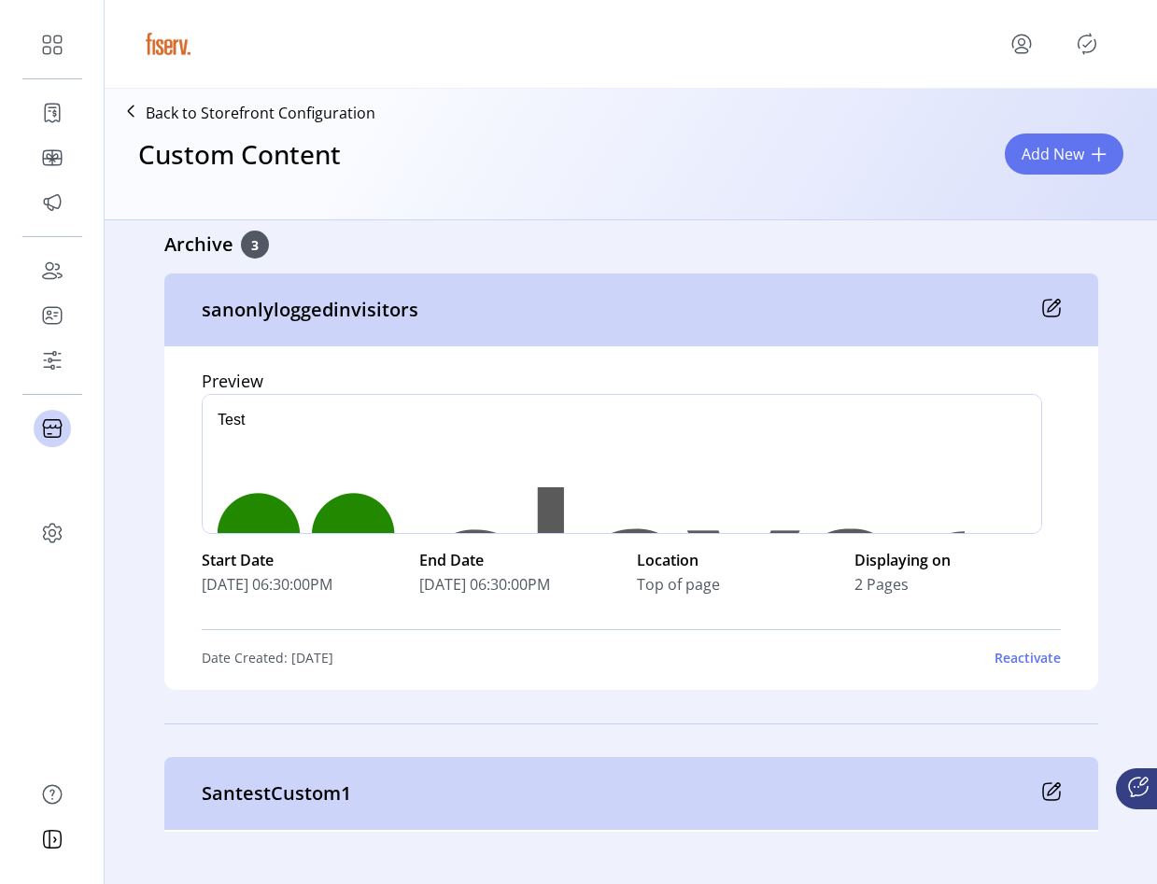
click at [1031, 661] on div "Reactivate" at bounding box center [1027, 658] width 66 height 20
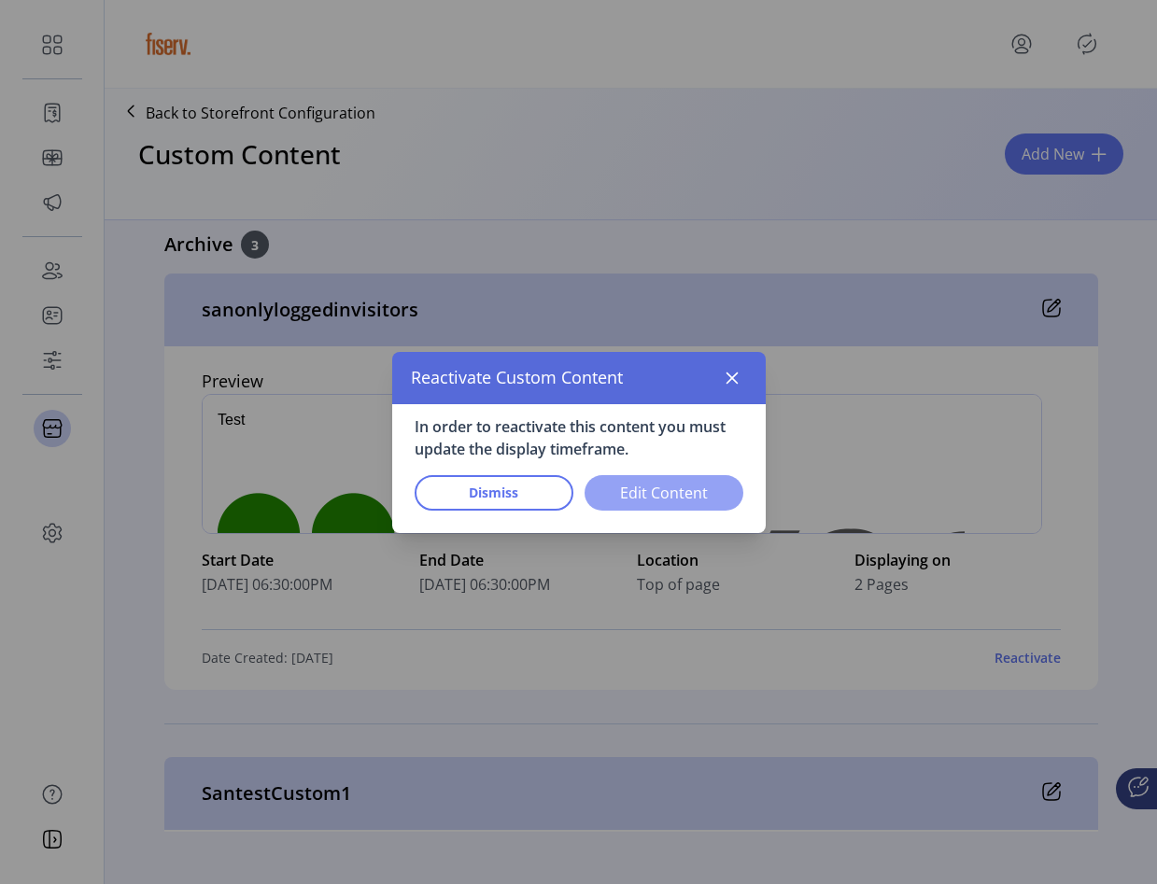
click at [719, 484] on button "Edit Content" at bounding box center [663, 492] width 159 height 35
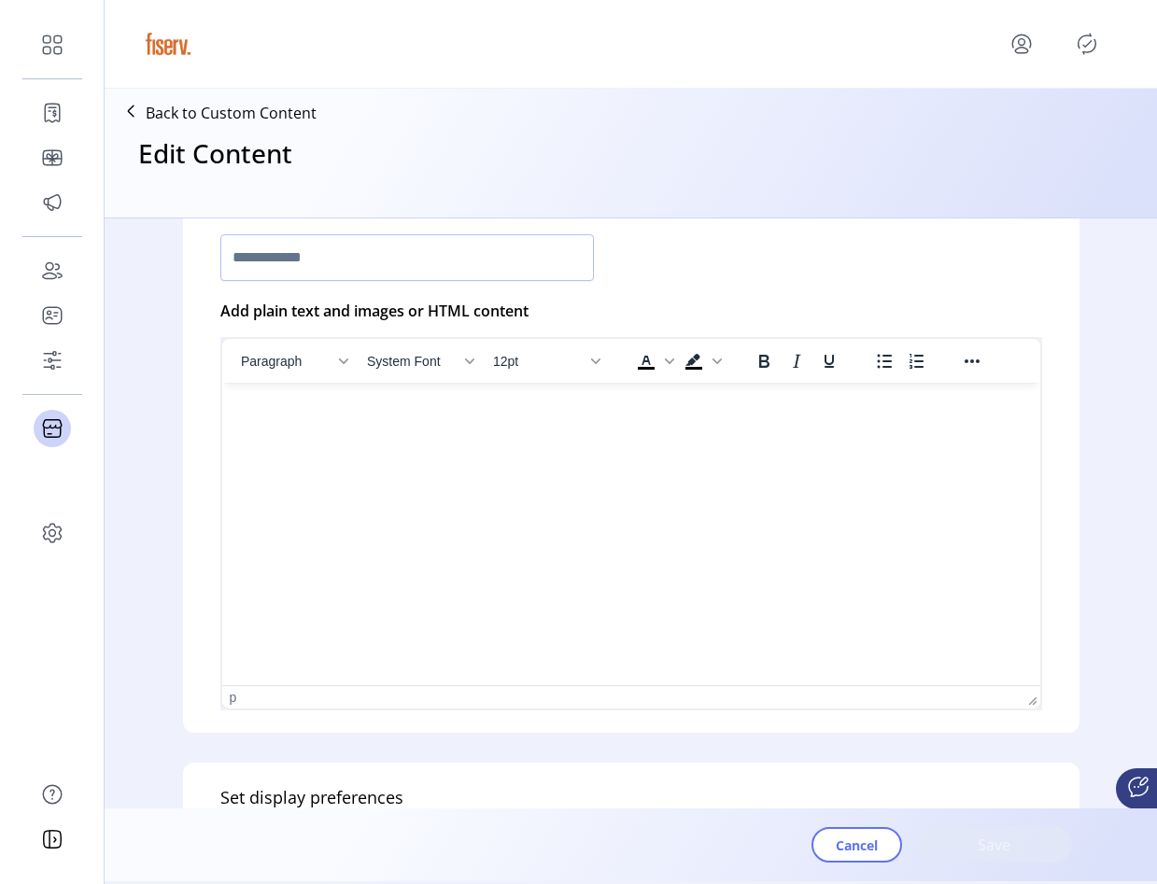
type input "**********"
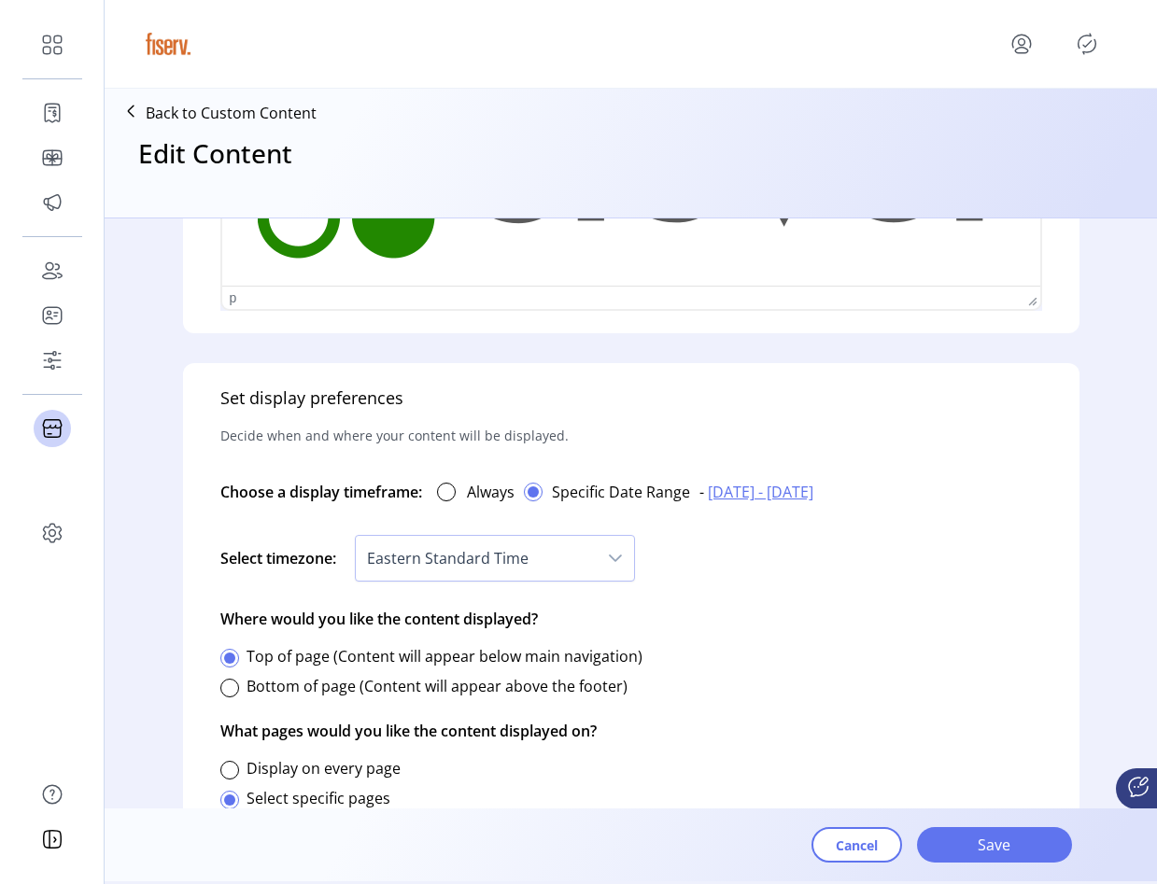
scroll to position [1214, 0]
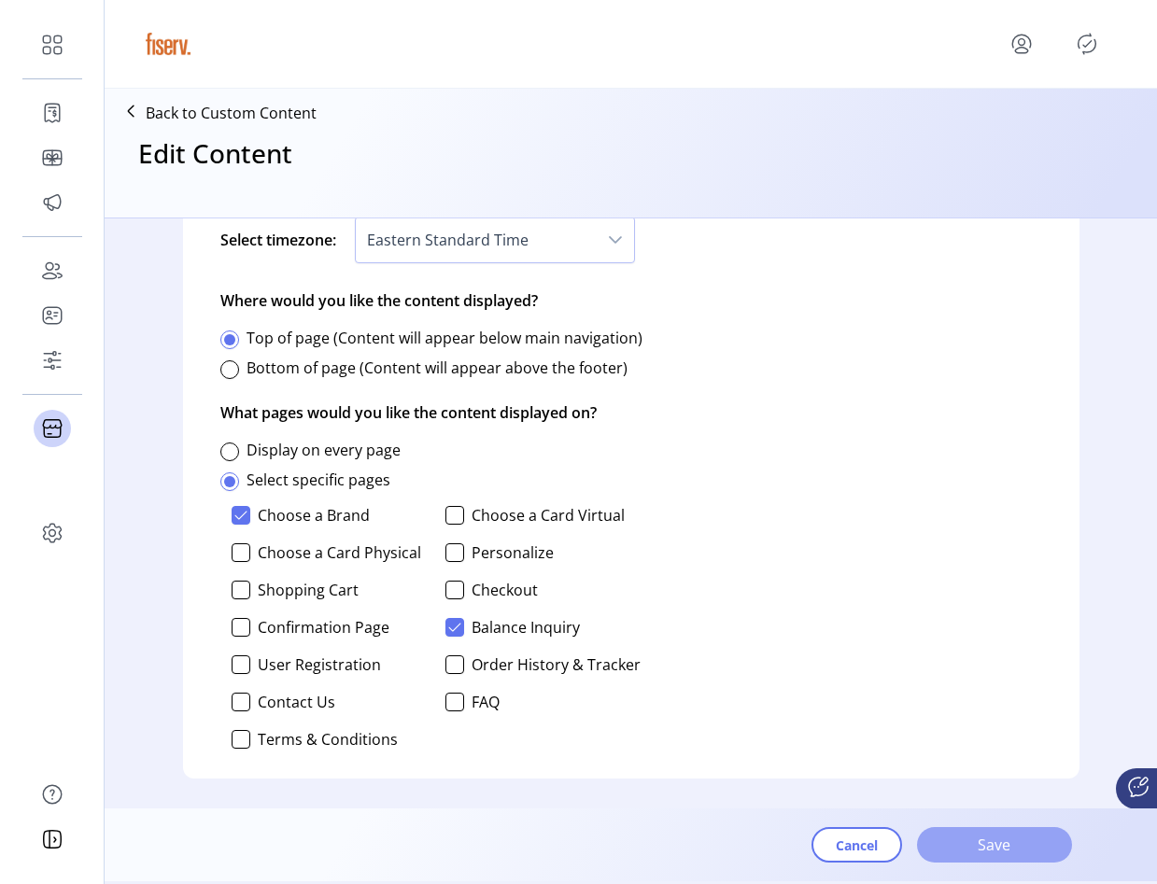
click at [951, 845] on span "Save" at bounding box center [994, 845] width 106 height 22
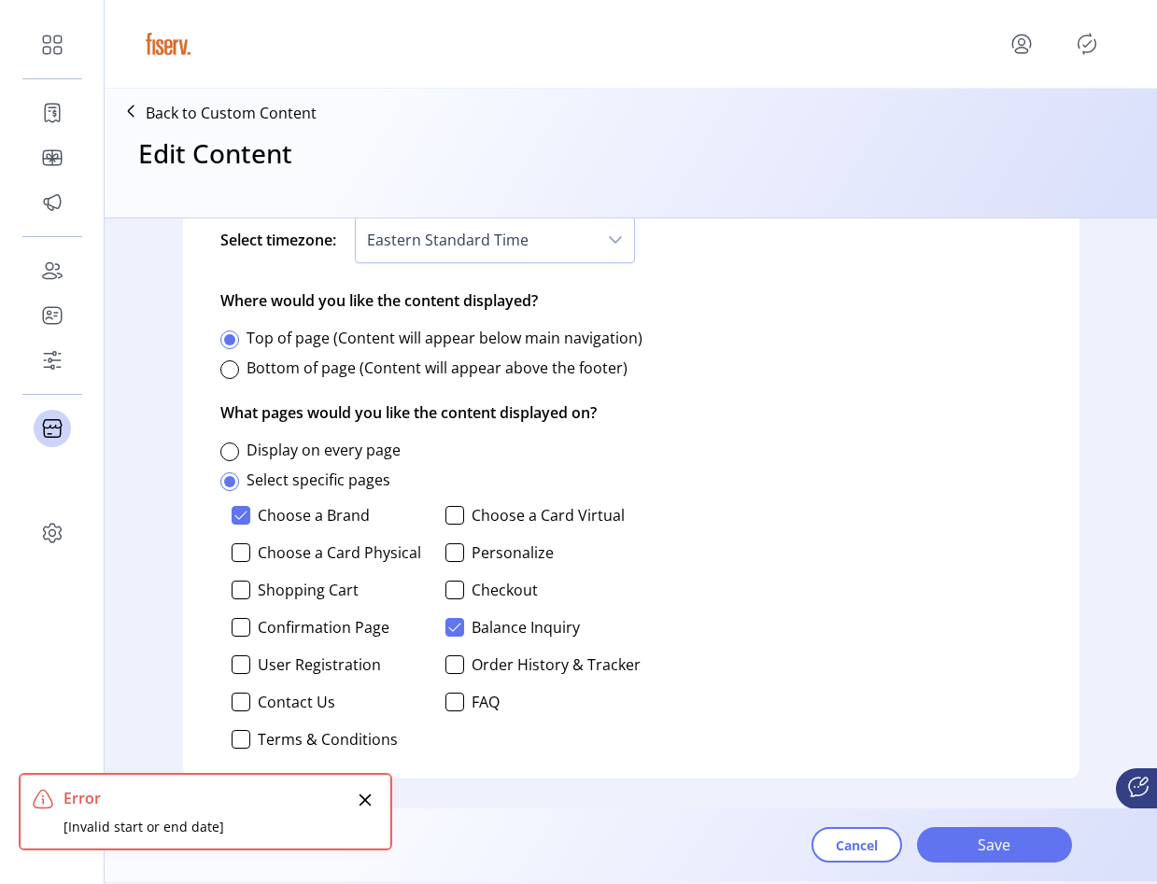
click at [362, 805] on icon "Close" at bounding box center [365, 800] width 15 height 15
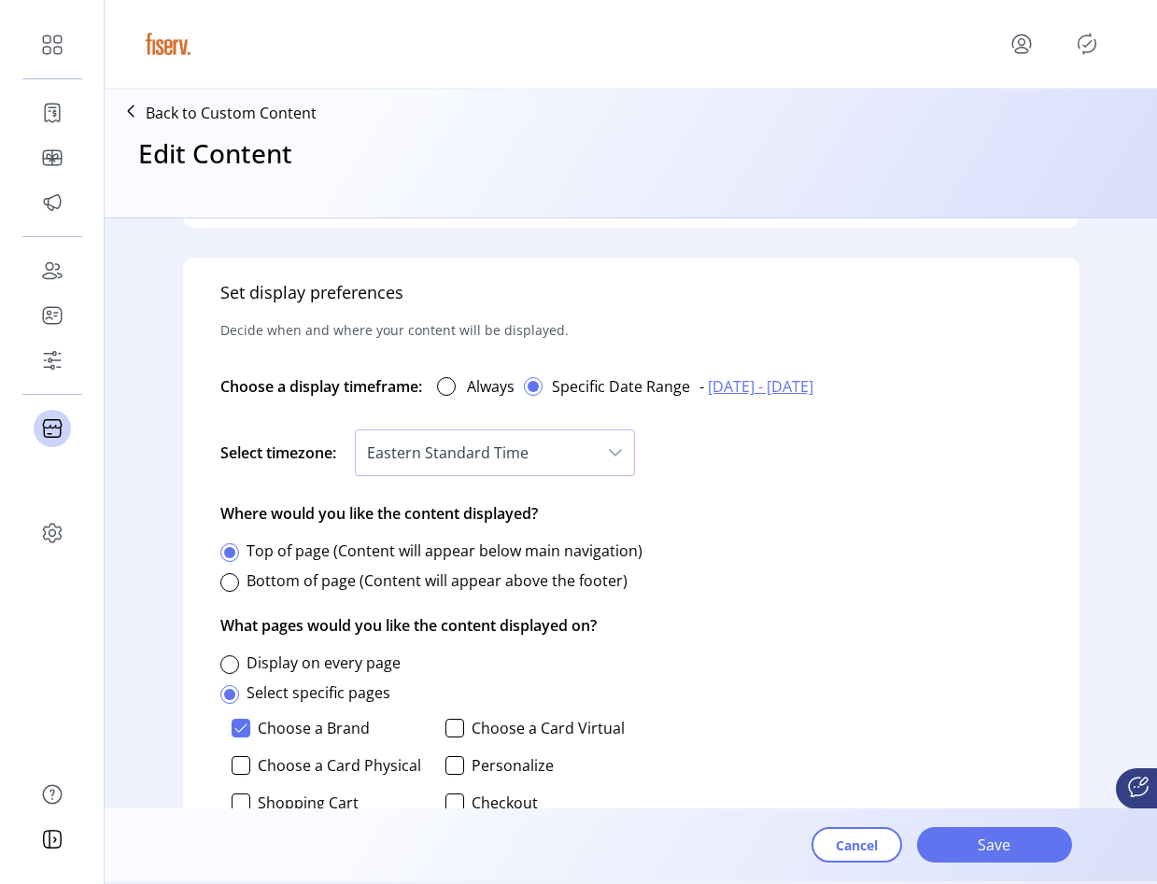
scroll to position [968, 0]
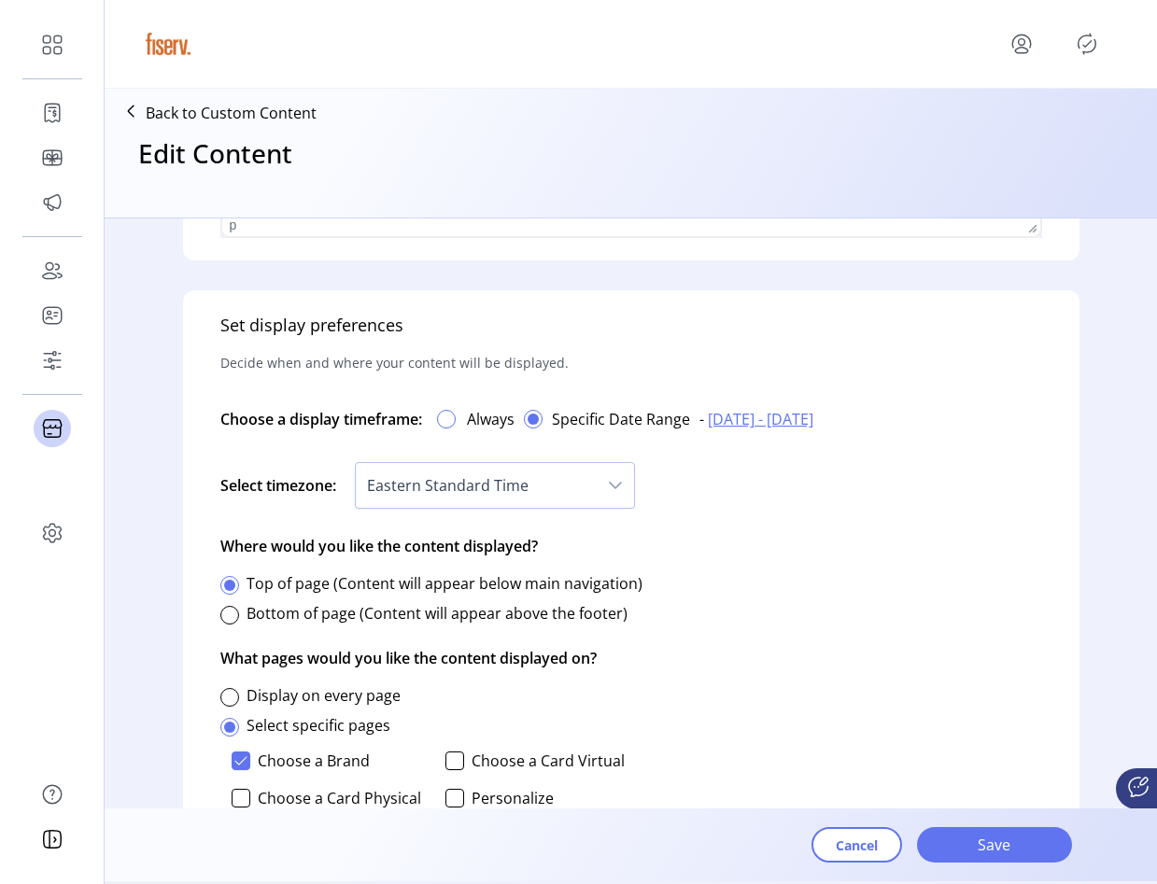
click at [453, 423] on div at bounding box center [446, 419] width 19 height 19
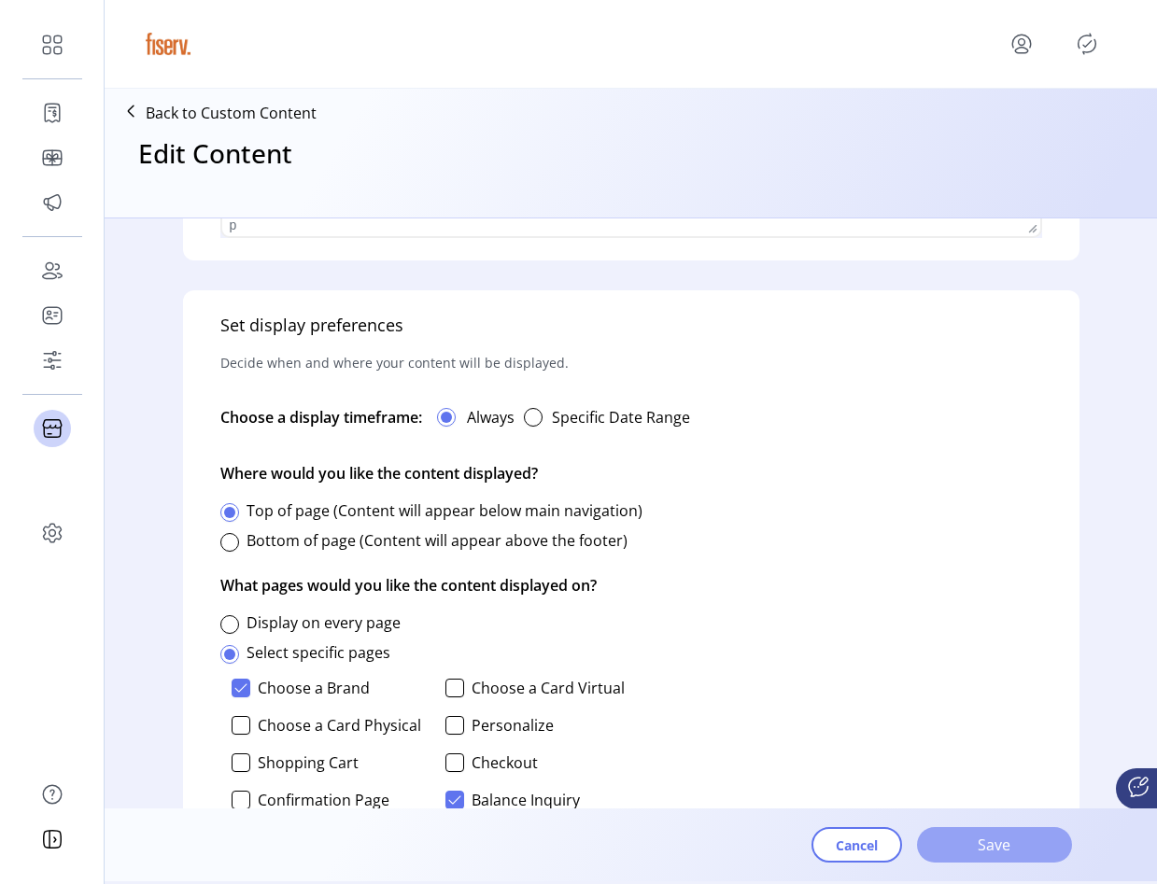
click at [954, 845] on span "Save" at bounding box center [994, 845] width 106 height 22
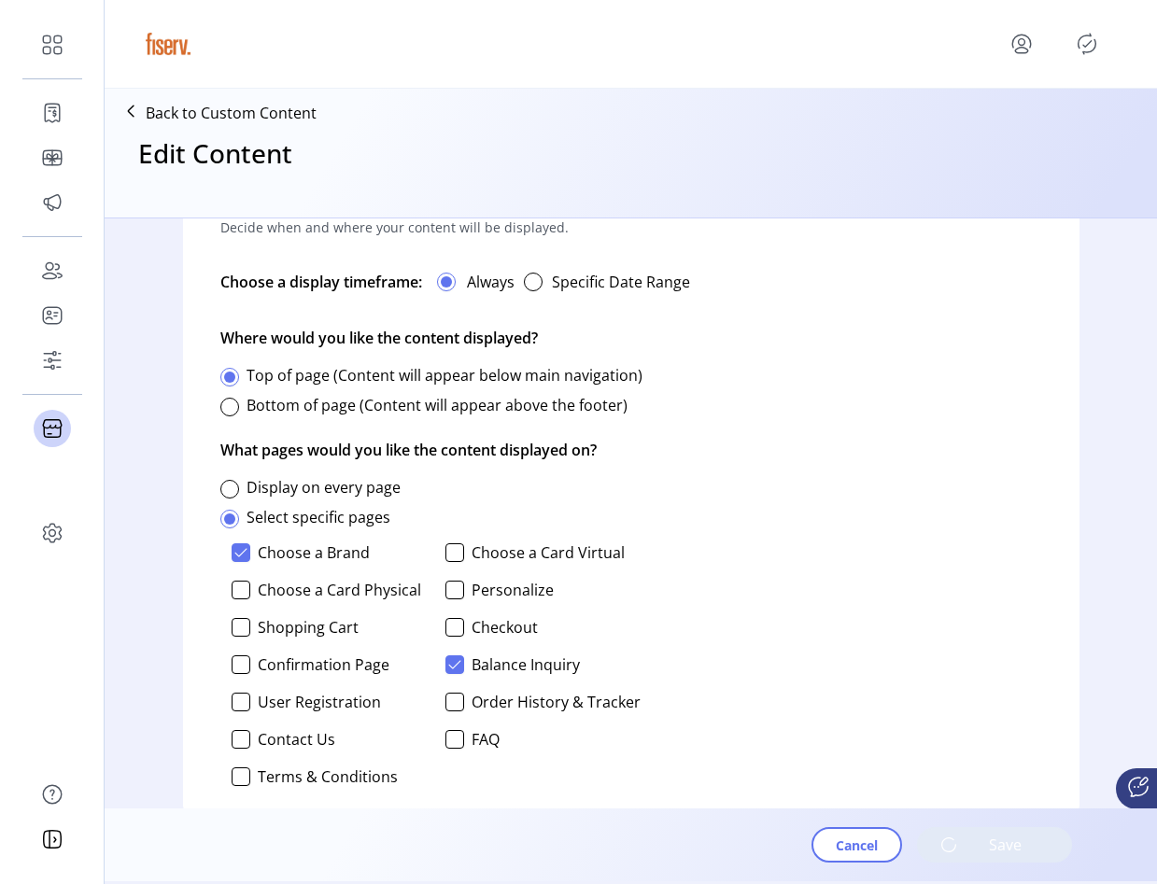
scroll to position [1141, 0]
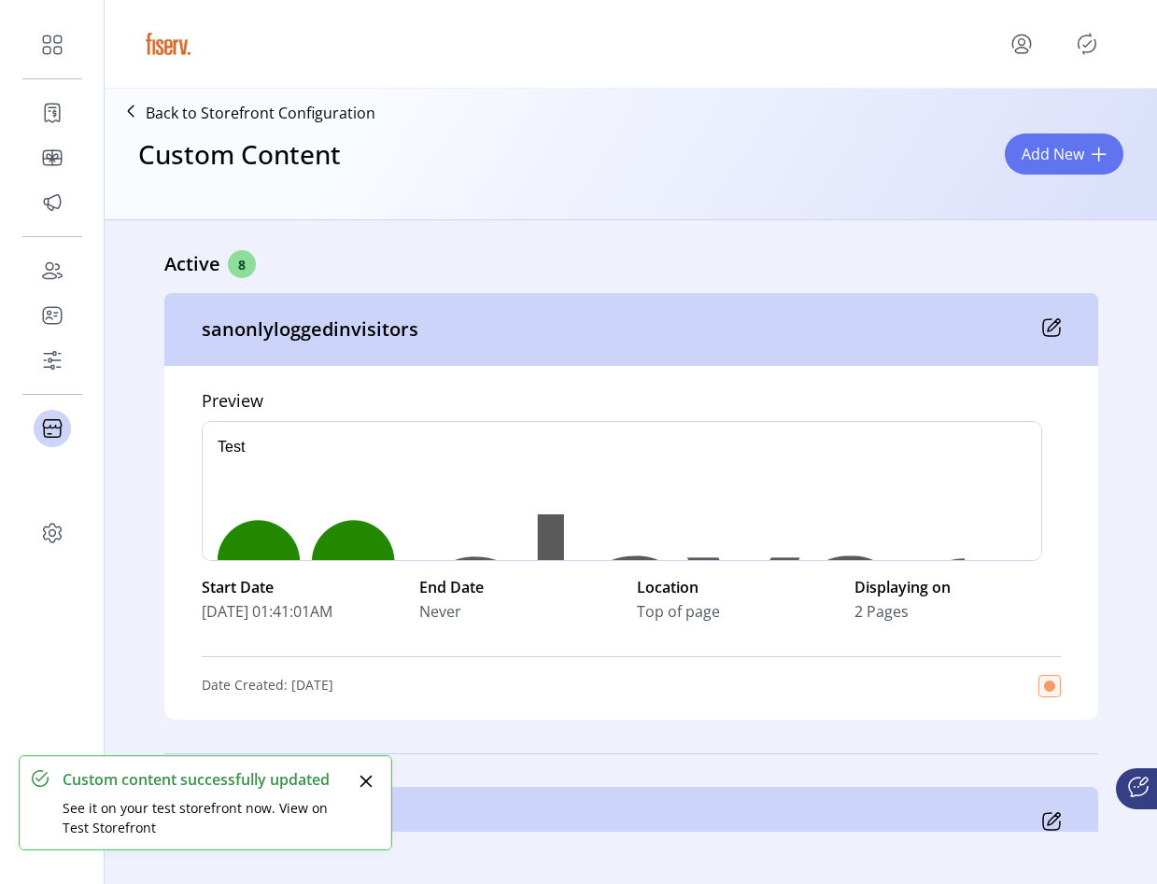
click at [1083, 49] on icon "Publisher Panel" at bounding box center [1087, 44] width 30 height 30
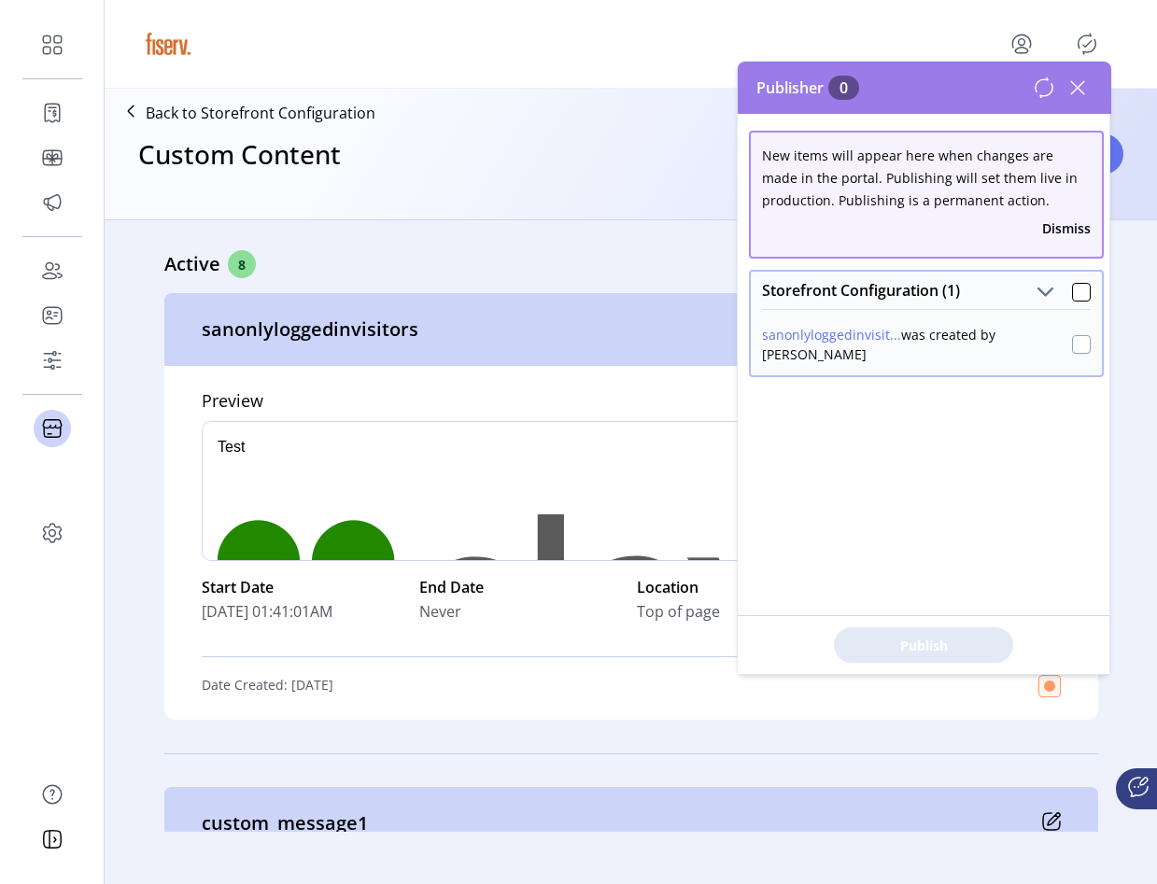
click at [1072, 344] on div at bounding box center [1081, 344] width 19 height 19
click at [917, 640] on span "Publish 1 Items" at bounding box center [923, 646] width 131 height 20
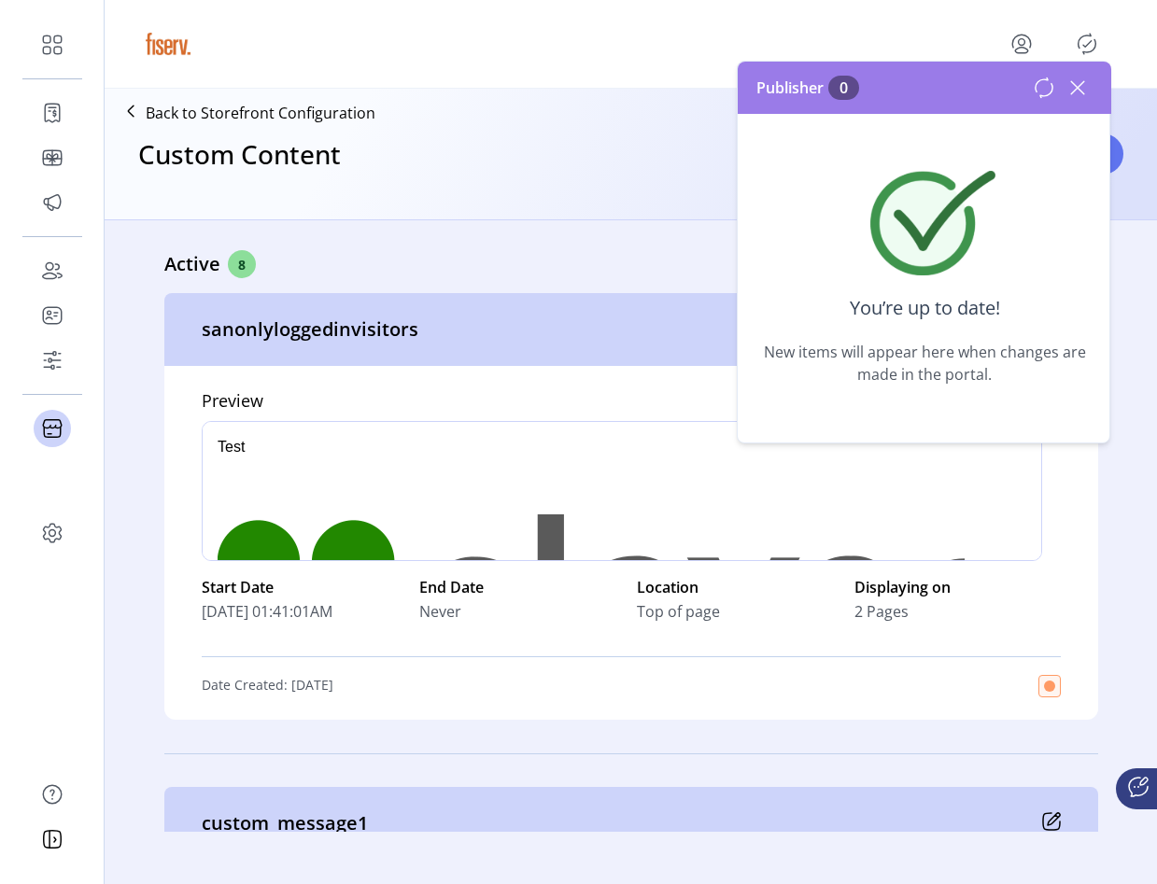
click at [1075, 91] on icon at bounding box center [1077, 88] width 30 height 30
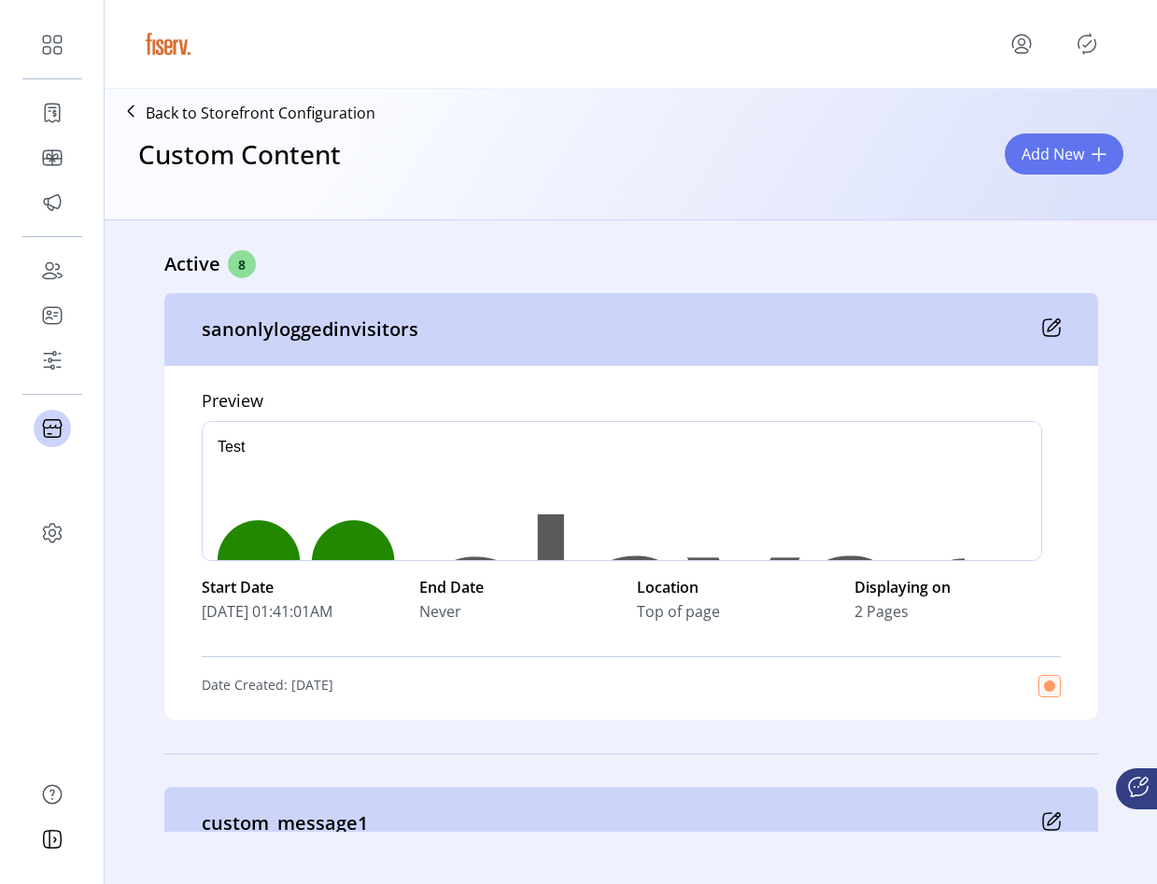
click at [1050, 332] on icon at bounding box center [1051, 327] width 19 height 19
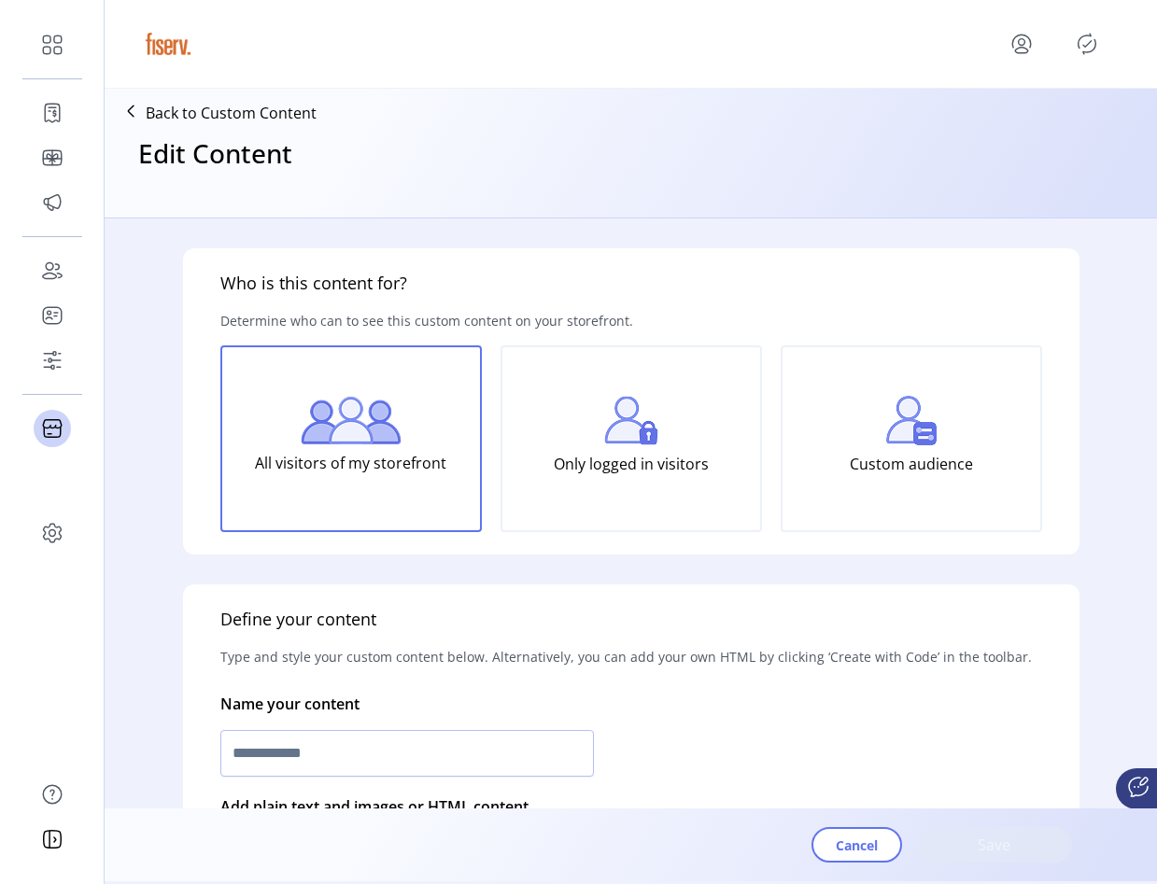
type input "**********"
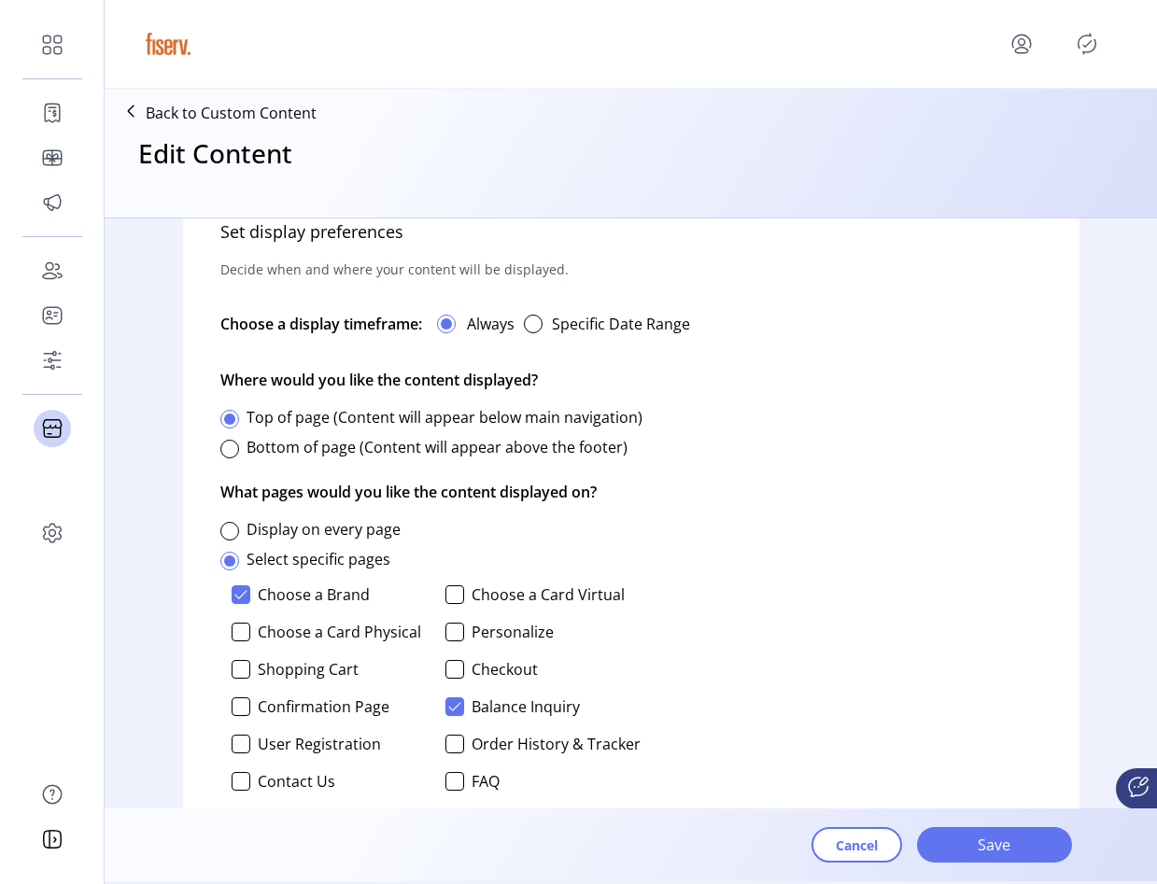
scroll to position [1102, 0]
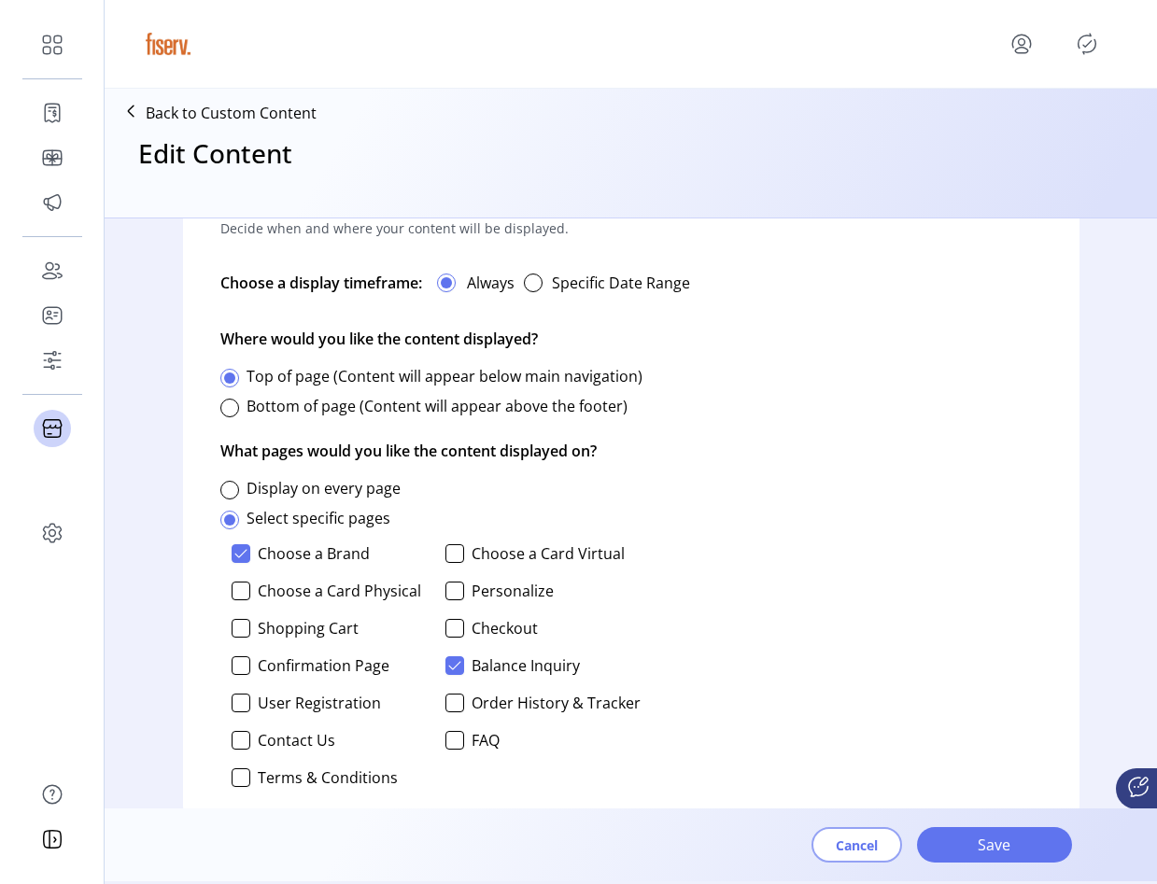
click at [833, 836] on button "Cancel" at bounding box center [856, 844] width 91 height 35
